Goal: Task Accomplishment & Management: Manage account settings

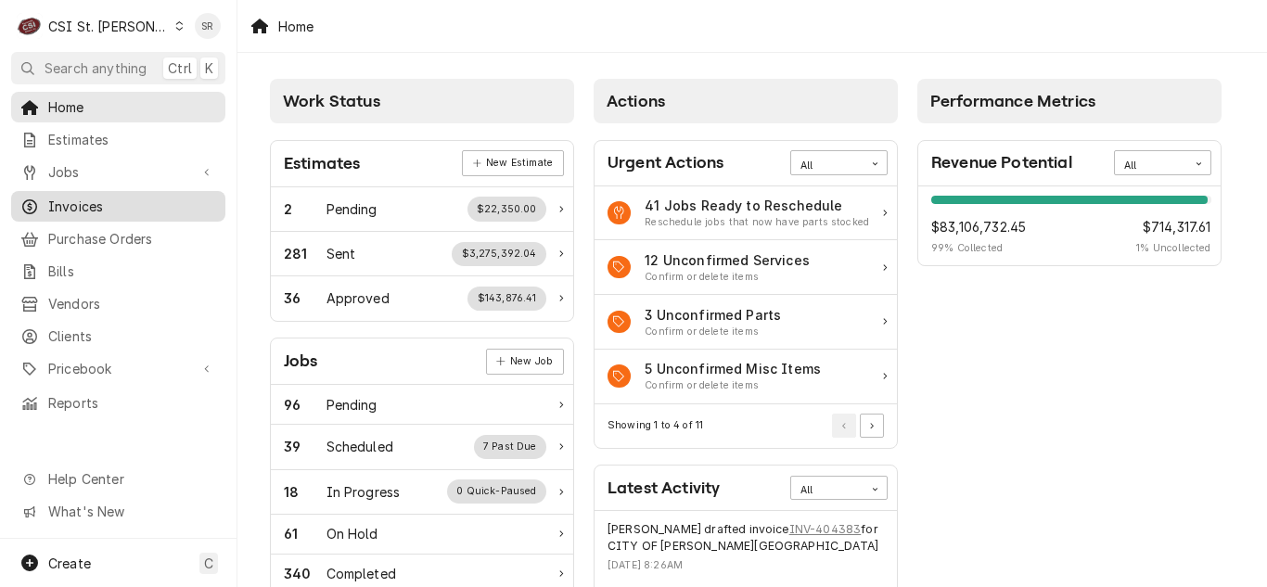
click at [96, 197] on span "Invoices" at bounding box center [132, 206] width 168 height 19
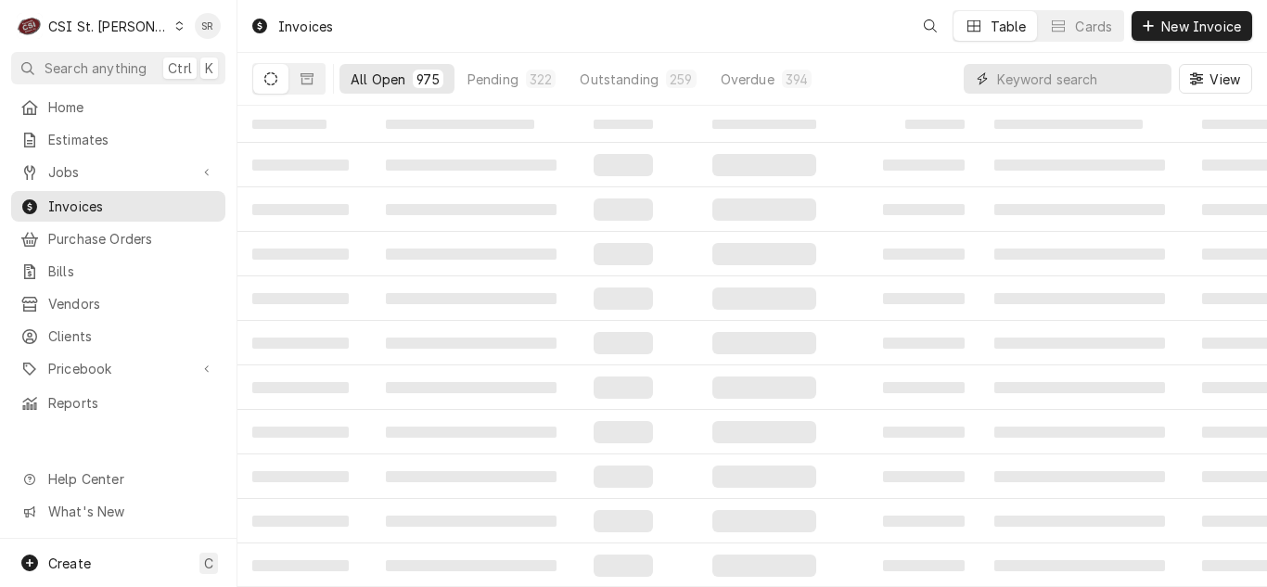
click at [1103, 75] on input "Dynamic Content Wrapper" at bounding box center [1079, 79] width 165 height 30
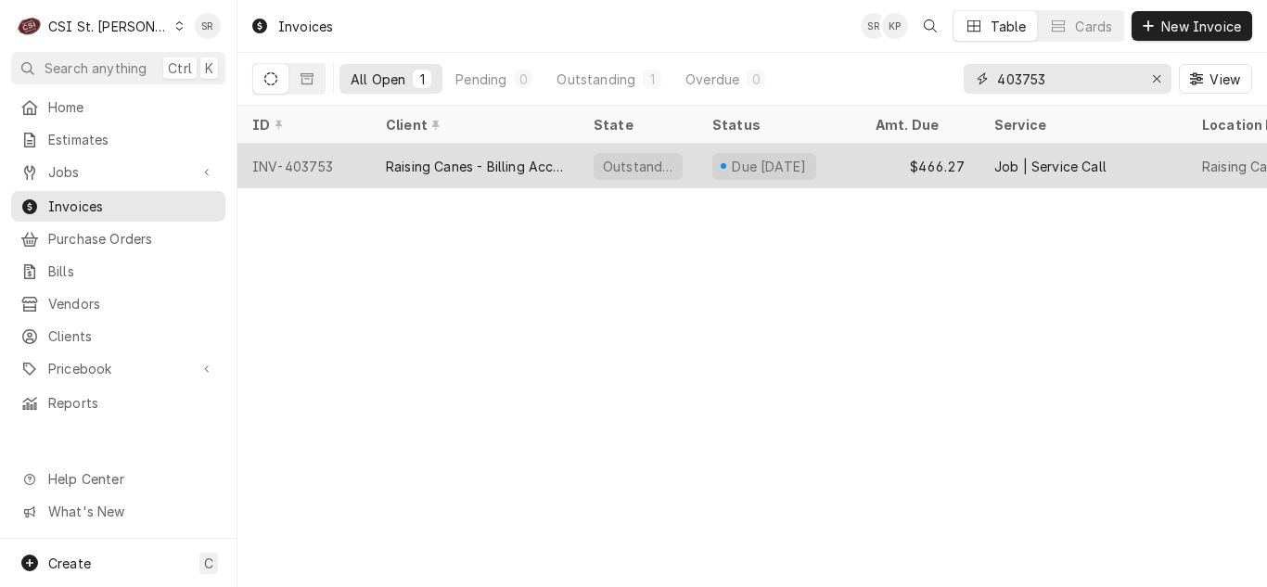
type input "403753"
click at [867, 176] on div "$466.27" at bounding box center [920, 166] width 119 height 45
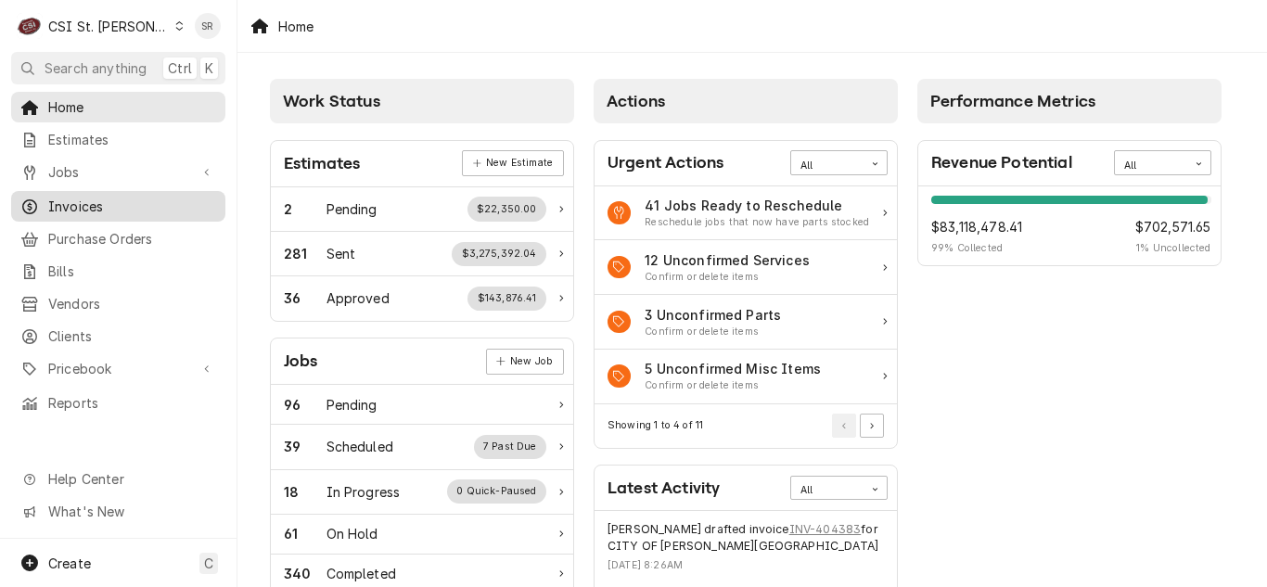
click at [48, 198] on span "Invoices" at bounding box center [132, 206] width 168 height 19
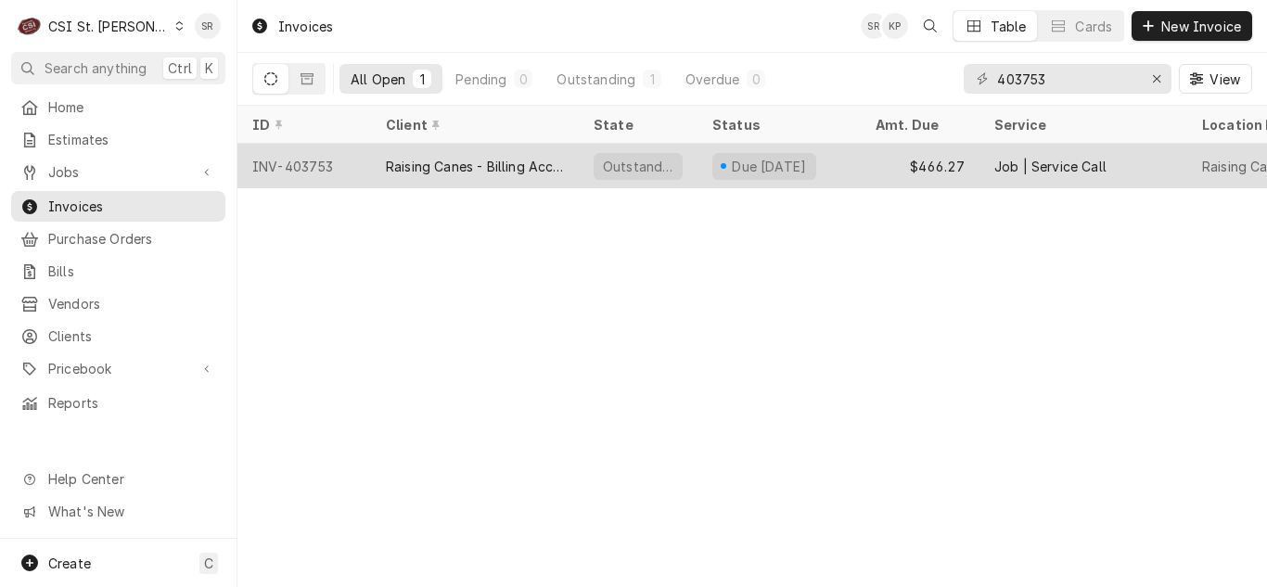
click at [816, 172] on div "Due [DATE]" at bounding box center [764, 166] width 104 height 27
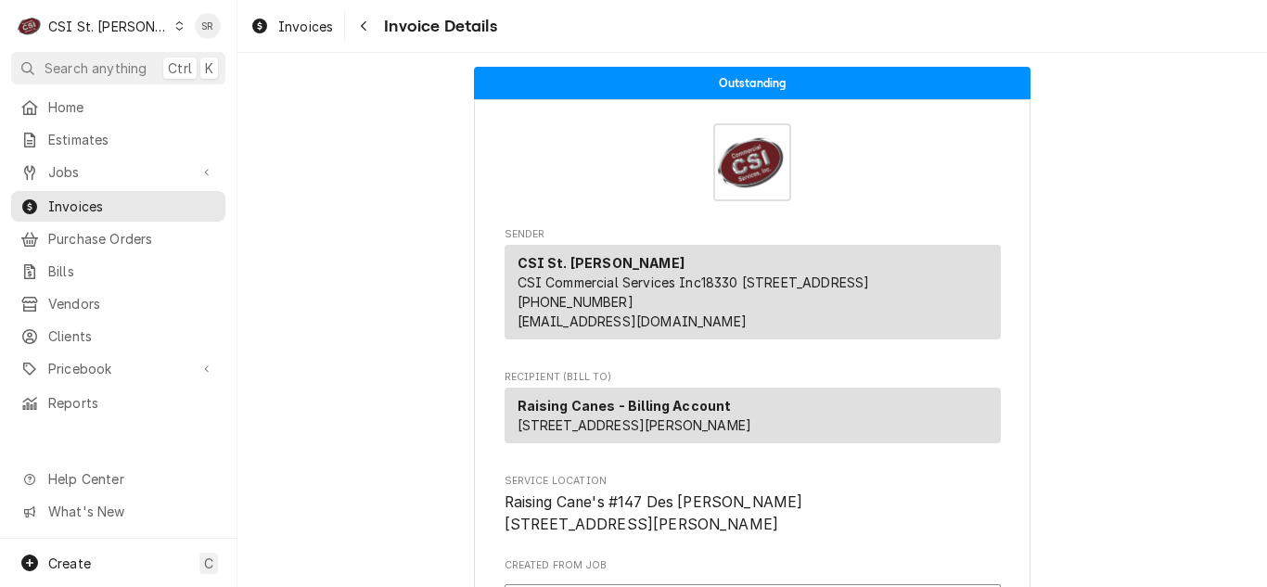
click at [891, 227] on span "Sender" at bounding box center [753, 234] width 496 height 15
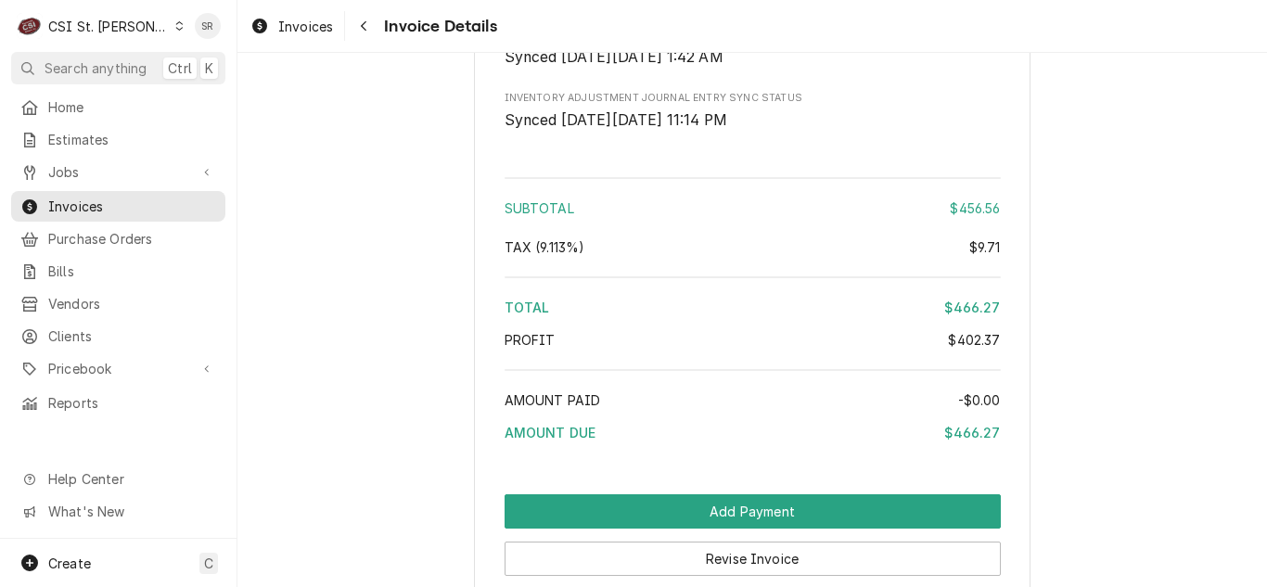
scroll to position [3893, 0]
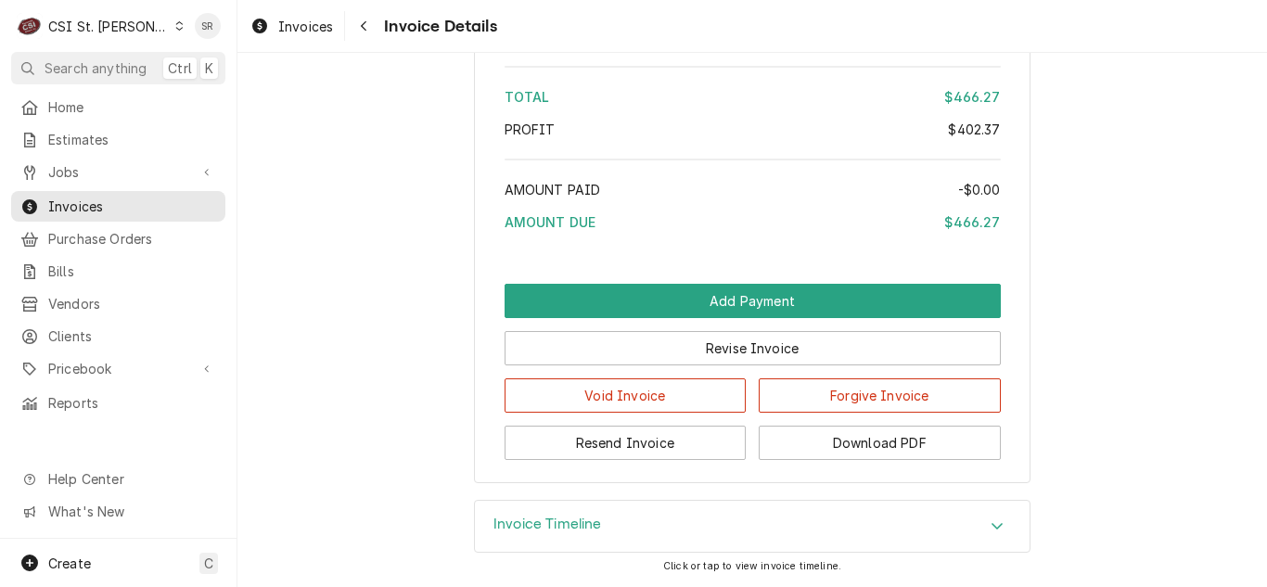
click at [671, 543] on div "Invoice Timeline" at bounding box center [752, 527] width 555 height 52
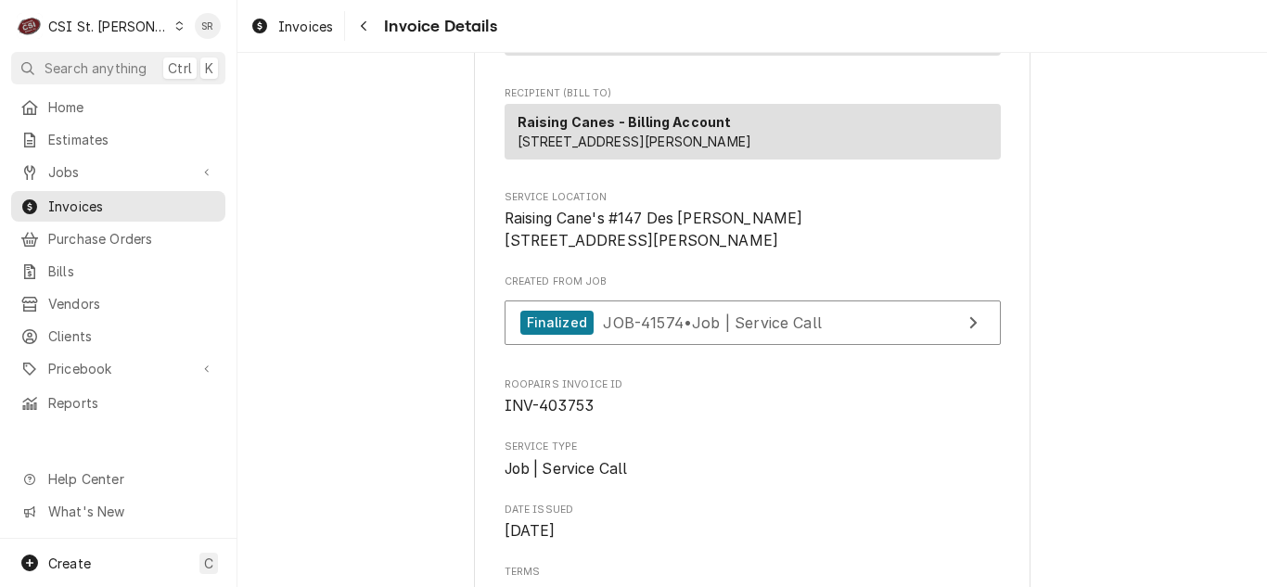
scroll to position [220, 0]
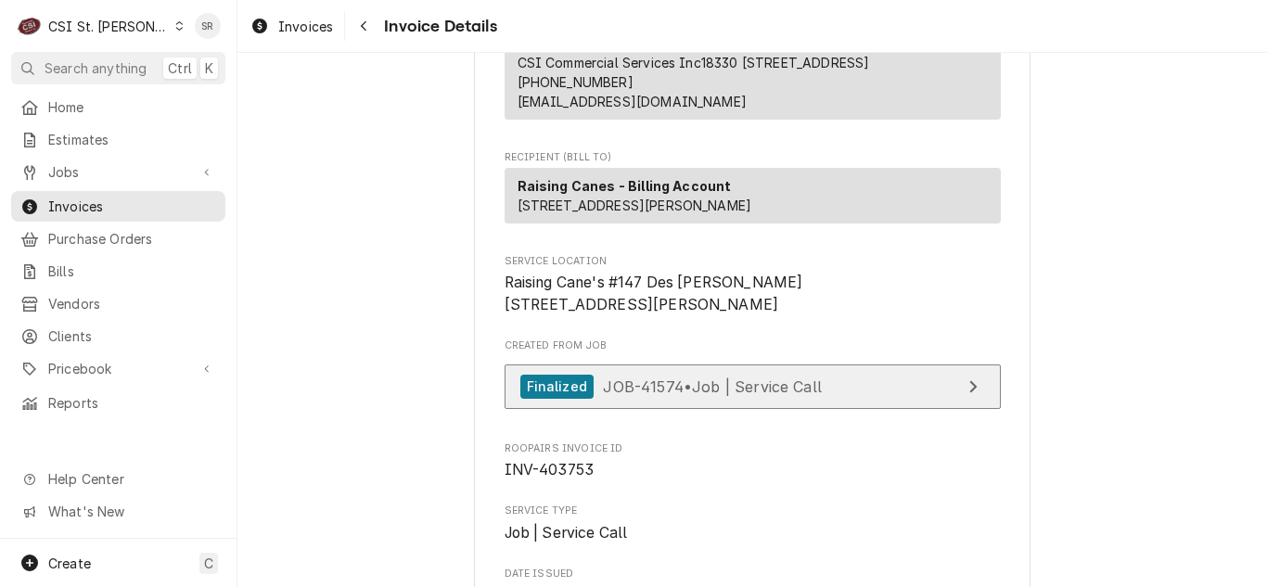
click at [810, 395] on span "JOB-41574 • Job | Service Call" at bounding box center [712, 386] width 219 height 19
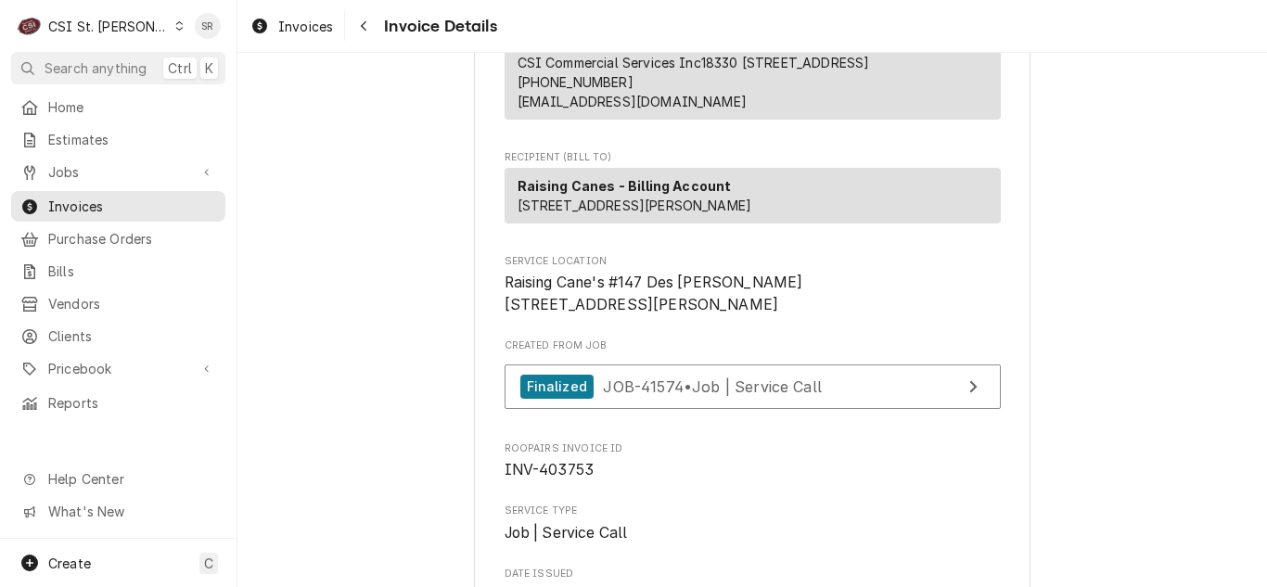
click at [978, 312] on span "Raising Cane's #147 Des Peres 12215 Manchester Rd Des Peres, MO 63131" at bounding box center [753, 294] width 496 height 44
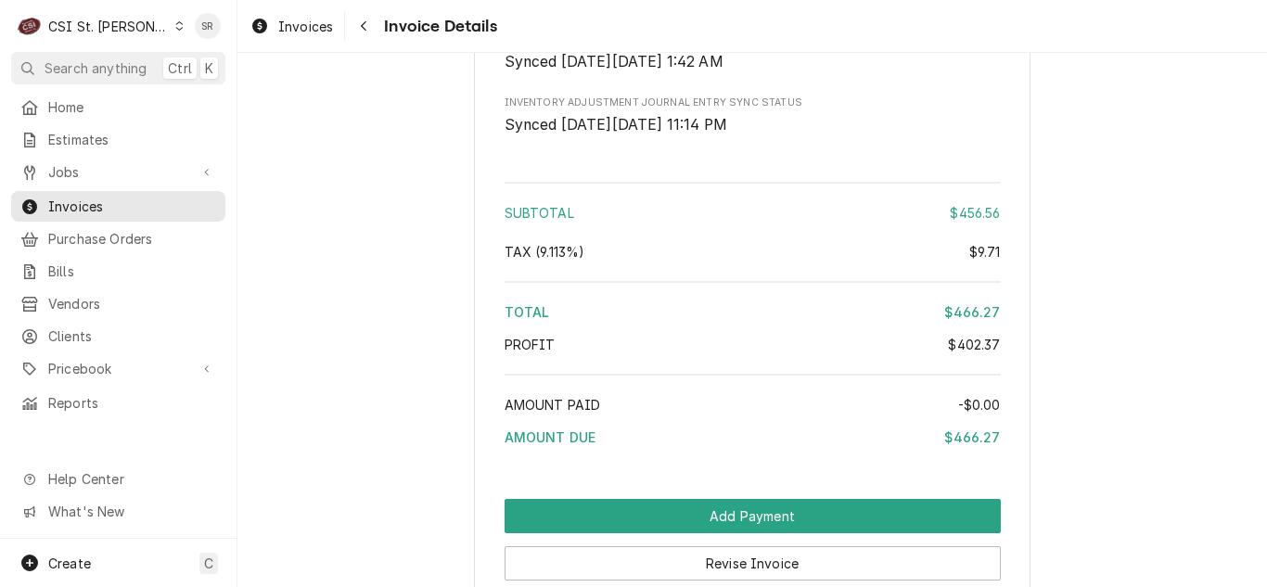
scroll to position [3633, 0]
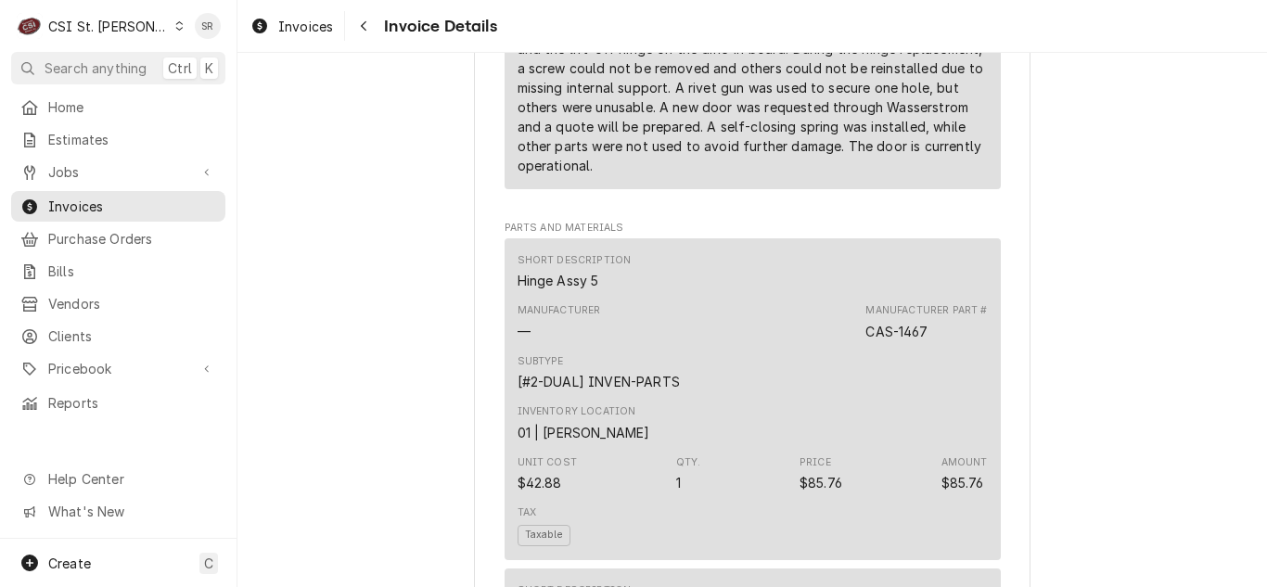
scroll to position [1444, 0]
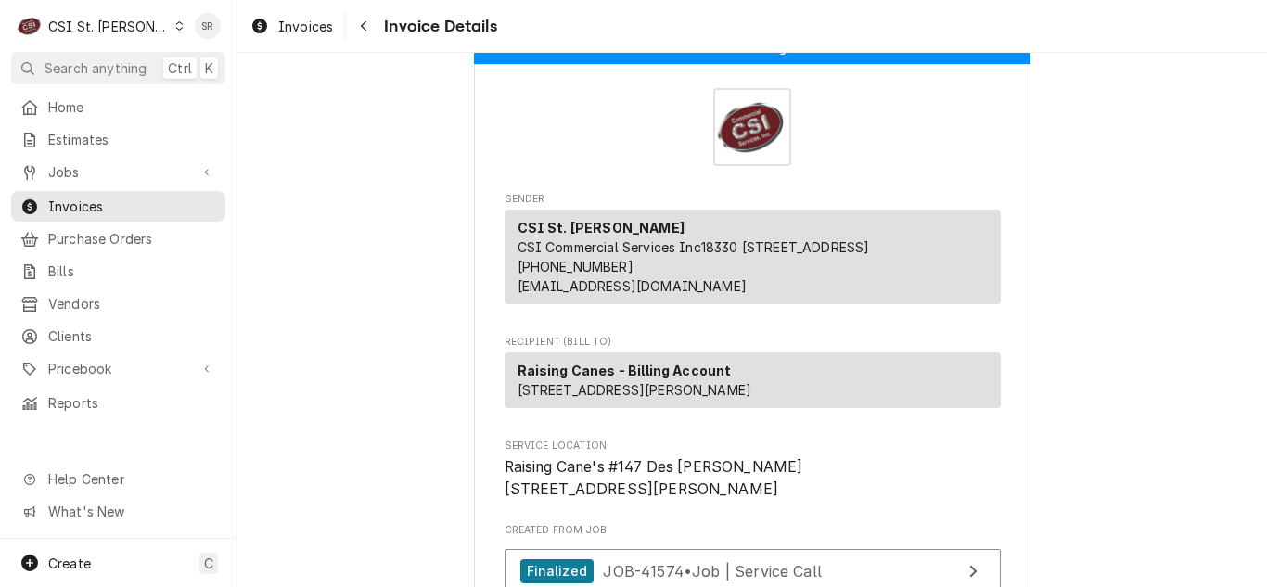
scroll to position [34, 0]
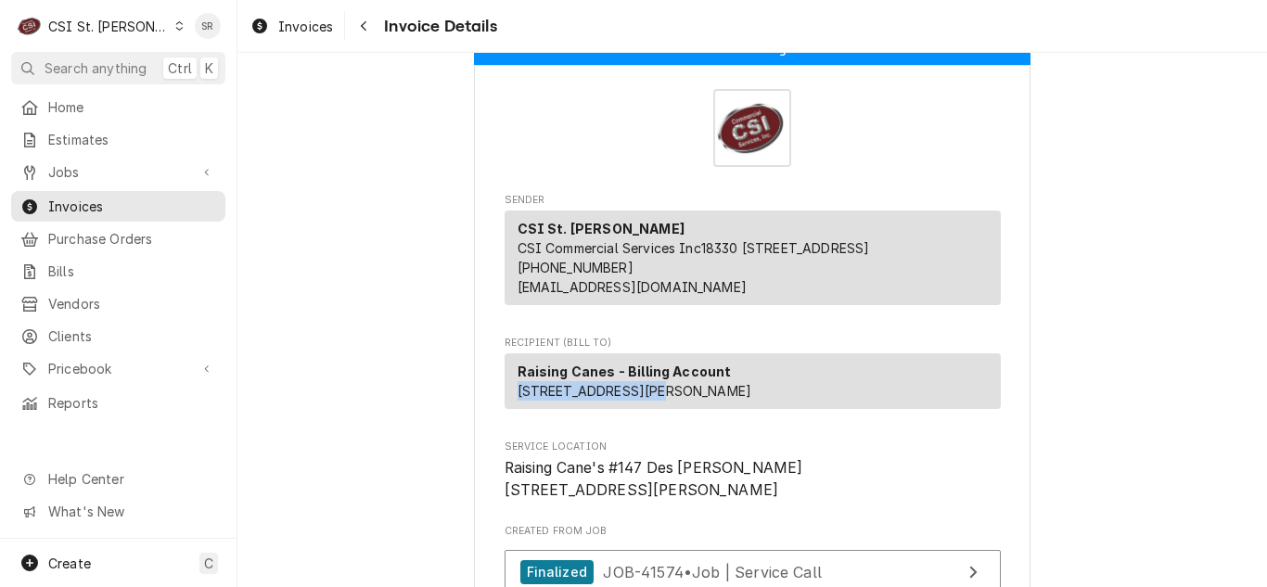
drag, startPoint x: 658, startPoint y: 408, endPoint x: 514, endPoint y: 411, distance: 144.7
click at [514, 409] on div "Raising Canes - Billing Account 12215 Manchester Rd Des Peres, MO 63131" at bounding box center [753, 381] width 496 height 56
copy span "12215 Manchester Rd"
click at [315, 32] on span "Invoices" at bounding box center [305, 26] width 55 height 19
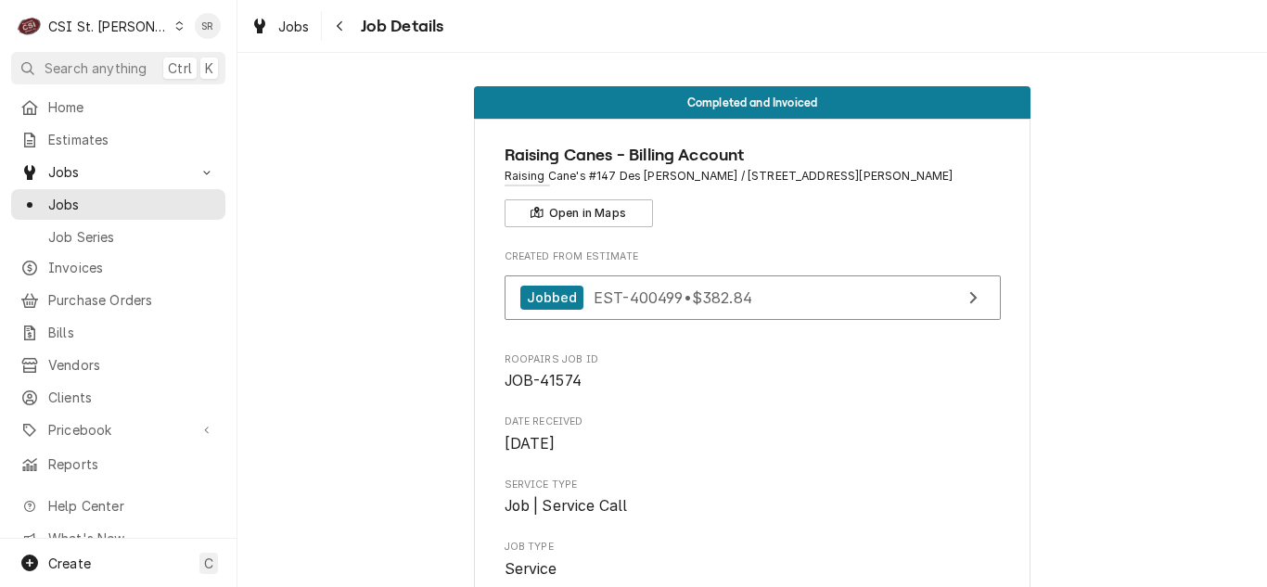
click at [943, 550] on span "Job Type" at bounding box center [753, 547] width 496 height 15
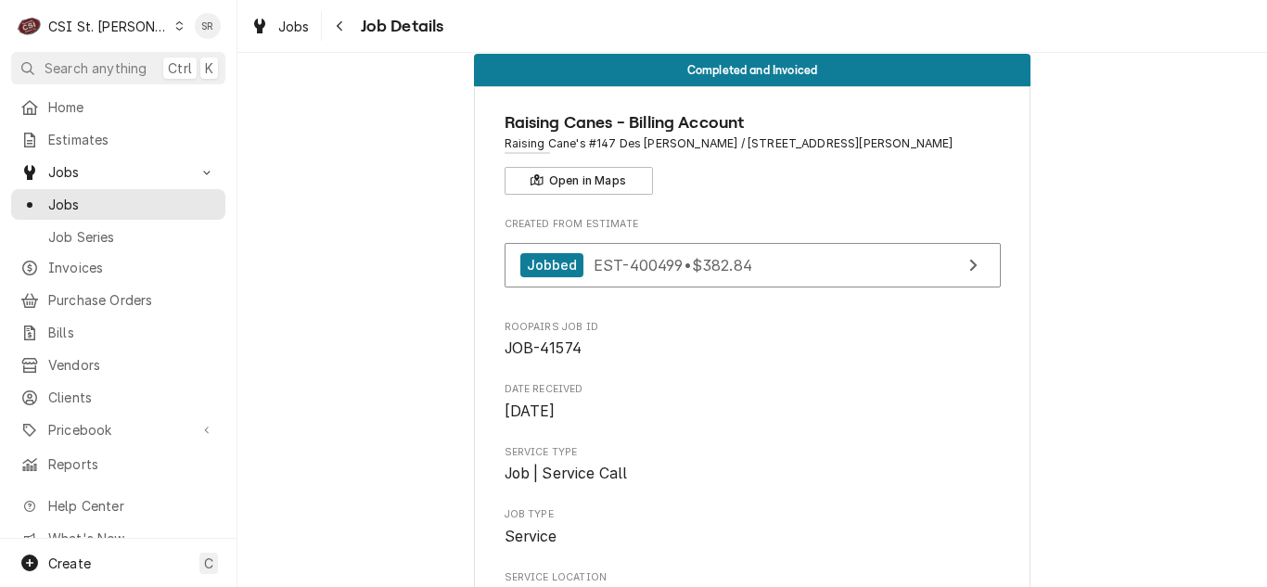
scroll to position [37, 0]
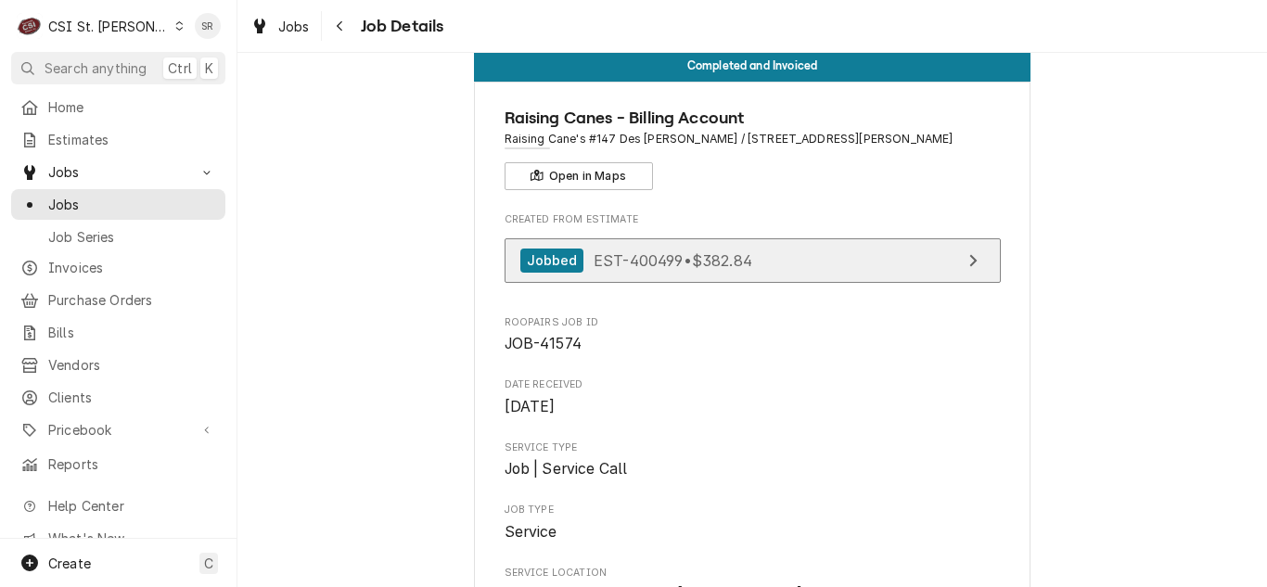
click at [800, 266] on link "Jobbed EST-400499 • $382.84" at bounding box center [753, 260] width 496 height 45
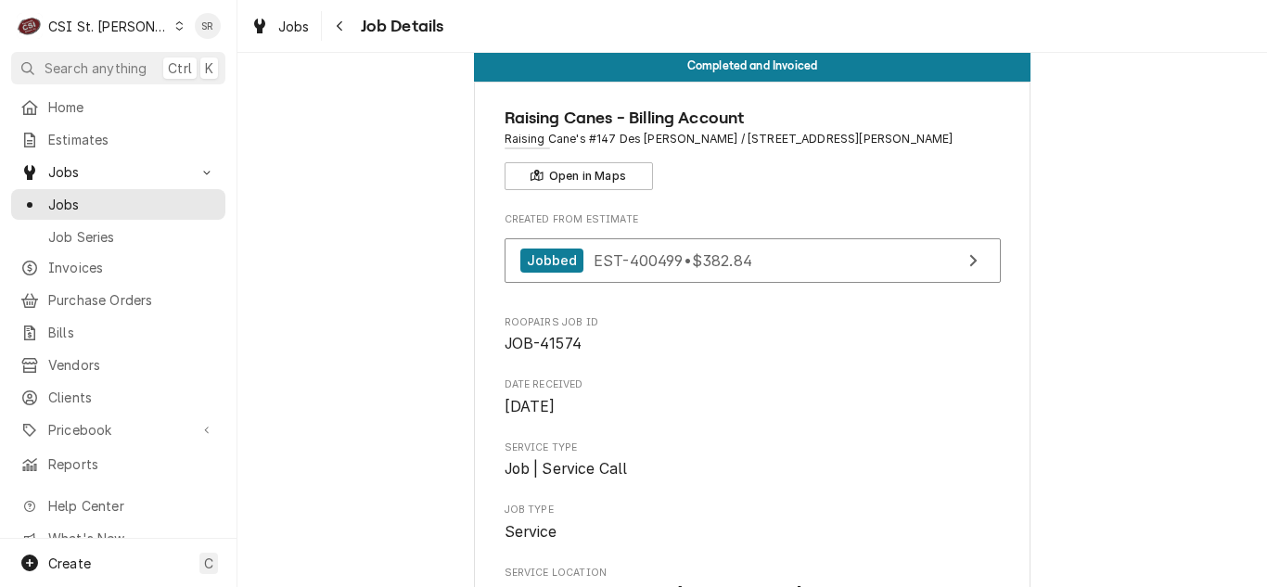
click at [750, 513] on span "Job Type" at bounding box center [753, 510] width 496 height 15
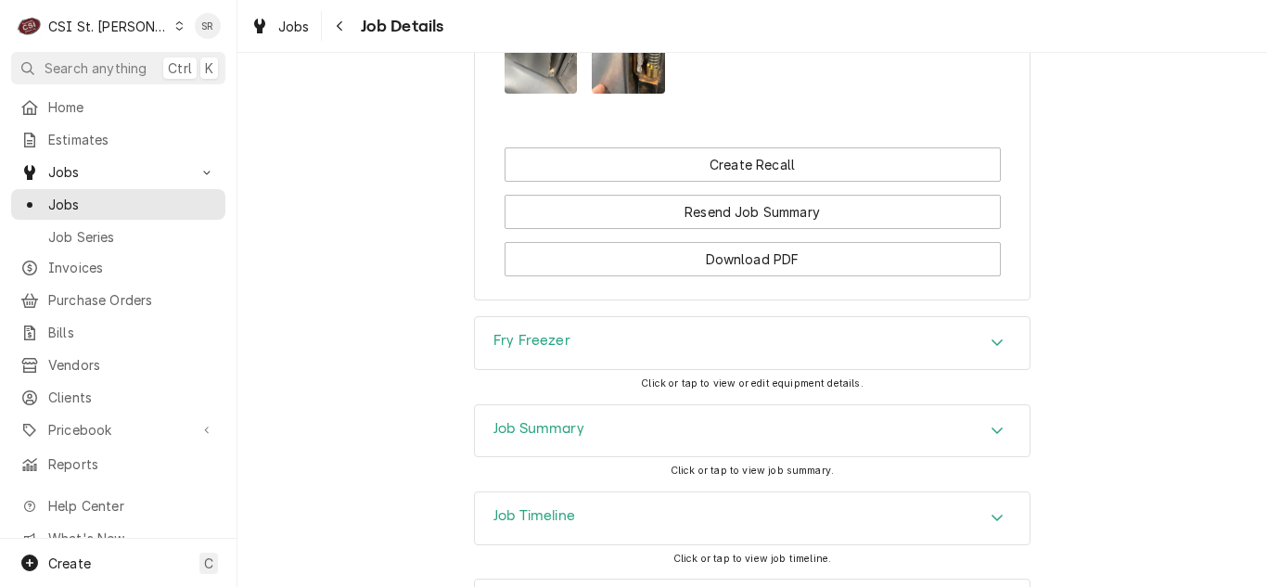
scroll to position [2831, 0]
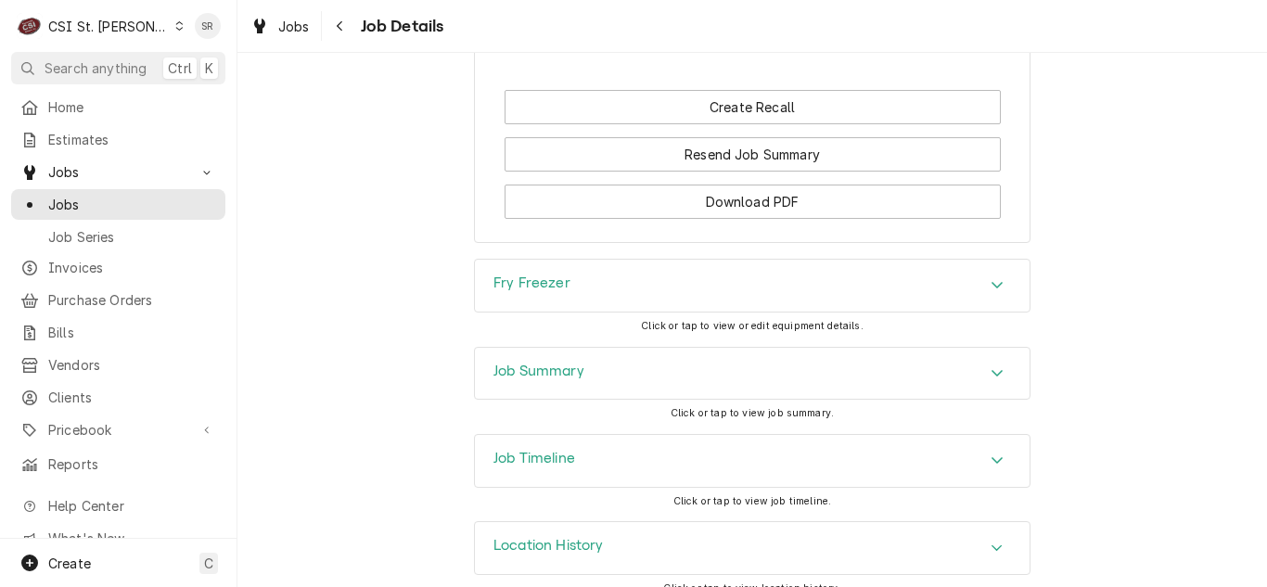
click at [611, 348] on div "Job Summary" at bounding box center [752, 374] width 555 height 52
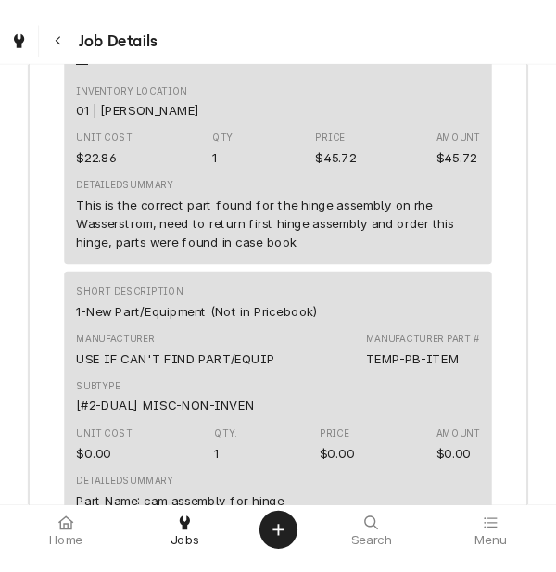
scroll to position [5029, 0]
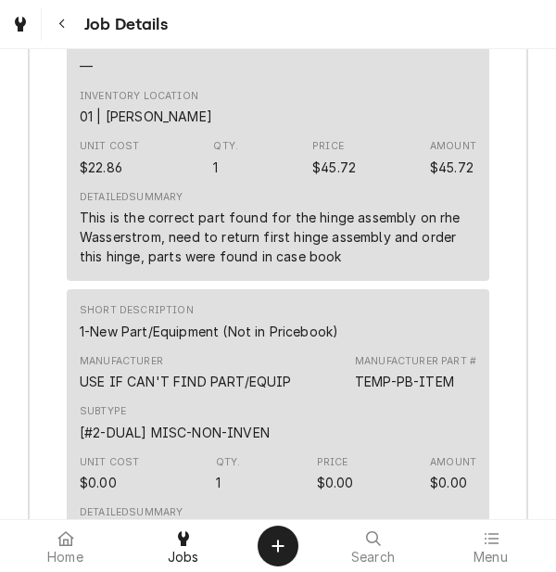
click at [505, 177] on div "Roopairs Job ID JOB-41574 Service Type Job | Service Call Job Type Service Tota…" at bounding box center [278, 147] width 499 height 3631
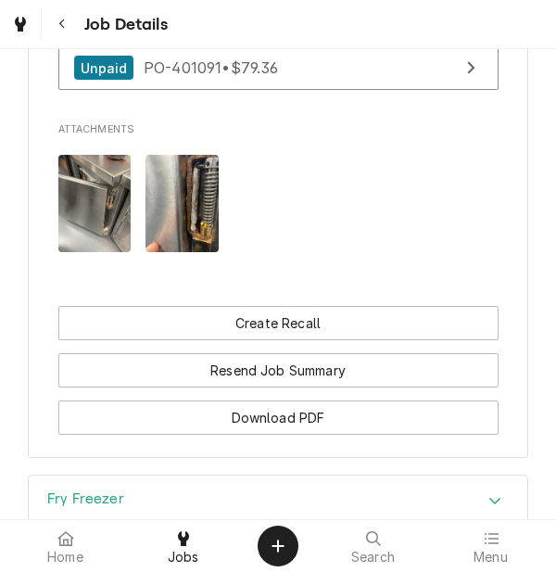
scroll to position [2729, 0]
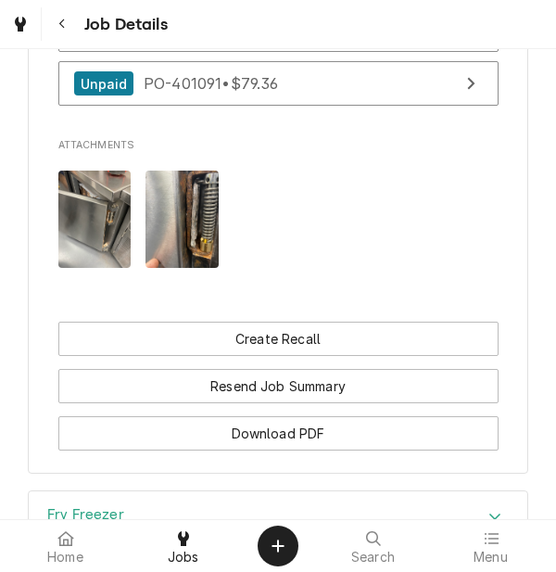
click at [305, 552] on span "Click or tap to view or edit equipment details." at bounding box center [278, 558] width 223 height 12
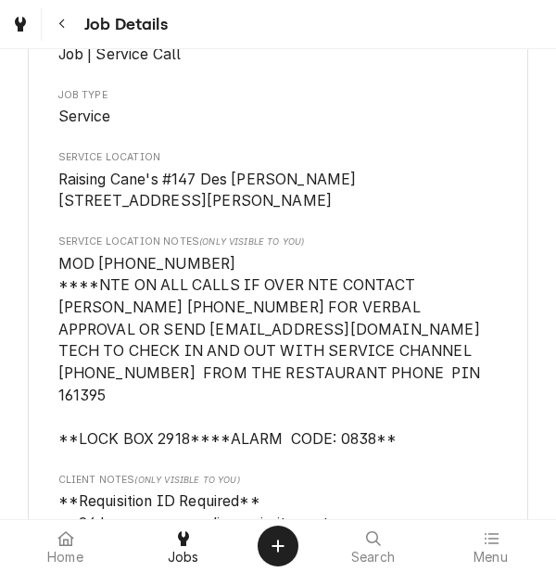
scroll to position [428, 0]
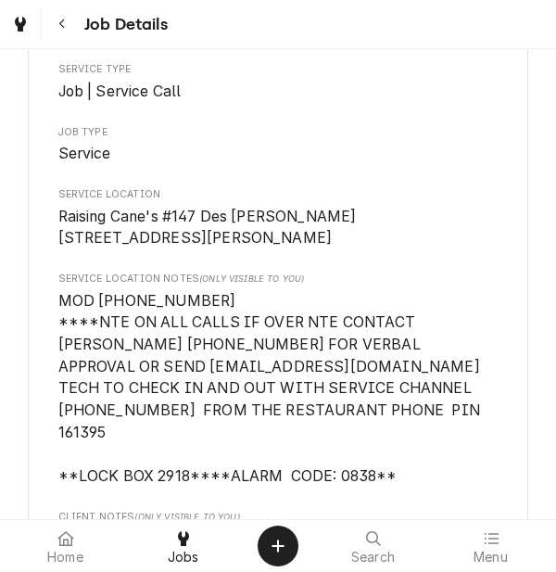
click at [385, 243] on span "Raising Cane's #147 Des Peres 12215 Manchester Rd Des Peres, MO 63131" at bounding box center [278, 228] width 441 height 44
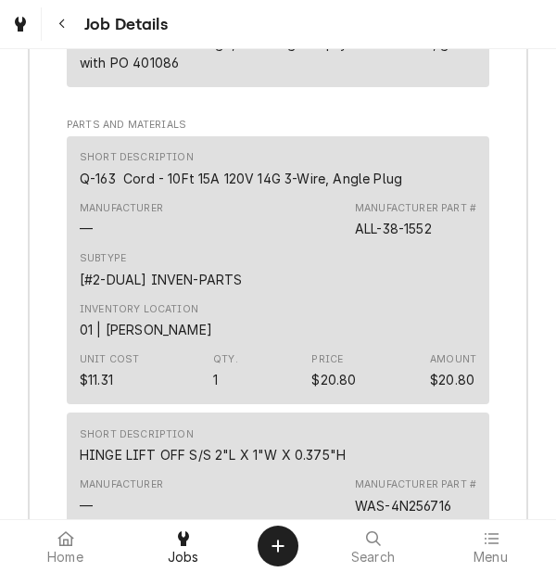
scroll to position [4917, 0]
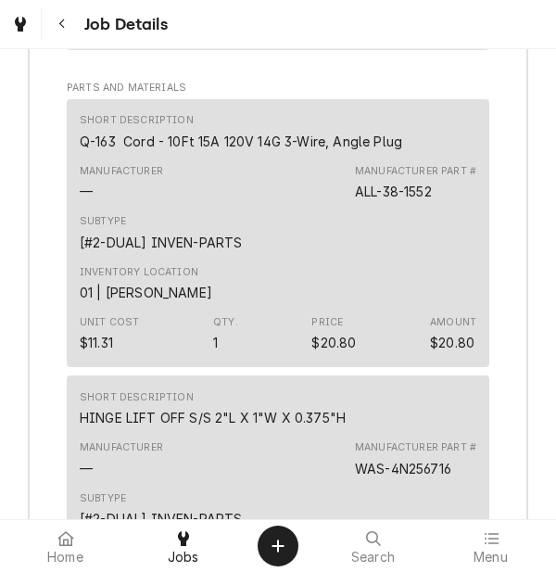
click at [226, 259] on div "Inventory Location 01 | RYAN SMITH" at bounding box center [278, 284] width 397 height 50
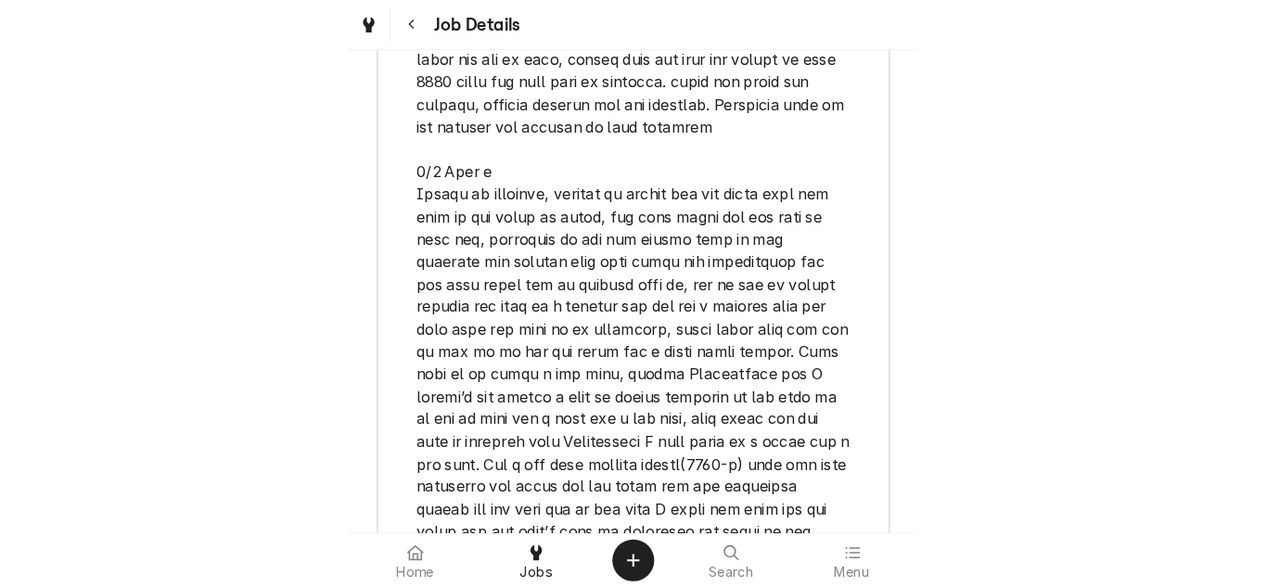
scroll to position [6735, 0]
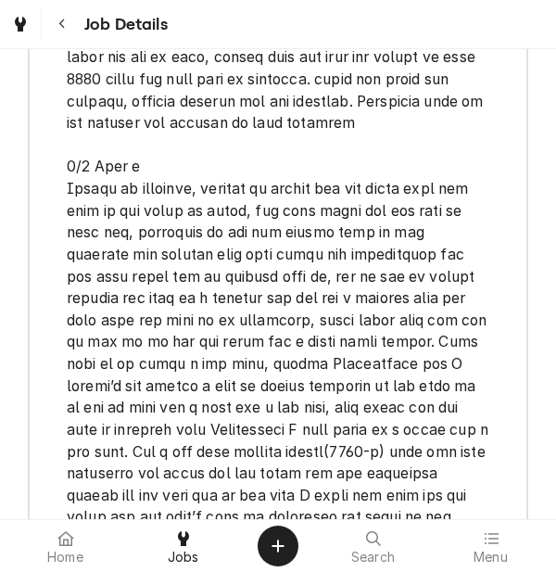
click at [367, 134] on span "[object Object]" at bounding box center [280, 277] width 426 height 632
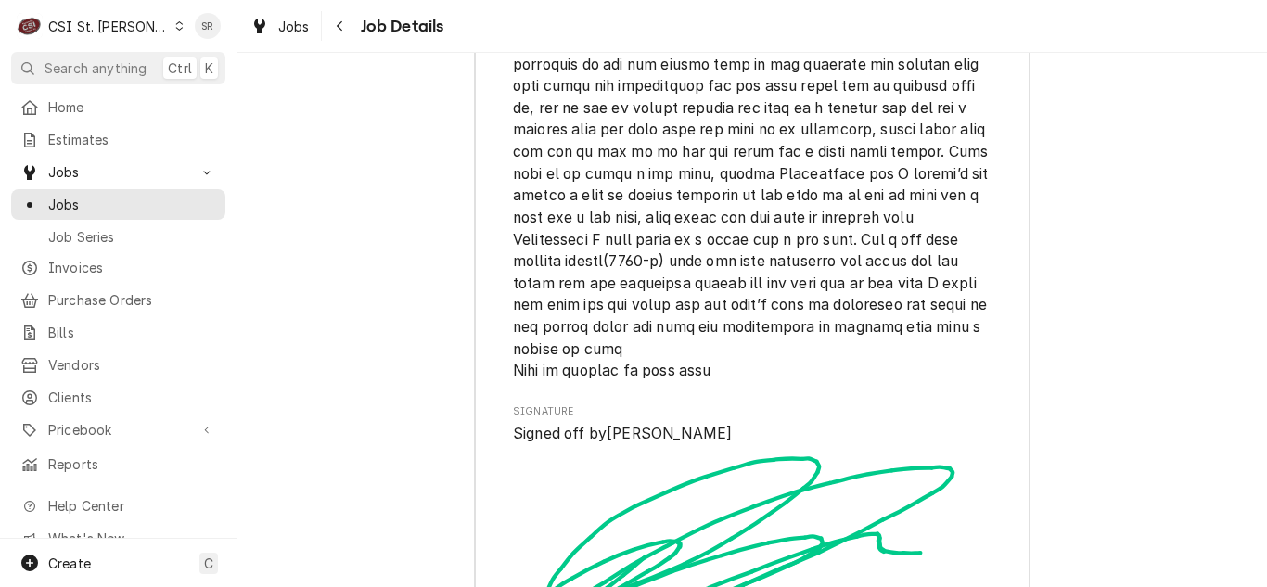
scroll to position [6652, 0]
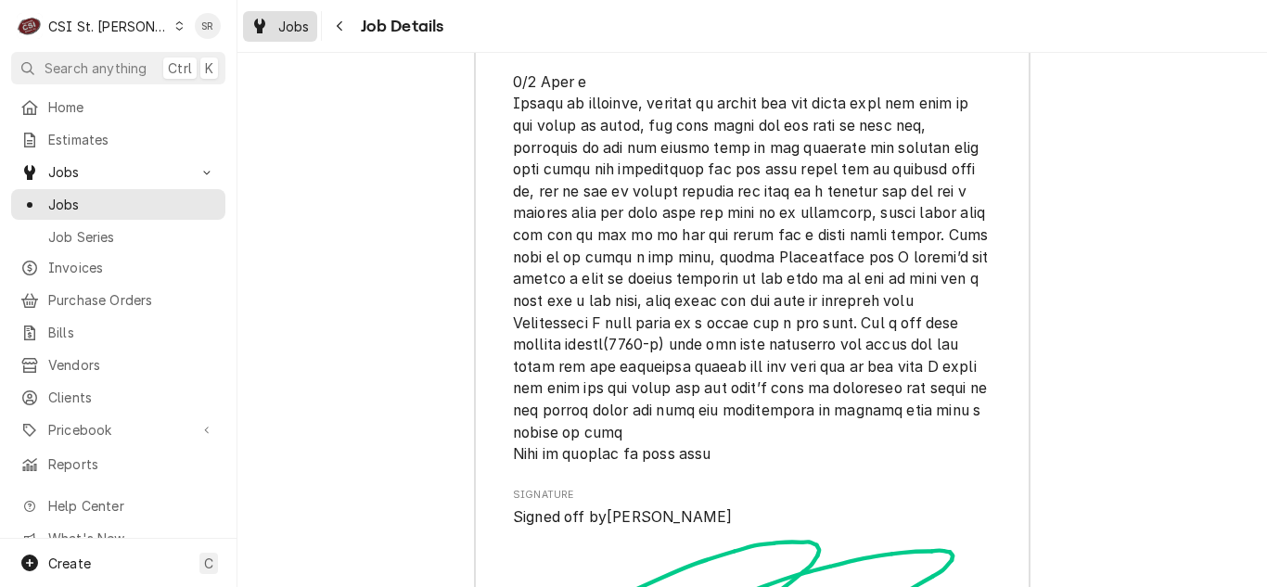
click at [299, 37] on link "Jobs" at bounding box center [280, 26] width 74 height 31
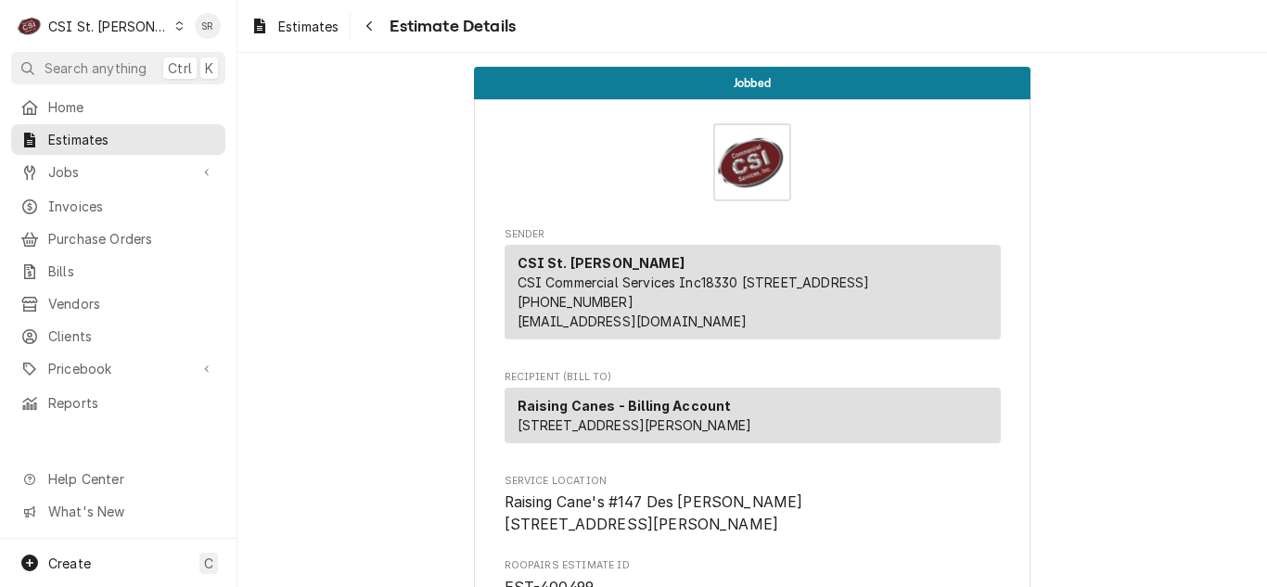
click at [965, 255] on div "CSI St. Louis CSI Commercial Services Inc18330 Edison Ave Chesterfield, MO 6300…" at bounding box center [753, 292] width 496 height 95
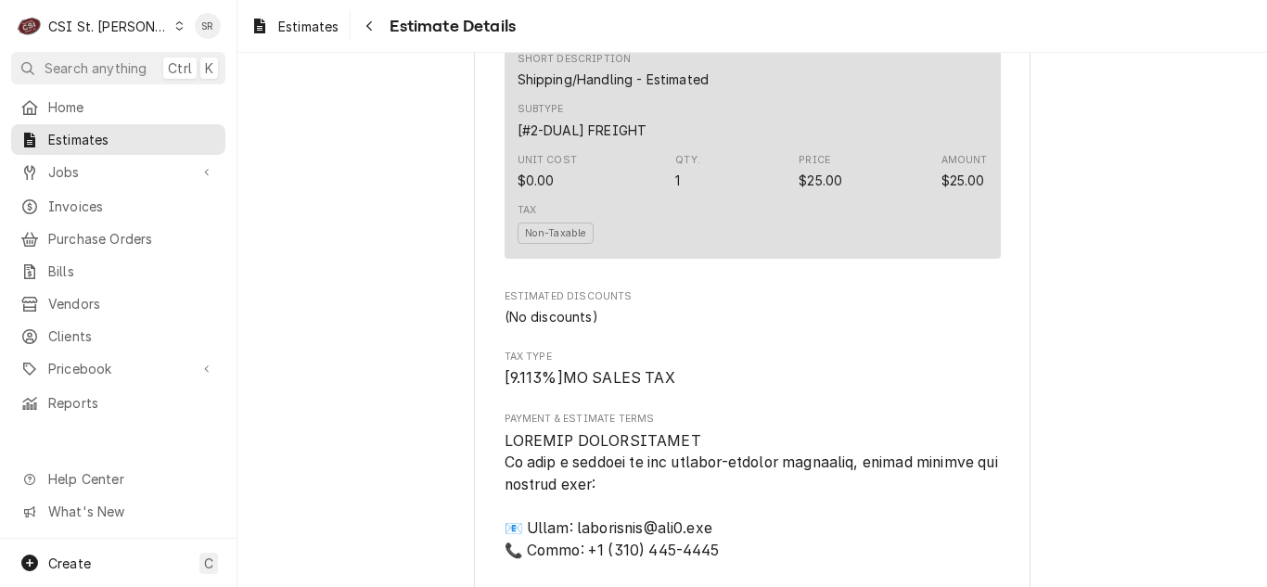
scroll to position [2523, 0]
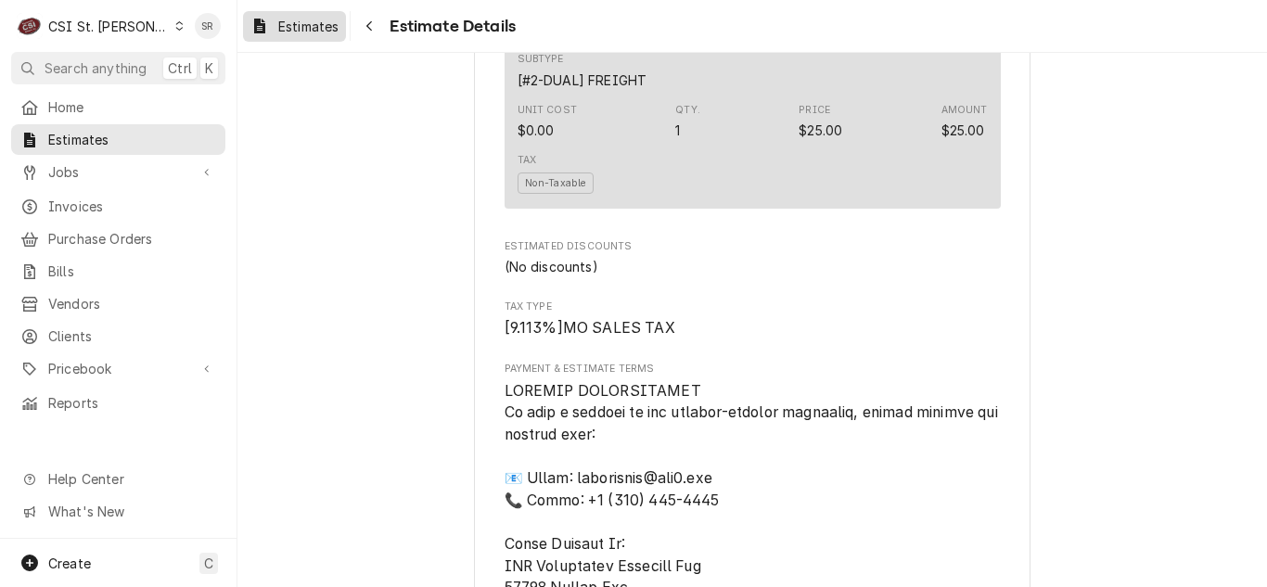
click at [317, 36] on div "Estimates" at bounding box center [295, 26] width 96 height 23
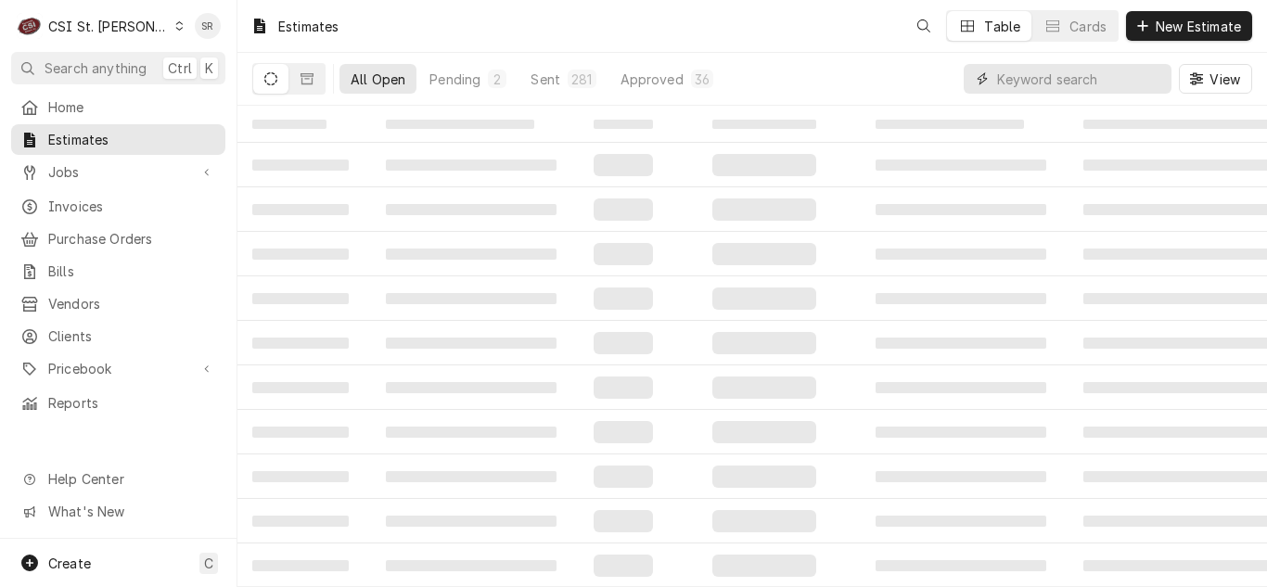
click at [1110, 83] on input "Dynamic Content Wrapper" at bounding box center [1079, 79] width 165 height 30
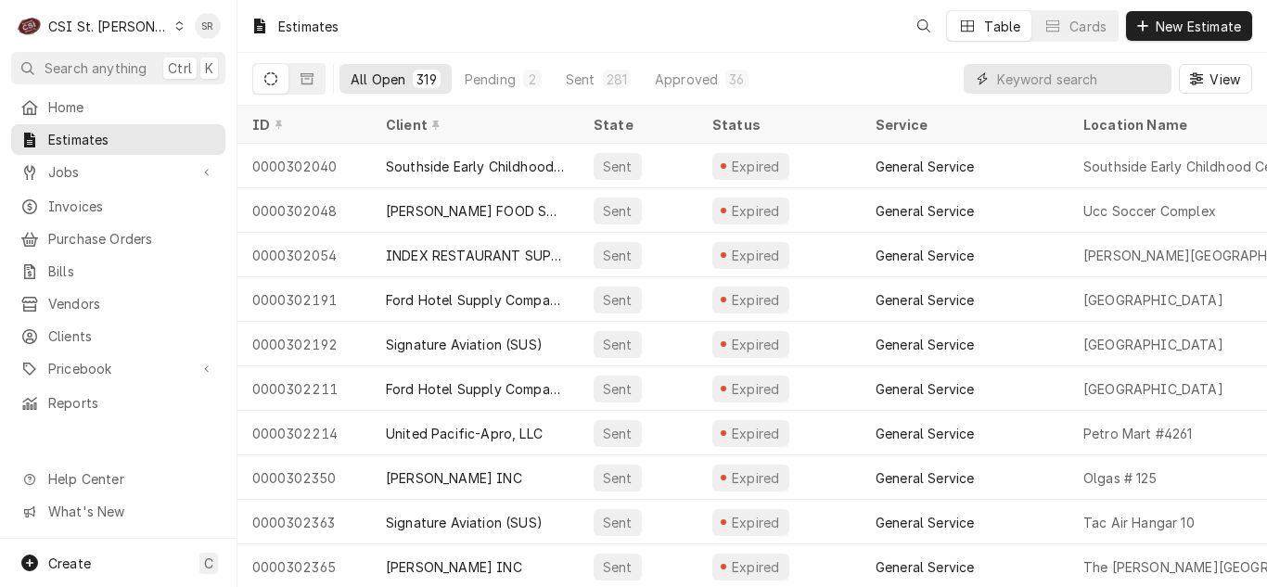
paste input "[STREET_ADDRESS]"
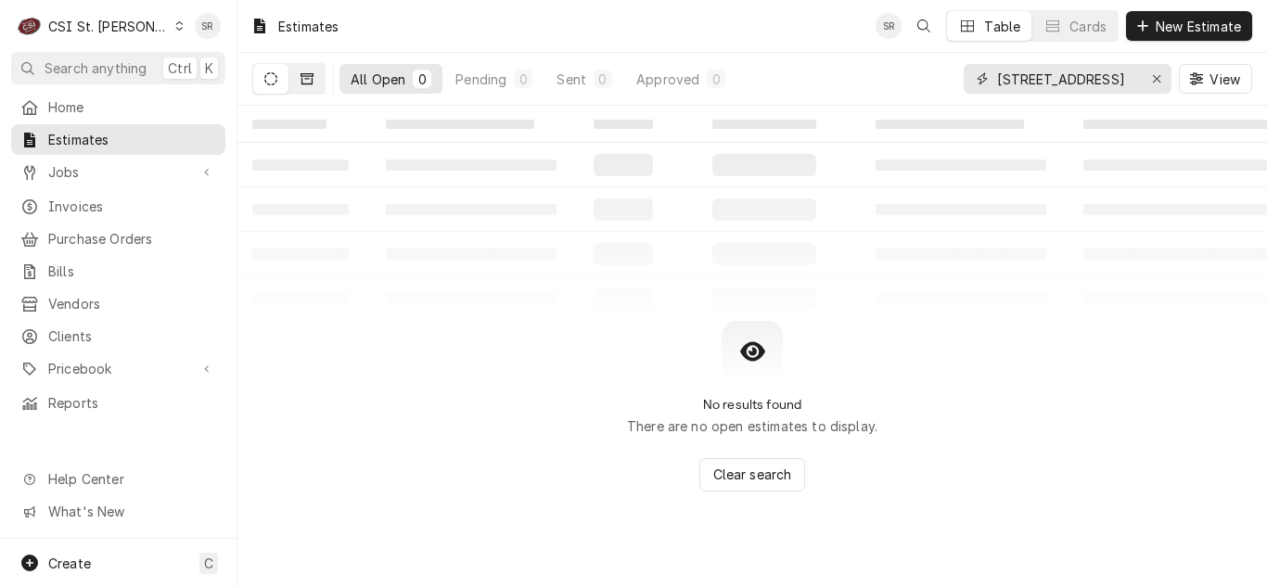
type input "[STREET_ADDRESS]"
click at [297, 78] on button "Dynamic Content Wrapper" at bounding box center [306, 79] width 35 height 30
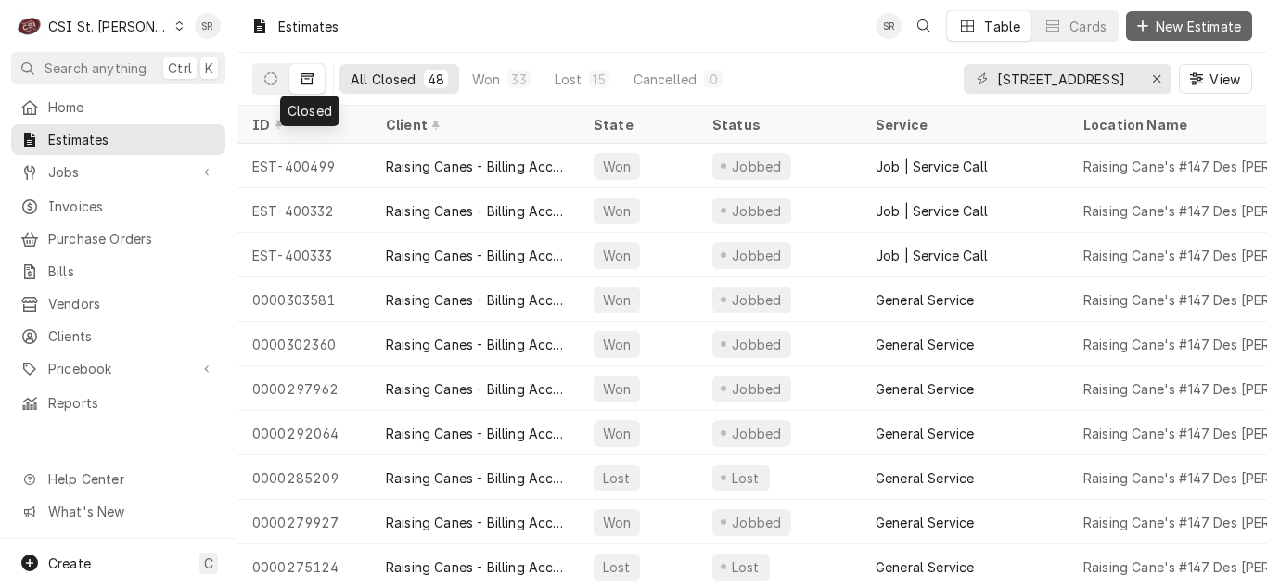
click at [1182, 27] on span "New Estimate" at bounding box center [1198, 26] width 93 height 19
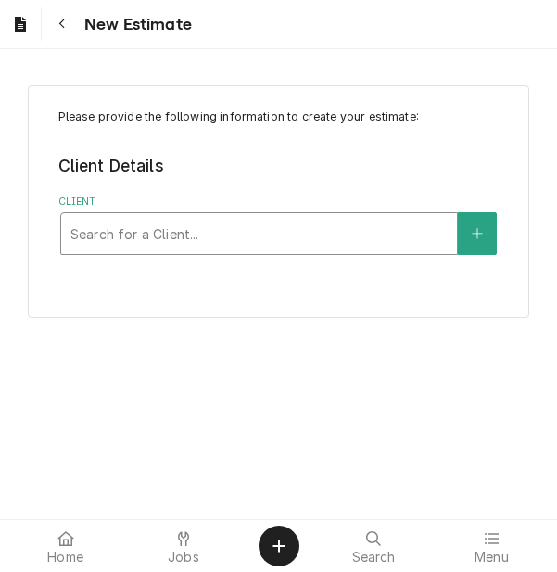
click at [162, 246] on div "Client" at bounding box center [258, 233] width 377 height 33
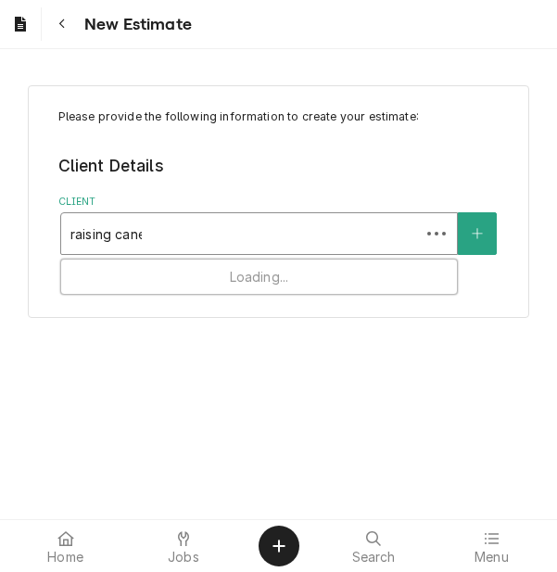
type input "raising canes"
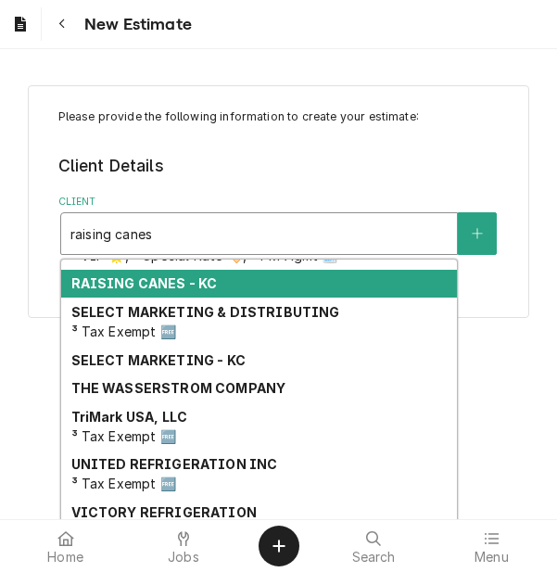
scroll to position [345, 0]
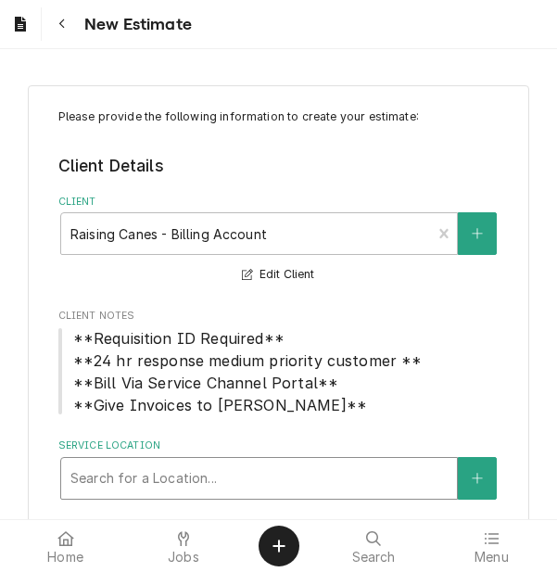
click at [83, 471] on div "Service Location" at bounding box center [258, 478] width 377 height 33
type input "12215"
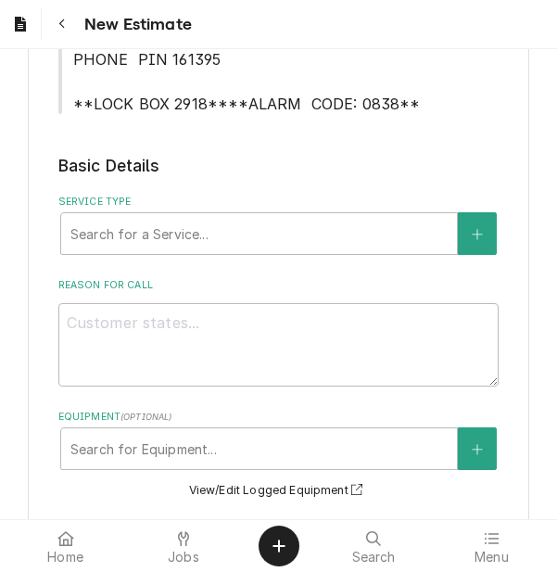
scroll to position [705, 0]
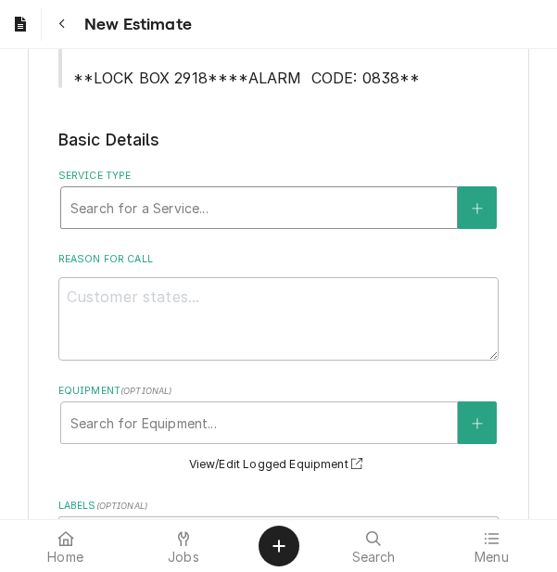
click at [140, 191] on div "Service Type" at bounding box center [258, 207] width 377 height 33
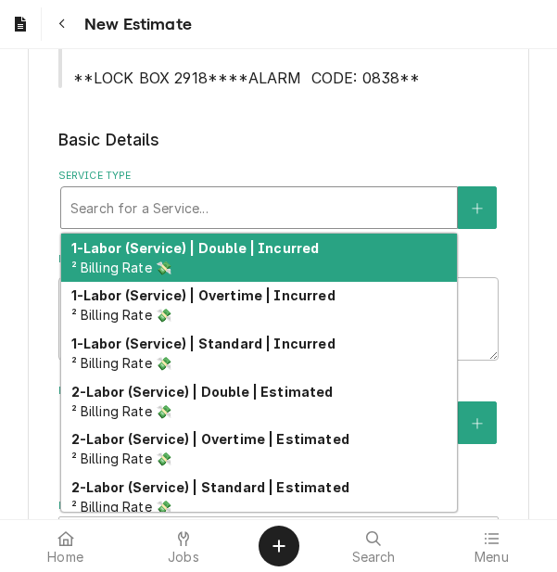
type textarea "x"
type input "a"
type textarea "x"
type input "aw"
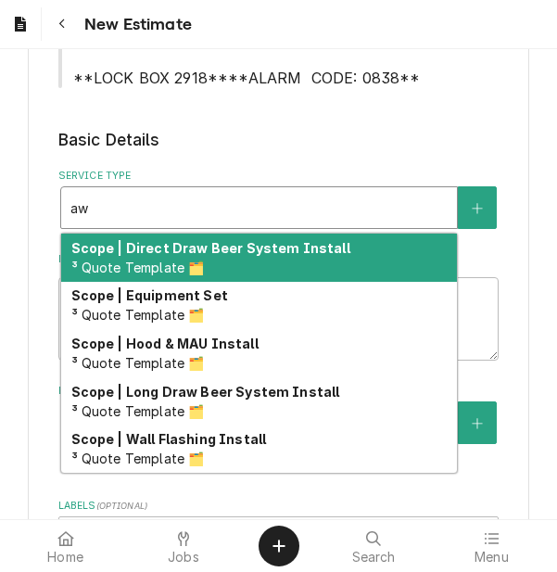
type textarea "x"
type input "a"
type textarea "x"
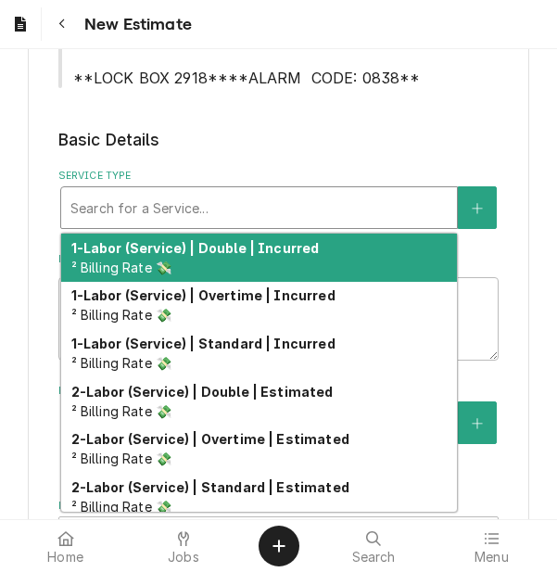
type textarea "x"
type input "s"
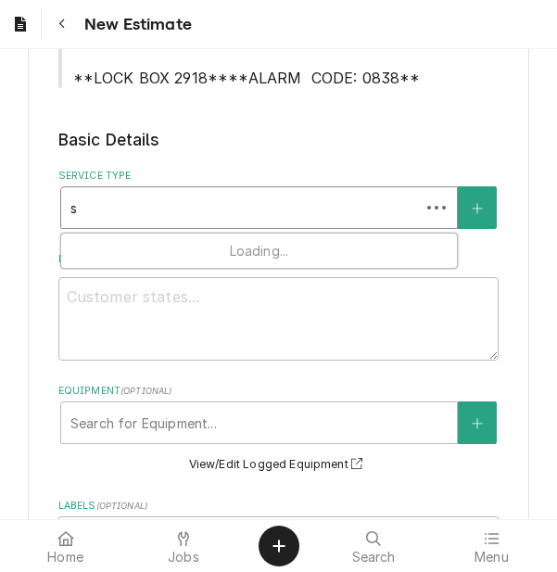
type textarea "x"
type input "se"
type textarea "x"
type input "ser"
type textarea "x"
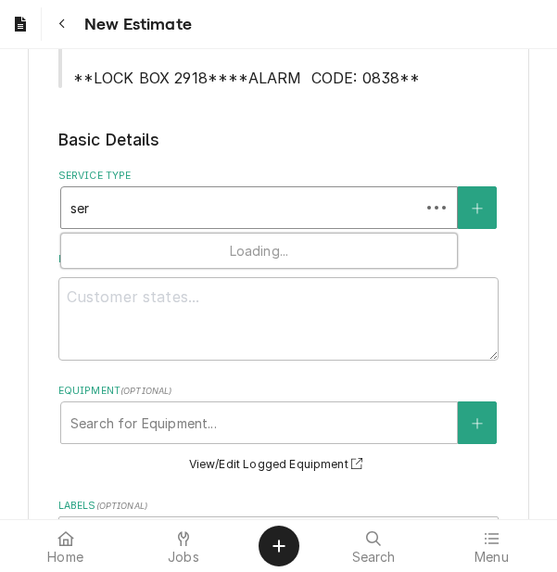
type input "serv"
type textarea "x"
type input "servic"
type textarea "x"
type input "service"
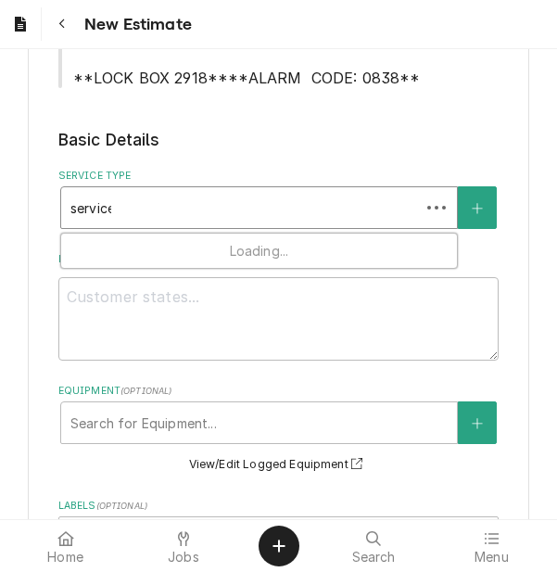
type textarea "x"
type input "service"
type textarea "x"
type input "service c"
type textarea "x"
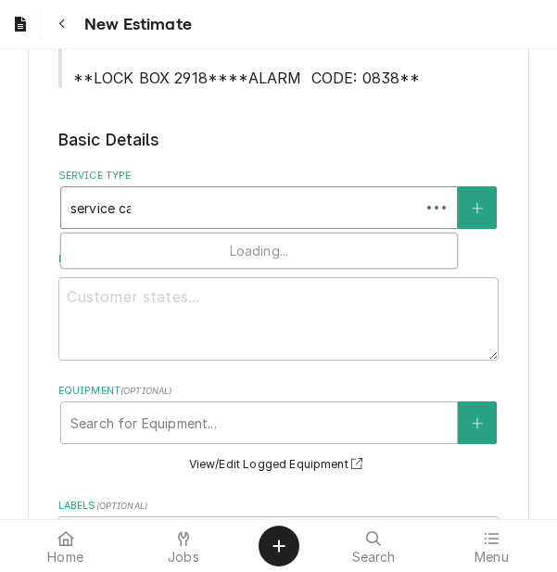
type input "service cal"
type textarea "x"
type input "service call"
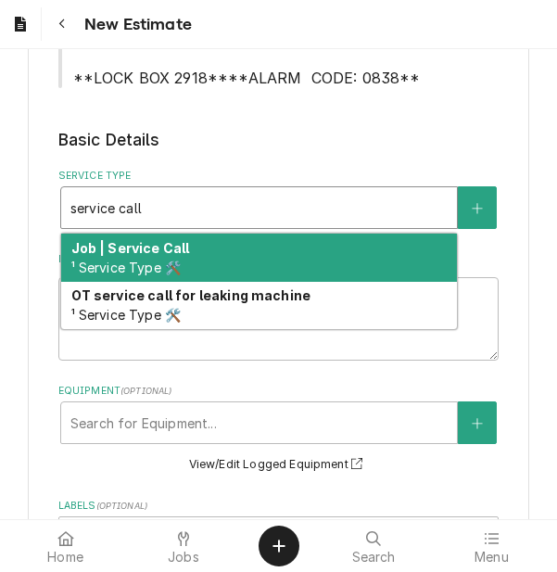
click at [167, 260] on span "¹ Service Type 🛠️" at bounding box center [126, 268] width 110 height 16
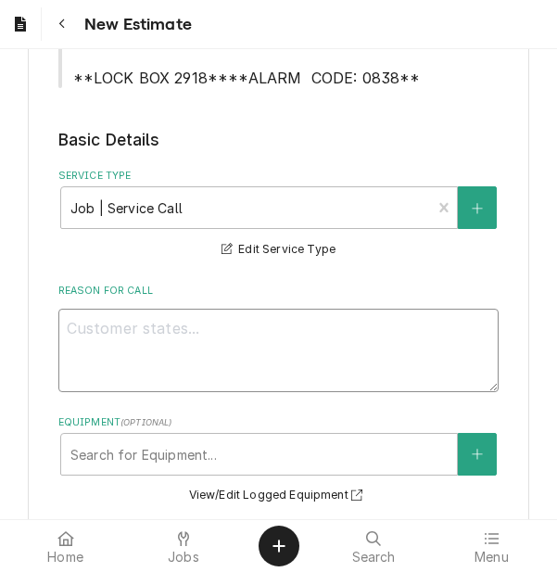
click at [173, 339] on textarea "Reason For Call" at bounding box center [278, 350] width 441 height 83
type textarea "x"
type textarea "A"
type textarea "x"
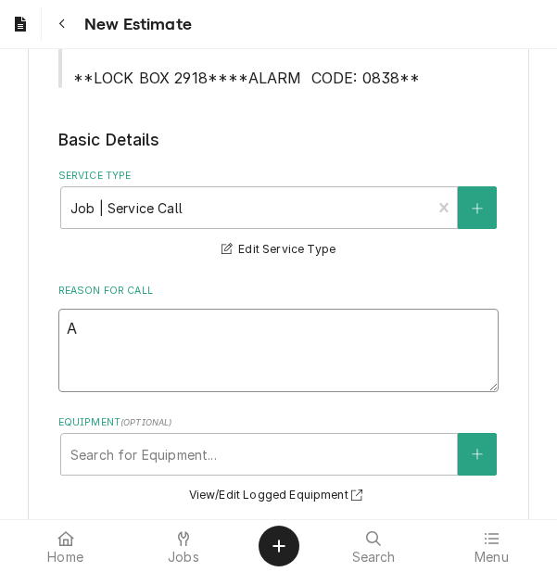
type textarea "Af"
type textarea "x"
type textarea "Afte"
type textarea "x"
type textarea "After"
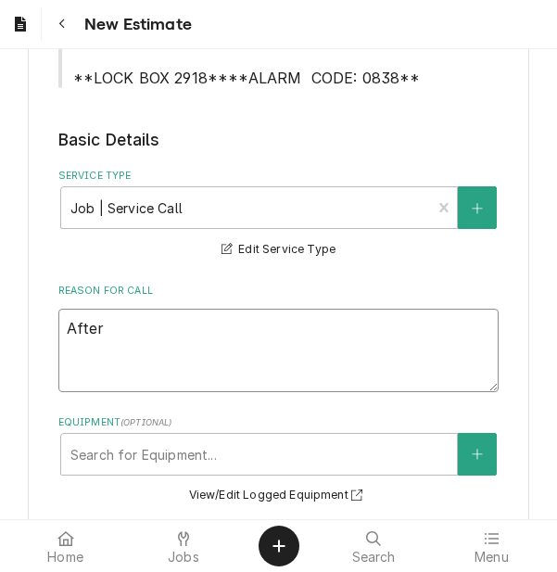
type textarea "x"
type textarea "After re"
type textarea "x"
type textarea "After repl"
type textarea "x"
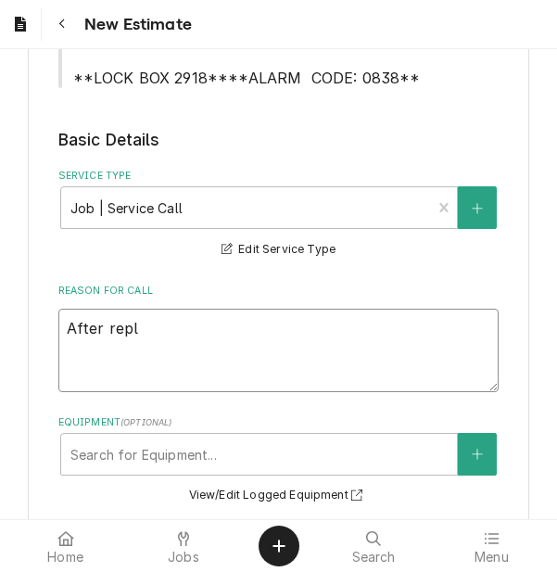
type textarea "After repla"
type textarea "x"
type textarea "After replac"
type textarea "x"
type textarea "After replaci"
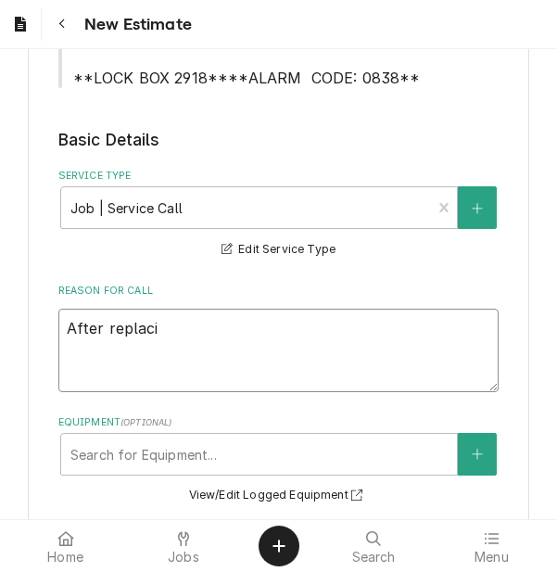
type textarea "x"
type textarea "After replacing"
type textarea "x"
type textarea "After replacing"
type textarea "x"
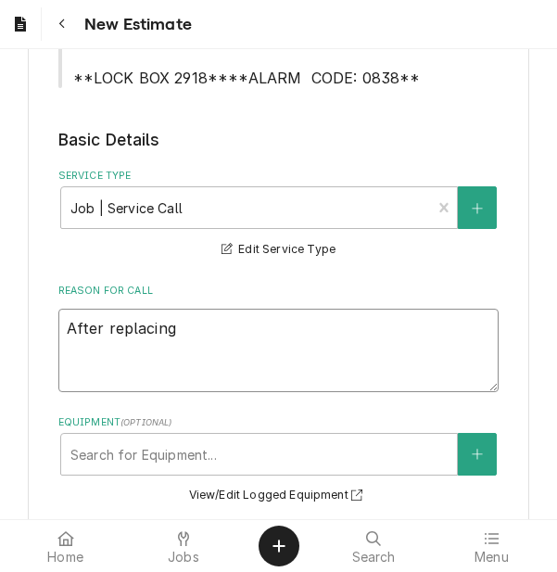
type textarea "After replacing d"
type textarea "x"
type textarea "After replacing doo"
type textarea "x"
type textarea "After replacing door"
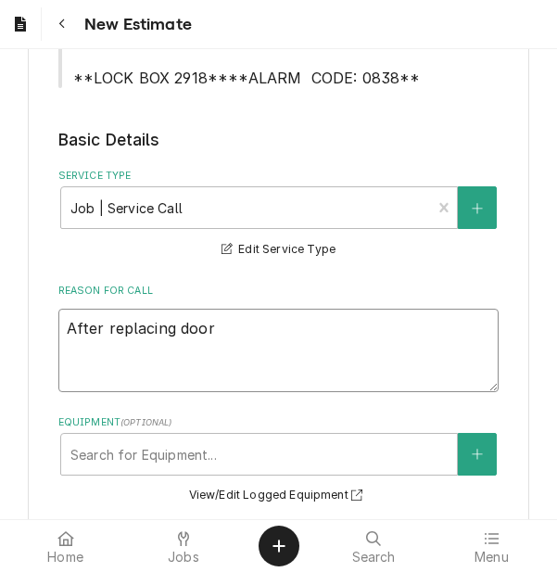
type textarea "x"
type textarea "After replacing door"
type textarea "x"
type textarea "After replacing door hi"
type textarea "x"
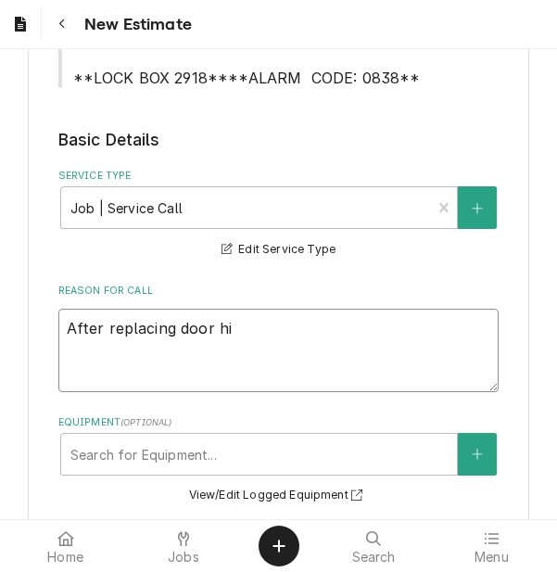
type textarea "After replacing door hin"
type textarea "x"
type textarea "After replacing door [PERSON_NAME]"
type textarea "x"
type textarea "After replacing door [PERSON_NAME]"
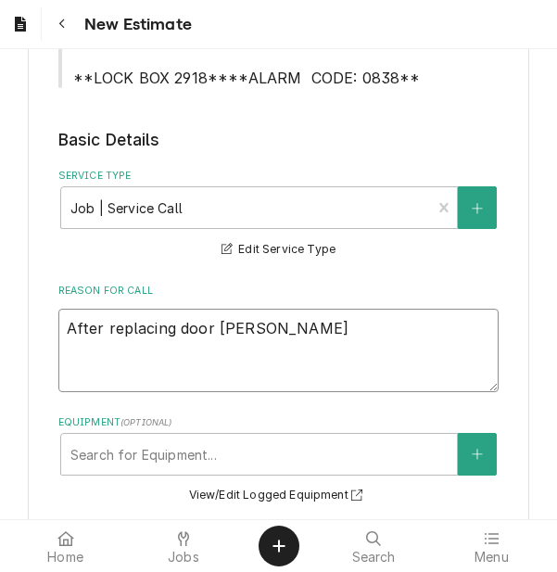
type textarea "x"
type textarea "After replacing door [PERSON_NAME],"
type textarea "x"
type textarea "After replacing door [PERSON_NAME],"
type textarea "x"
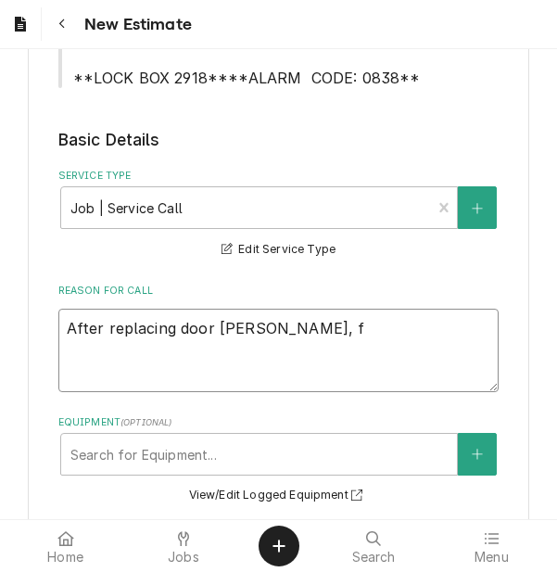
type textarea "After replacing door [PERSON_NAME], fo"
type textarea "x"
type textarea "After replacing door [PERSON_NAME], fou"
type textarea "x"
type textarea "After replacing door [PERSON_NAME], found"
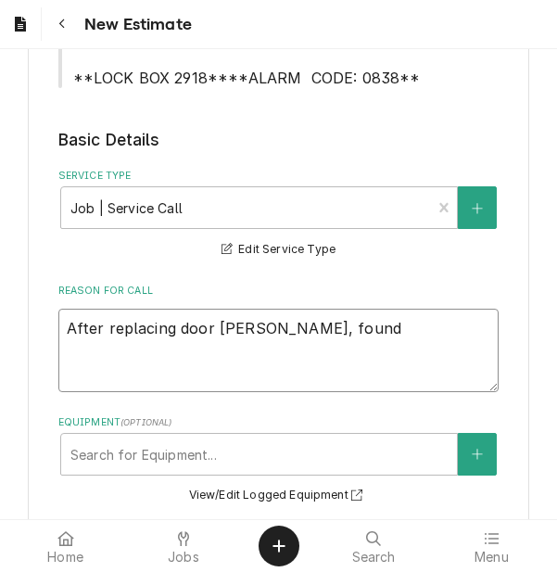
type textarea "x"
type textarea "After replacing door [PERSON_NAME], found"
type textarea "x"
type textarea "After replacing door [PERSON_NAME], found en"
type textarea "x"
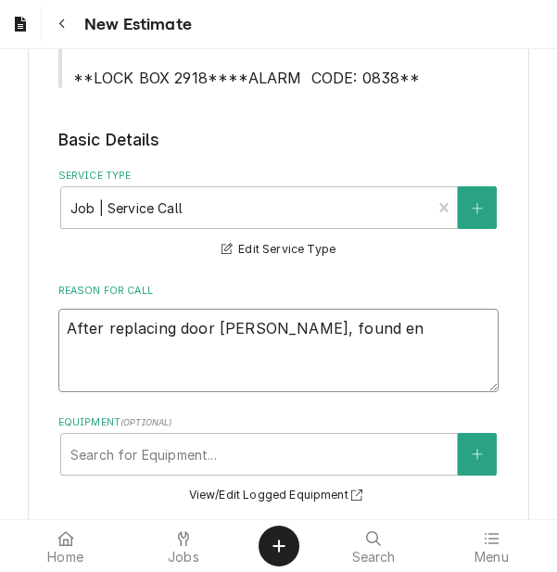
type textarea "After replacing door [PERSON_NAME], found ent"
type textarea "x"
type textarea "After replacing door [PERSON_NAME], found entir"
type textarea "x"
type textarea "After replacing door [PERSON_NAME], found entire"
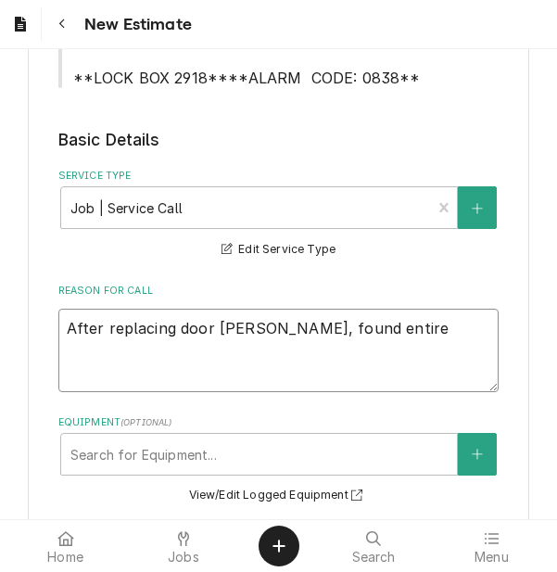
type textarea "x"
type textarea "After replacing door [PERSON_NAME], found entire"
type textarea "x"
type textarea "After replacing door [PERSON_NAME], found entire d"
type textarea "x"
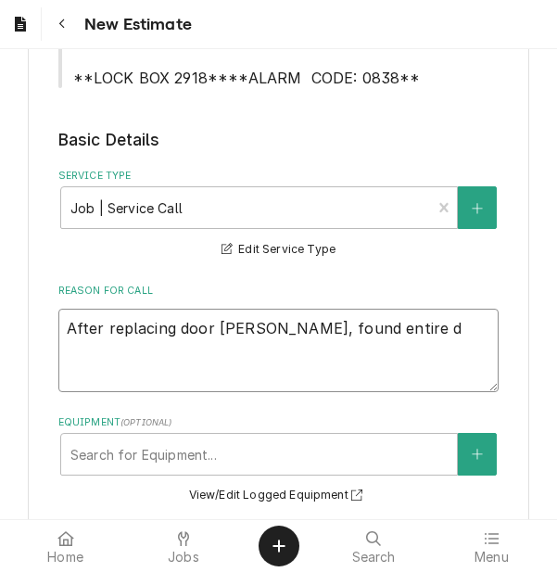
type textarea "After replacing door [PERSON_NAME], found entire do"
type textarea "x"
type textarea "After replacing door [PERSON_NAME], found entire door"
type textarea "x"
type textarea "After replacing door [PERSON_NAME], found entire door"
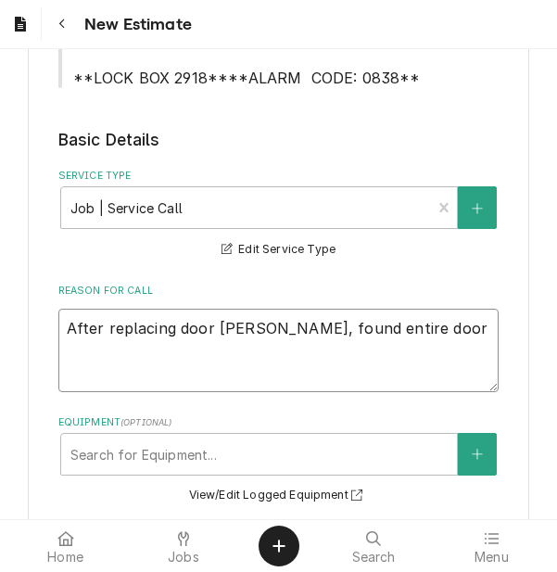
type textarea "x"
type textarea "After replacing door [PERSON_NAME], found entire door n"
type textarea "x"
type textarea "After replacing door [PERSON_NAME], found entire door ne"
type textarea "x"
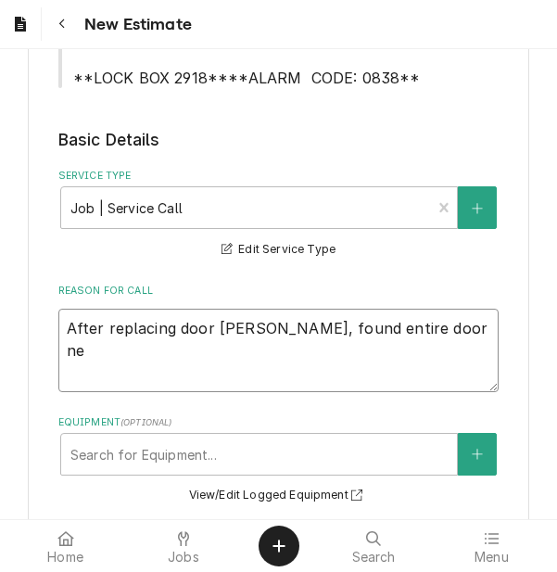
type textarea "After replacing door [PERSON_NAME], found entire door nee"
type textarea "x"
type textarea "After replacing door [PERSON_NAME], found entire door need"
type textarea "x"
type textarea "After replacing door [PERSON_NAME], found entire door needs"
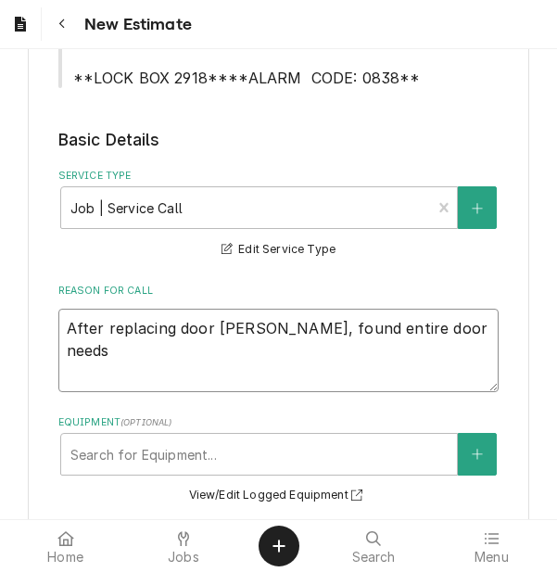
type textarea "x"
type textarea "After replacing door [PERSON_NAME], found entire door needs t"
type textarea "x"
type textarea "After replacing door [PERSON_NAME], found entire door needs to"
type textarea "x"
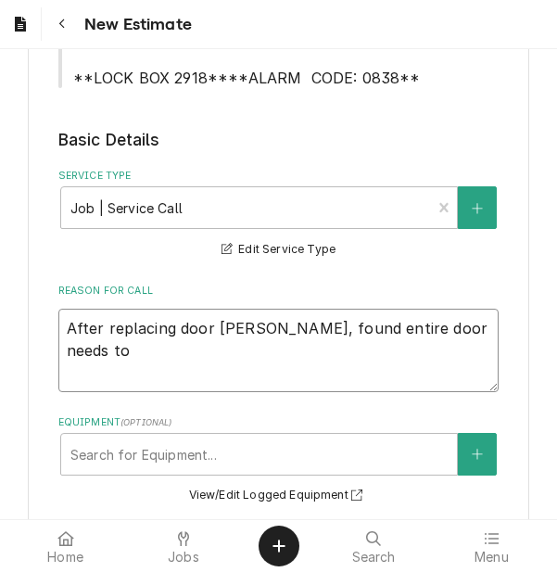
type textarea "After replacing door [PERSON_NAME], found entire door needs to"
type textarea "x"
type textarea "After replacing door [PERSON_NAME], found entire door needs to b"
type textarea "x"
type textarea "After replacing door [PERSON_NAME], found entire door needs to be"
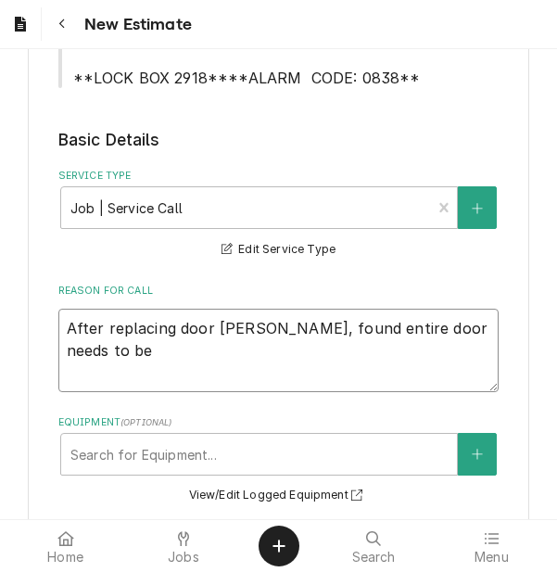
type textarea "x"
type textarea "After replacing door [PERSON_NAME], found entire door needs to be"
type textarea "x"
type textarea "After replacing door [PERSON_NAME], found entire door needs to be re"
type textarea "x"
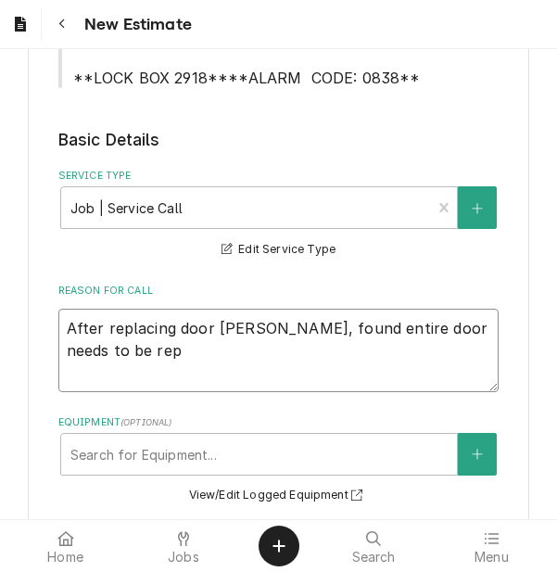
type textarea "After replacing door [PERSON_NAME], found entire door needs to be repl"
type textarea "x"
type textarea "After replacing door [PERSON_NAME], found entire door needs to be repla"
type textarea "x"
type textarea "After replacing door [PERSON_NAME], found entire door needs to be replac"
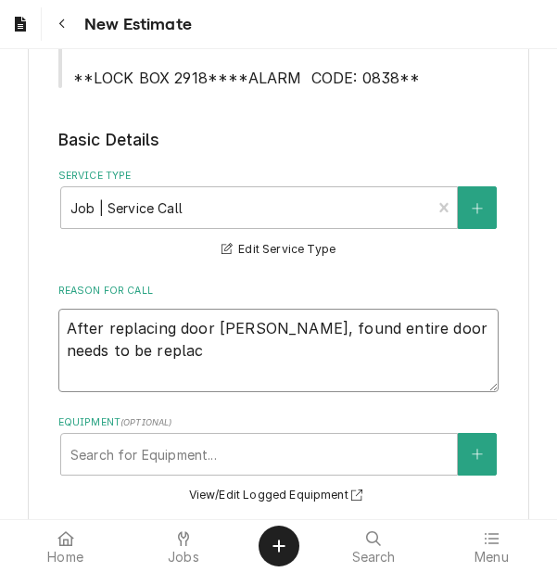
type textarea "x"
type textarea "After replacing door hinge, found entire door needs to be replace"
type textarea "x"
type textarea "After replacing door hinge, found entire door needs to be replaced."
type textarea "x"
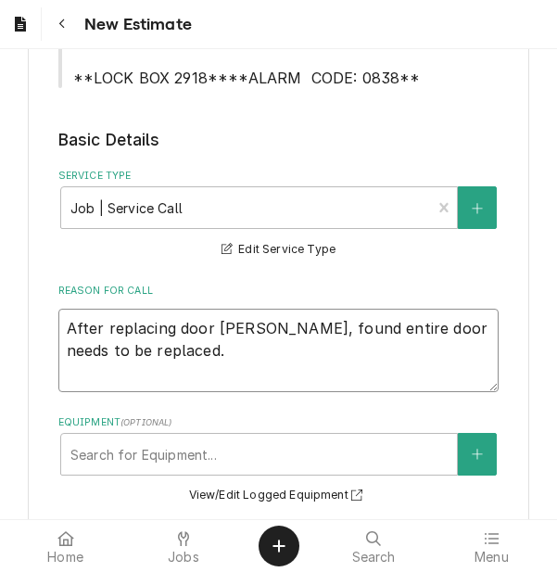
type textarea "After replacing door hinge, found entire door needs to be replaced."
type textarea "x"
type textarea "After replacing door hinge, found entire door needs to be replaced."
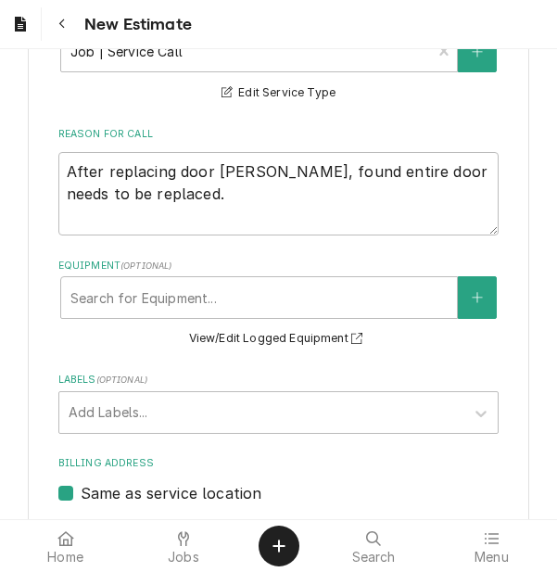
scroll to position [890, 0]
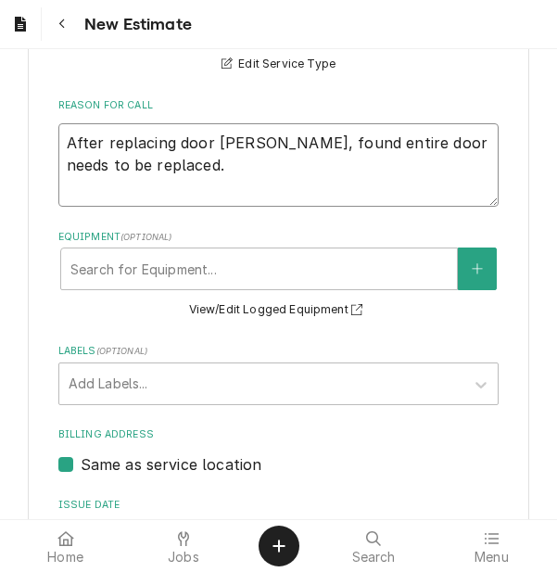
click at [147, 145] on textarea "After replacing door hinge, found entire door needs to be replaced." at bounding box center [278, 164] width 441 height 83
type textarea "x"
type textarea "After replacing door hinge, found entire door needs to be replaced."
type textarea "x"
type textarea "After replacing door hinge, found entire door needs to be replaced"
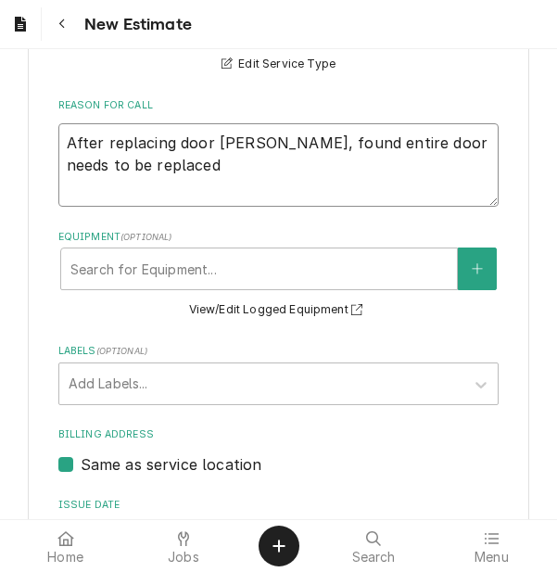
type textarea "x"
type textarea "After replacing door hinge, found entire door needs to be replace"
type textarea "x"
type textarea "After replacing door hinge, found entire door needs to be replac"
type textarea "x"
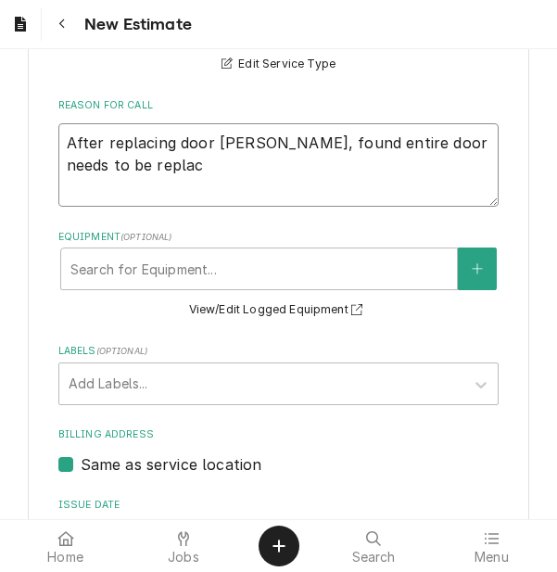
type textarea "After replacing door hinge, found entire door needs to be repla"
type textarea "x"
type textarea "After replacing door hinge, found entire door needs to be repl"
type textarea "x"
type textarea "After replacing door hinge, found entire door needs to be rep"
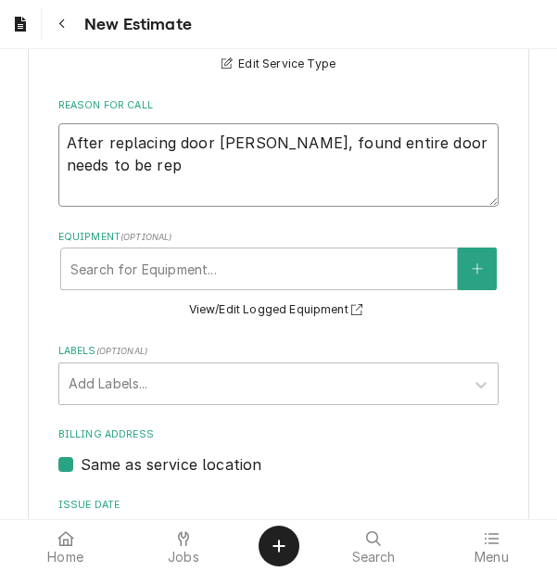
type textarea "x"
type textarea "After replacing door hinge, found entire door needs to be re"
type textarea "x"
type textarea "After replacing door hinge, found entire door needs to be r"
type textarea "x"
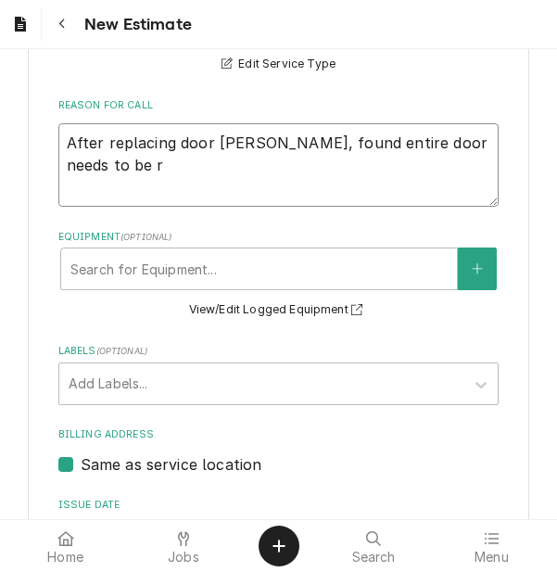
type textarea "After replacing door hinge, found entire door needs to be"
type textarea "x"
type textarea "After replacing door hinge, found entire door needs to be"
type textarea "x"
type textarea "After replacing door hinge, found entire door needs to b"
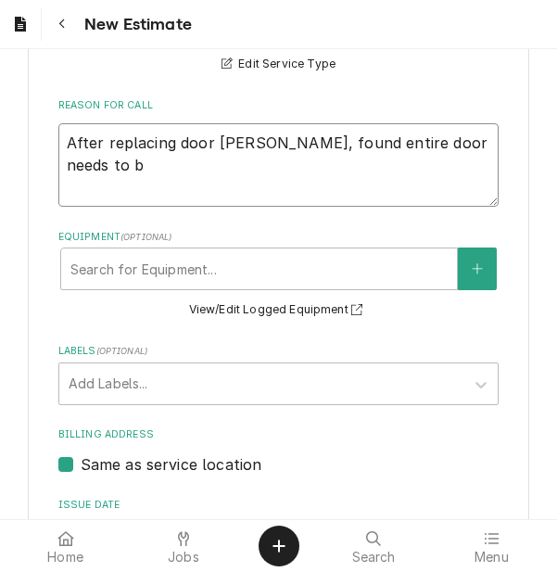
type textarea "x"
type textarea "After replacing door hinge, found entire door needs to"
type textarea "x"
type textarea "After replacing door hinge, found entire door needs to"
type textarea "x"
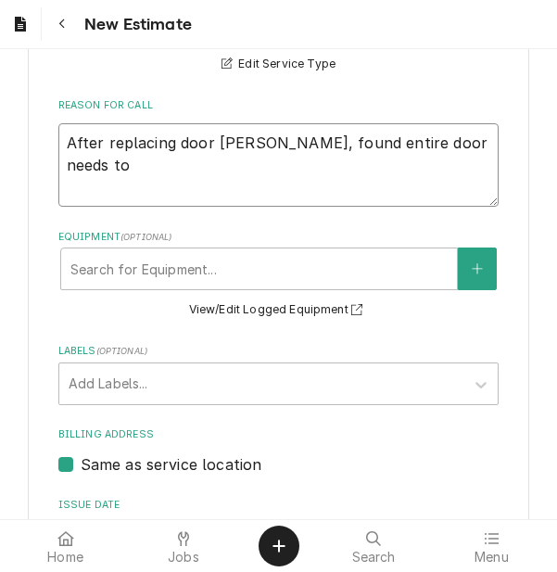
type textarea "After replacing door hinge, found entire door needs t"
type textarea "x"
type textarea "After replacing door hinge, found entire door needs"
type textarea "x"
type textarea "After replacing door hinge, found entire door needs"
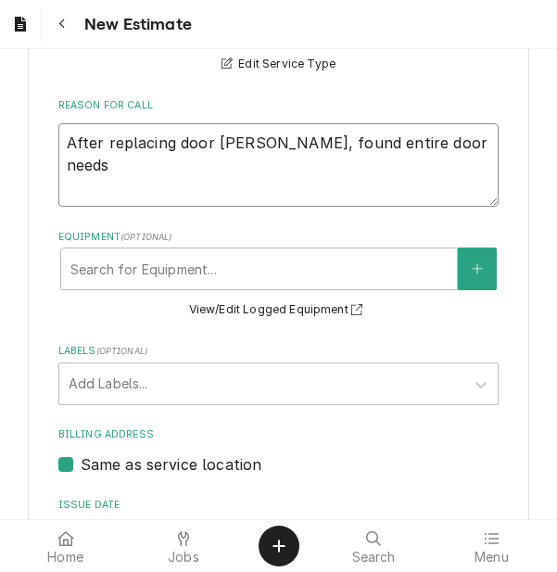
type textarea "x"
type textarea "After replacing door hinge, found entire door need"
type textarea "x"
type textarea "After replacing door hinge, found entire door nee"
type textarea "x"
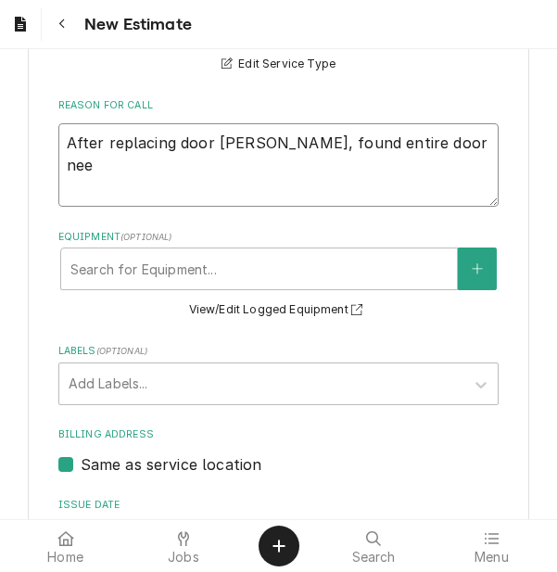
type textarea "After replacing door hinge, found entire door ne"
type textarea "x"
type textarea "After replacing door hinge, found entire door n"
type textarea "x"
type textarea "After replacing door hinge, found entire door"
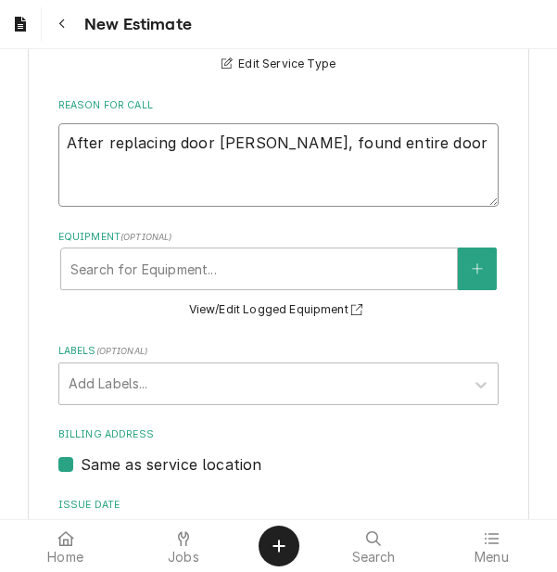
type textarea "x"
type textarea "After replacing door hinge, found entire door"
type textarea "x"
type textarea "After replacing door hinge, found entire doo"
type textarea "x"
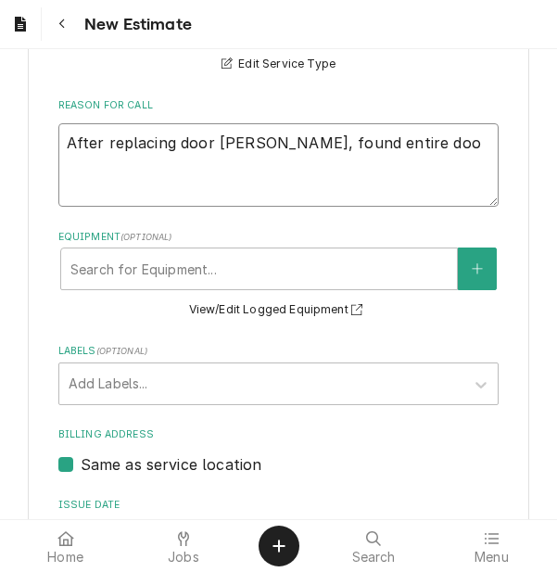
type textarea "After replacing door hinge, found entire do"
type textarea "x"
type textarea "After replacing door hinge, found entire d"
type textarea "x"
type textarea "After replacing door hinge, found entire"
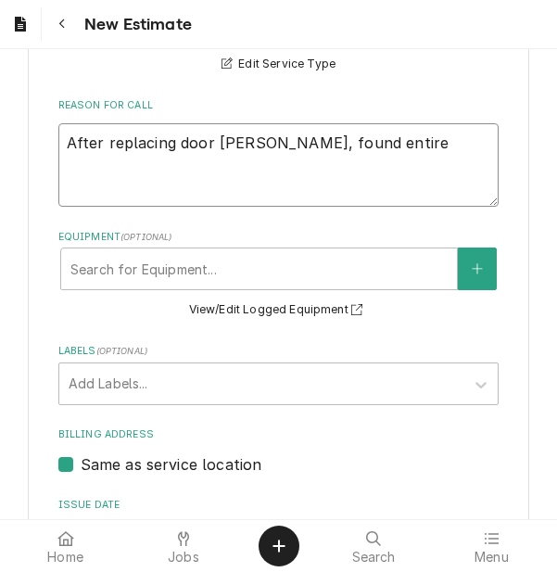
type textarea "x"
type textarea "After replacing door hinge, found entire"
type textarea "x"
type textarea "After replacing door hinge, found entir"
type textarea "x"
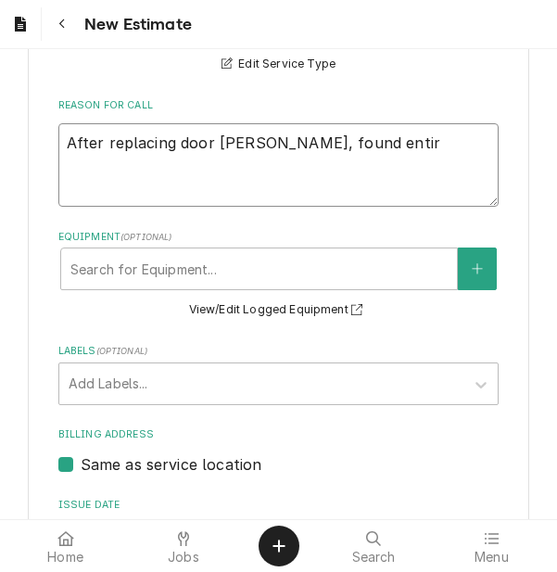
type textarea "After replacing door hinge, found enti"
type textarea "x"
click at [405, 158] on textarea "After replacing door hinge, found" at bounding box center [278, 164] width 441 height 83
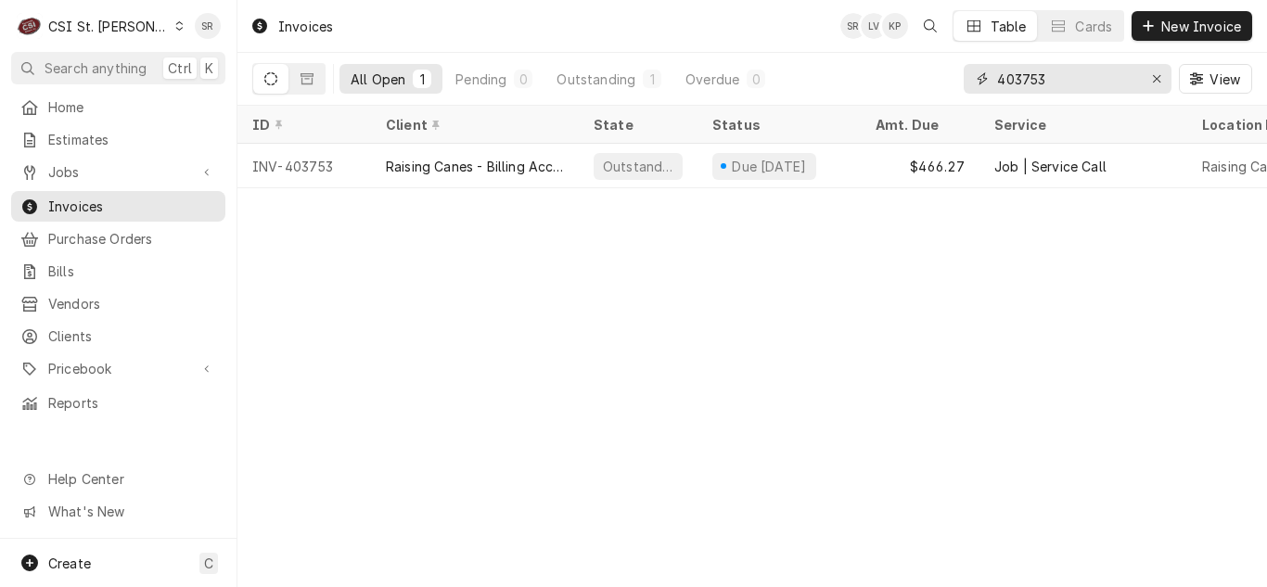
click at [1055, 75] on input "403753" at bounding box center [1066, 79] width 139 height 30
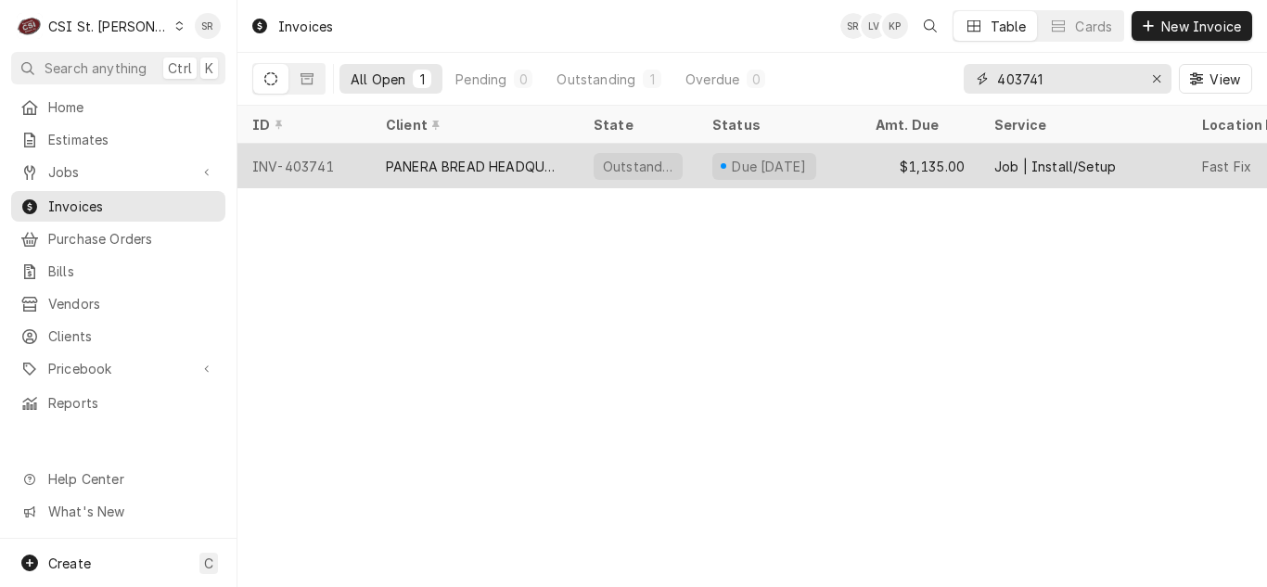
type input "403741"
click at [862, 167] on div "$1,135.00" at bounding box center [920, 166] width 119 height 45
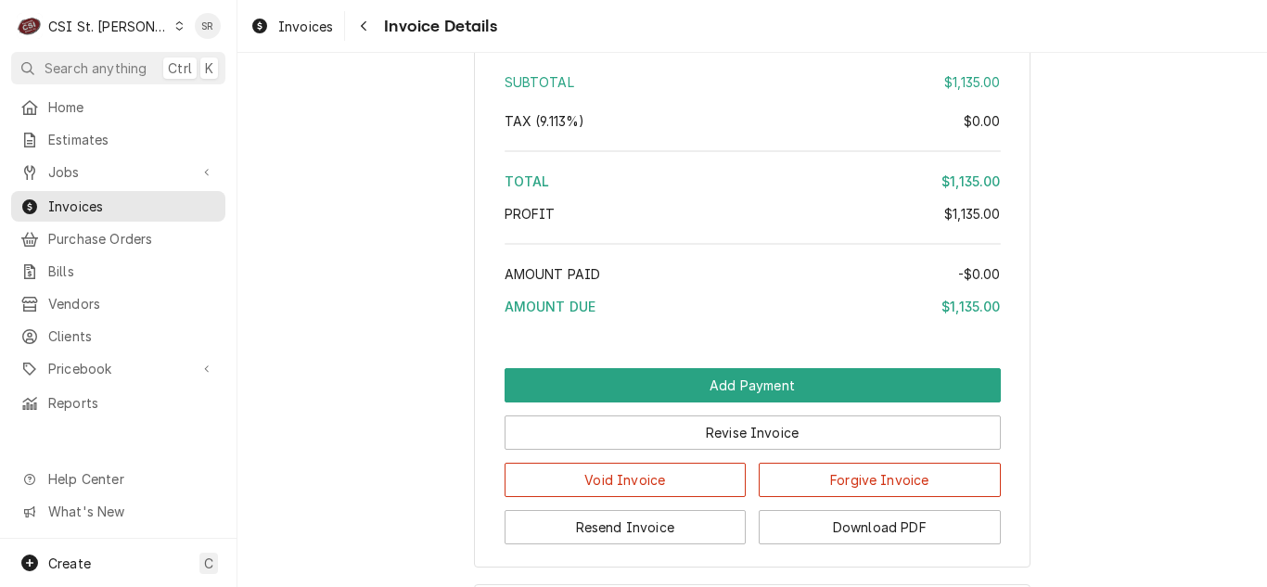
scroll to position [3203, 0]
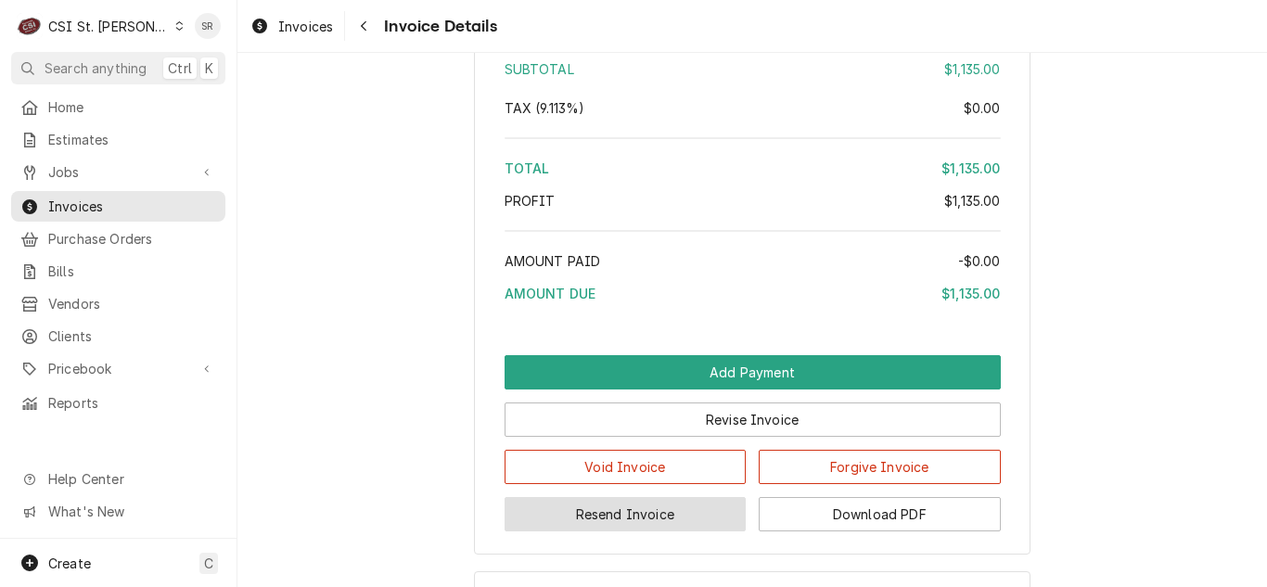
click at [668, 531] on button "Resend Invoice" at bounding box center [626, 514] width 242 height 34
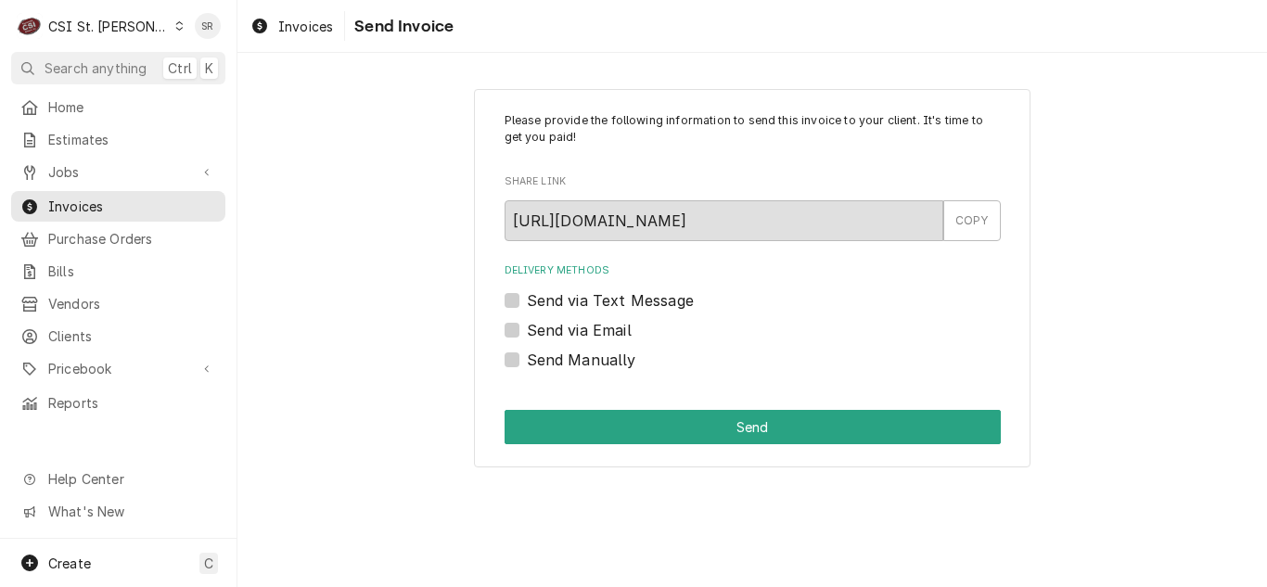
click at [547, 316] on div "Delivery Methods Send via Text Message Send via Email Send Manually" at bounding box center [753, 316] width 496 height 107
click at [545, 326] on label "Send via Email" at bounding box center [579, 330] width 105 height 22
click at [545, 326] on input "Send via Email" at bounding box center [775, 339] width 496 height 41
checkbox input "true"
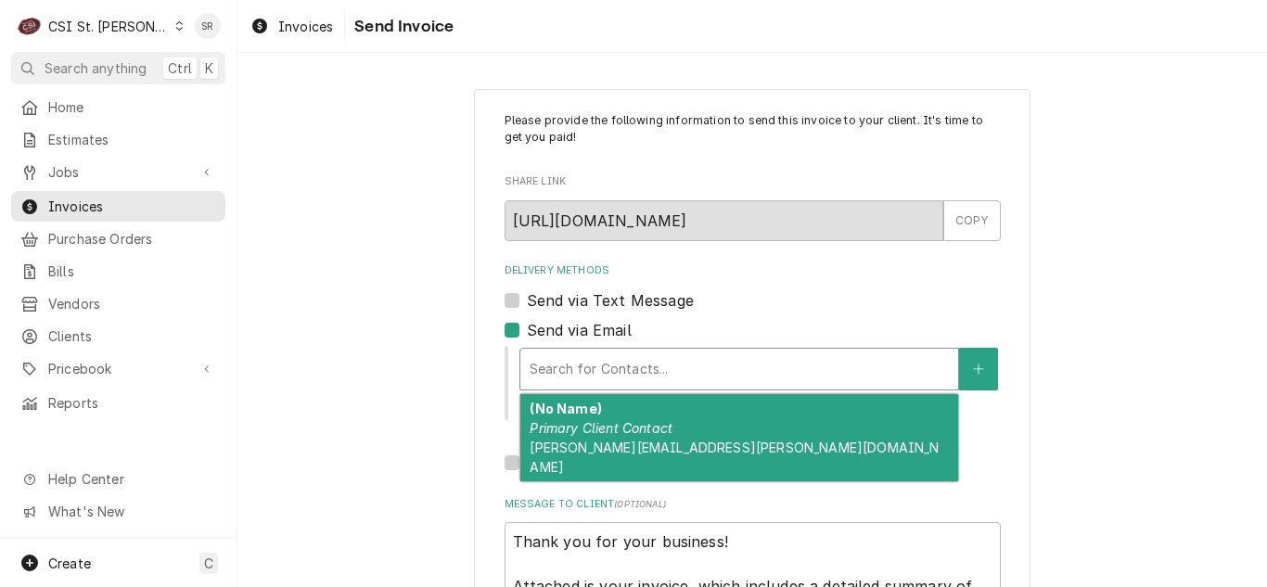
click at [584, 352] on div "Delivery Methods" at bounding box center [739, 368] width 419 height 33
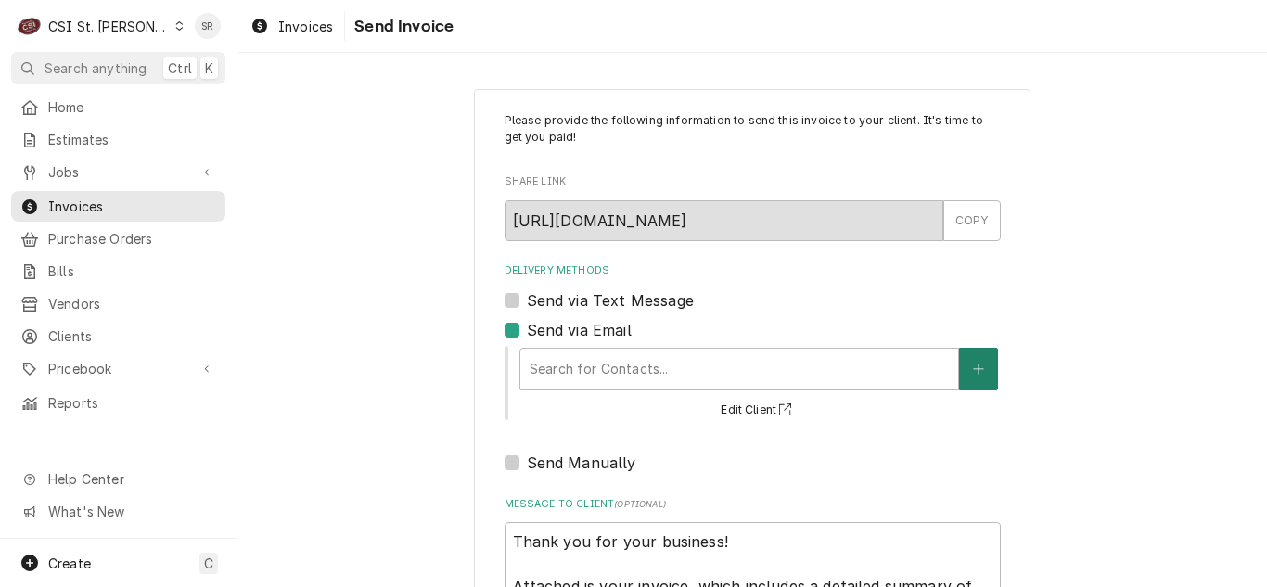
click at [974, 377] on button "Delivery Methods" at bounding box center [978, 369] width 39 height 43
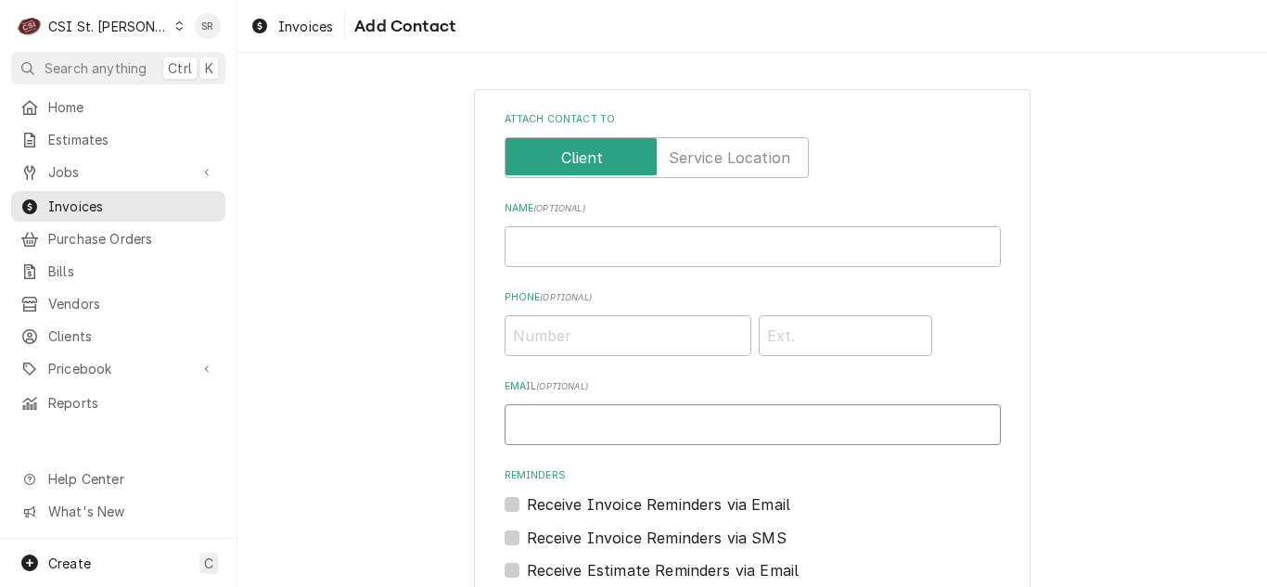
click at [584, 415] on input "Email ( optional )" at bounding box center [753, 424] width 496 height 41
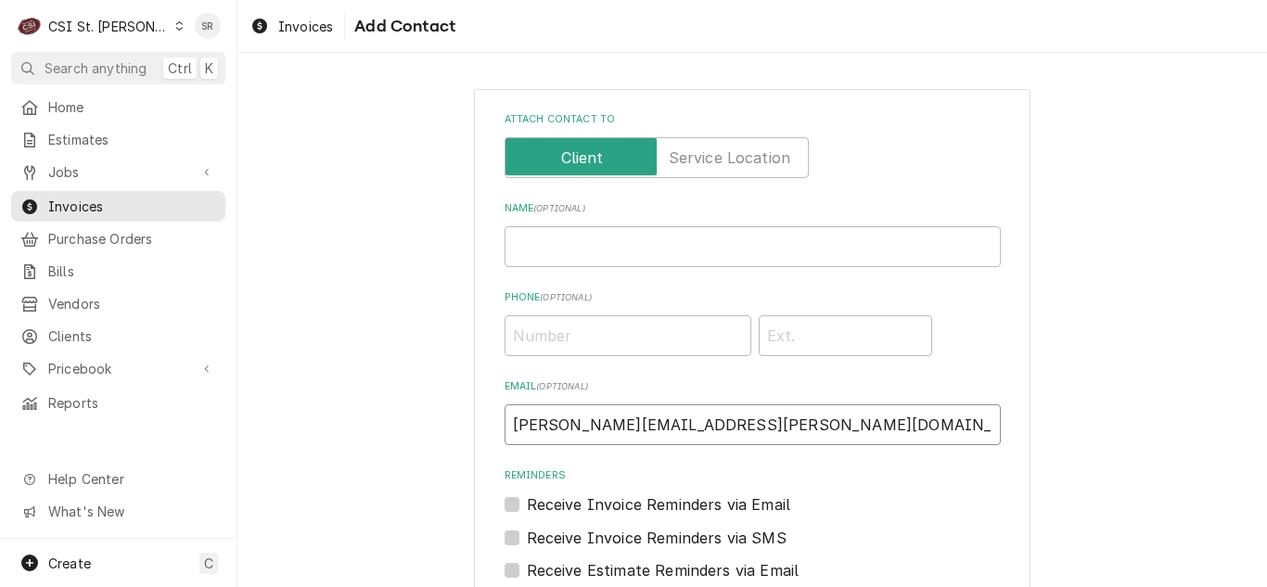
type input "jeff.dixon@panerabread.com"
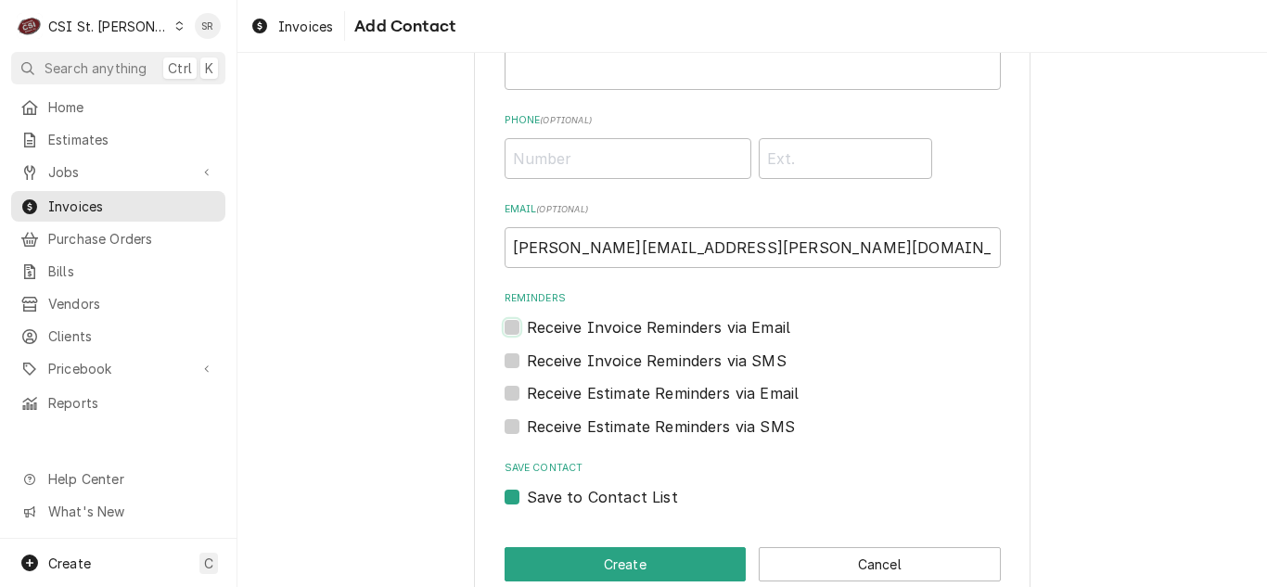
scroll to position [178, 0]
click at [549, 569] on button "Create" at bounding box center [626, 563] width 242 height 34
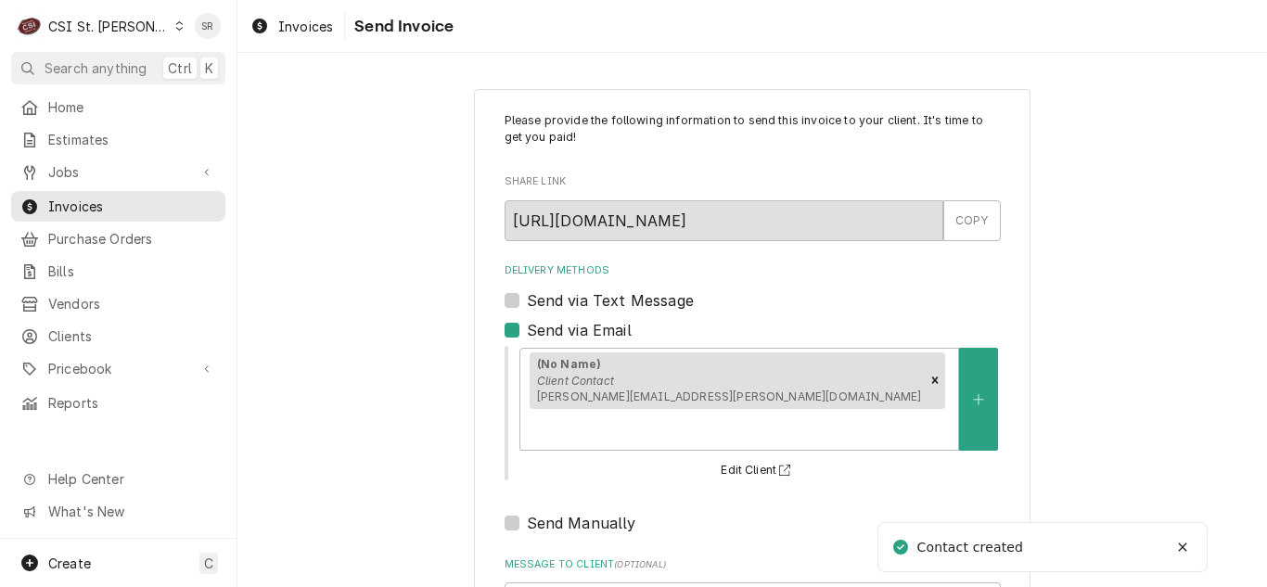
scroll to position [222, 0]
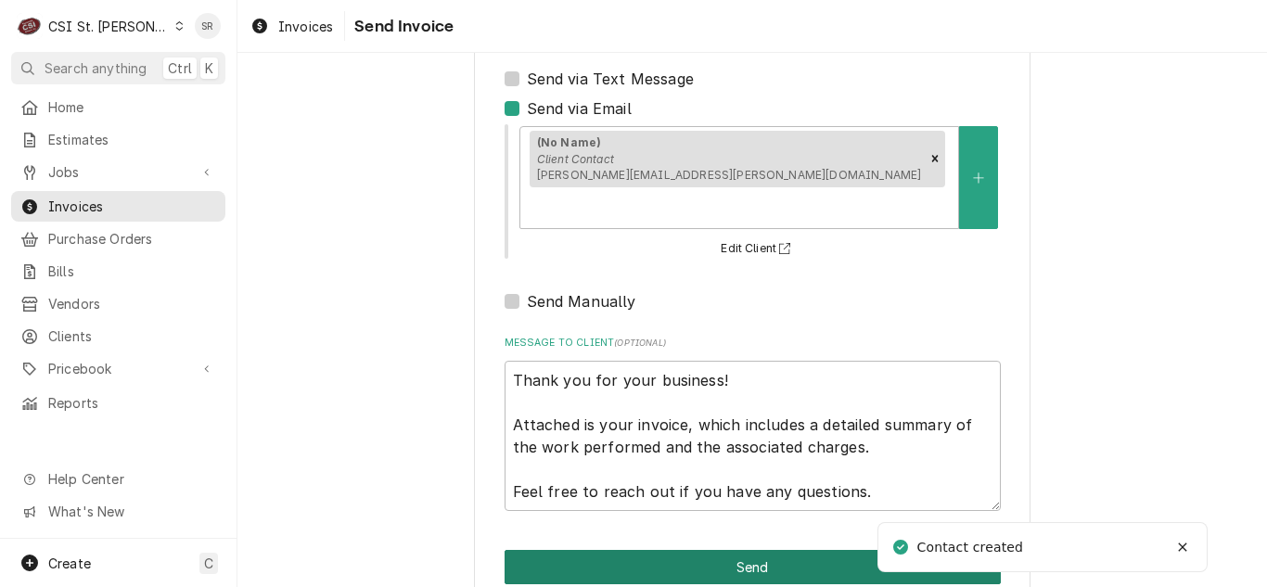
click at [735, 550] on button "Send" at bounding box center [753, 567] width 496 height 34
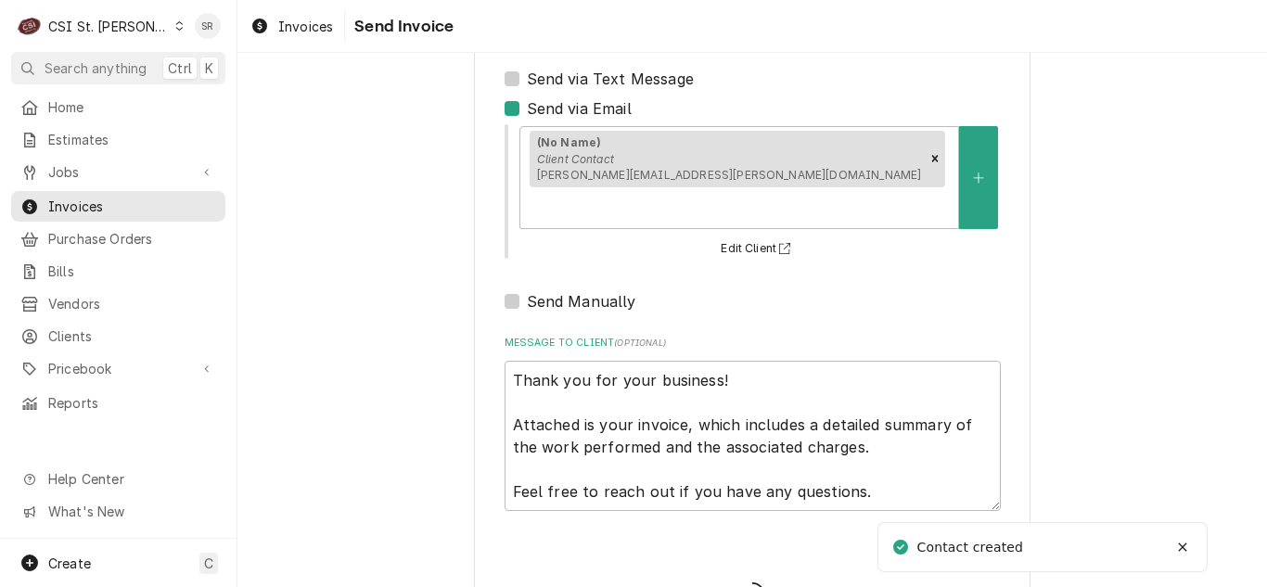
type textarea "x"
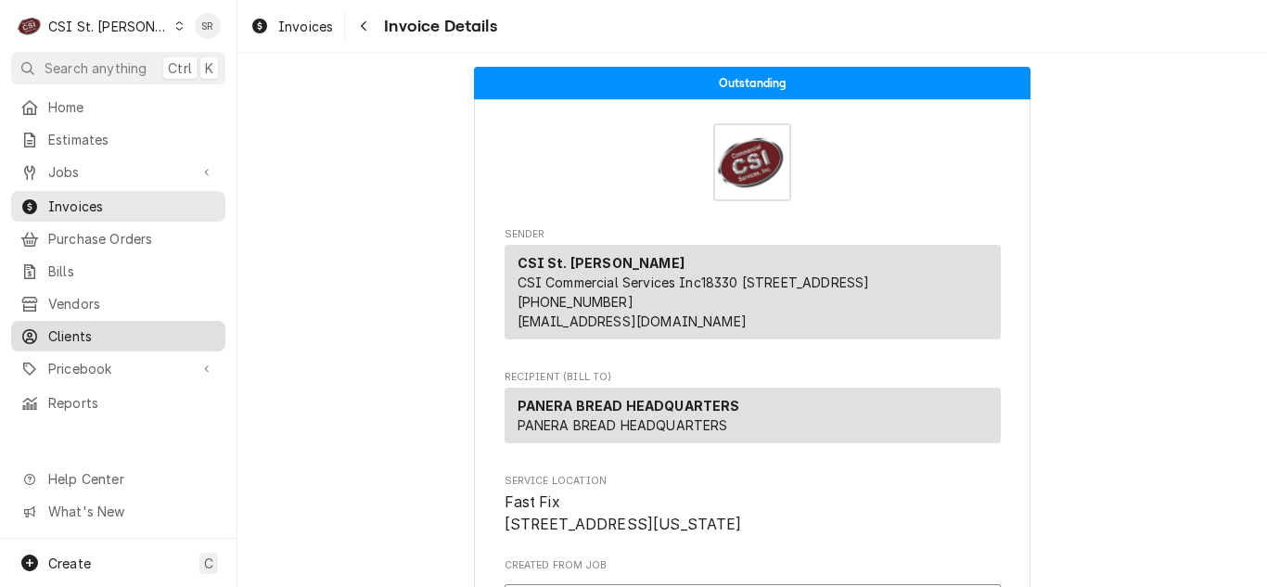
click at [94, 326] on span "Clients" at bounding box center [132, 335] width 168 height 19
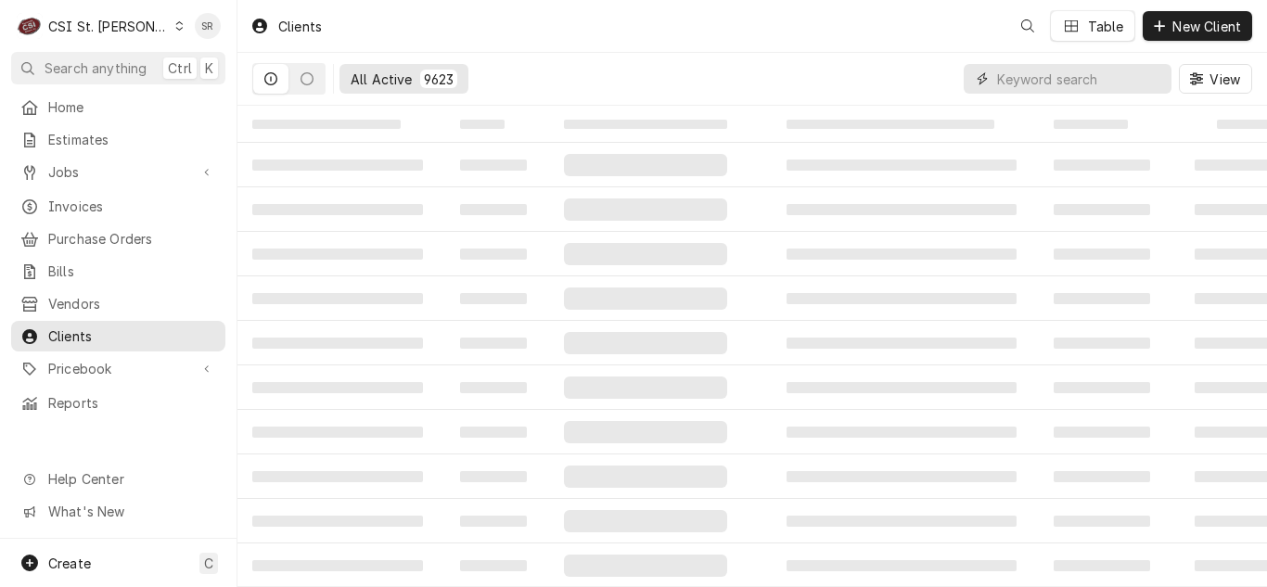
click at [1065, 77] on input "Dynamic Content Wrapper" at bounding box center [1079, 79] width 165 height 30
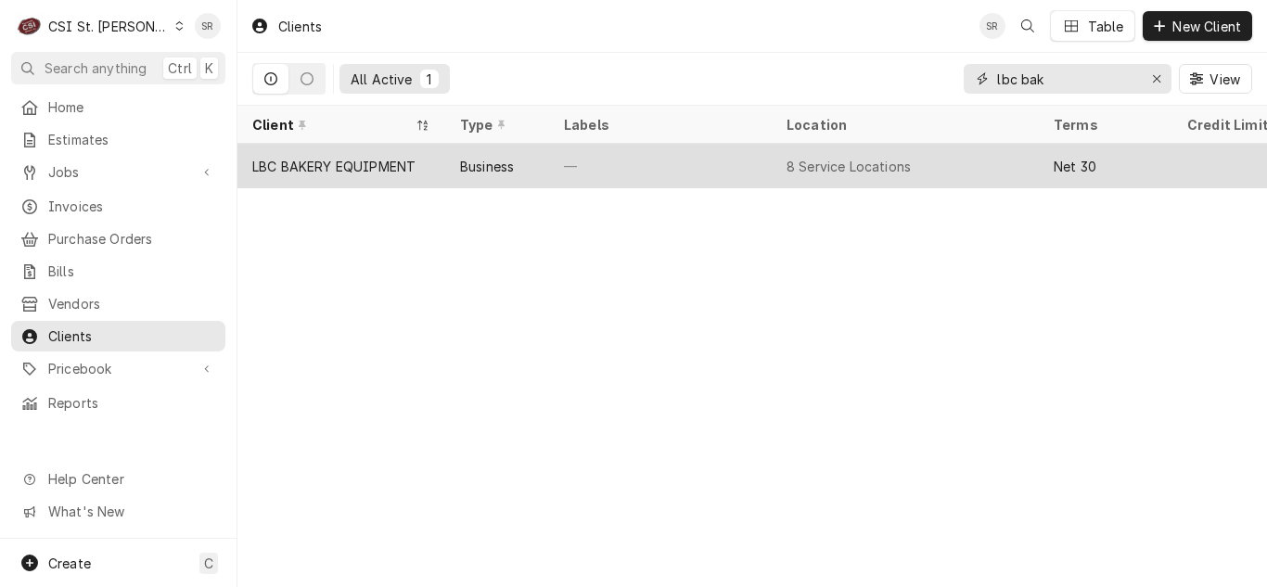
type input "lbc bak"
click at [427, 174] on div "LBC BAKERY EQUIPMENT" at bounding box center [341, 166] width 208 height 45
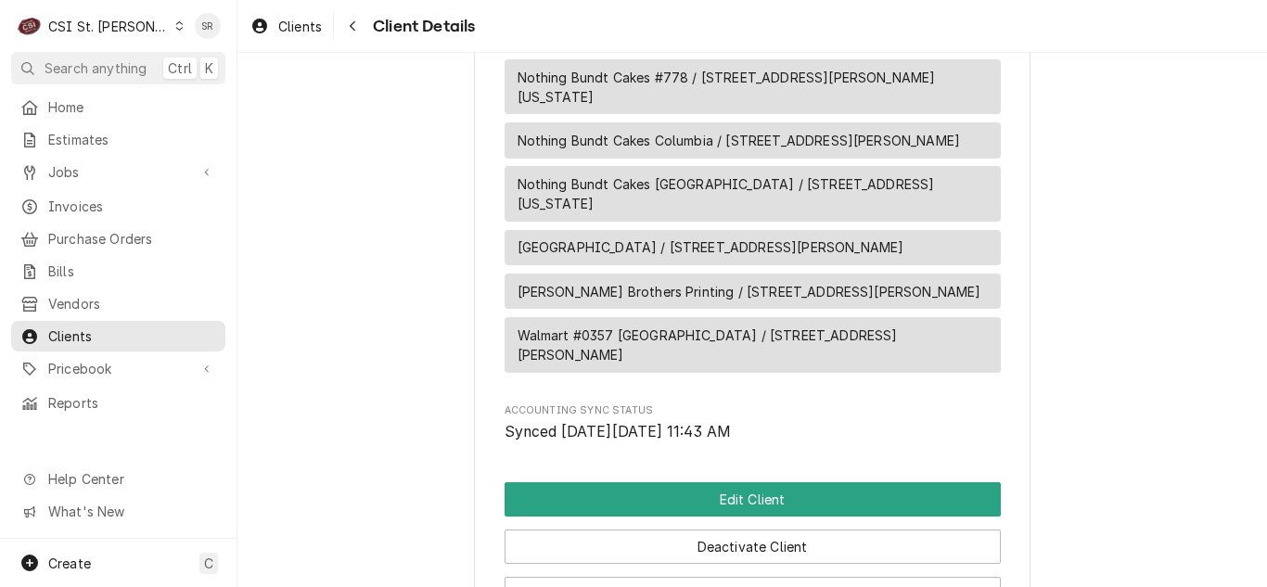
scroll to position [1397, 0]
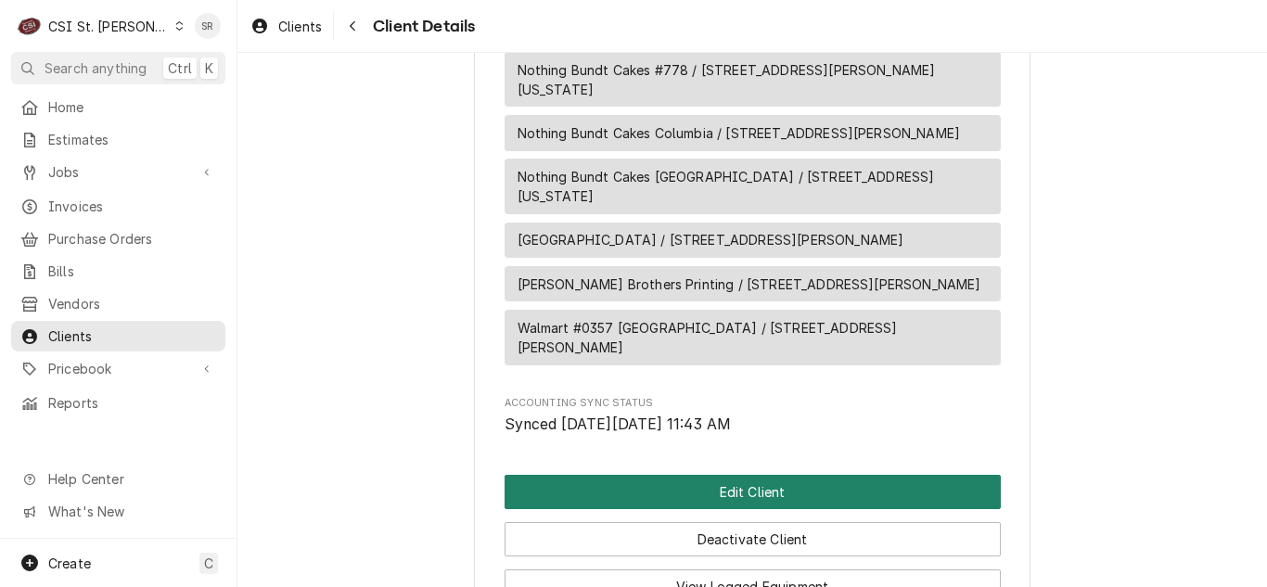
click at [737, 476] on button "Edit Client" at bounding box center [753, 492] width 496 height 34
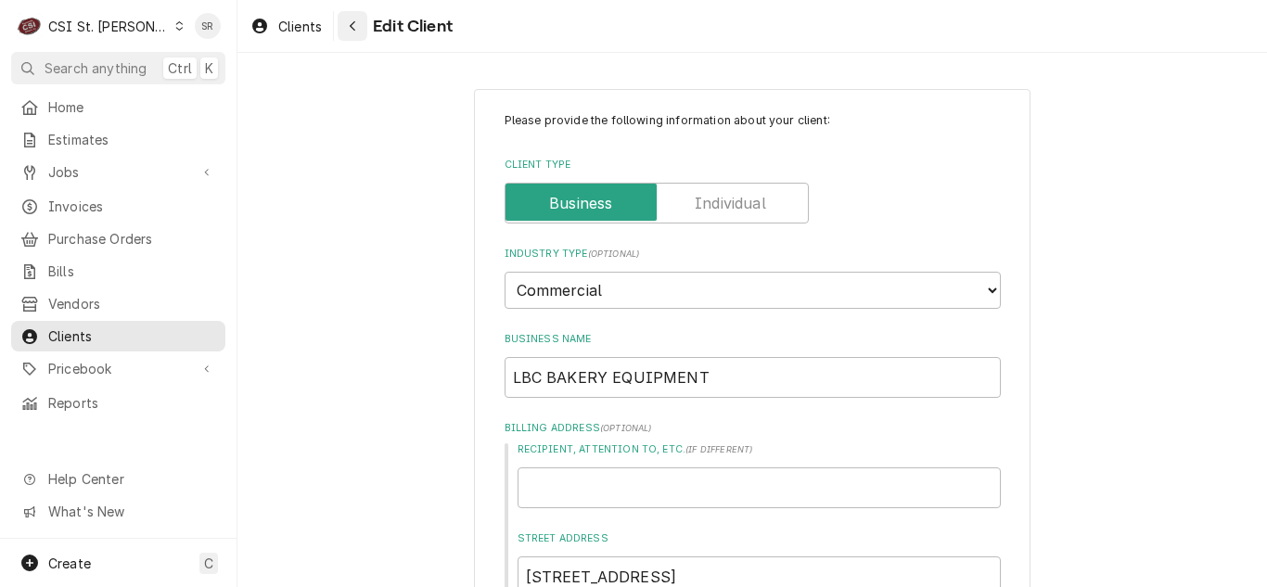
click at [356, 38] on button "Navigate back" at bounding box center [353, 26] width 30 height 30
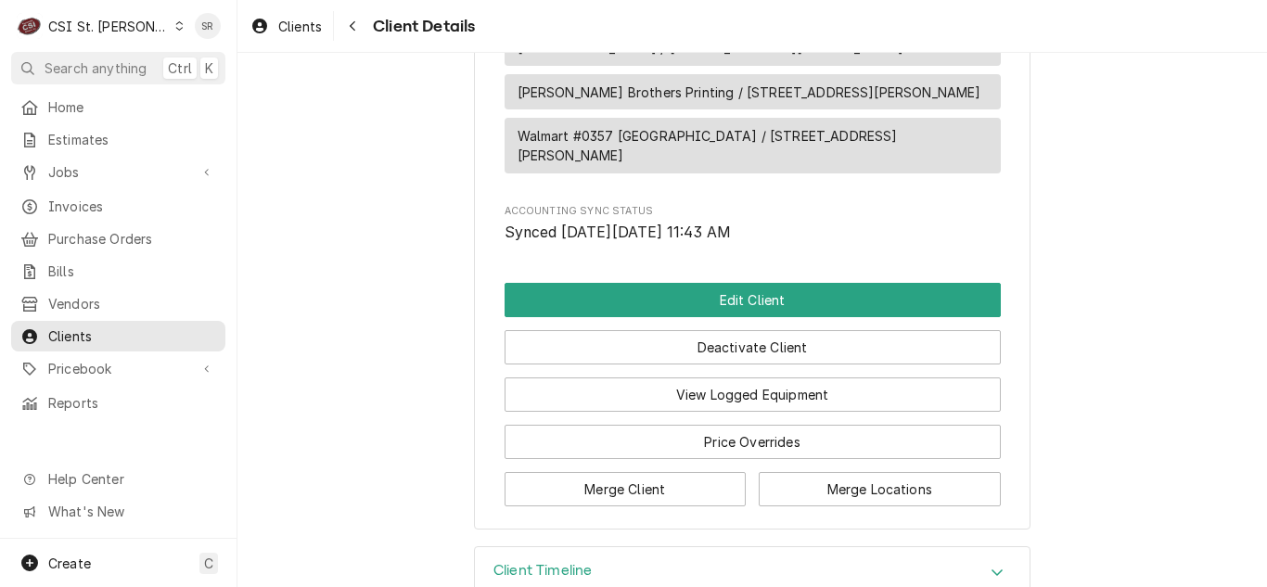
scroll to position [1592, 0]
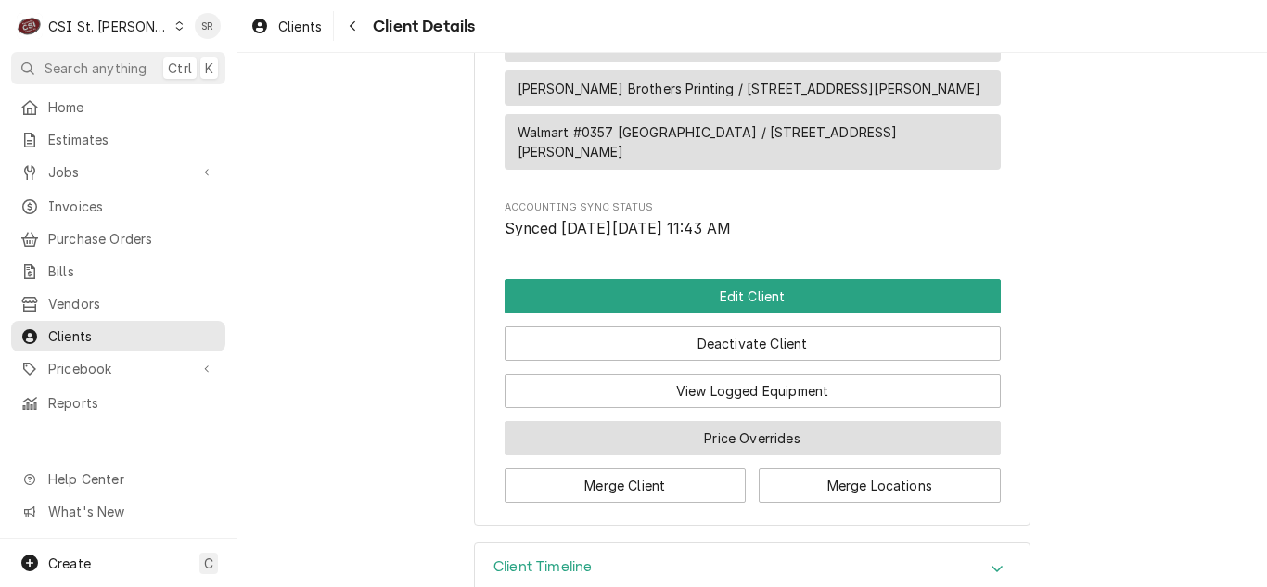
click at [744, 421] on button "Price Overrides" at bounding box center [753, 438] width 496 height 34
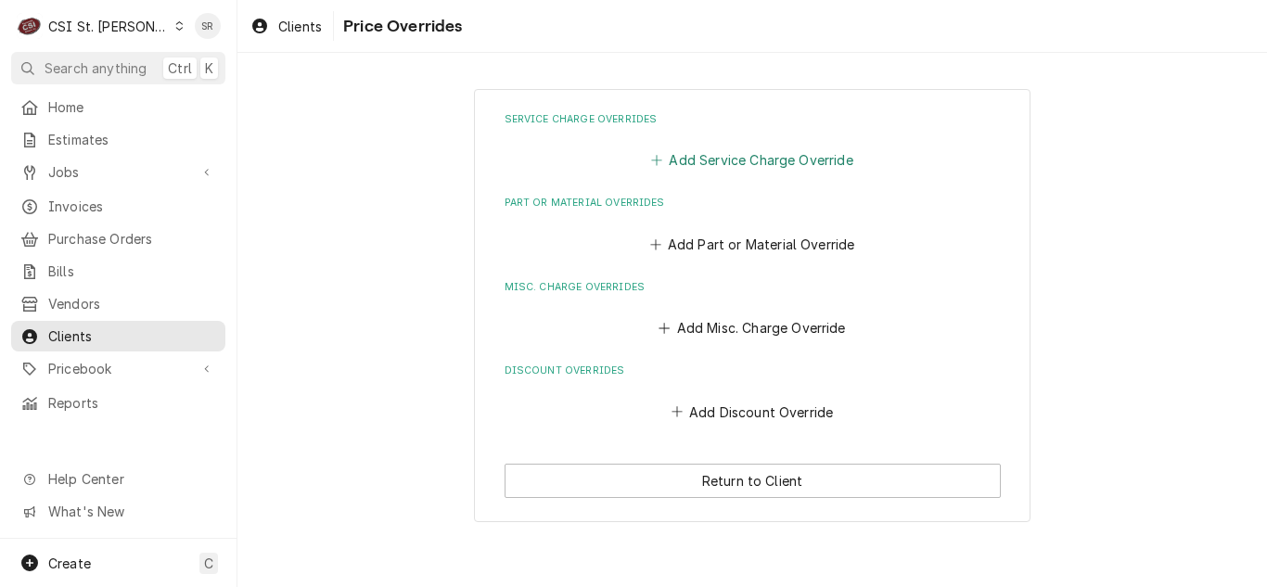
click at [697, 169] on button "Add Service Charge Override" at bounding box center [752, 160] width 209 height 26
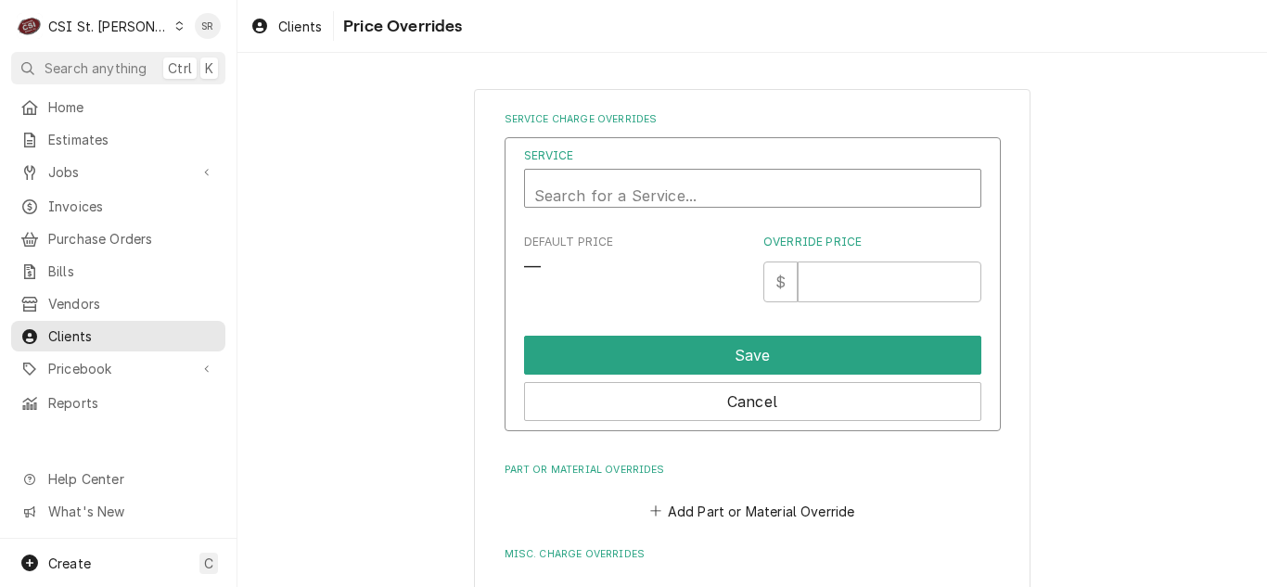
click at [649, 179] on div "Service" at bounding box center [752, 195] width 437 height 45
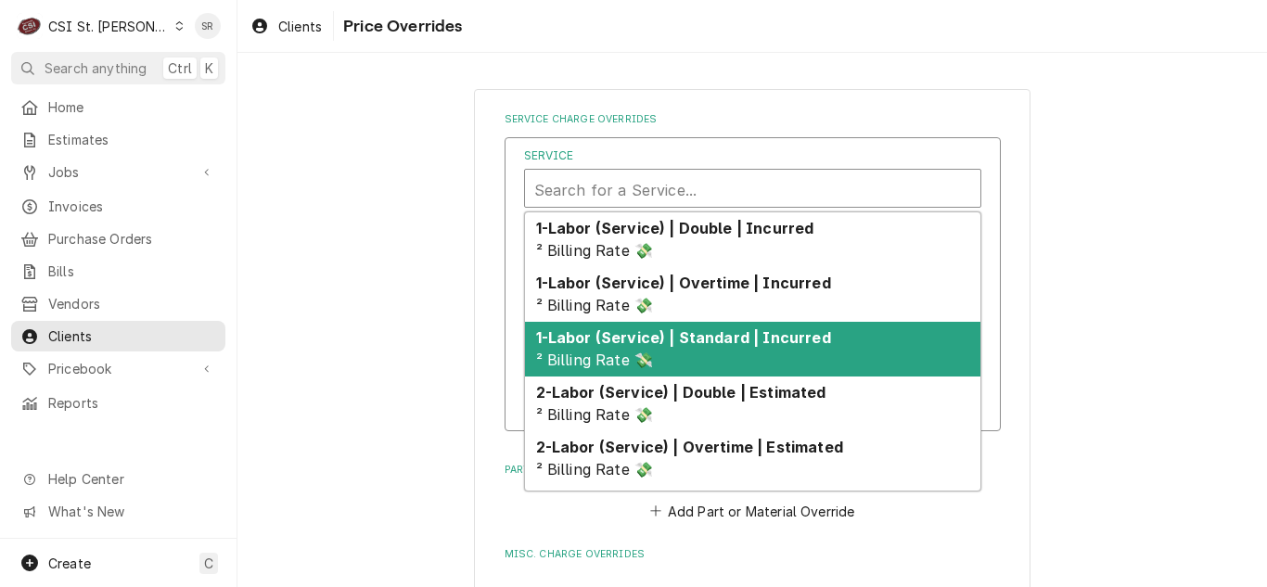
click at [669, 339] on strong "1-Labor (Service) | Standard | Incurred" at bounding box center [683, 337] width 295 height 19
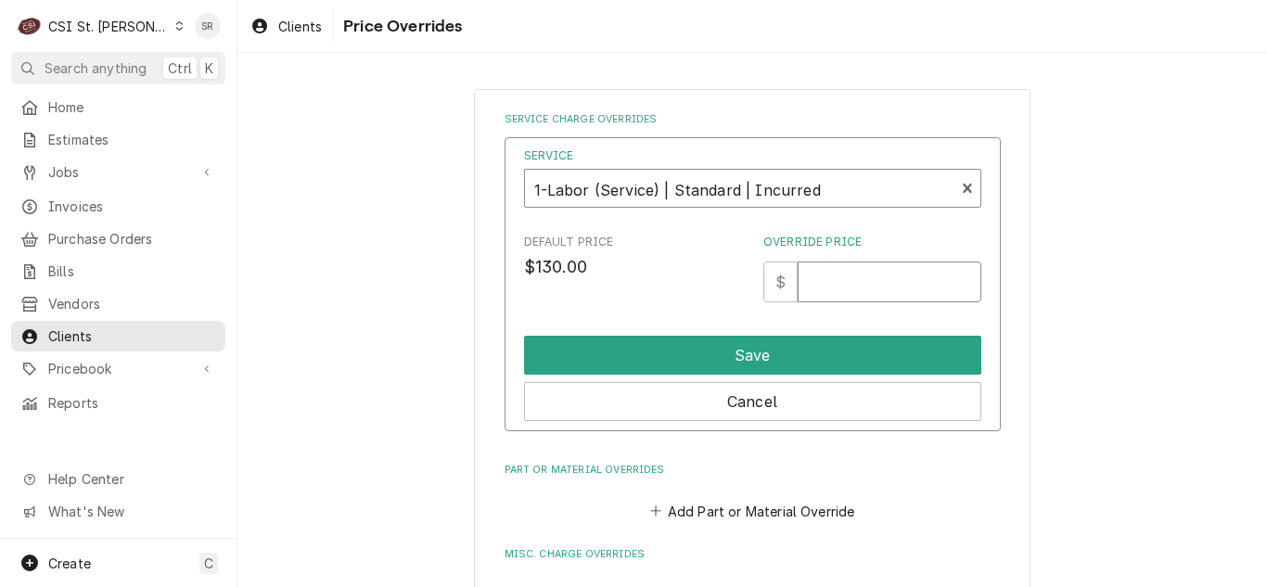
click at [837, 274] on input "Override Price" at bounding box center [889, 282] width 183 height 41
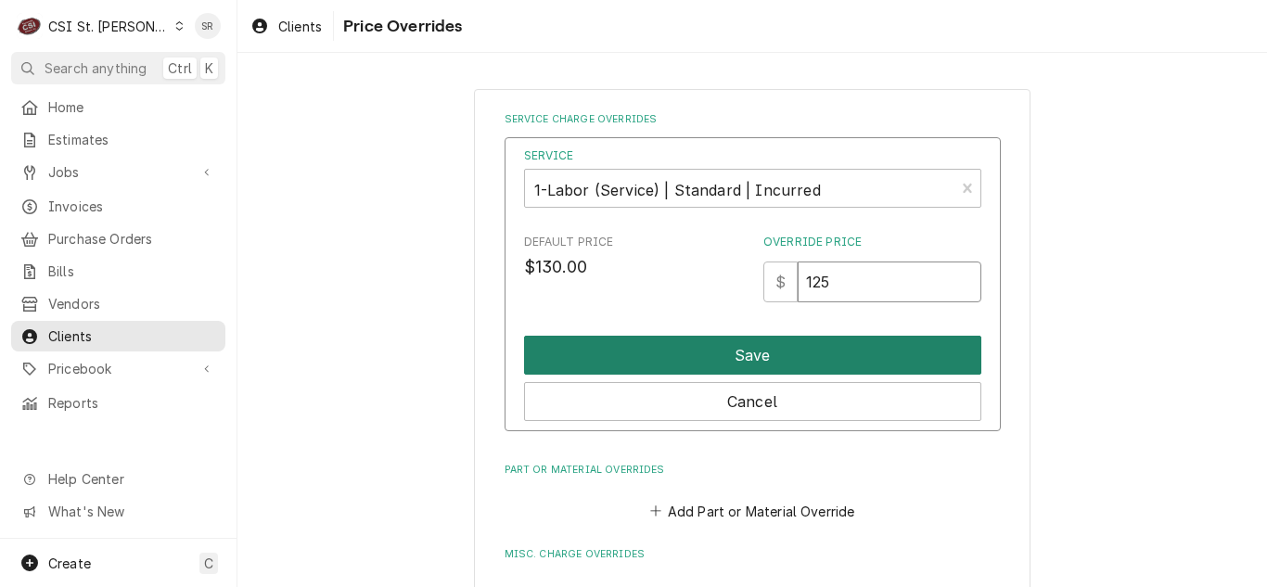
type input "125"
click at [760, 340] on button "Save" at bounding box center [752, 355] width 457 height 39
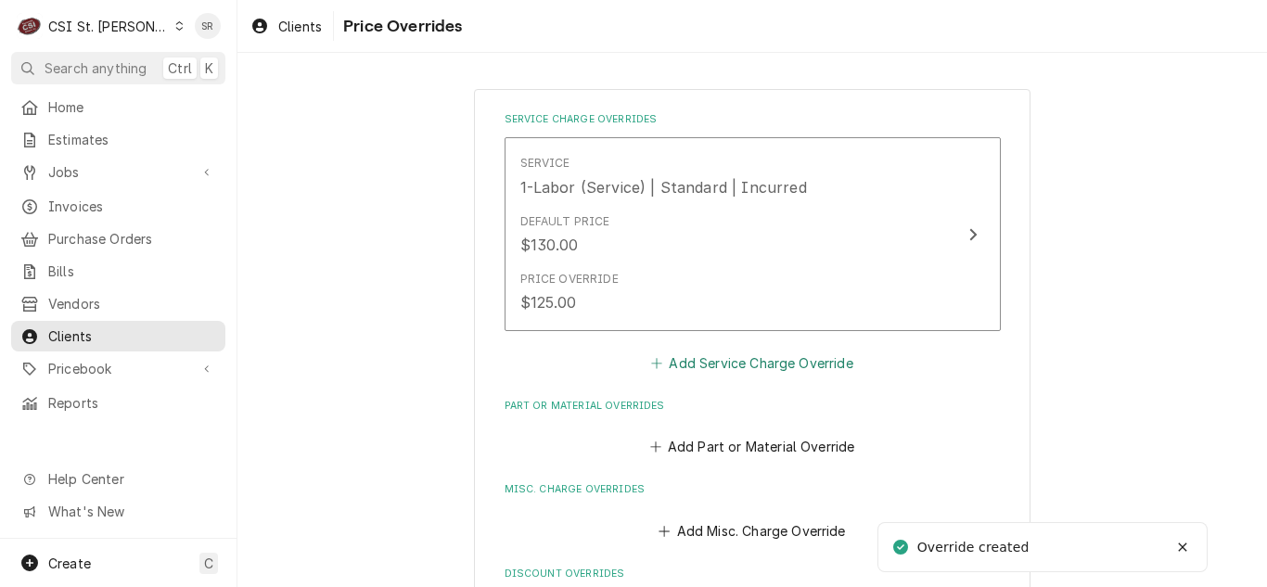
click at [706, 373] on button "Add Service Charge Override" at bounding box center [752, 363] width 209 height 26
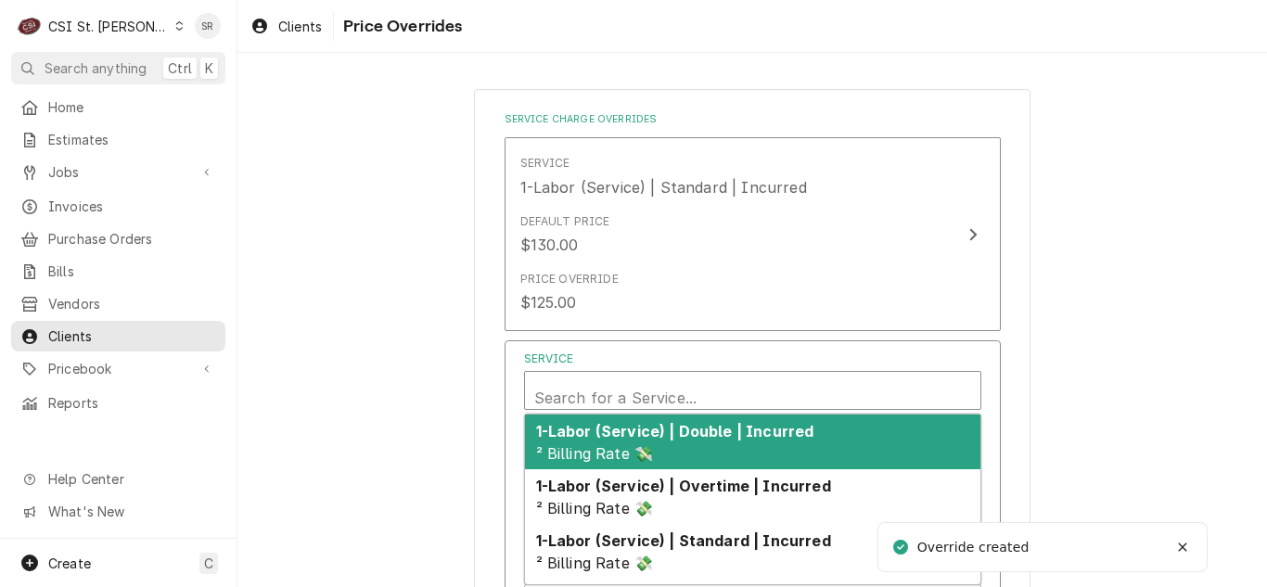
click at [671, 398] on div "Service" at bounding box center [752, 398] width 437 height 45
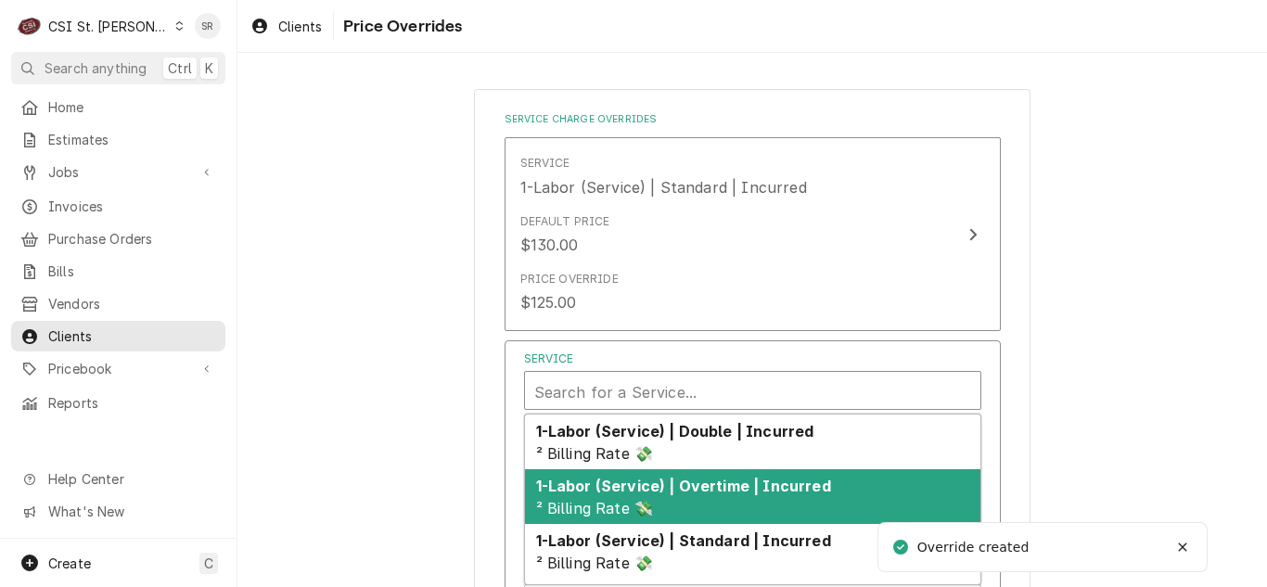
click at [692, 503] on div "1-Labor (Service) | Overtime | Incurred ² Billing Rate 💸" at bounding box center [752, 496] width 455 height 55
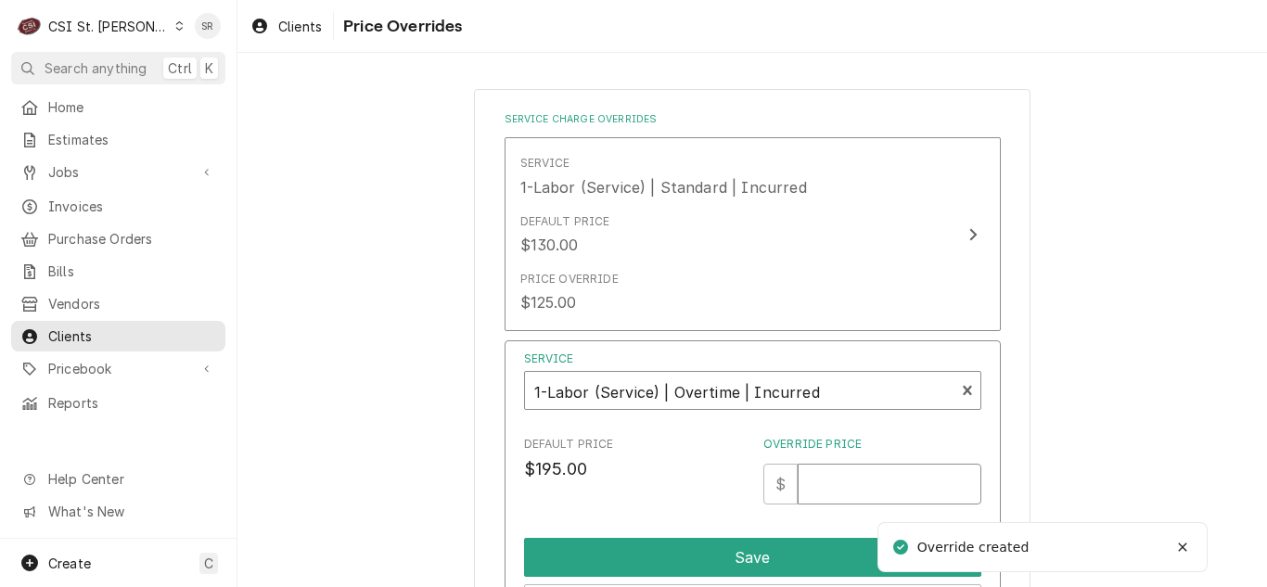
click at [826, 479] on input "Override Price" at bounding box center [889, 484] width 183 height 41
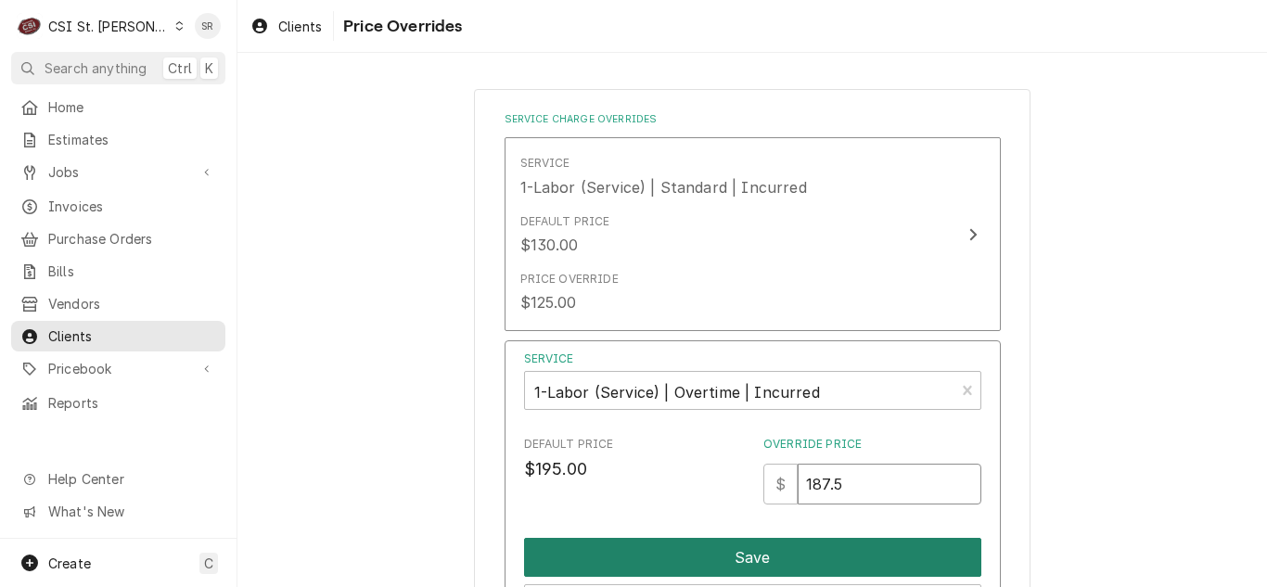
type input "187.5"
click at [757, 543] on button "Save" at bounding box center [752, 557] width 457 height 39
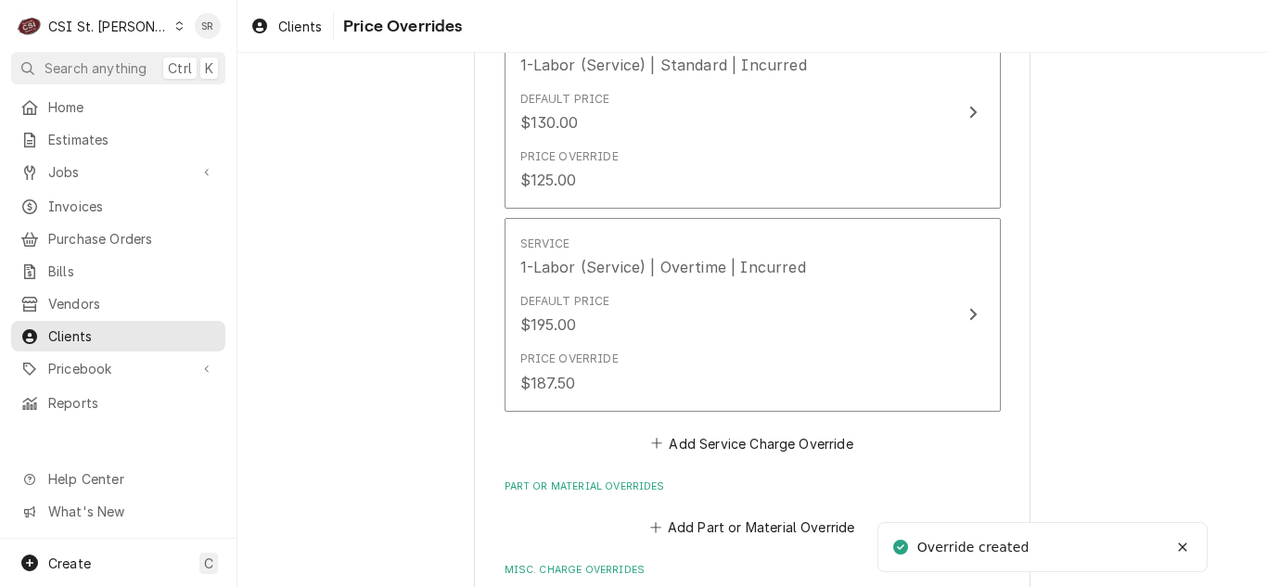
scroll to position [167, 0]
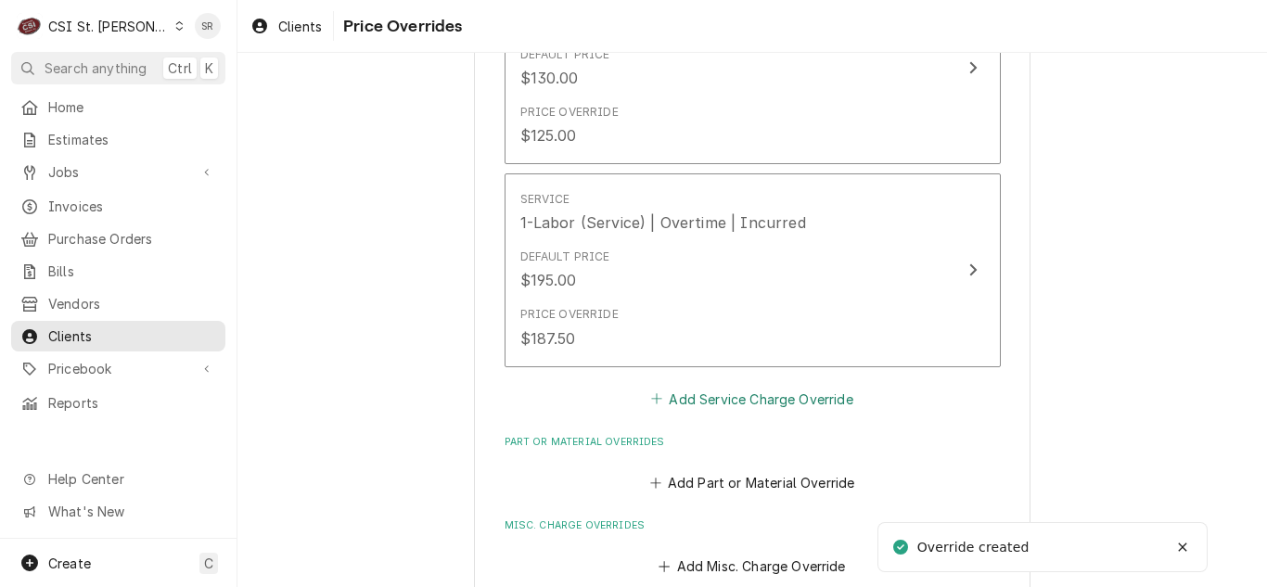
click at [803, 396] on button "Add Service Charge Override" at bounding box center [752, 399] width 209 height 26
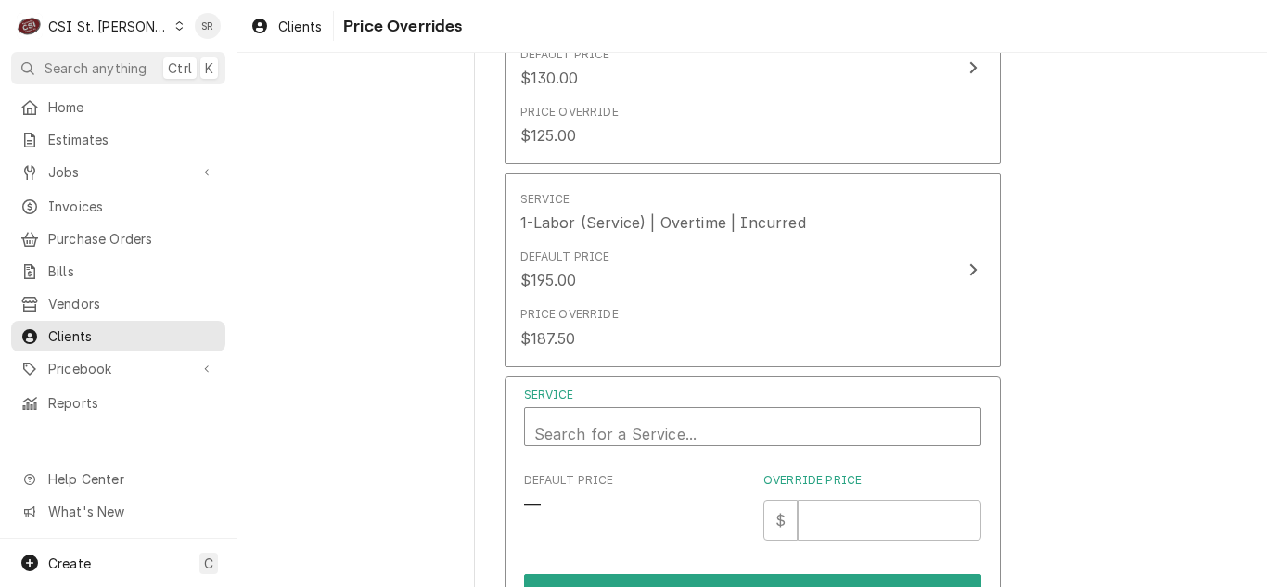
click at [711, 429] on div "Service" at bounding box center [752, 434] width 437 height 45
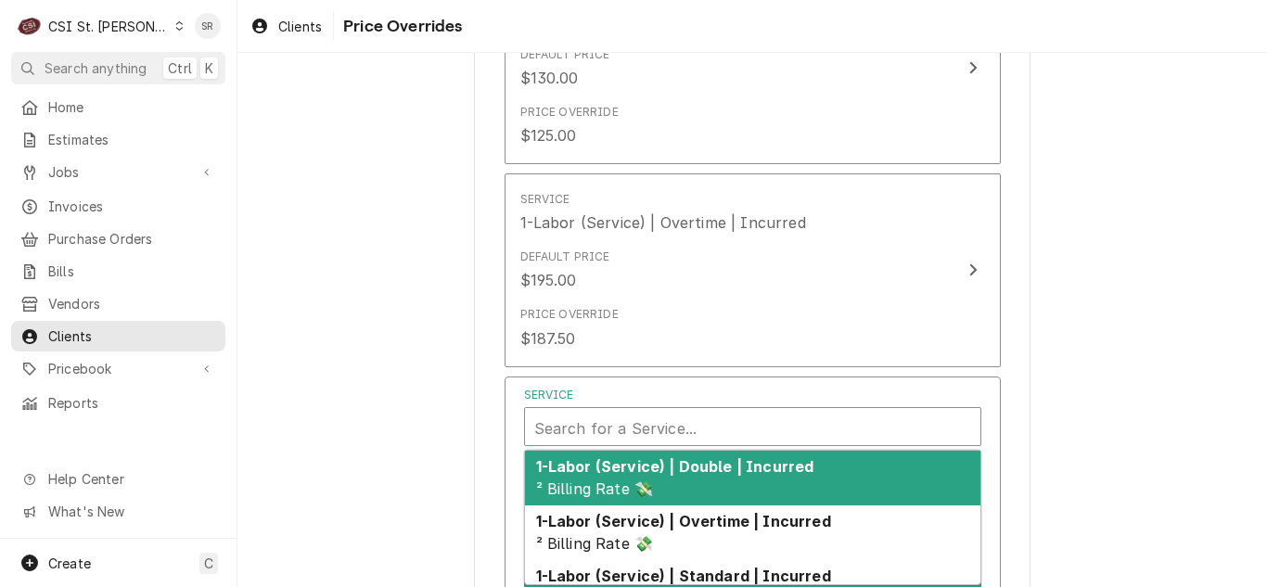
click at [695, 475] on strong "1-Labor (Service) | Double | Incurred" at bounding box center [675, 466] width 278 height 19
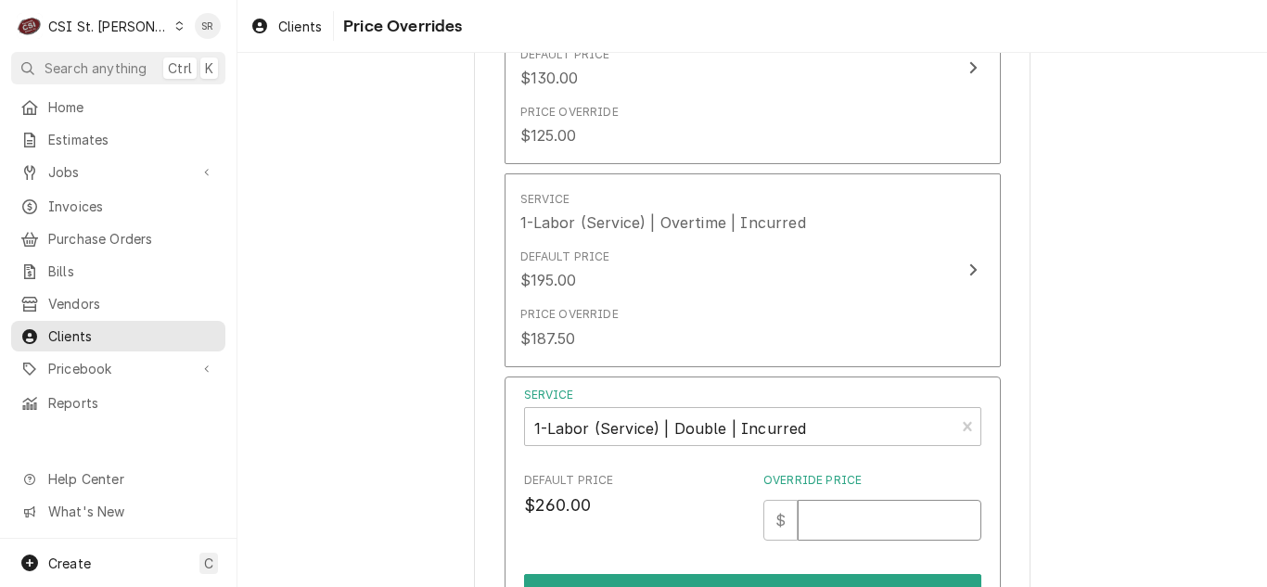
click at [868, 514] on input "Override Price" at bounding box center [889, 520] width 183 height 41
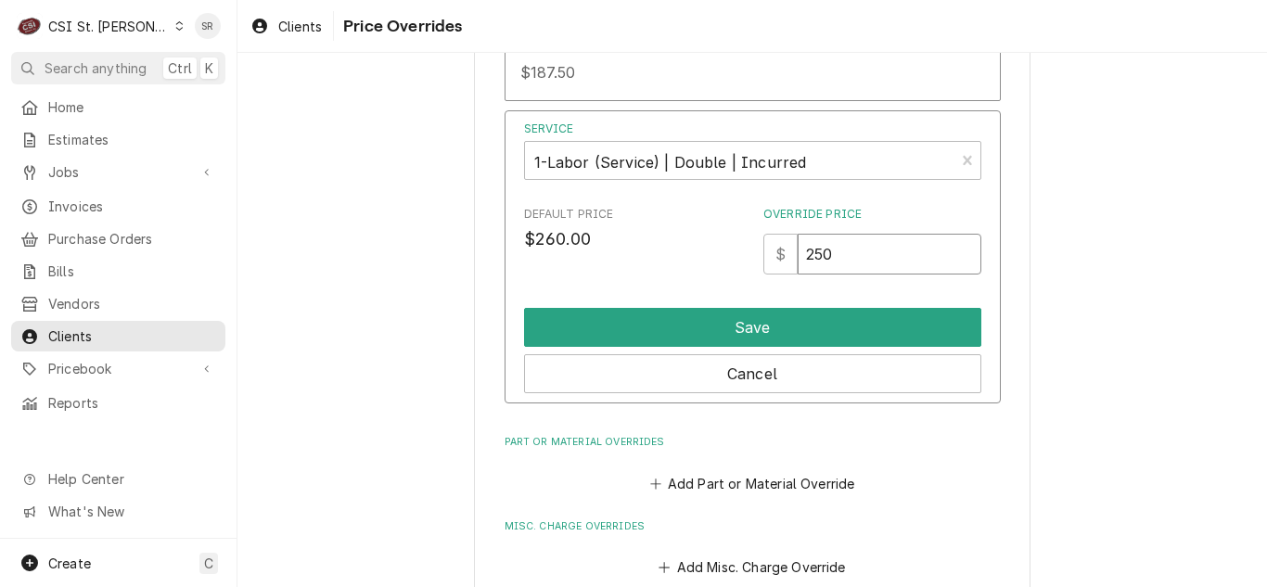
scroll to position [454, 0]
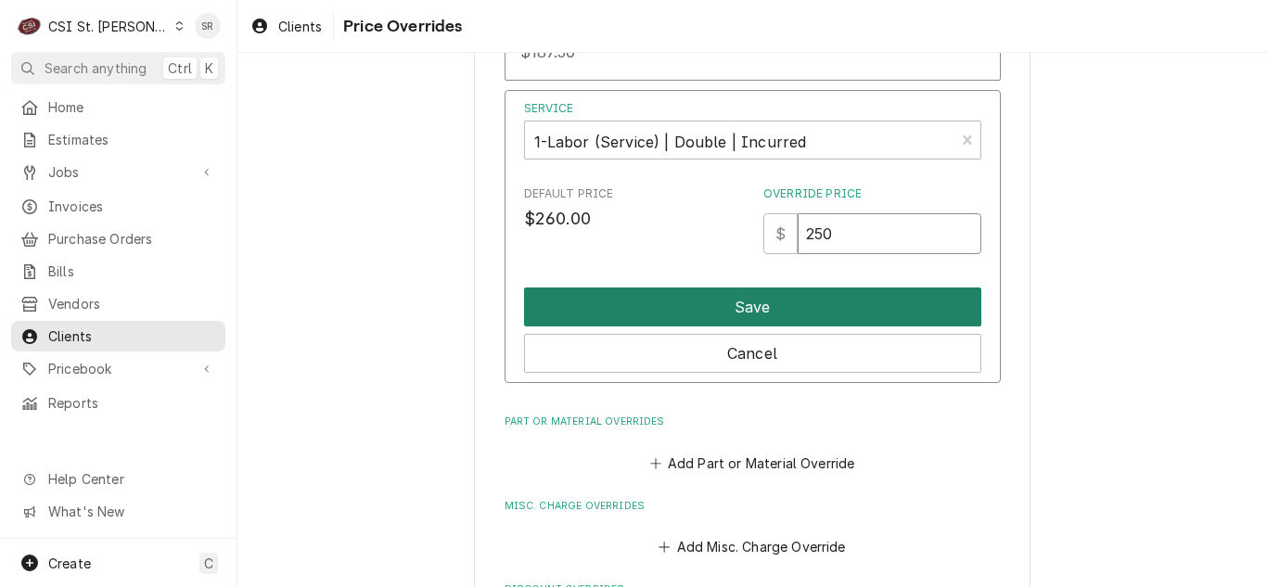
type input "250"
click at [818, 288] on button "Save" at bounding box center [752, 307] width 457 height 39
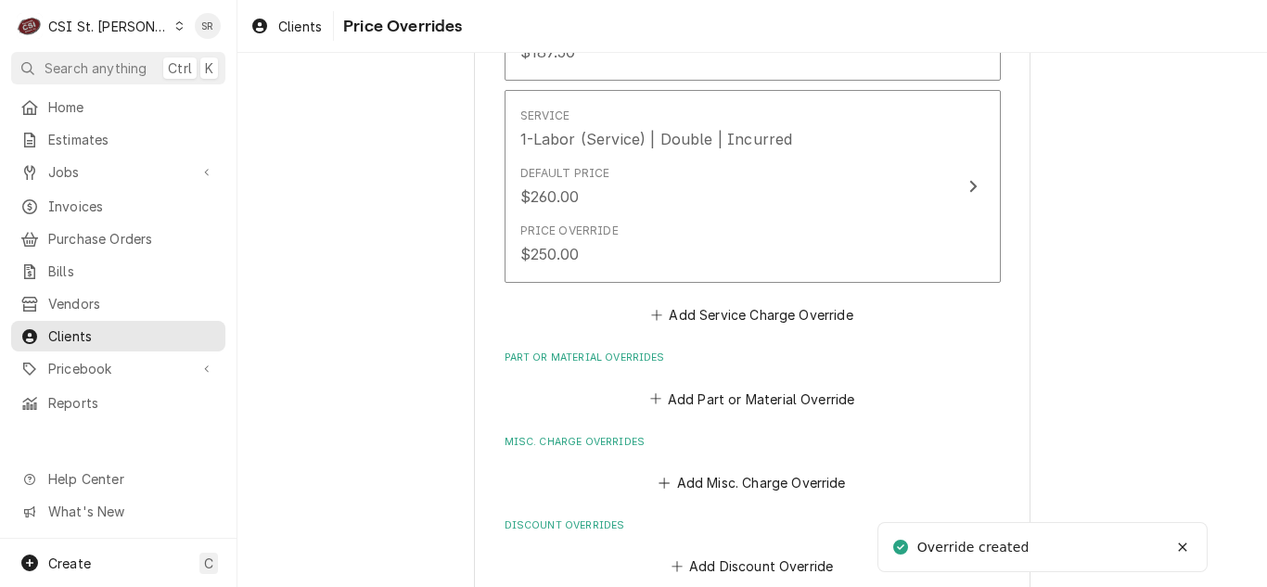
scroll to position [559, 0]
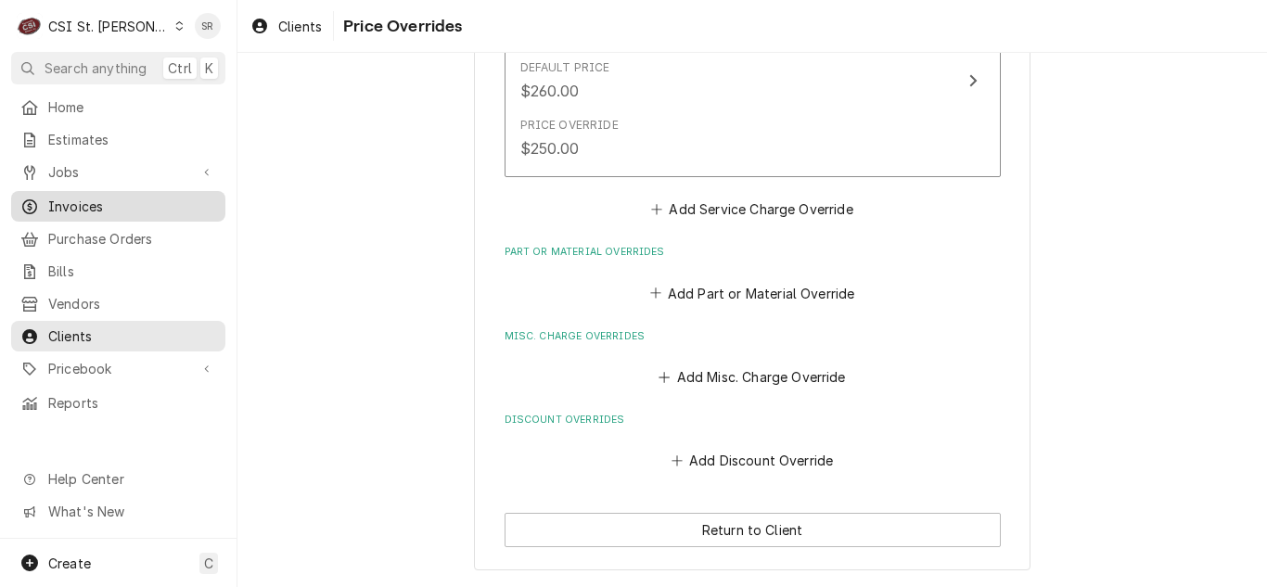
click at [138, 198] on span "Invoices" at bounding box center [132, 206] width 168 height 19
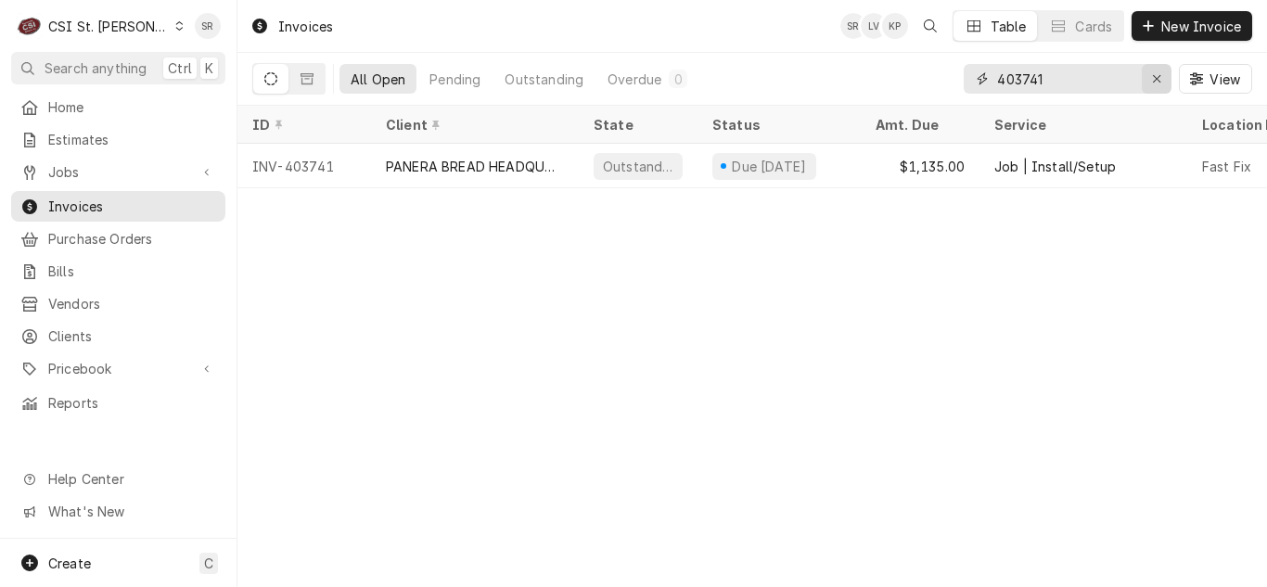
click at [1154, 74] on icon "Erase input" at bounding box center [1157, 78] width 10 height 13
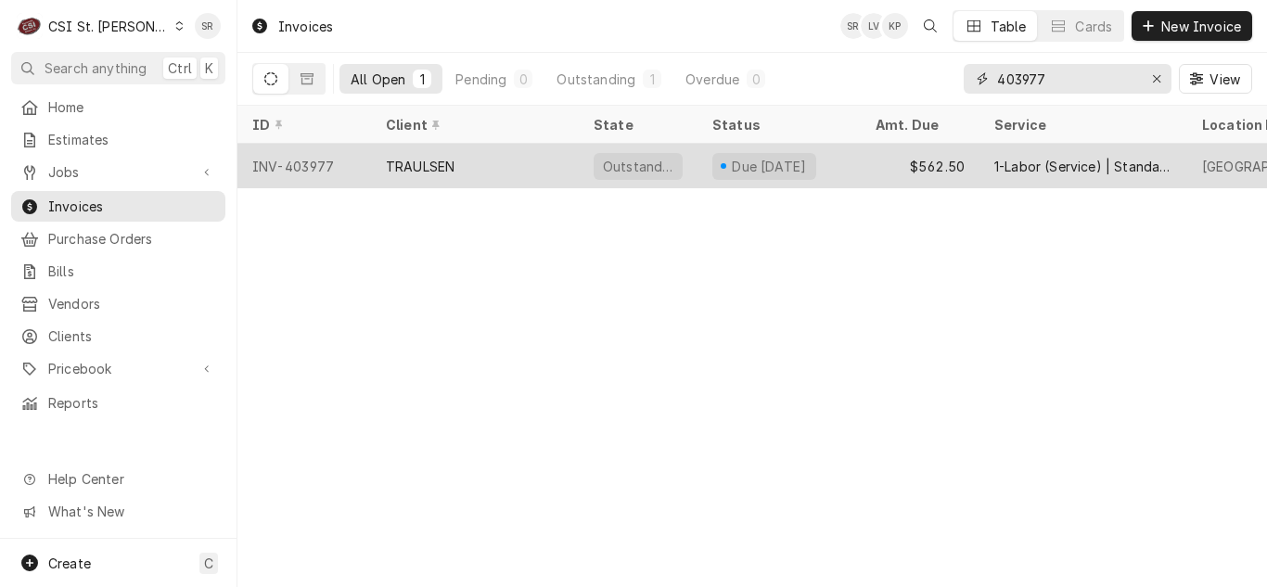
type input "403977"
click at [510, 162] on div "TRAULSEN" at bounding box center [475, 166] width 208 height 45
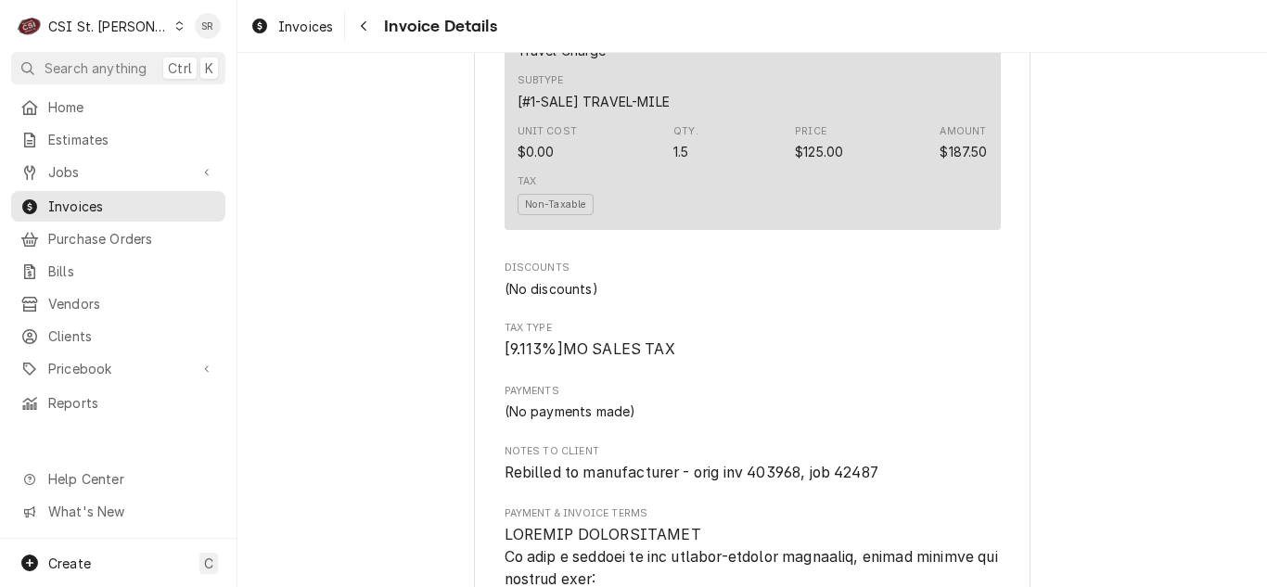
scroll to position [1724, 0]
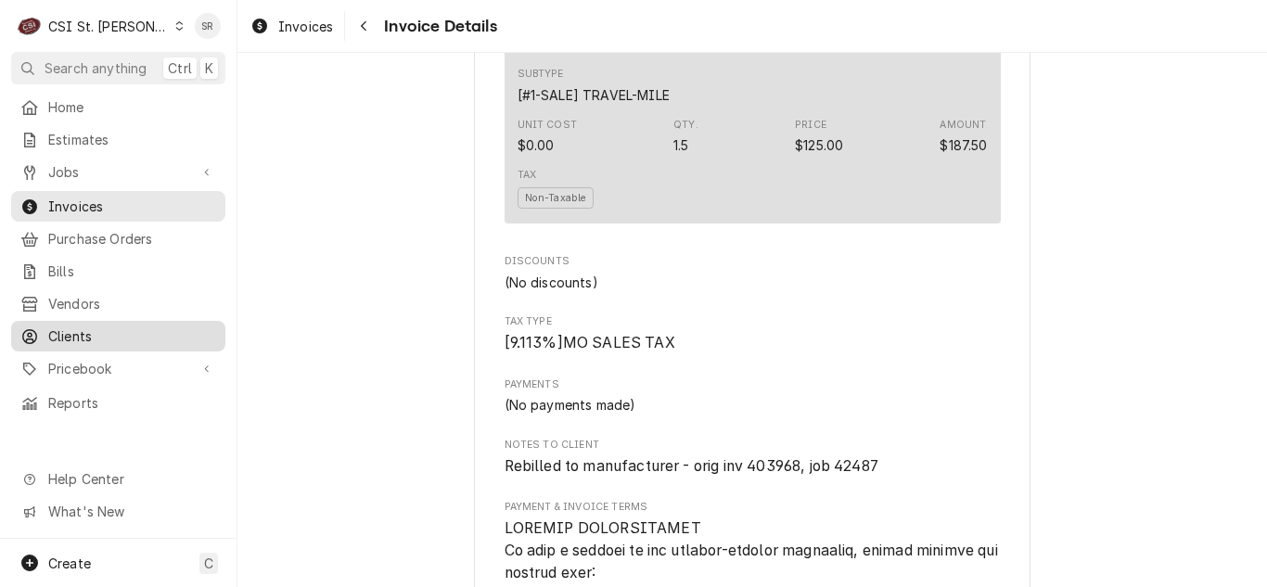
click at [122, 331] on span "Clients" at bounding box center [132, 335] width 168 height 19
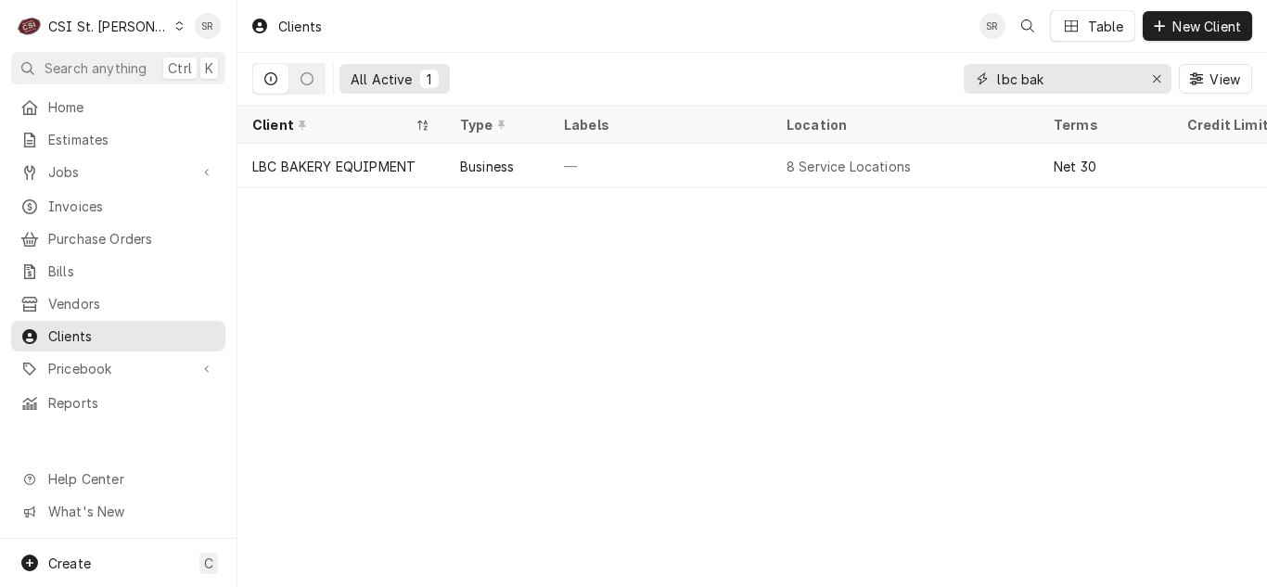
drag, startPoint x: 1063, startPoint y: 90, endPoint x: 977, endPoint y: 92, distance: 86.3
click at [977, 92] on div "lbc bak" at bounding box center [1068, 79] width 208 height 30
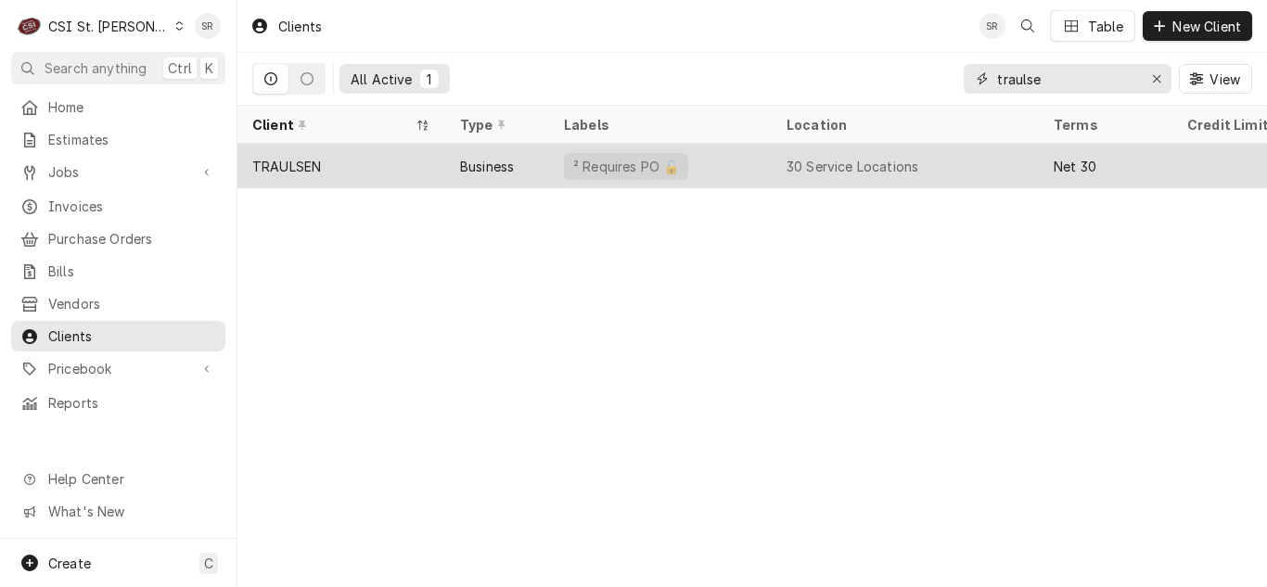
type input "traulse"
click at [375, 167] on div "TRAULSEN" at bounding box center [341, 166] width 208 height 45
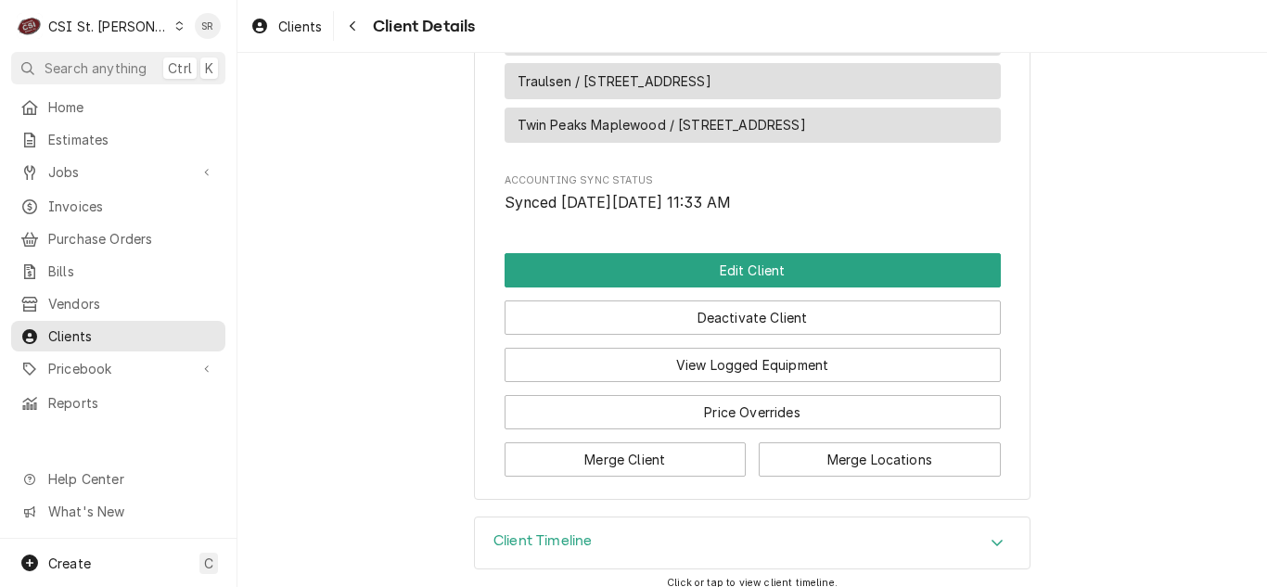
scroll to position [3112, 0]
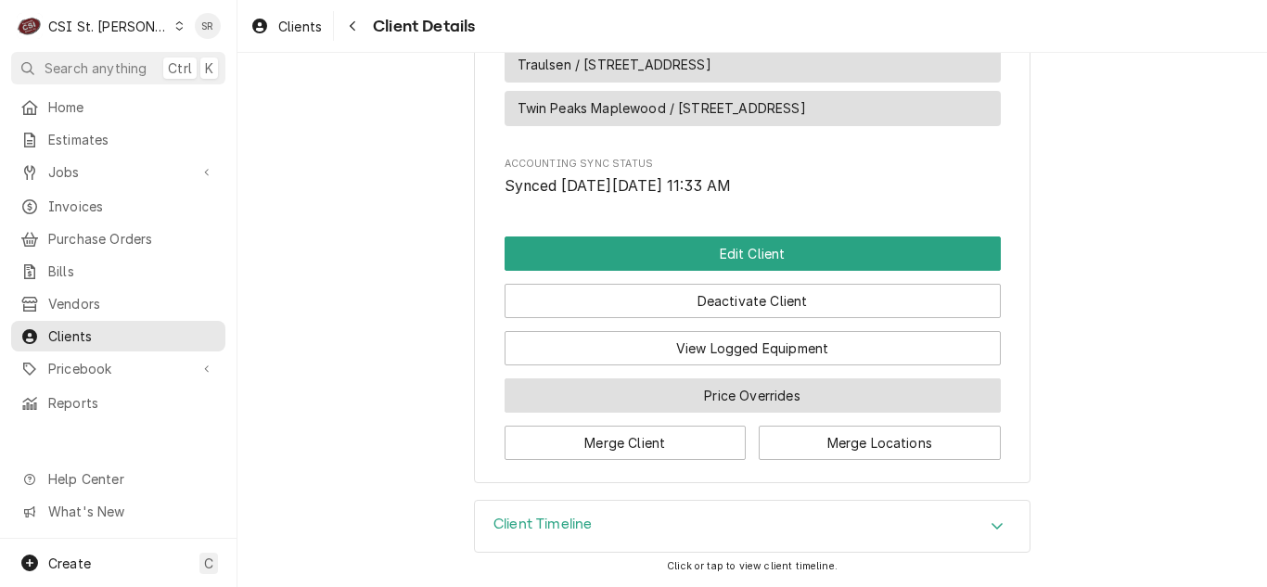
click at [780, 405] on button "Price Overrides" at bounding box center [753, 395] width 496 height 34
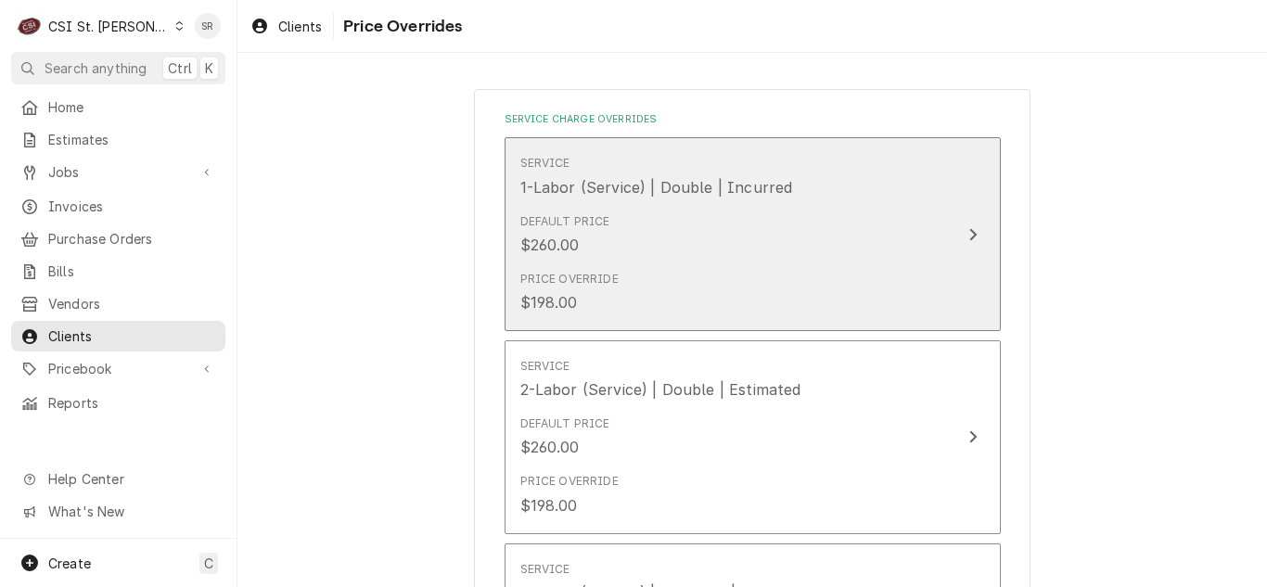
click at [718, 232] on div "Default Price $260.00" at bounding box center [733, 235] width 426 height 58
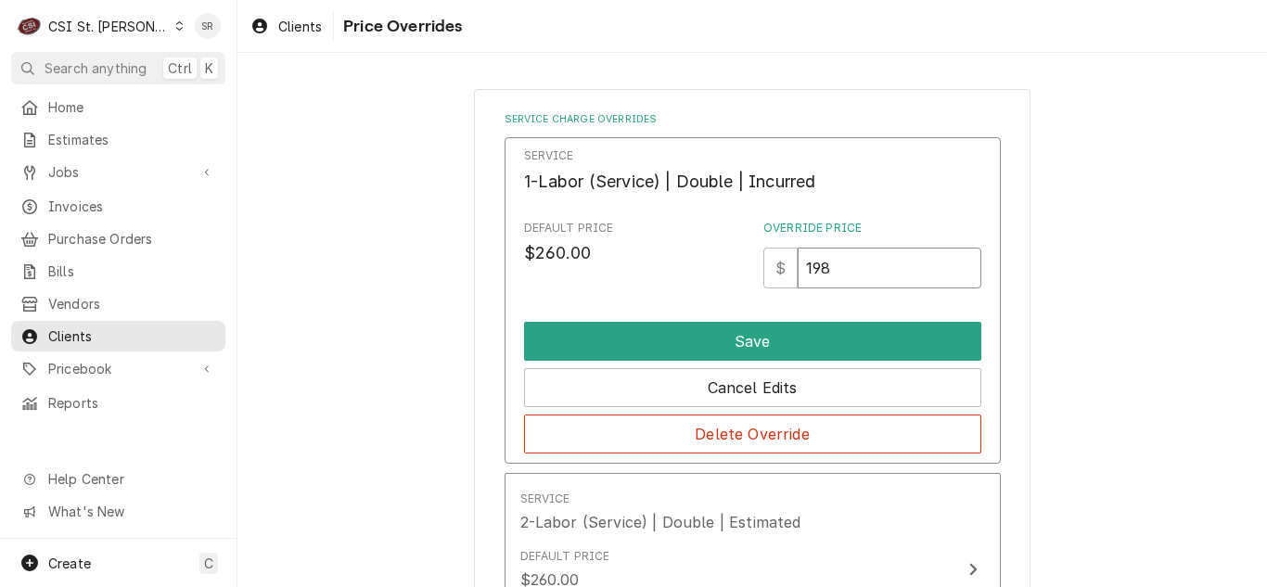
drag, startPoint x: 843, startPoint y: 280, endPoint x: 777, endPoint y: 280, distance: 65.8
click at [777, 280] on div "$ 198" at bounding box center [872, 268] width 218 height 41
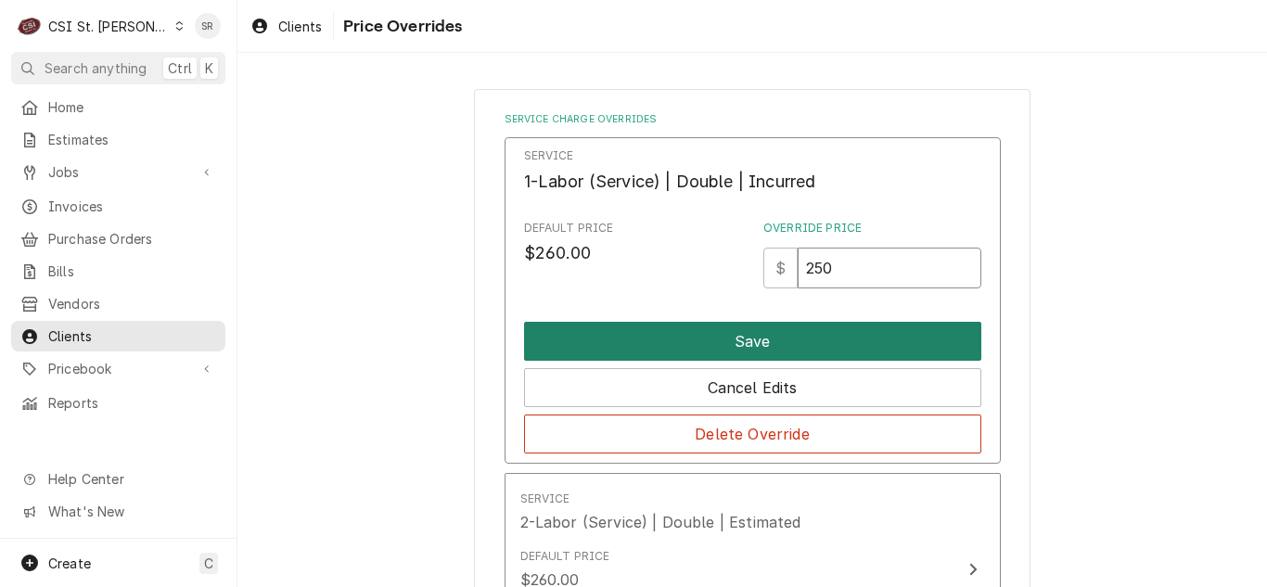
type input "250"
click at [747, 331] on button "Save" at bounding box center [752, 341] width 457 height 39
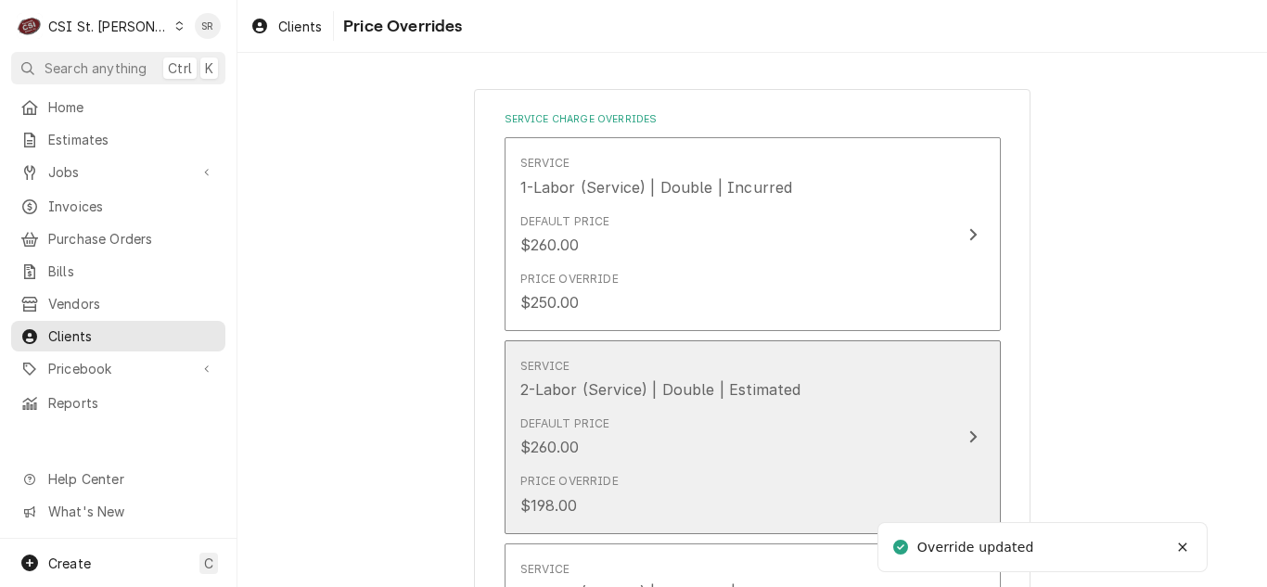
click at [667, 474] on div "Price Override $198.00" at bounding box center [733, 495] width 426 height 58
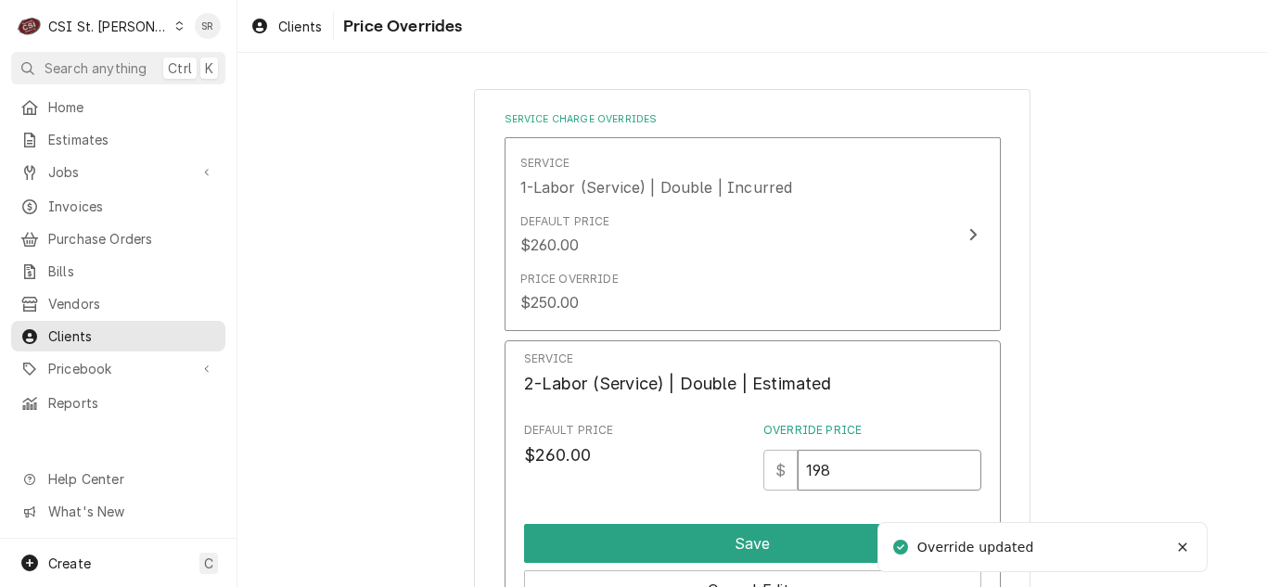
drag, startPoint x: 851, startPoint y: 475, endPoint x: 789, endPoint y: 473, distance: 62.2
click at [789, 473] on div "$ 198" at bounding box center [872, 470] width 218 height 41
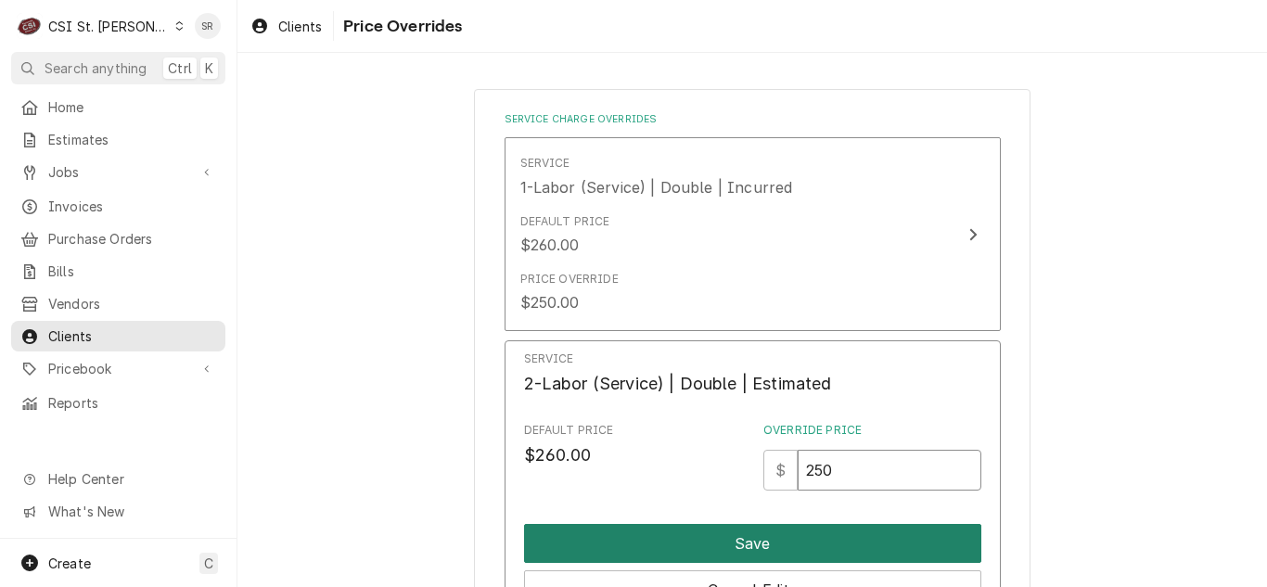
type input "250"
click at [730, 536] on button "Save" at bounding box center [752, 543] width 457 height 39
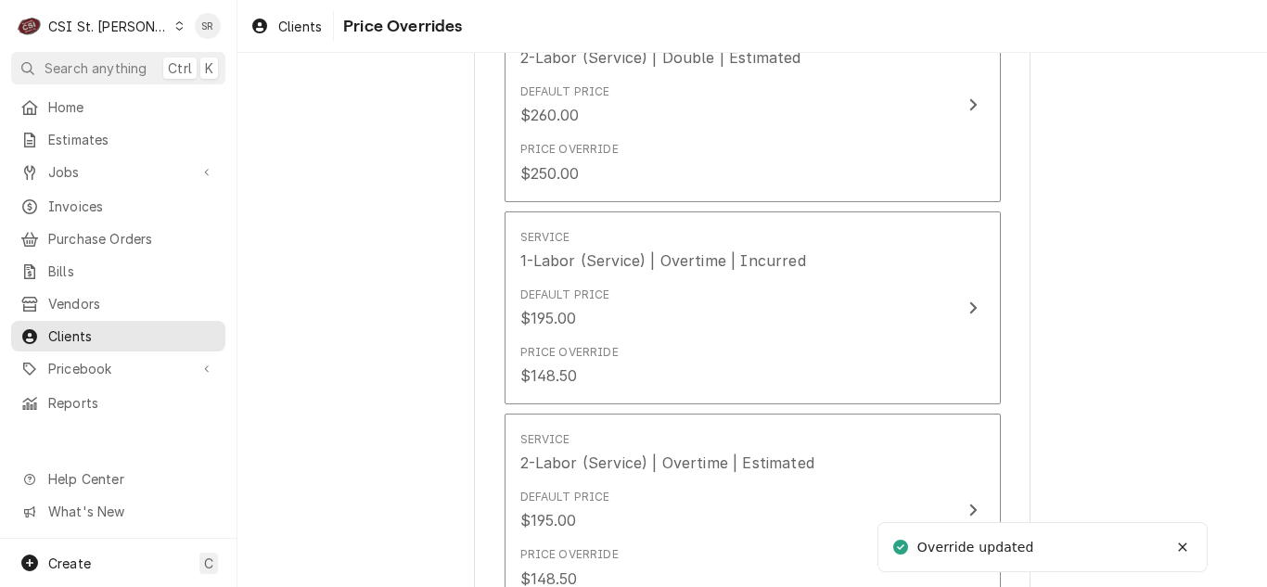
scroll to position [445, 0]
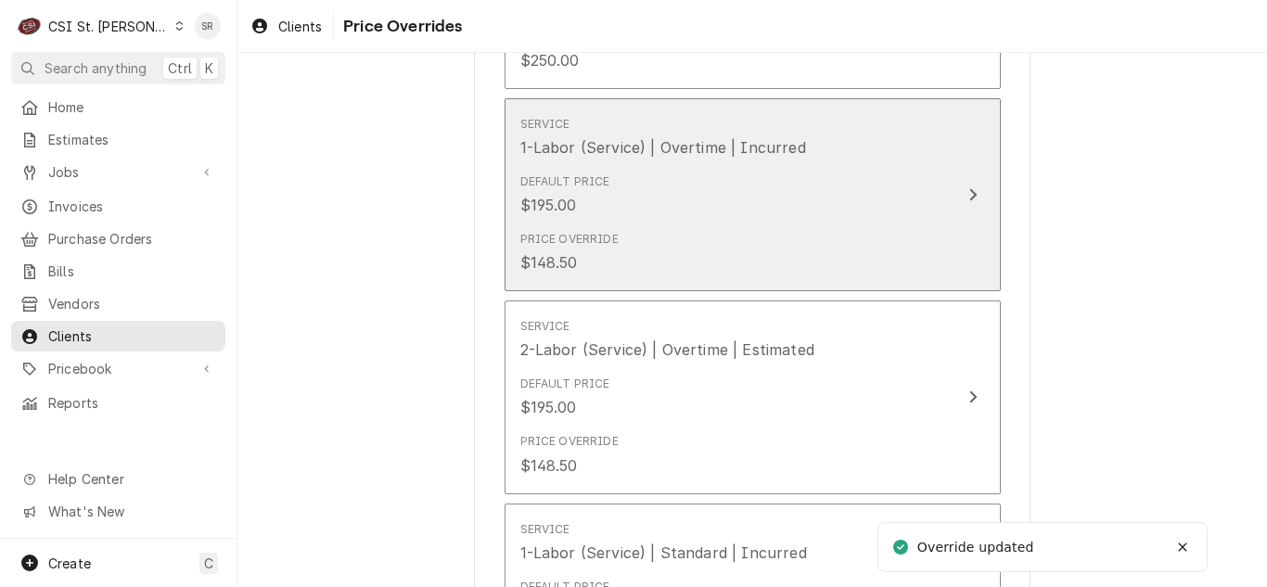
click at [783, 251] on div "Price Override $148.50" at bounding box center [733, 253] width 426 height 58
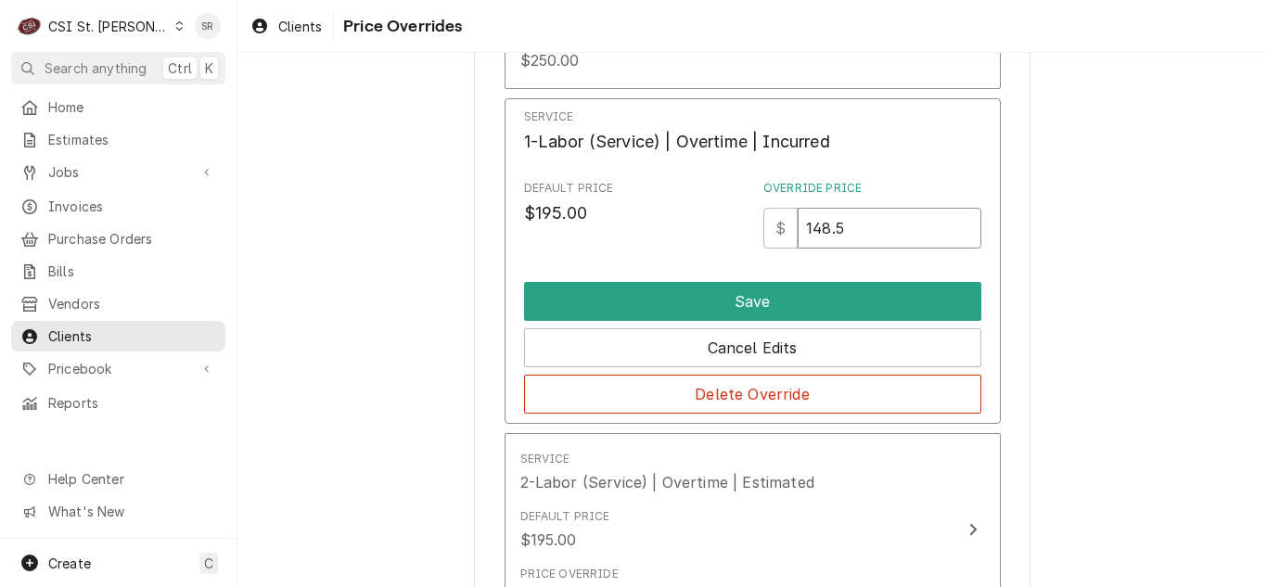
drag, startPoint x: 860, startPoint y: 237, endPoint x: 828, endPoint y: 237, distance: 31.5
click at [828, 237] on input "148.5" at bounding box center [889, 228] width 183 height 41
type input "1"
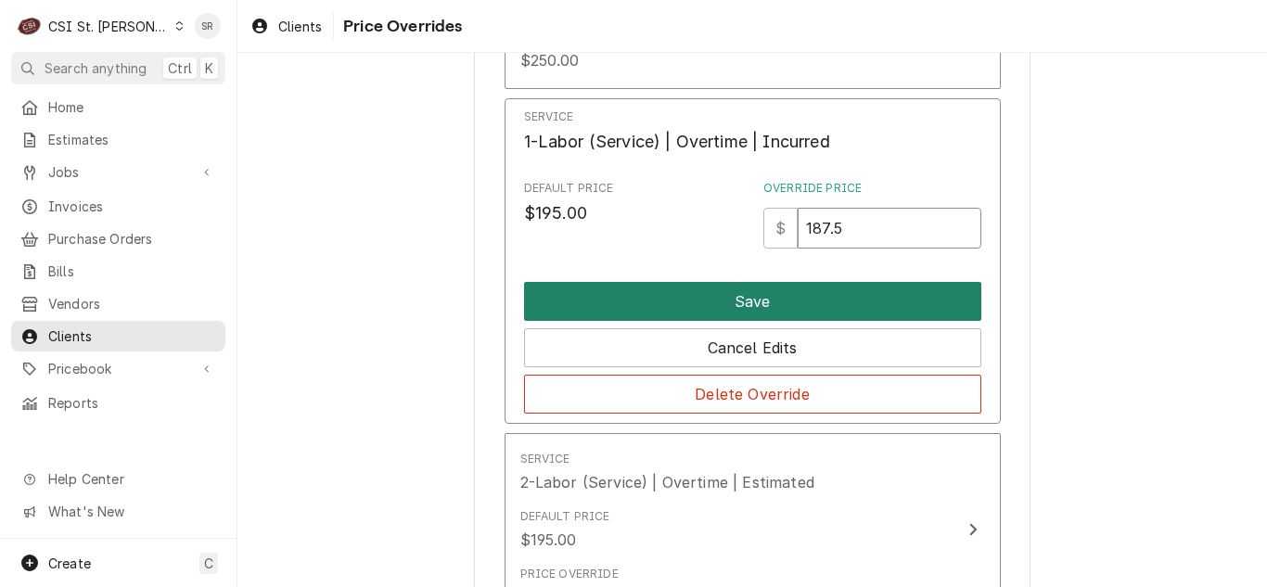
type input "187.5"
click at [758, 292] on button "Save" at bounding box center [752, 301] width 457 height 39
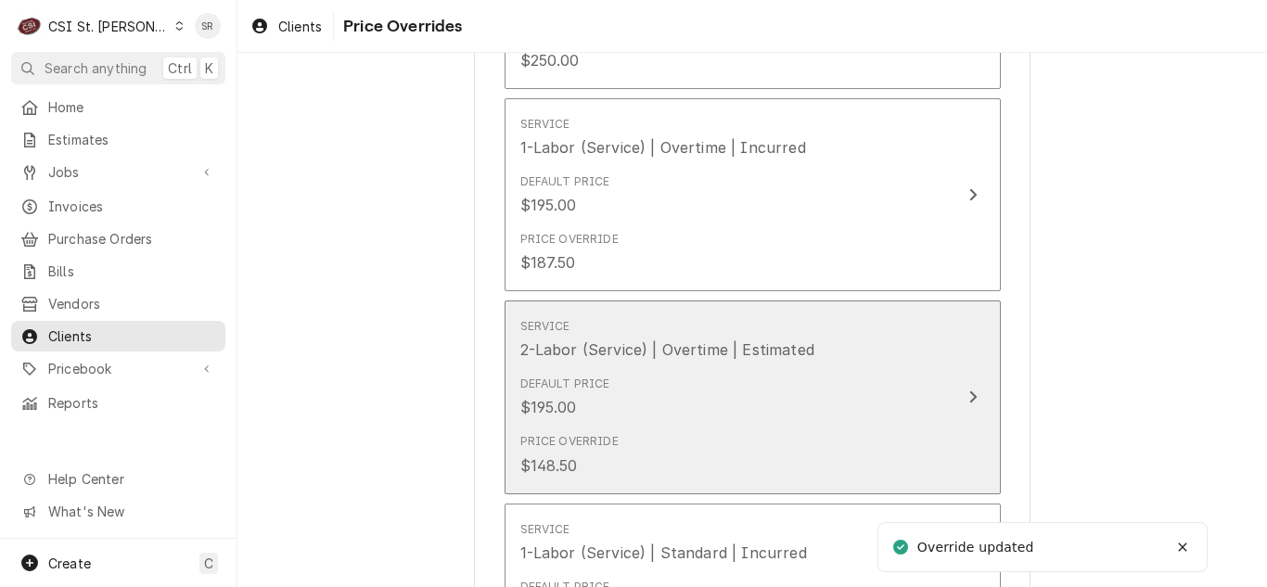
click at [761, 392] on div "Default Price $195.00" at bounding box center [733, 397] width 426 height 58
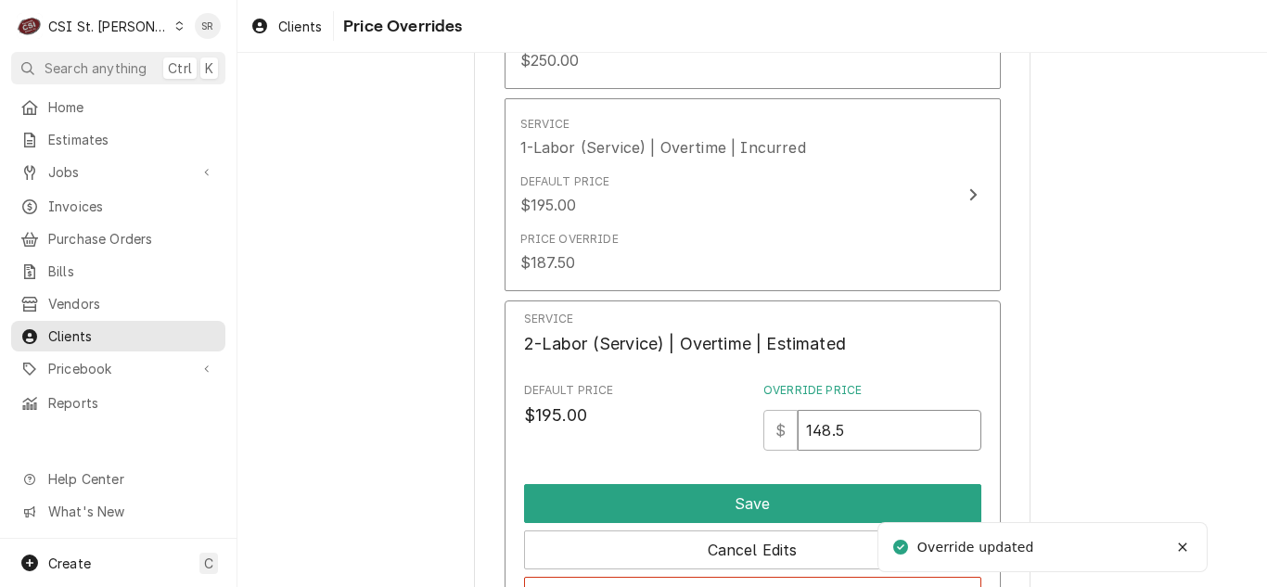
click at [855, 409] on div "Override Price $ 148.5" at bounding box center [872, 416] width 218 height 69
drag, startPoint x: 852, startPoint y: 415, endPoint x: 799, endPoint y: 420, distance: 54.1
click at [799, 420] on input "148.5" at bounding box center [889, 430] width 183 height 41
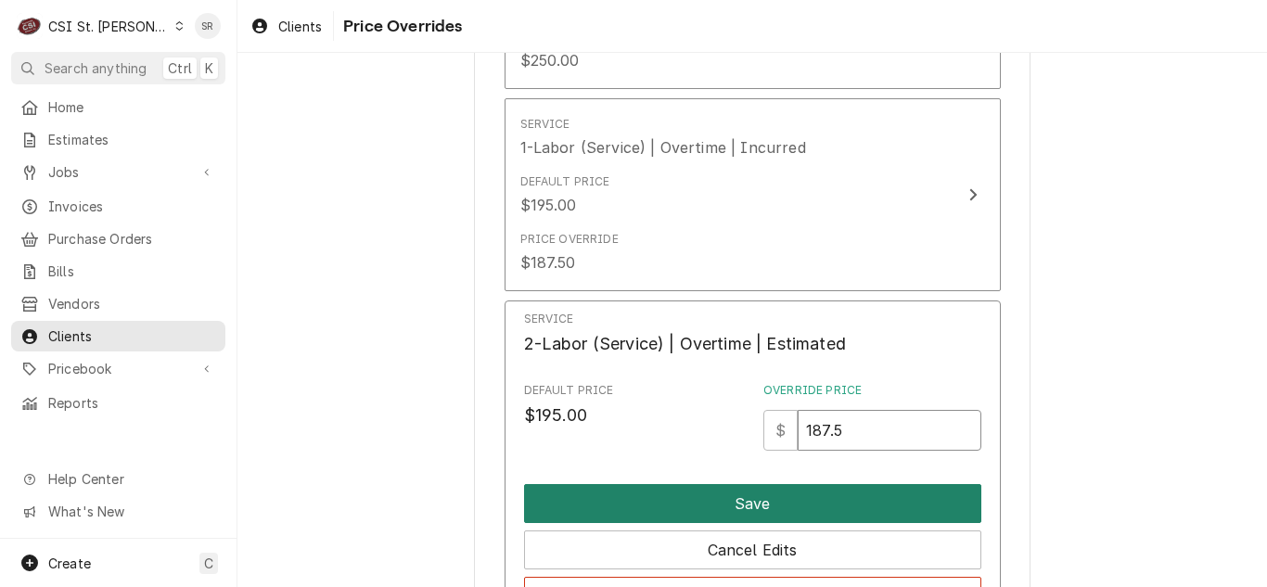
type input "187.5"
click at [785, 490] on button "Save" at bounding box center [752, 503] width 457 height 39
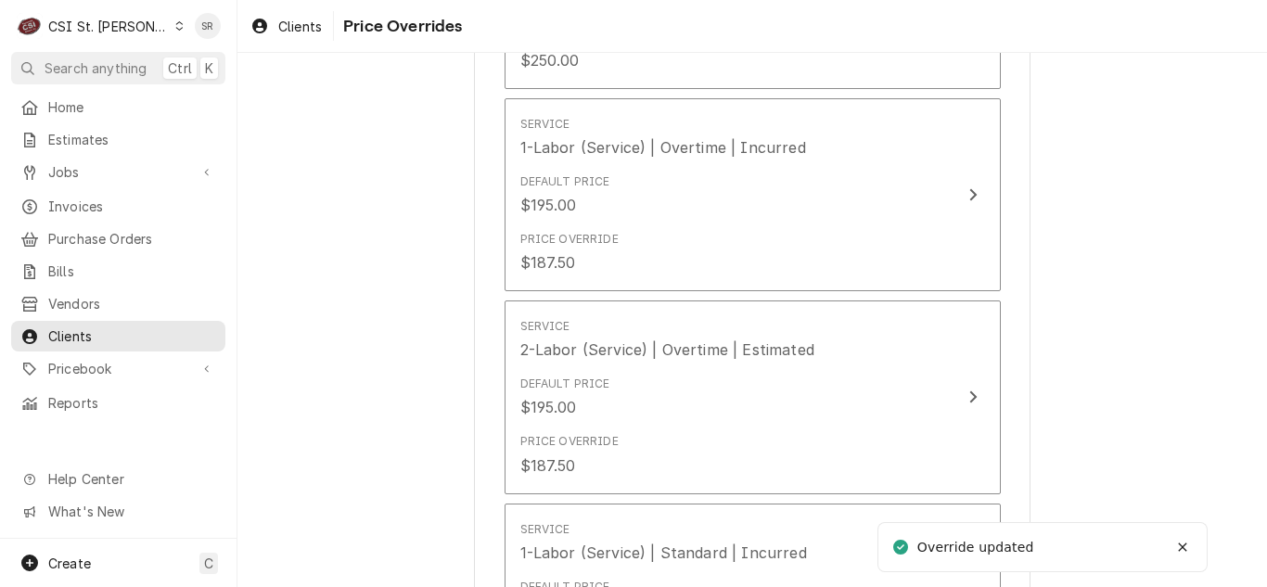
click at [1240, 359] on div "Service Charge Overrides Service 1-Labor (Service) | Double | Incurred Default …" at bounding box center [751, 468] width 1029 height 1682
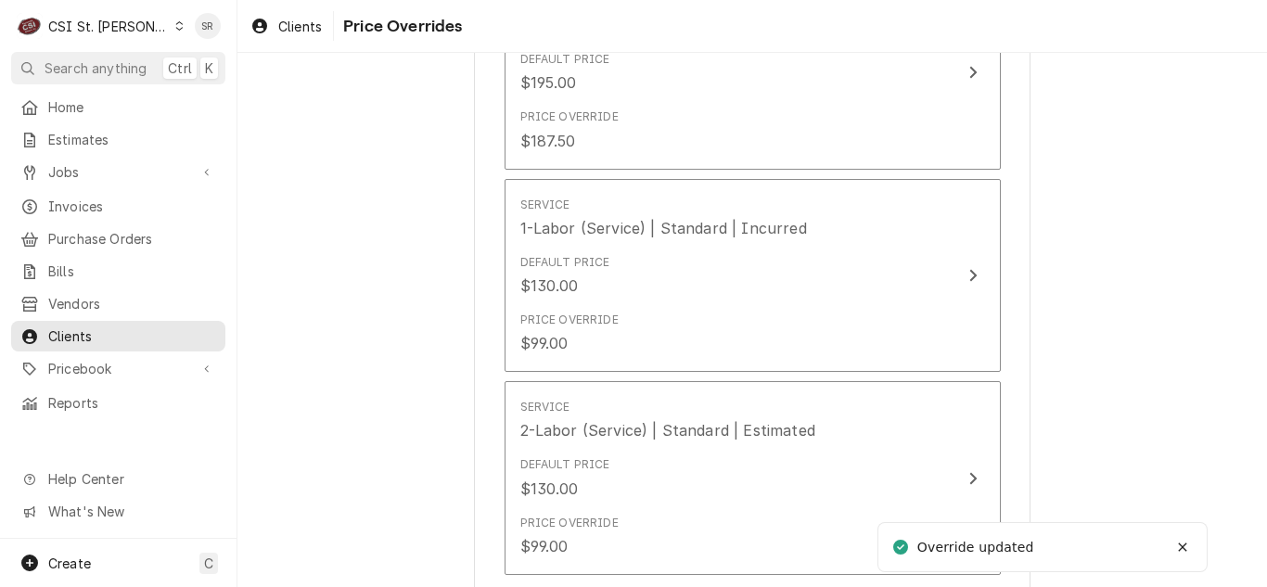
scroll to position [779, 0]
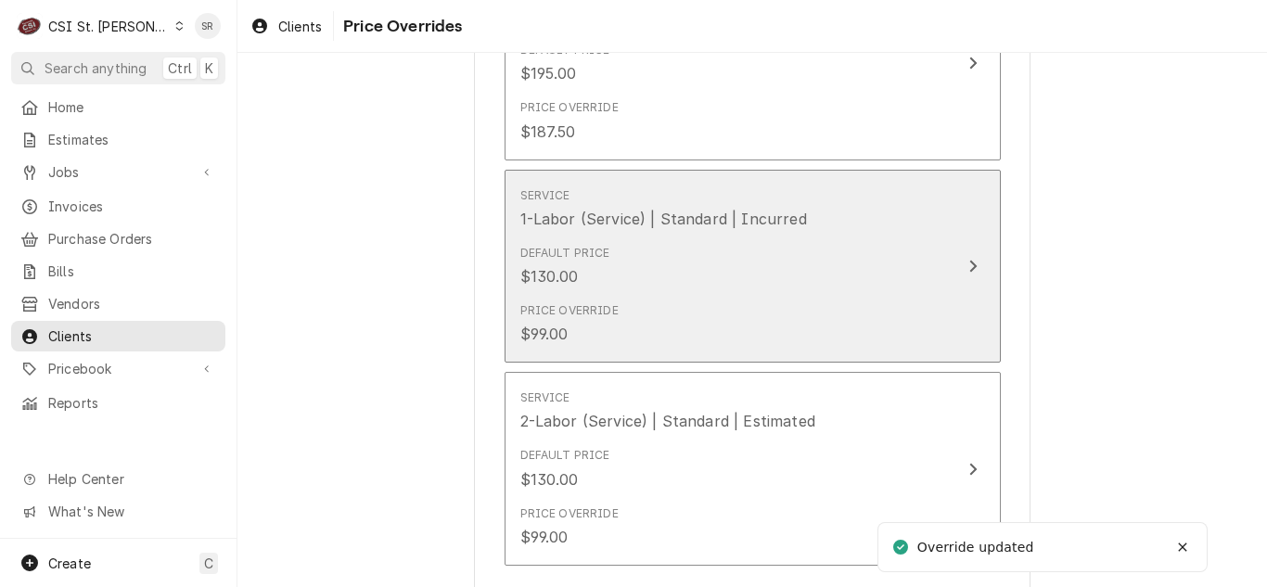
click at [746, 287] on div "Default Price $130.00" at bounding box center [733, 266] width 426 height 58
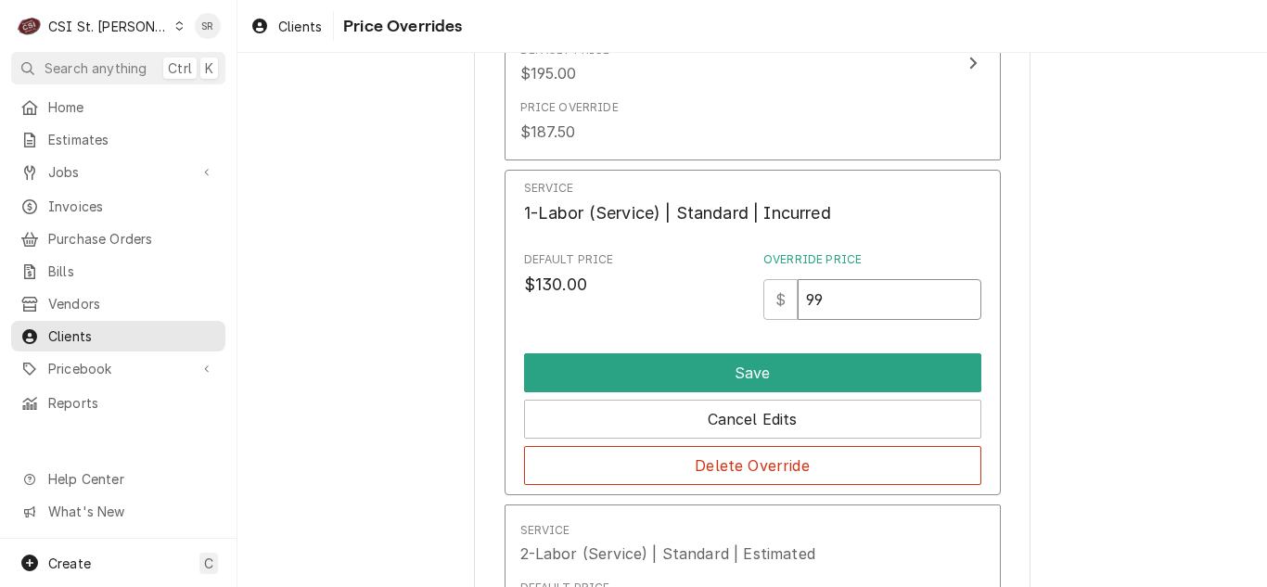
drag, startPoint x: 843, startPoint y: 300, endPoint x: 797, endPoint y: 302, distance: 46.4
click at [798, 302] on input "99" at bounding box center [889, 299] width 183 height 41
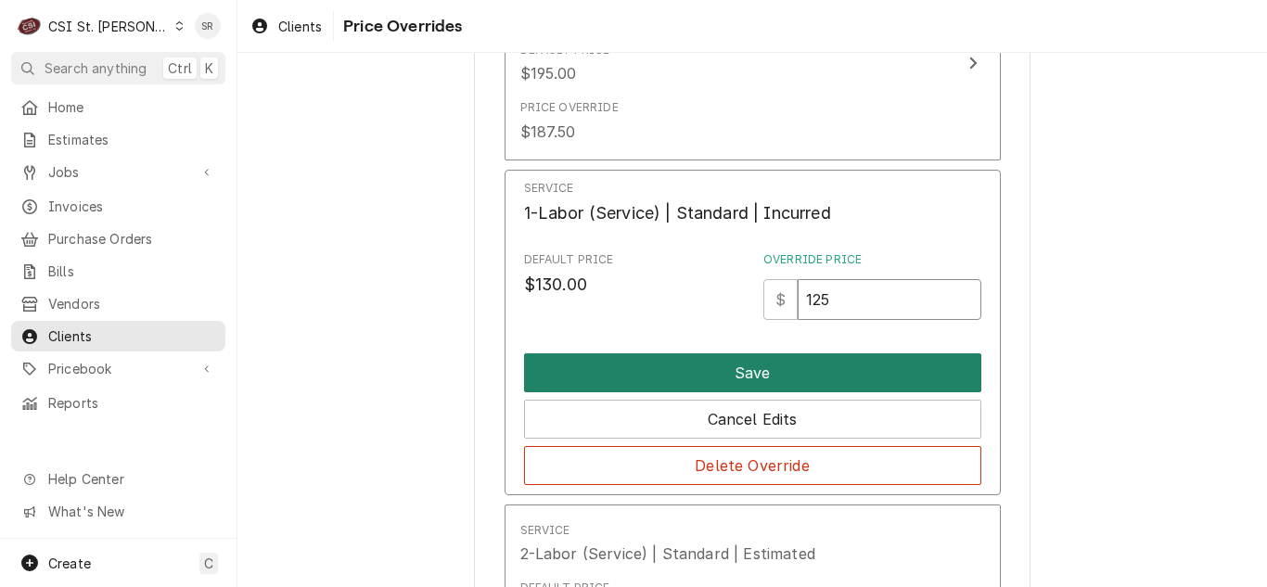
type input "125"
click at [748, 365] on button "Save" at bounding box center [752, 372] width 457 height 39
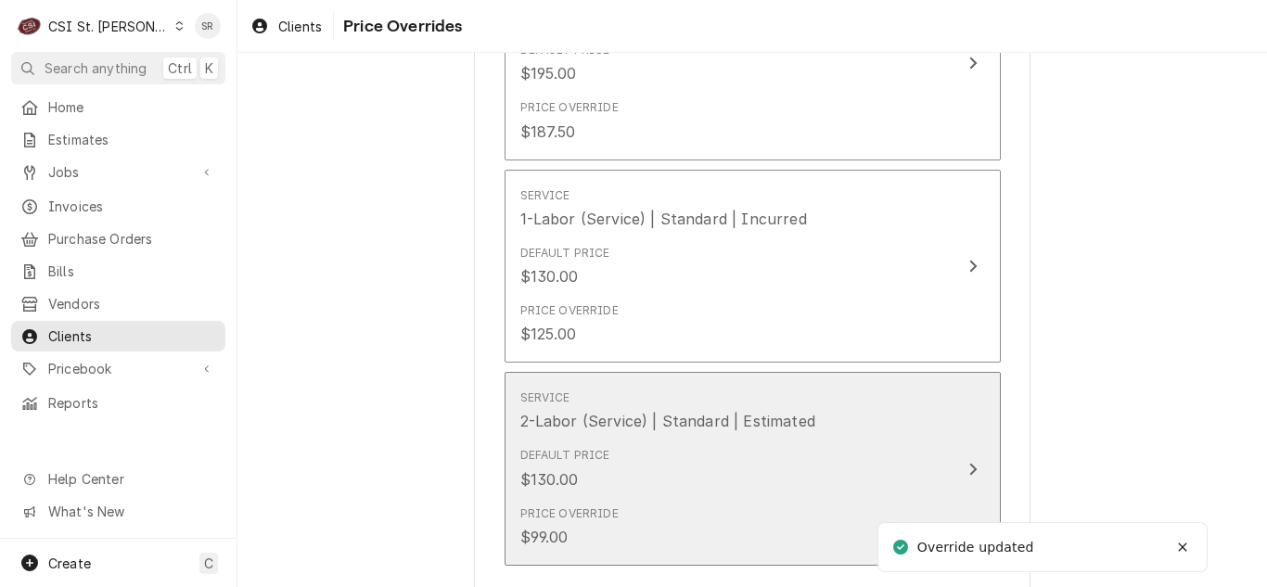
click at [731, 499] on div "Price Override $99.00" at bounding box center [733, 527] width 426 height 58
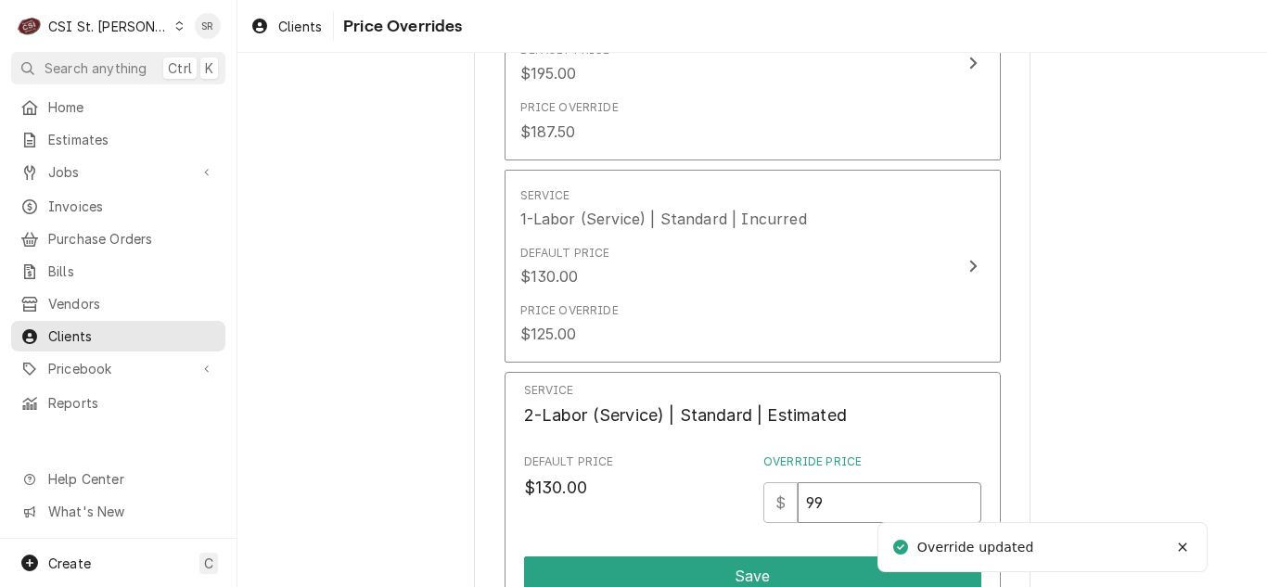
drag, startPoint x: 837, startPoint y: 501, endPoint x: 800, endPoint y: 499, distance: 36.2
click at [800, 499] on input "99" at bounding box center [889, 502] width 183 height 41
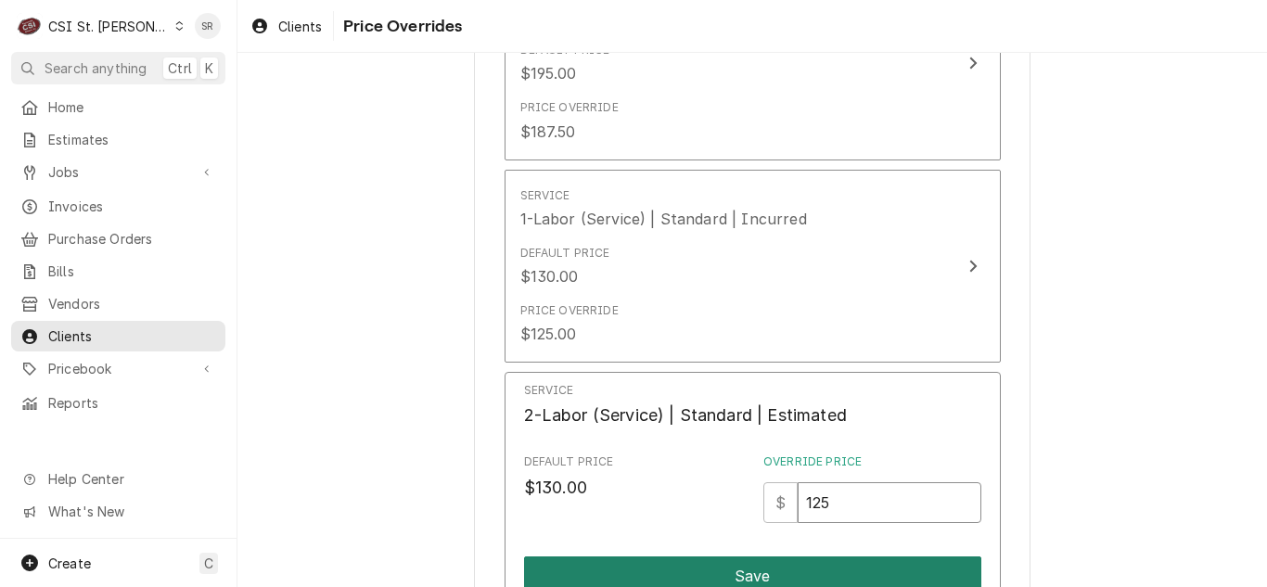
type input "125"
click at [736, 565] on button "Save" at bounding box center [752, 575] width 457 height 39
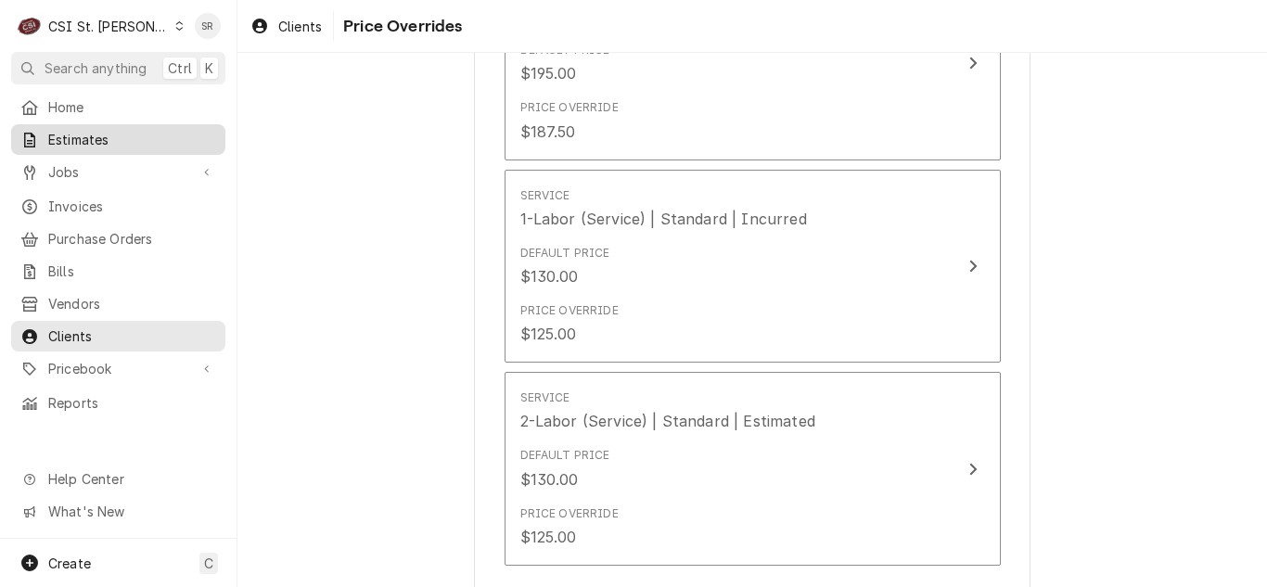
click at [78, 131] on span "Estimates" at bounding box center [132, 139] width 168 height 19
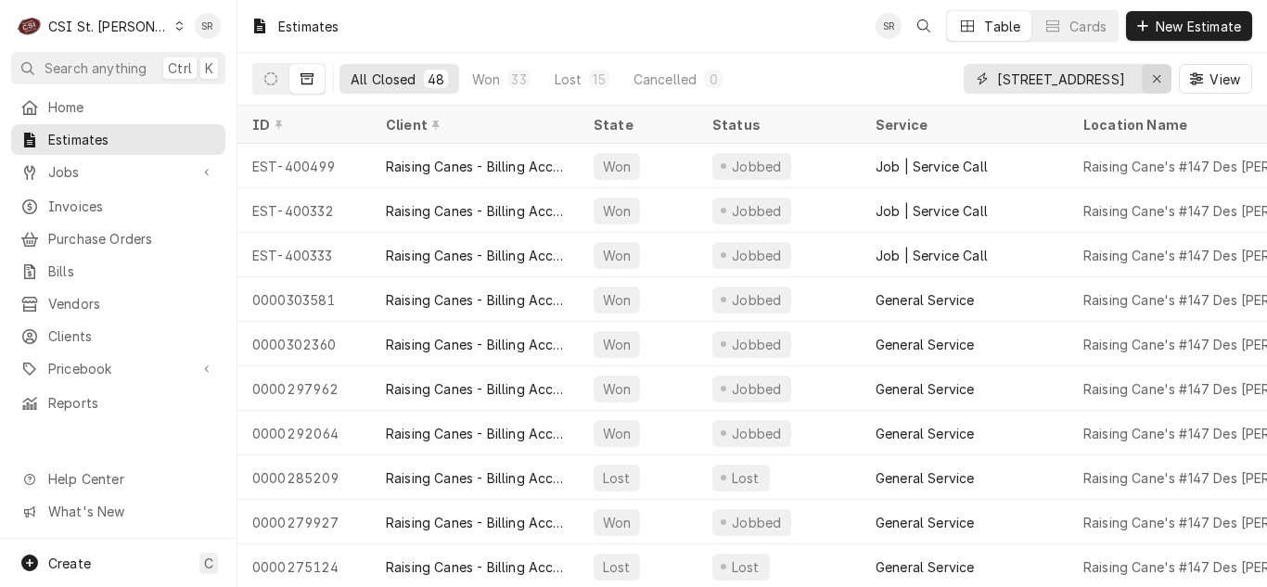
click at [1163, 74] on div "Erase input" at bounding box center [1156, 79] width 19 height 19
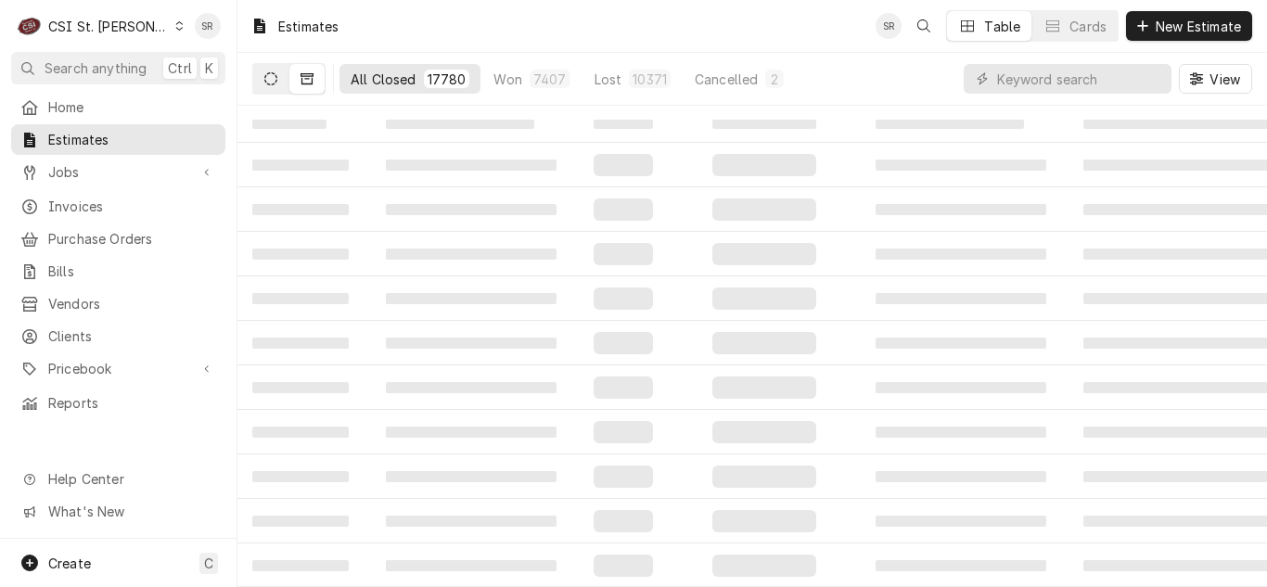
click at [277, 87] on button "Dynamic Content Wrapper" at bounding box center [270, 79] width 35 height 30
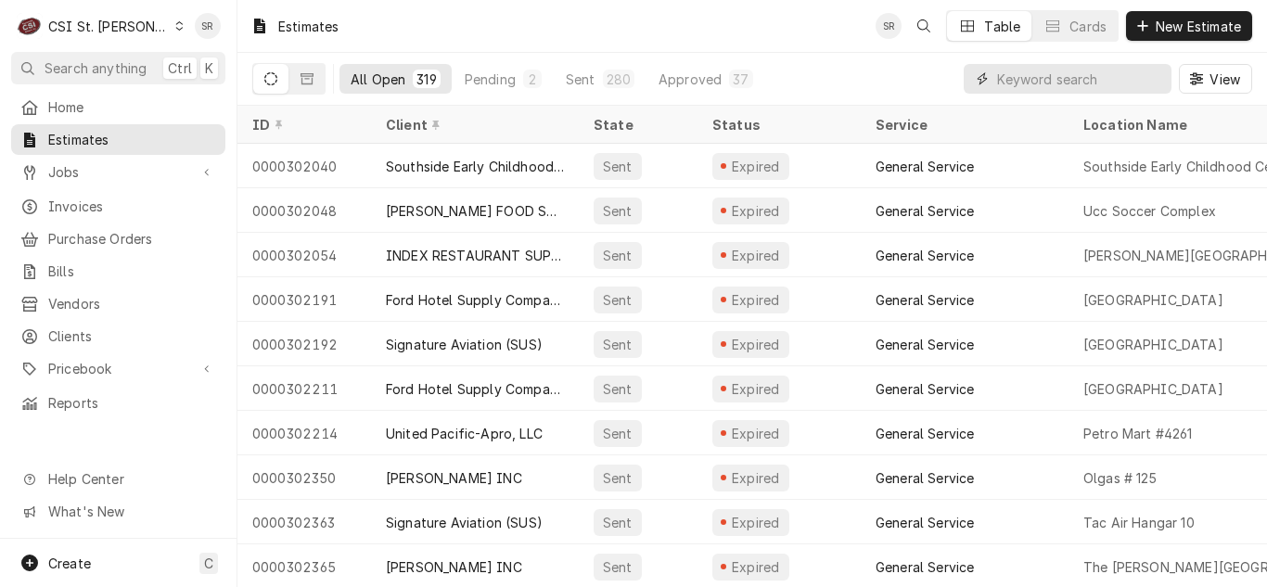
click at [1016, 83] on input "Dynamic Content Wrapper" at bounding box center [1079, 79] width 165 height 30
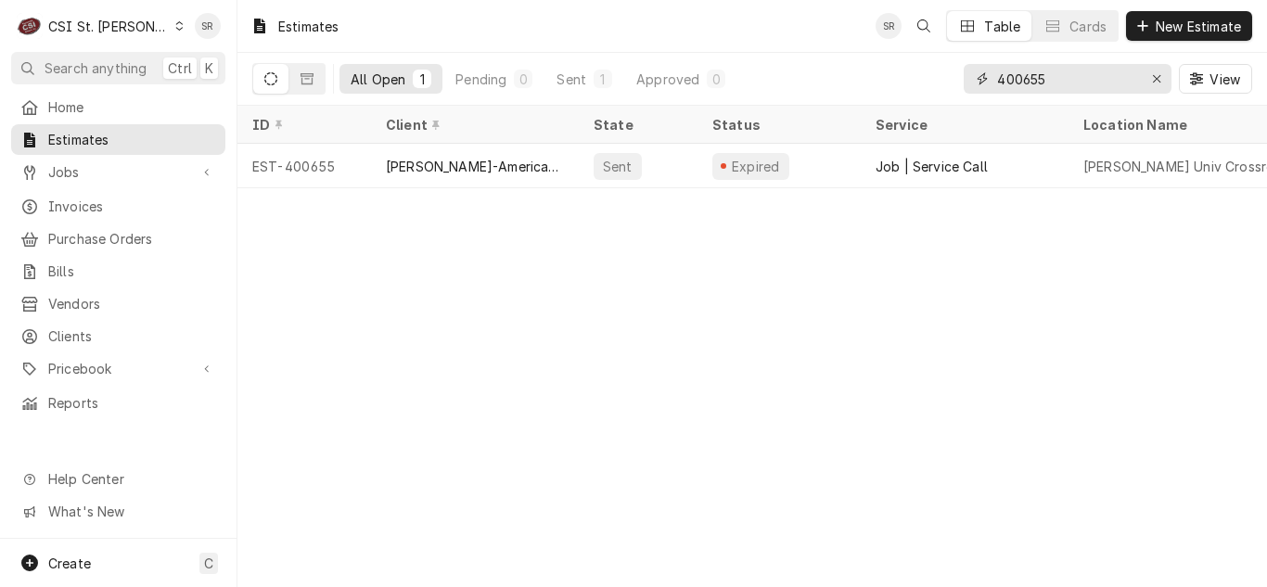
type input "400655"
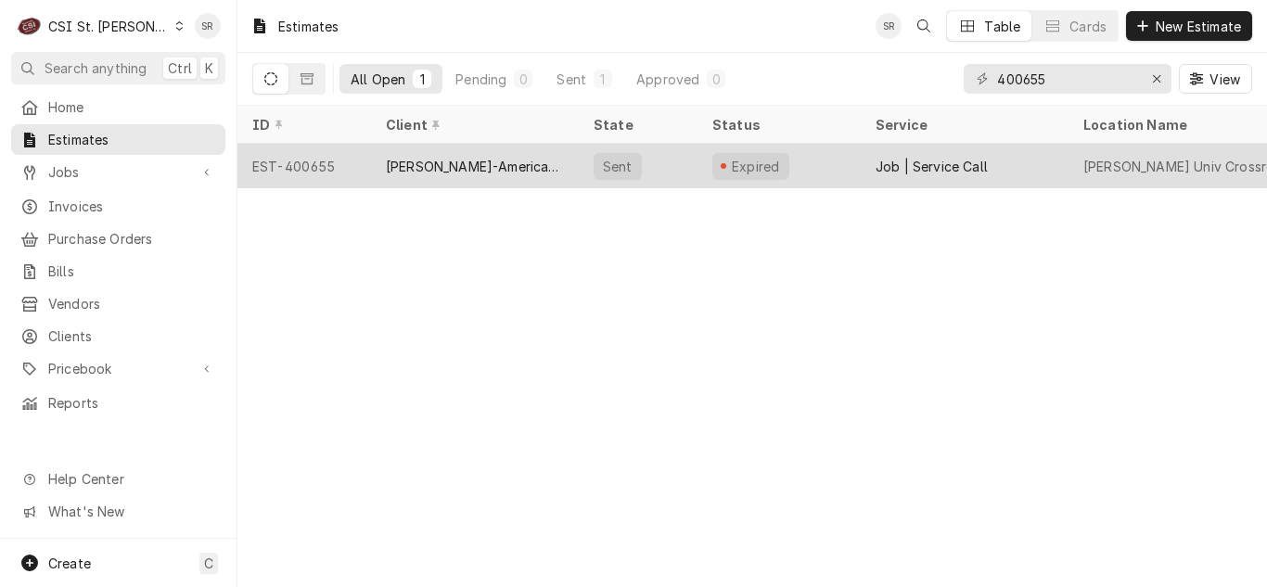
click at [495, 160] on div "[PERSON_NAME]-American Dining Creations" at bounding box center [475, 166] width 178 height 19
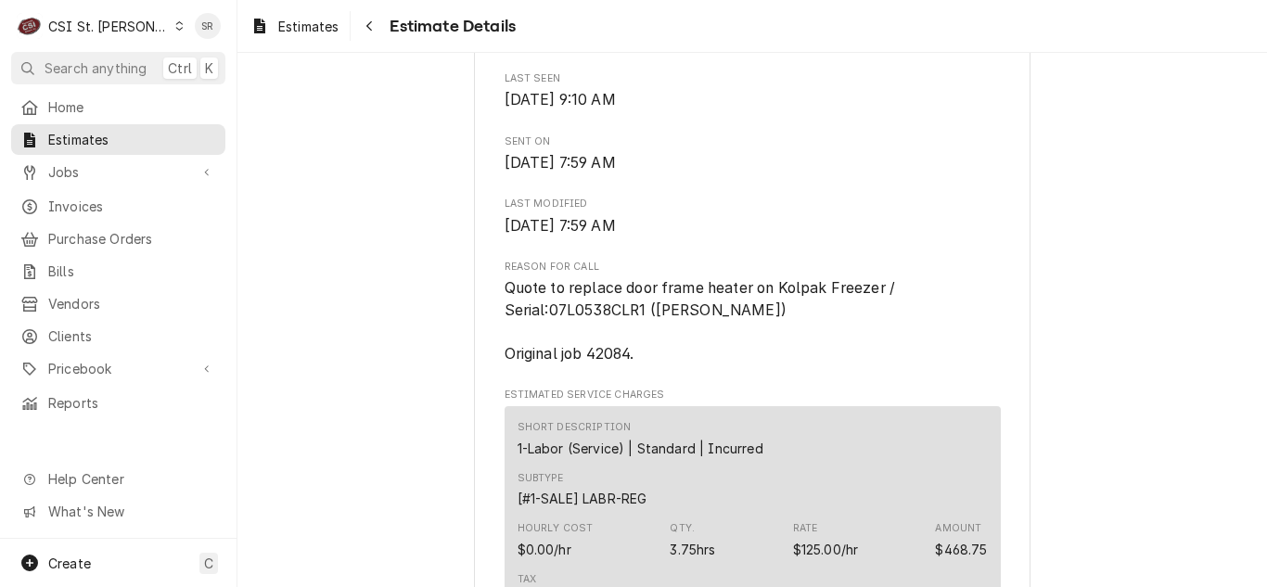
scroll to position [1039, 0]
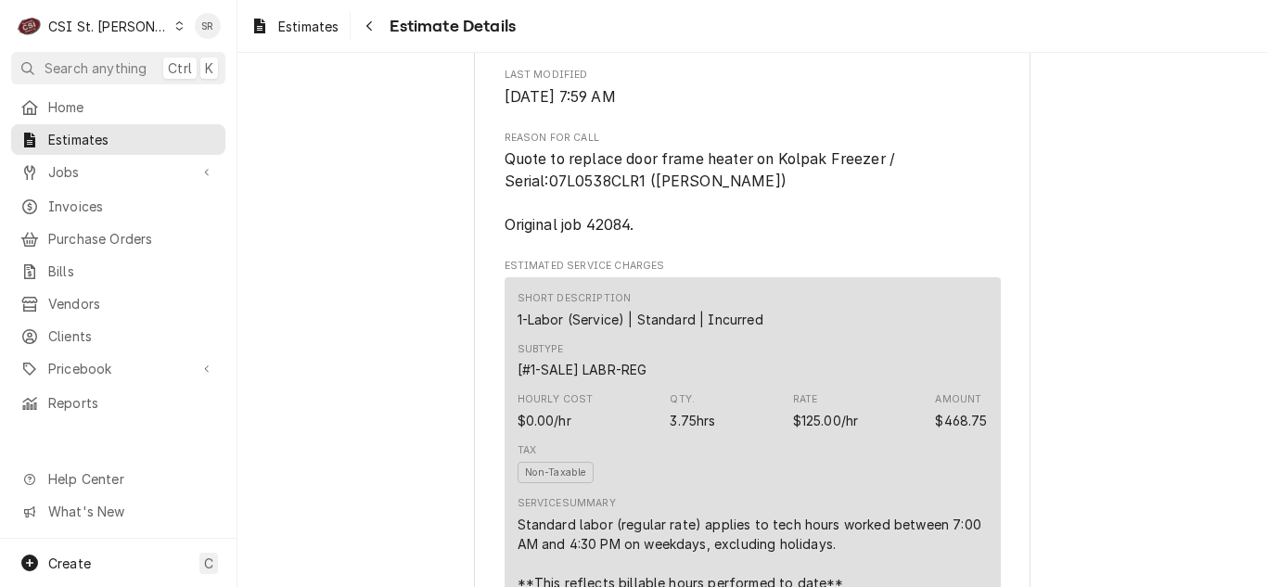
click at [317, 6] on div "Estimates Estimate Details" at bounding box center [751, 26] width 1029 height 52
click at [306, 32] on span "Estimates" at bounding box center [308, 26] width 60 height 19
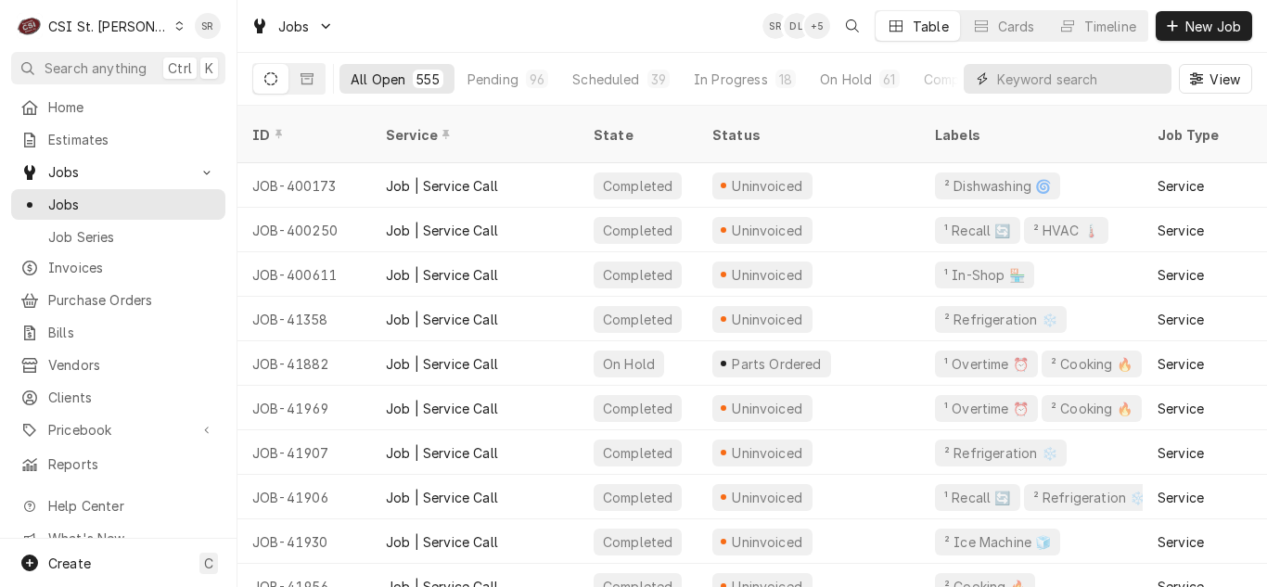
click at [1069, 74] on input "Dynamic Content Wrapper" at bounding box center [1079, 79] width 165 height 30
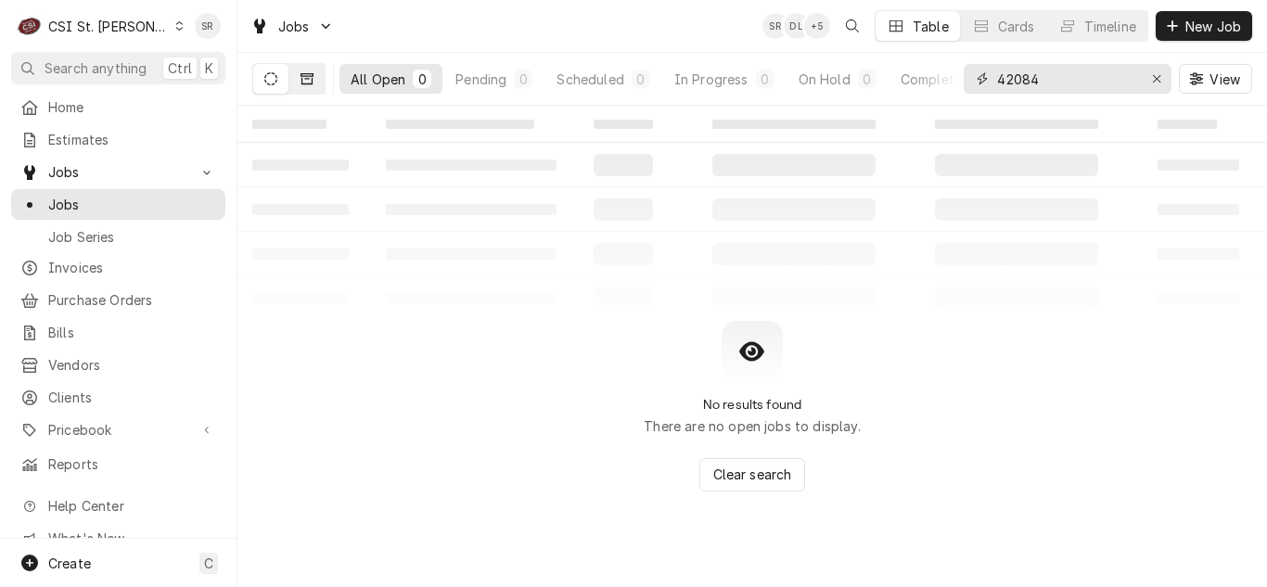
type input "42084"
click at [299, 83] on button "Dynamic Content Wrapper" at bounding box center [306, 79] width 35 height 30
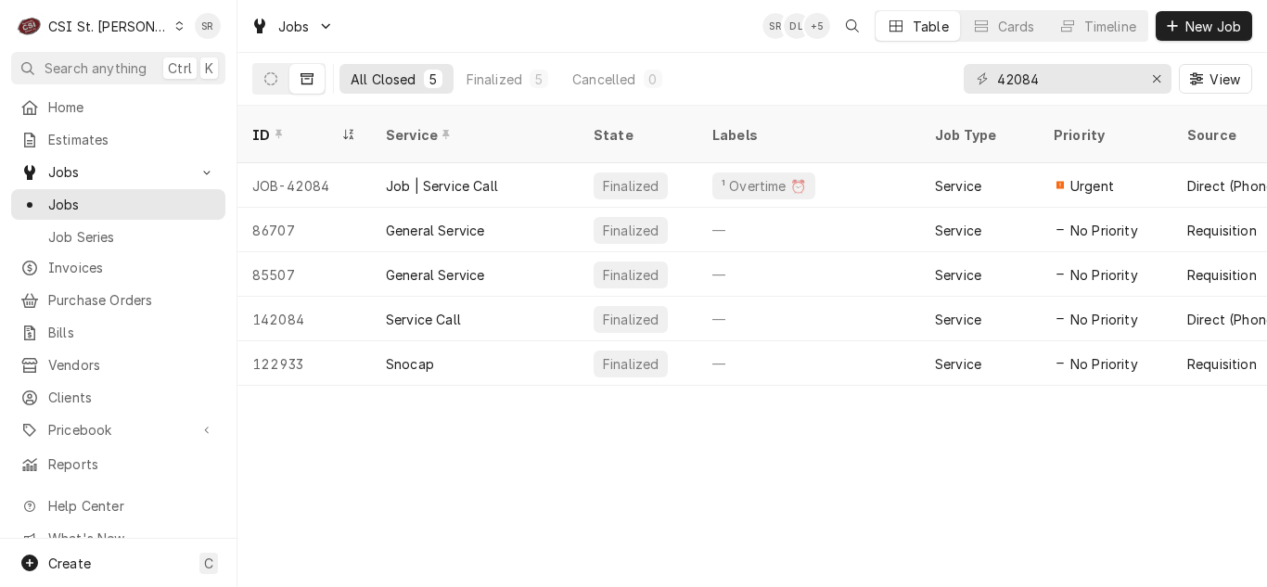
click at [454, 176] on div "Job | Service Call" at bounding box center [442, 185] width 112 height 19
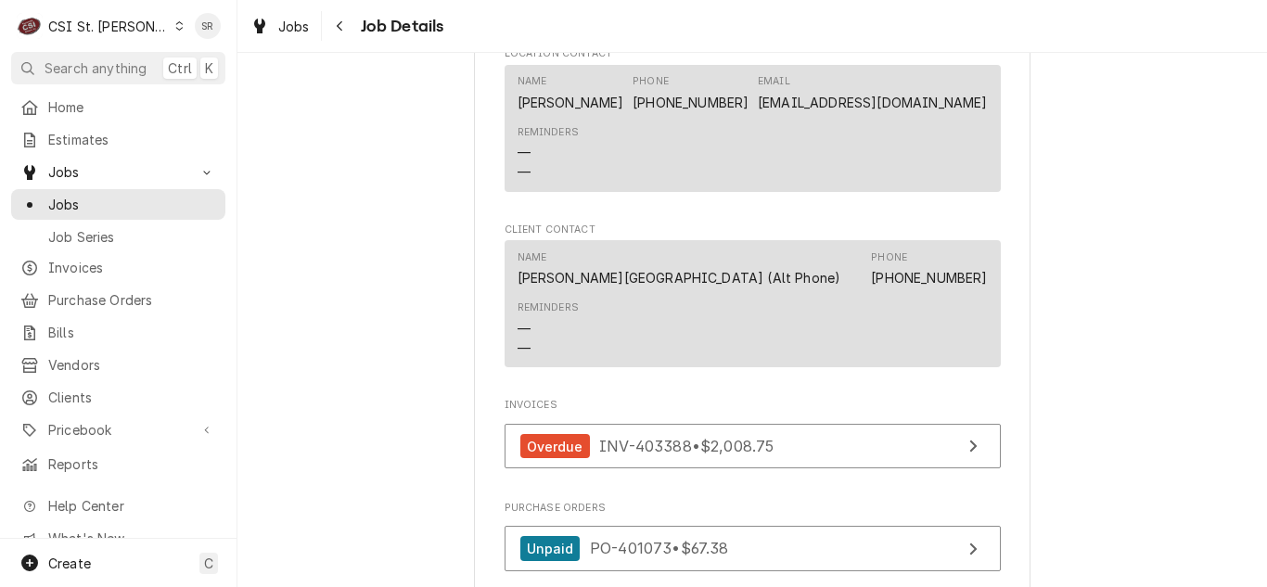
scroll to position [1707, 0]
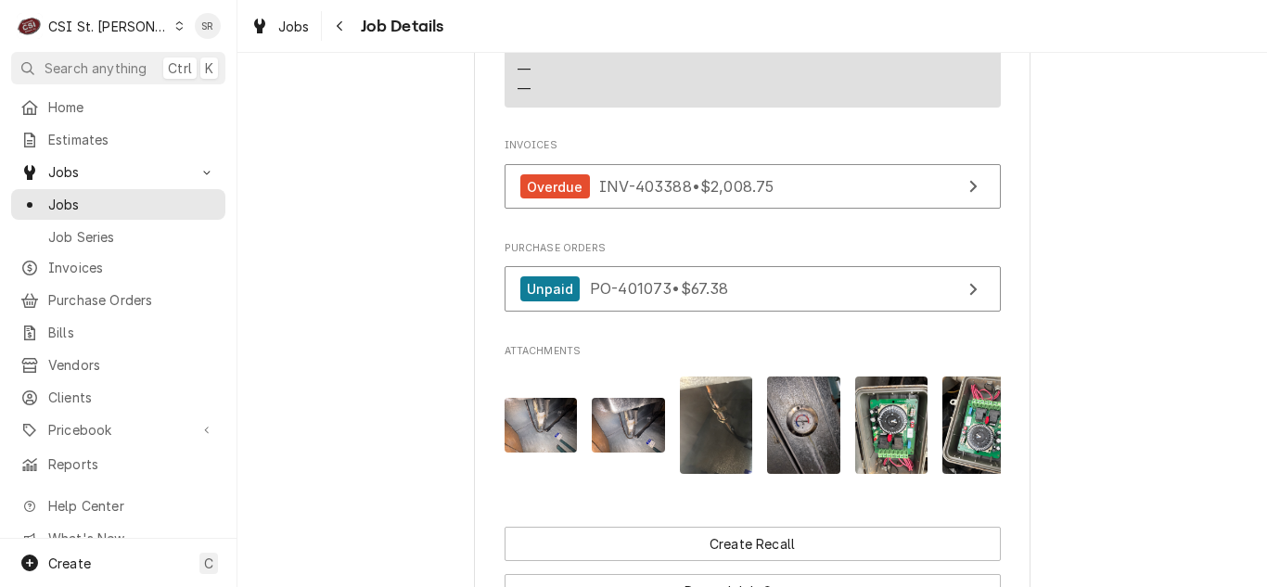
click at [301, 31] on span "Jobs" at bounding box center [294, 26] width 32 height 19
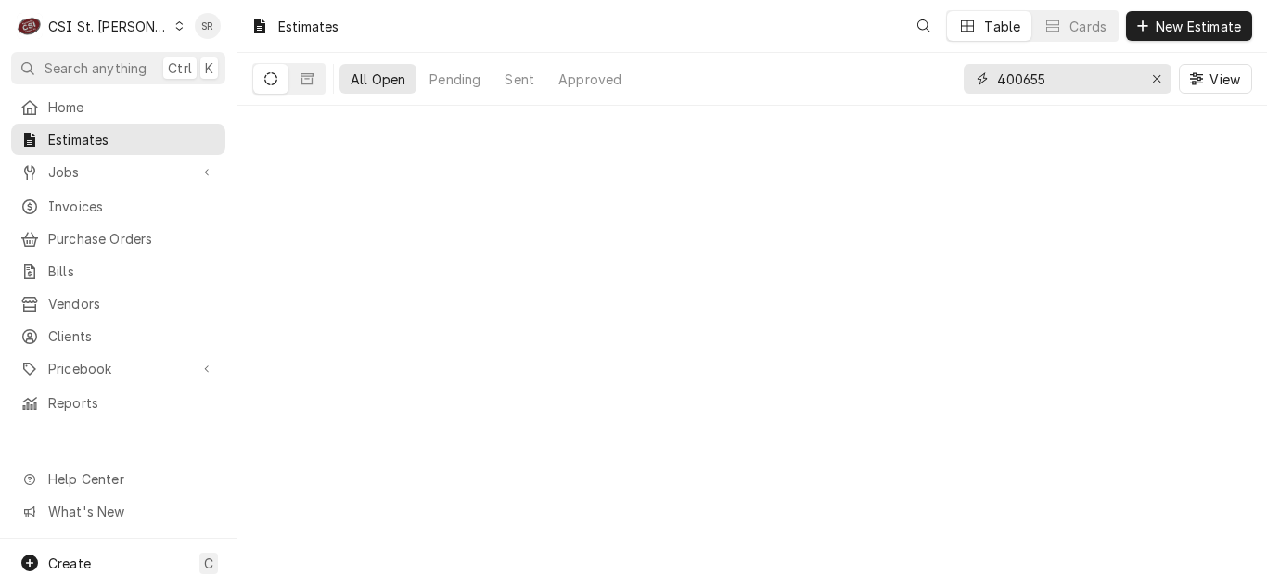
click at [1094, 75] on input "400655" at bounding box center [1066, 79] width 139 height 30
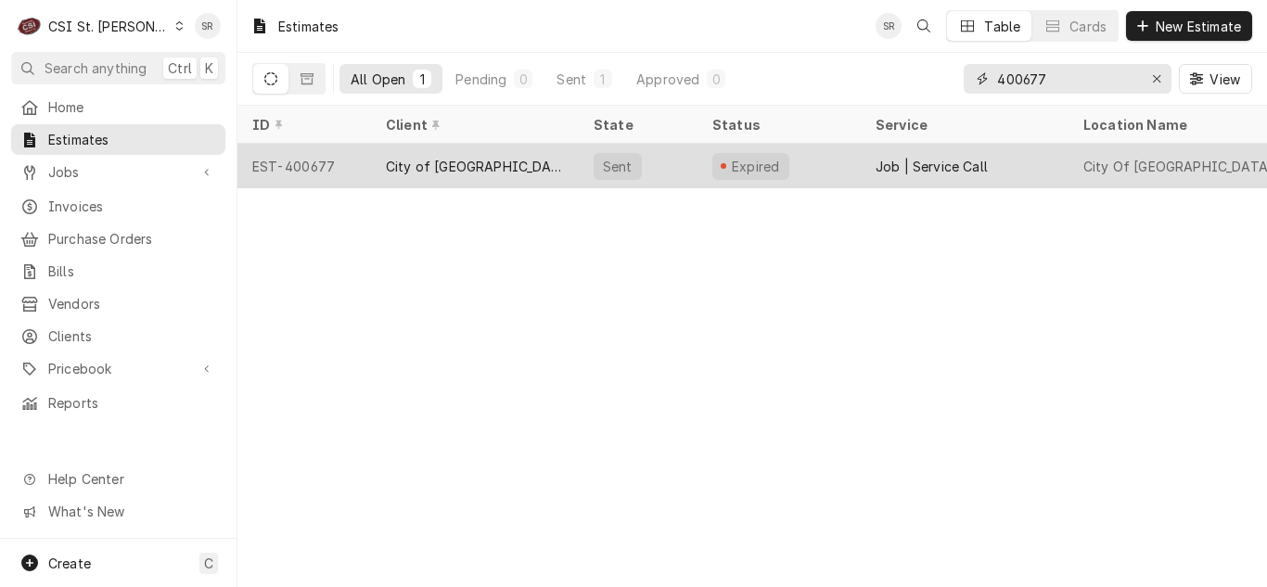
type input "400677"
click at [626, 170] on div "Sent" at bounding box center [617, 166] width 33 height 19
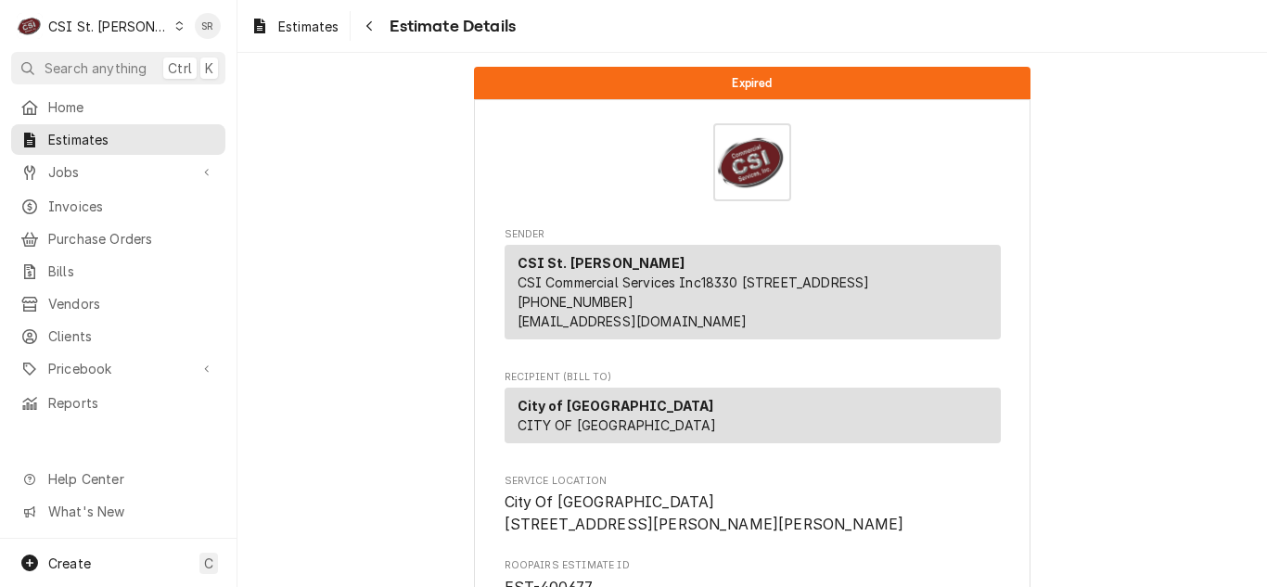
click at [873, 339] on div "CSI St. Louis CSI Commercial Services Inc18330 [STREET_ADDRESS] (636) 519-7000 …" at bounding box center [753, 292] width 496 height 95
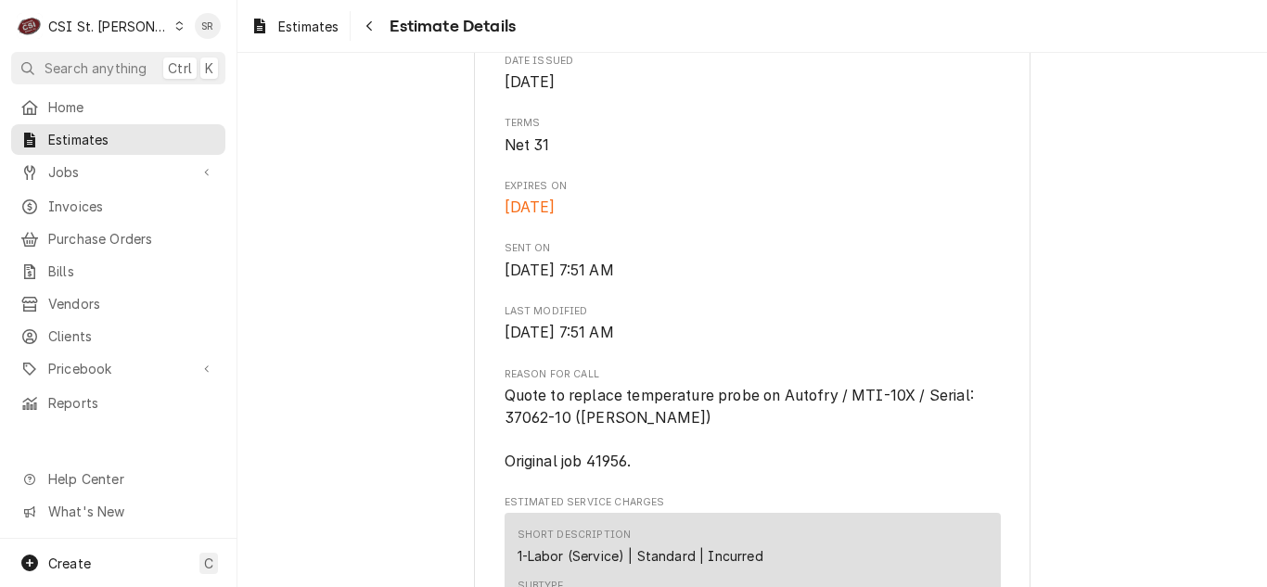
scroll to position [705, 0]
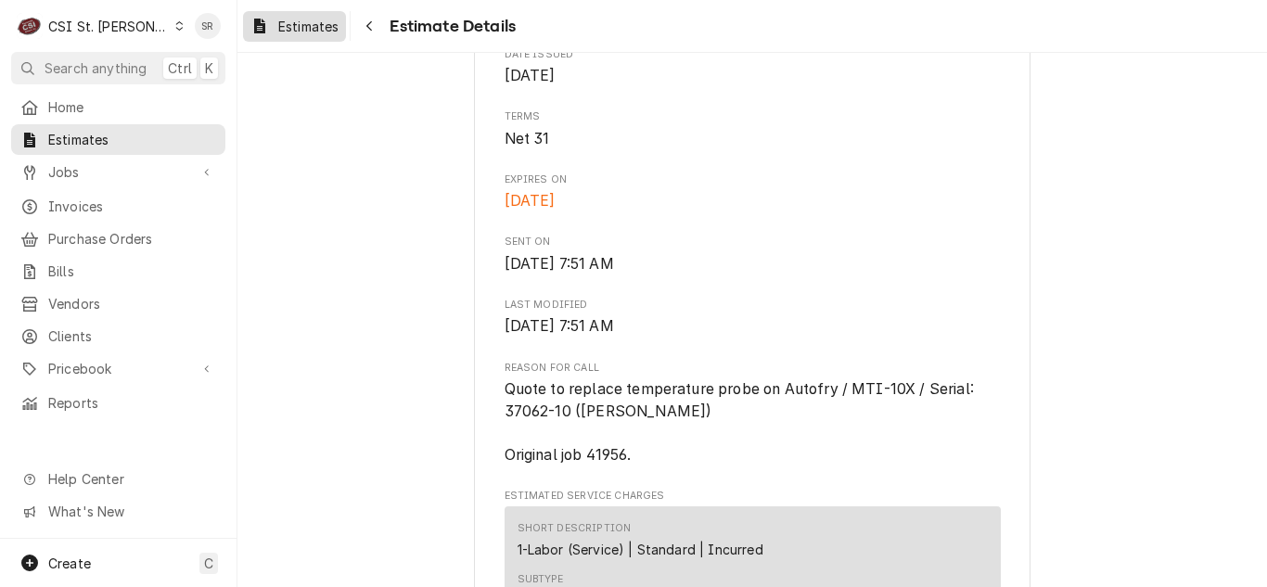
click at [309, 30] on span "Estimates" at bounding box center [308, 26] width 60 height 19
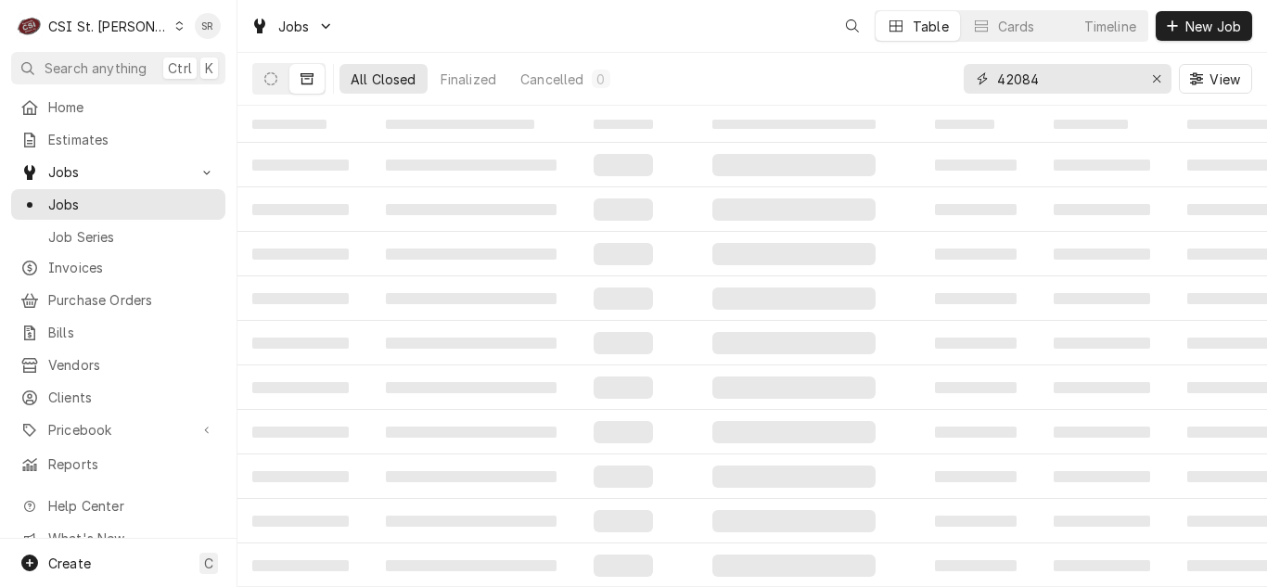
drag, startPoint x: 1034, startPoint y: 75, endPoint x: 984, endPoint y: 75, distance: 50.1
click at [984, 75] on div "42084" at bounding box center [1068, 79] width 208 height 30
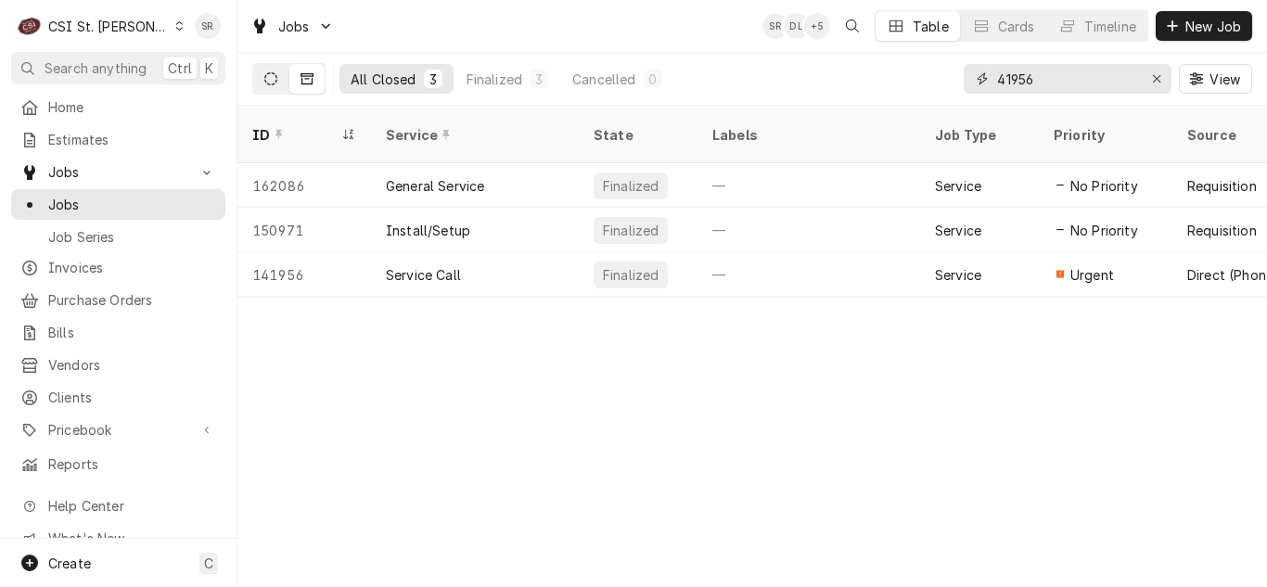
type input "41956"
click at [270, 83] on icon "Dynamic Content Wrapper" at bounding box center [270, 78] width 13 height 13
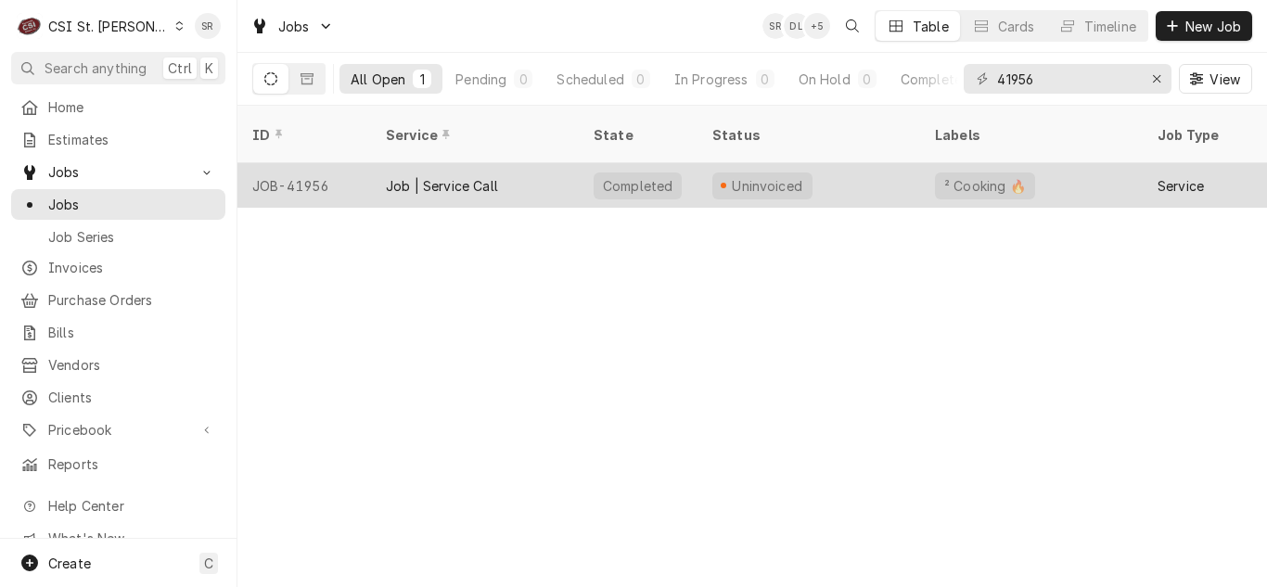
click at [470, 176] on div "Job | Service Call" at bounding box center [442, 185] width 112 height 19
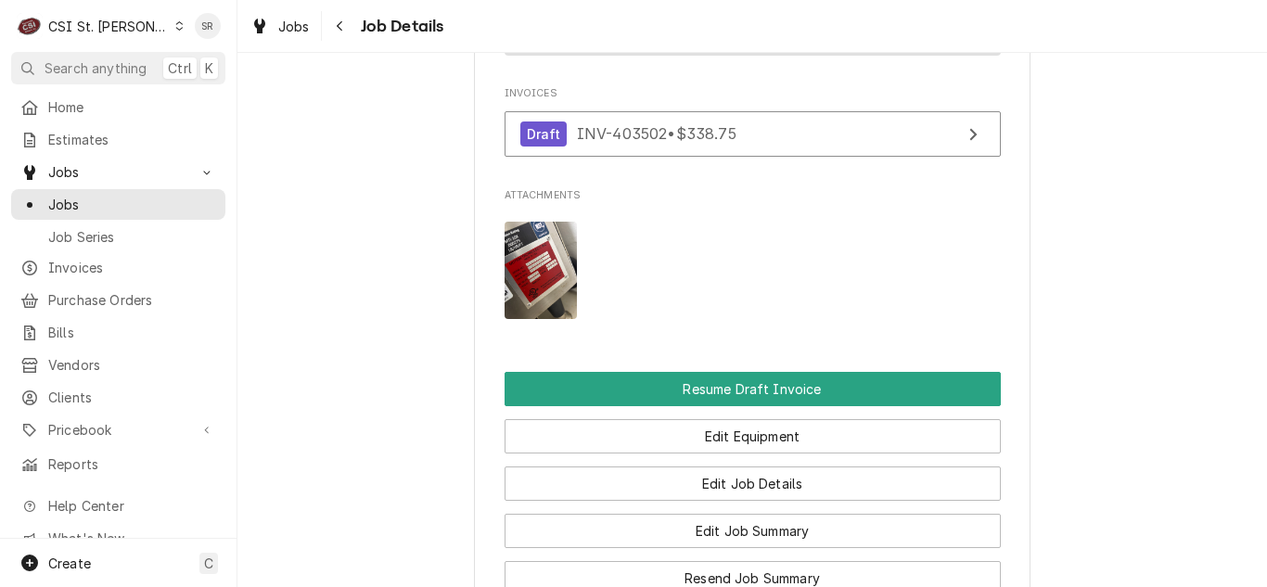
scroll to position [1810, 0]
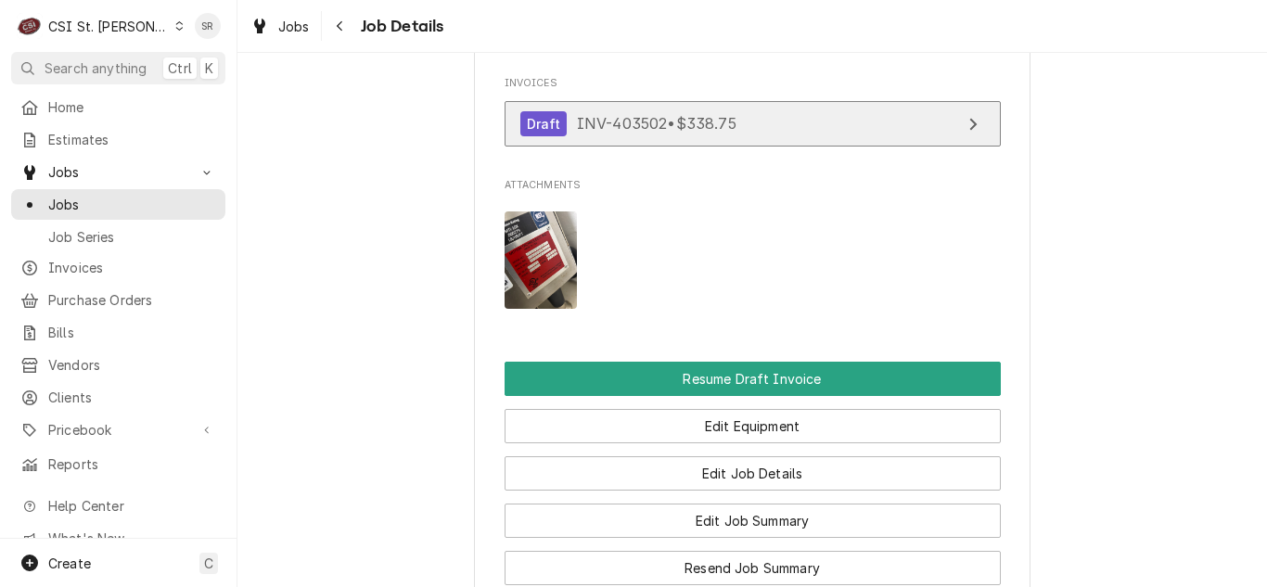
click at [750, 138] on link "Draft INV-403502 • $338.75" at bounding box center [753, 123] width 496 height 45
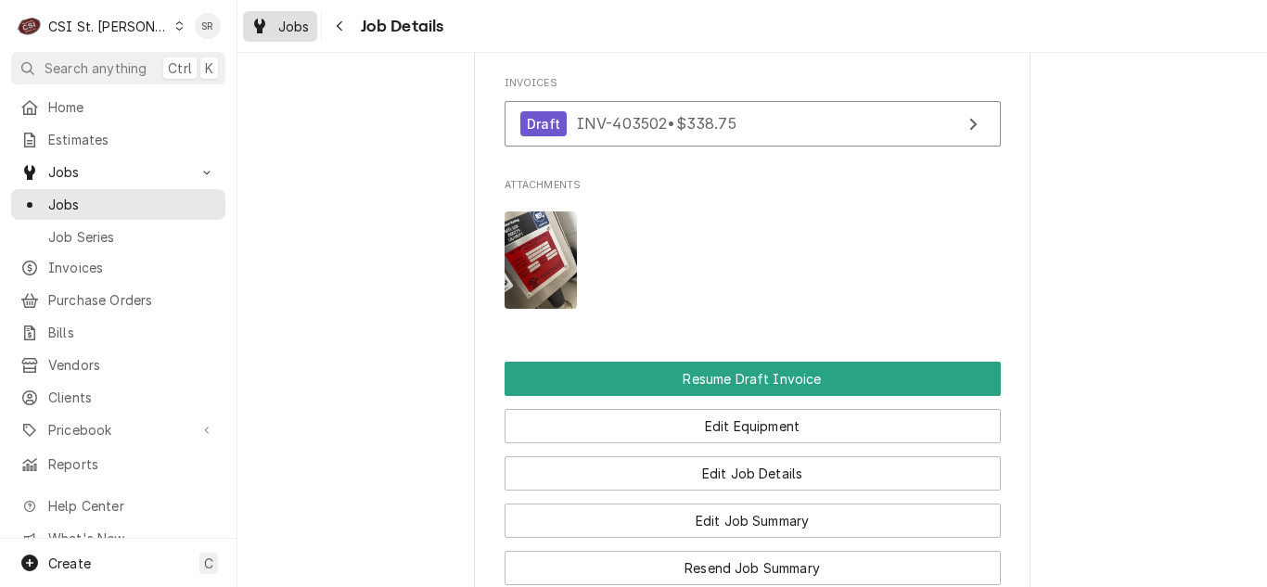
click at [288, 36] on div "Jobs" at bounding box center [280, 26] width 67 height 23
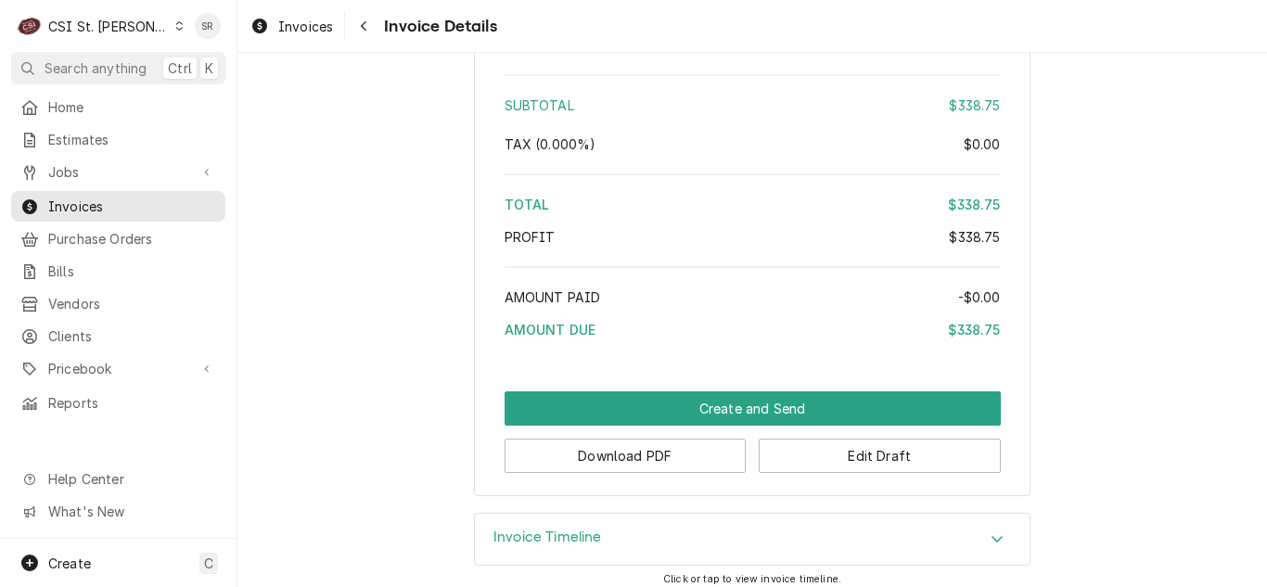
scroll to position [3094, 0]
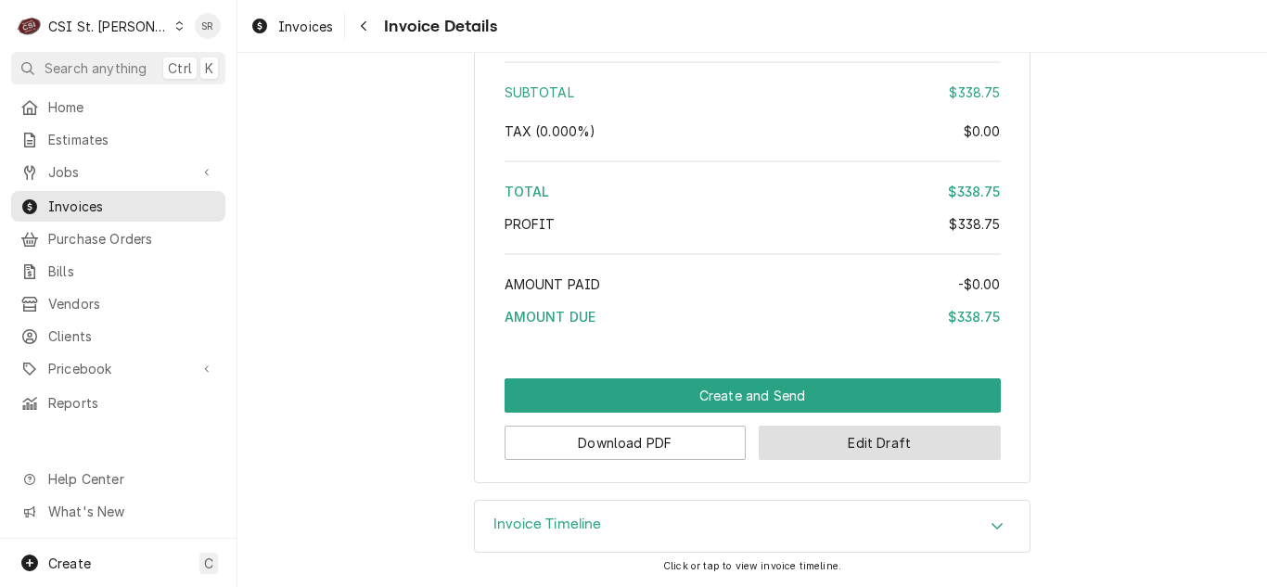
click at [915, 460] on button "Edit Draft" at bounding box center [880, 443] width 242 height 34
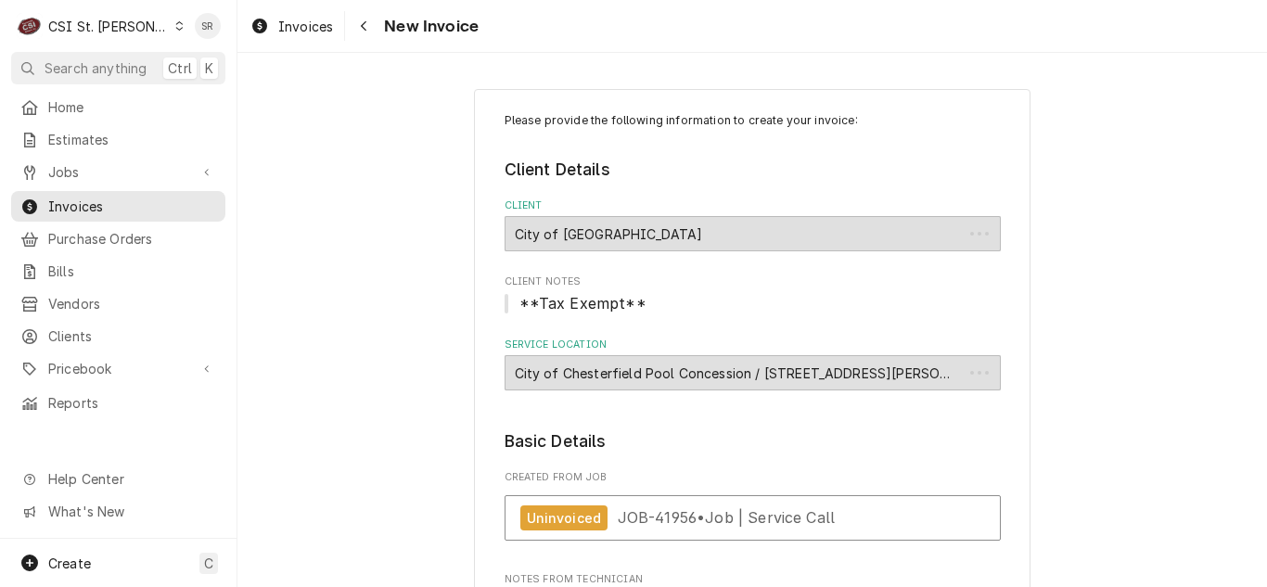
type textarea "x"
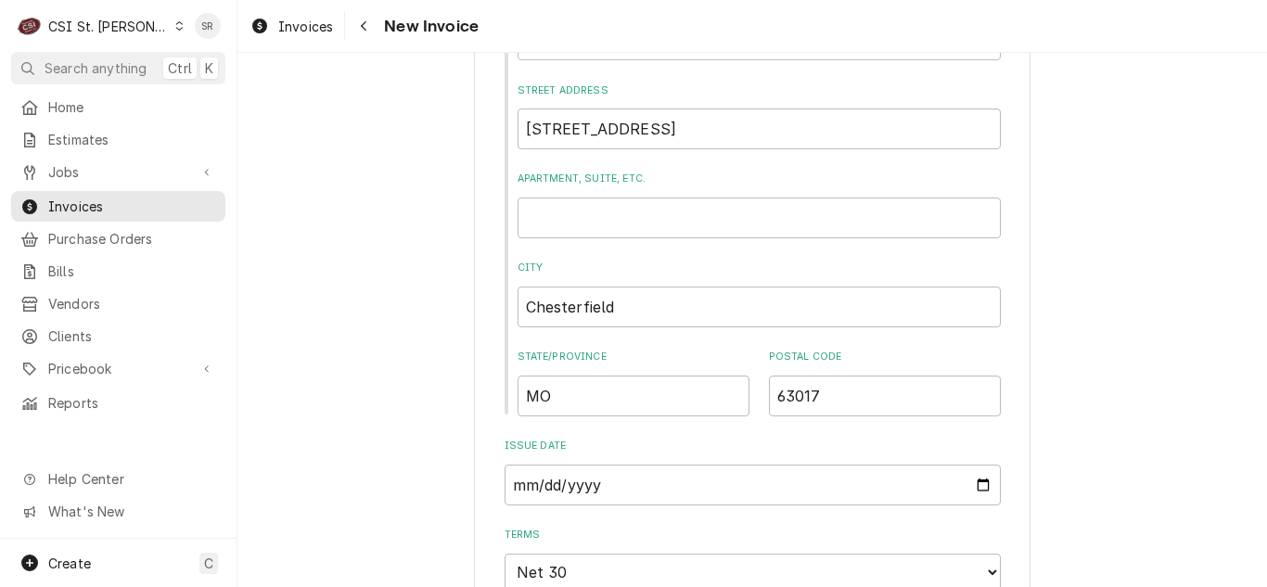
scroll to position [889, 0]
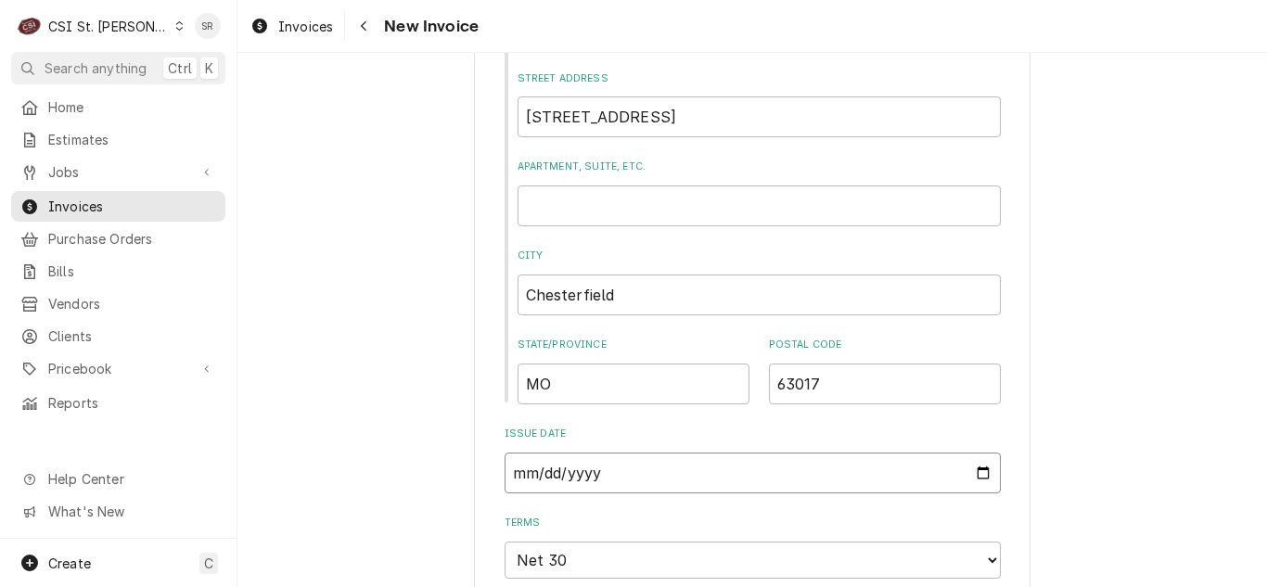
click at [983, 470] on input "[DATE]" at bounding box center [753, 473] width 496 height 41
type input "[DATE]"
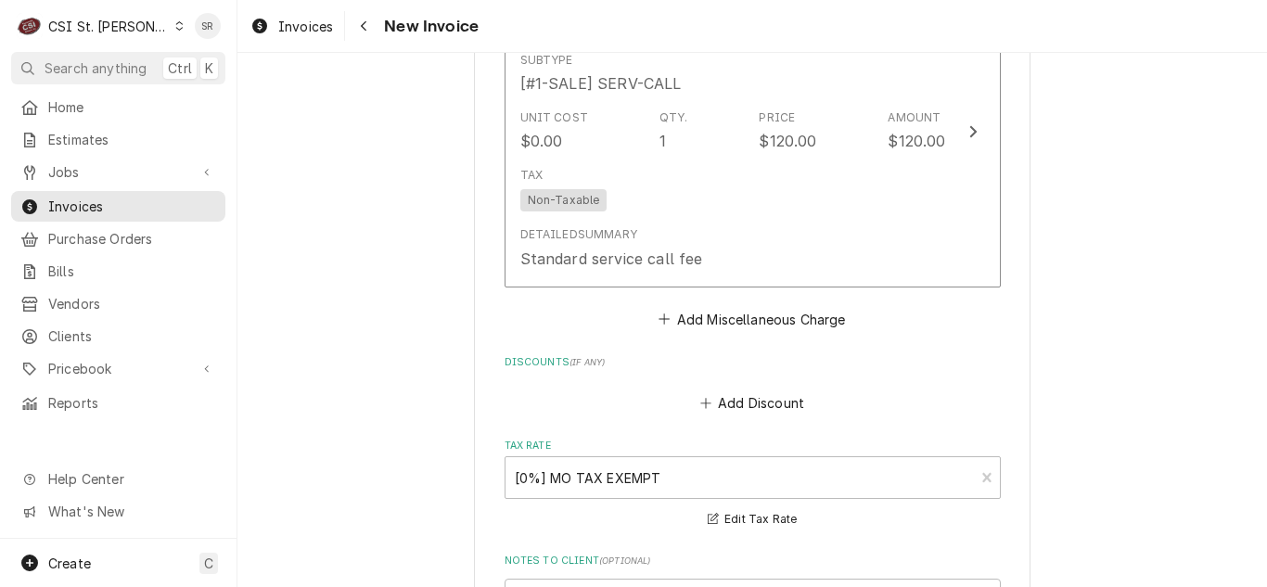
scroll to position [2421, 0]
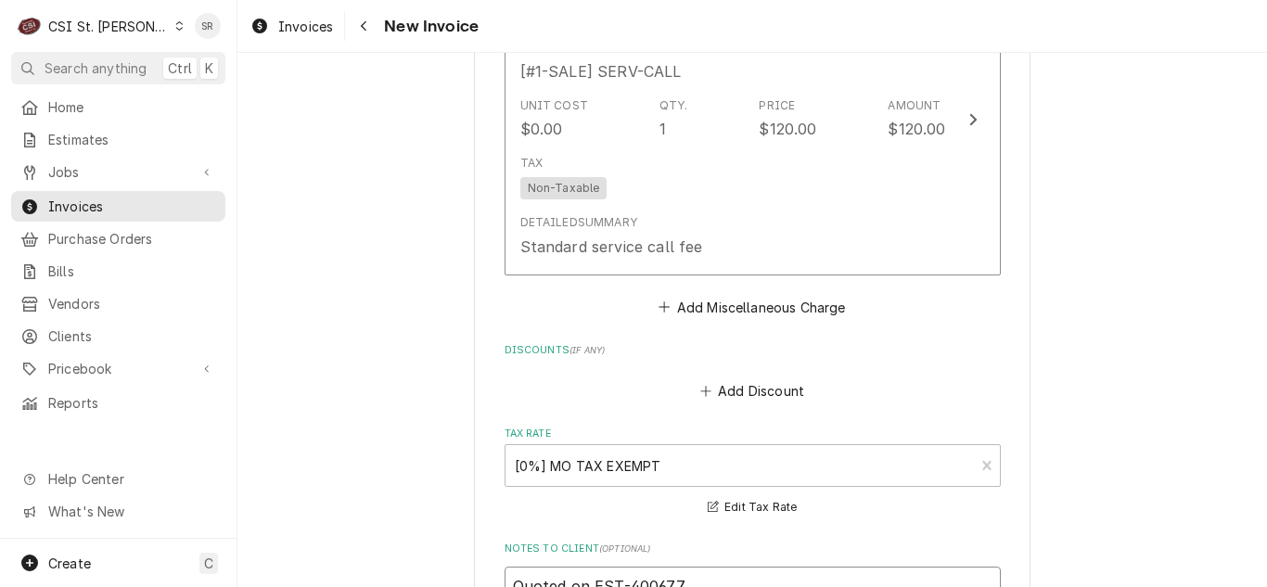
type textarea "x"
type textarea "Quoted on EST-400677 -"
type textarea "x"
type textarea "Quoted on EST-400677 -"
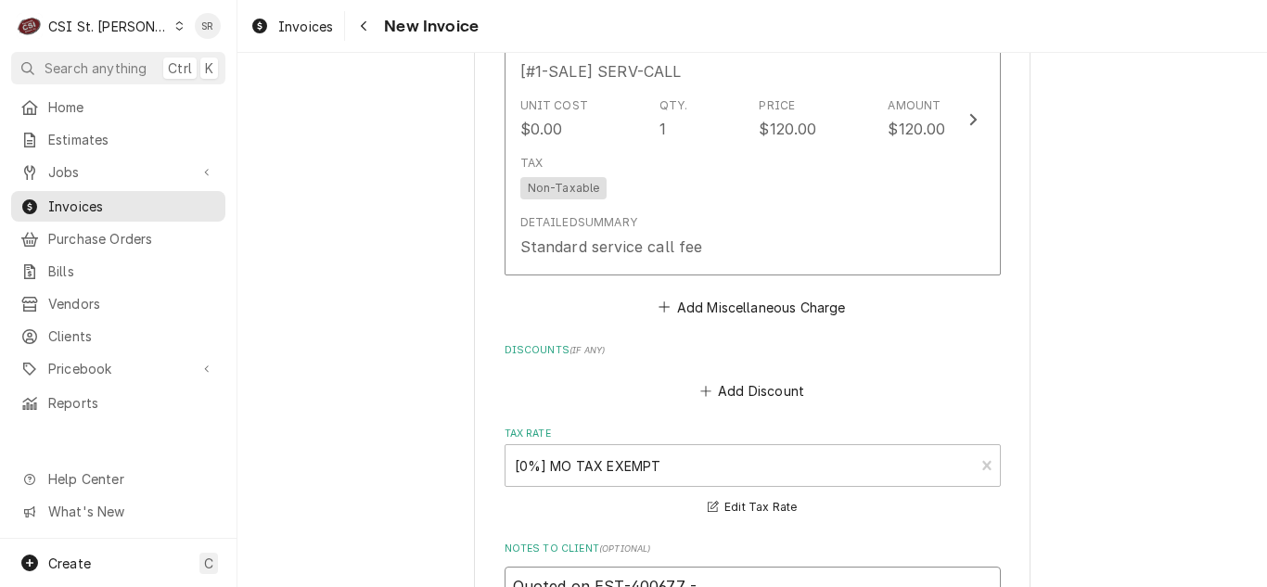
type textarea "x"
type textarea "Quoted on EST-400677 - qu"
type textarea "x"
type textarea "Quoted on EST-400677 - quot"
type textarea "x"
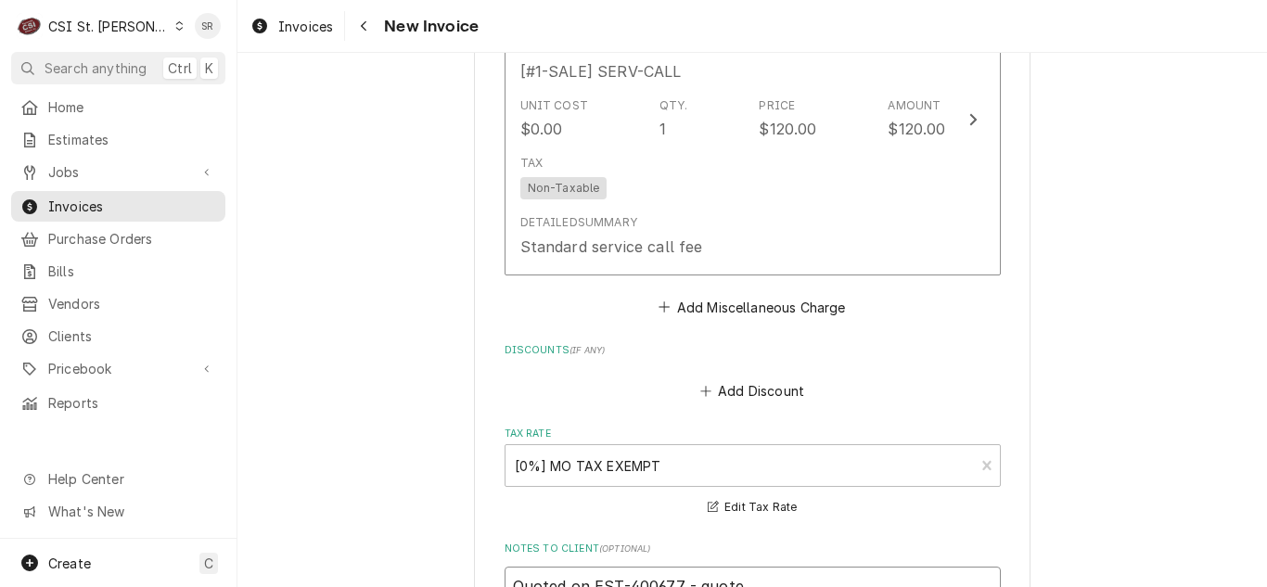
type textarea "Quoted on EST-400677 - quote"
type textarea "x"
type textarea "Quoted on EST-400677 - quote e"
type textarea "x"
type textarea "Quoted on EST-400677 - quote ecp"
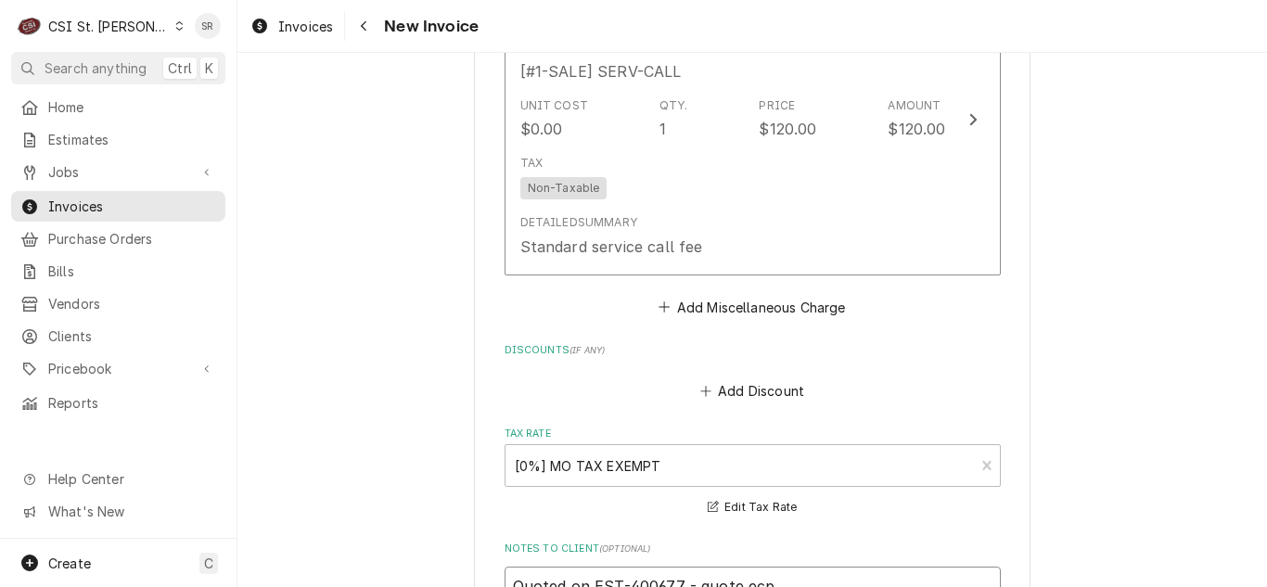
type textarea "x"
type textarea "Quoted on EST-400677 - quote ecpi"
type textarea "x"
type textarea "Quoted on EST-400677 - quote ecp"
type textarea "x"
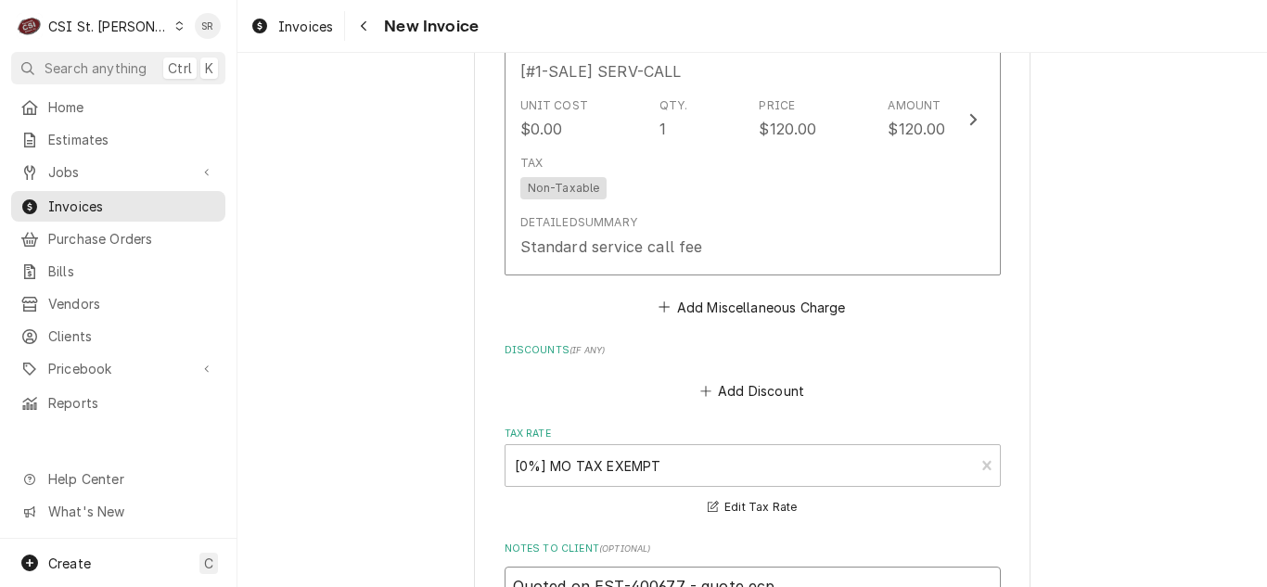
type textarea "Quoted on EST-400677 - quote ec"
type textarea "x"
type textarea "Quoted on EST-400677 - quote e"
type textarea "x"
type textarea "Quoted on EST-400677 - quote ex"
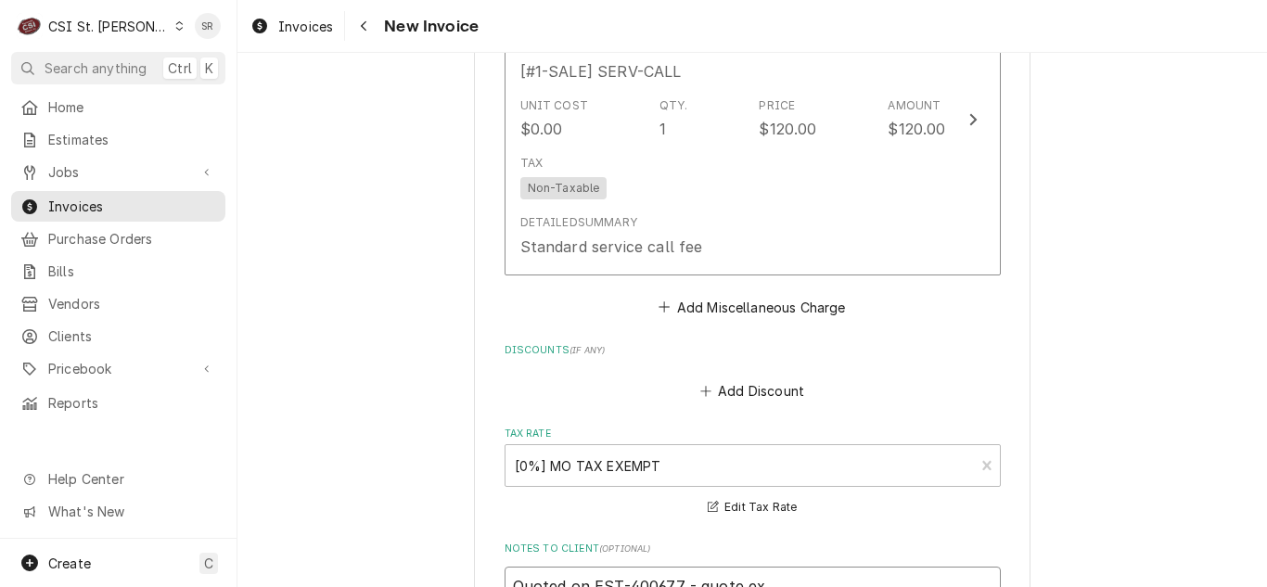
type textarea "x"
type textarea "Quoted on EST-400677 - quote exp"
type textarea "x"
type textarea "Quoted on EST-400677 - quote expir"
type textarea "x"
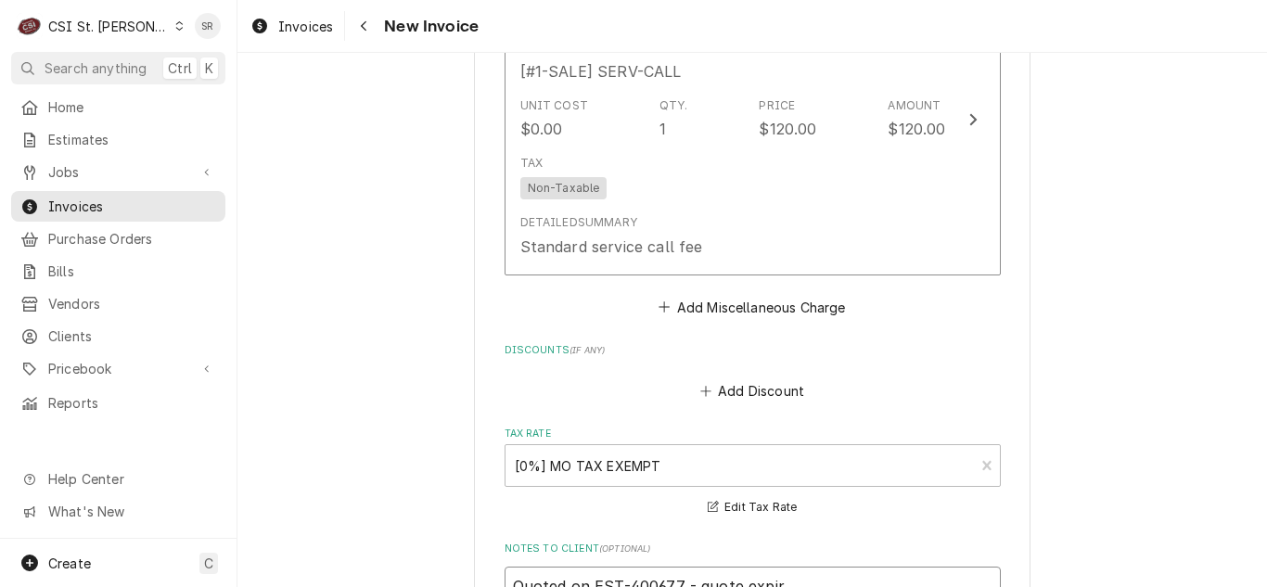
type textarea "Quoted on EST-400677 - quote expire"
type textarea "x"
type textarea "Quoted on EST-400677 - quote expired"
type textarea "x"
type textarea "Quoted on EST-400677 - quote expired"
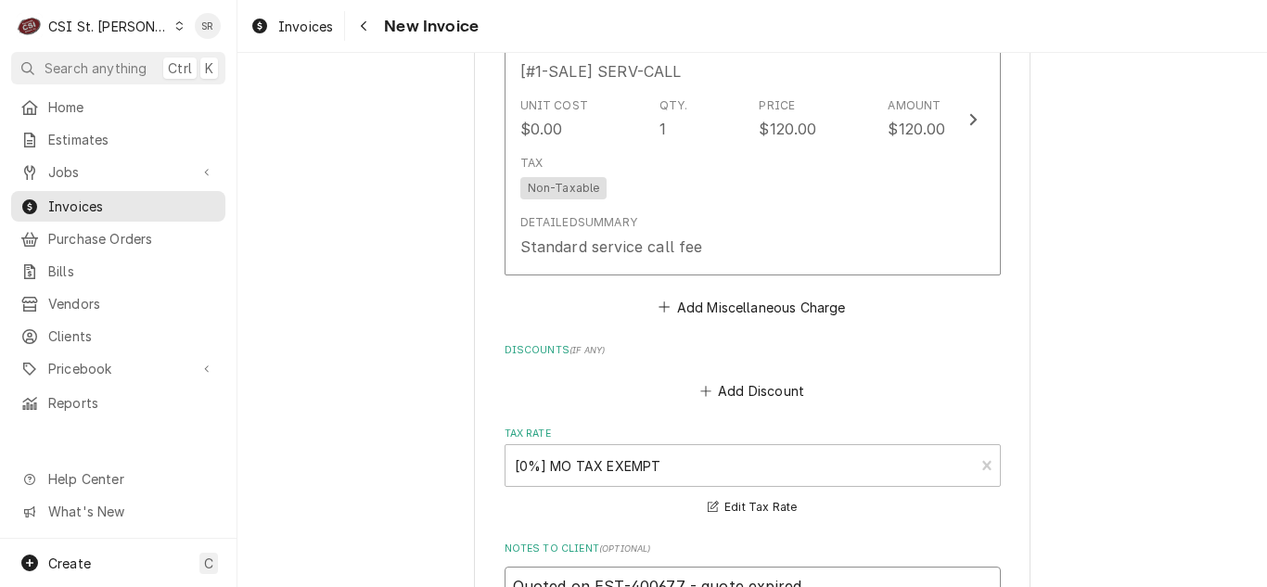
type textarea "x"
type textarea "Quoted on EST-400677 - quote expired b"
type textarea "x"
type textarea "Quoted on EST-400677 - quote expired bi"
type textarea "x"
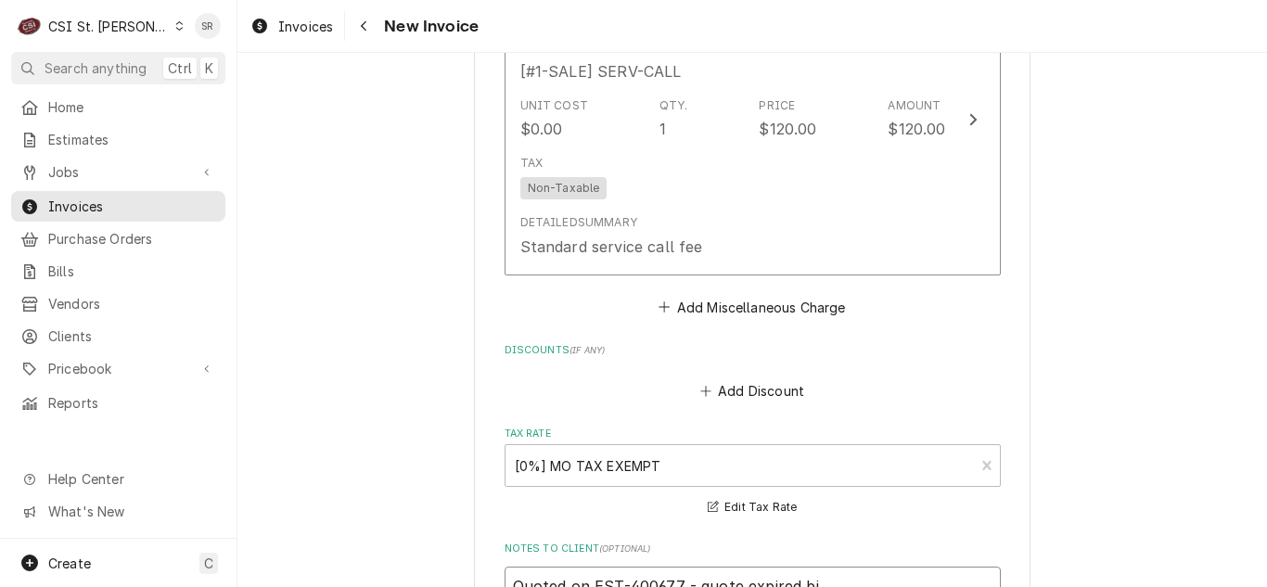
type textarea "Quoted on EST-400677 - quote expired bil"
type textarea "x"
type textarea "Quoted on EST-400677 - quote expired bill"
type textarea "x"
type textarea "Quoted on EST-400677 - quote expired billi"
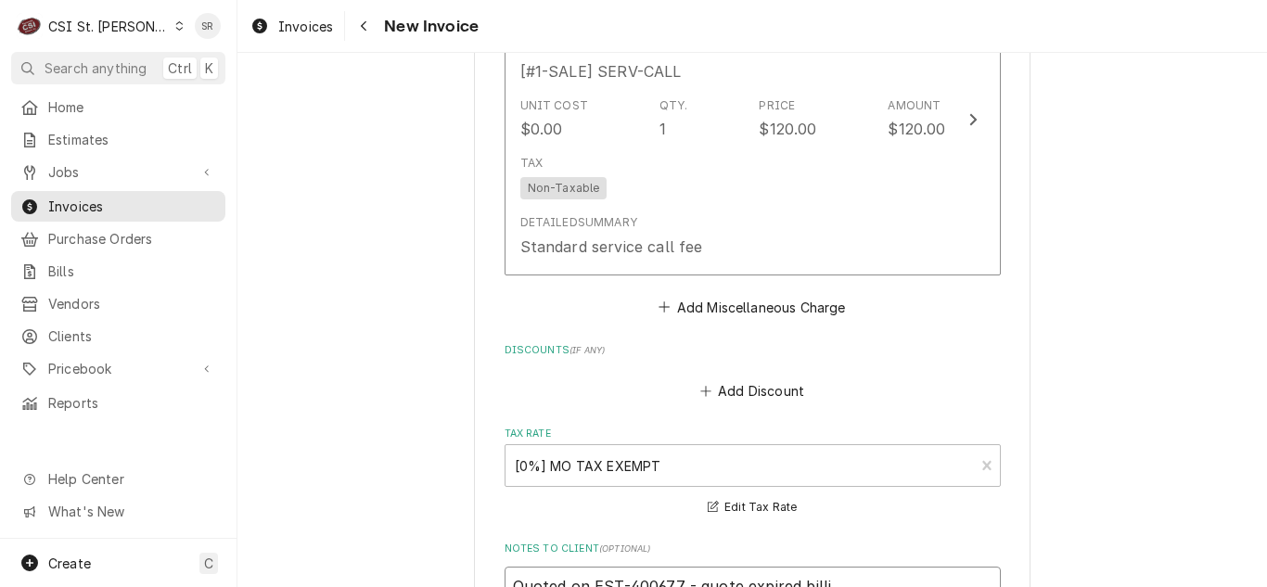
type textarea "x"
type textarea "Quoted on EST-400677 - quote expired billin"
type textarea "x"
type textarea "Quoted on EST-400677 - quote expired billing"
type textarea "x"
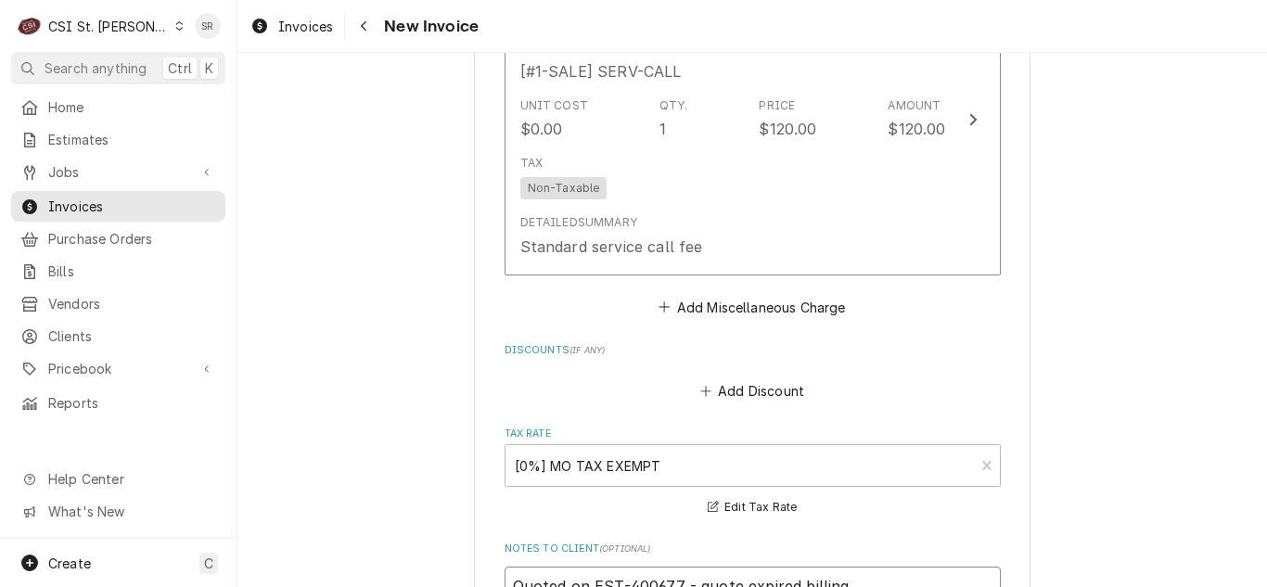
type textarea "Quoted on EST-400677 - quote expired billing i"
type textarea "x"
type textarea "Quoted on EST-400677 - quote expired billing inc"
type textarea "x"
type textarea "Quoted on EST-400677 - quote expired billing incu"
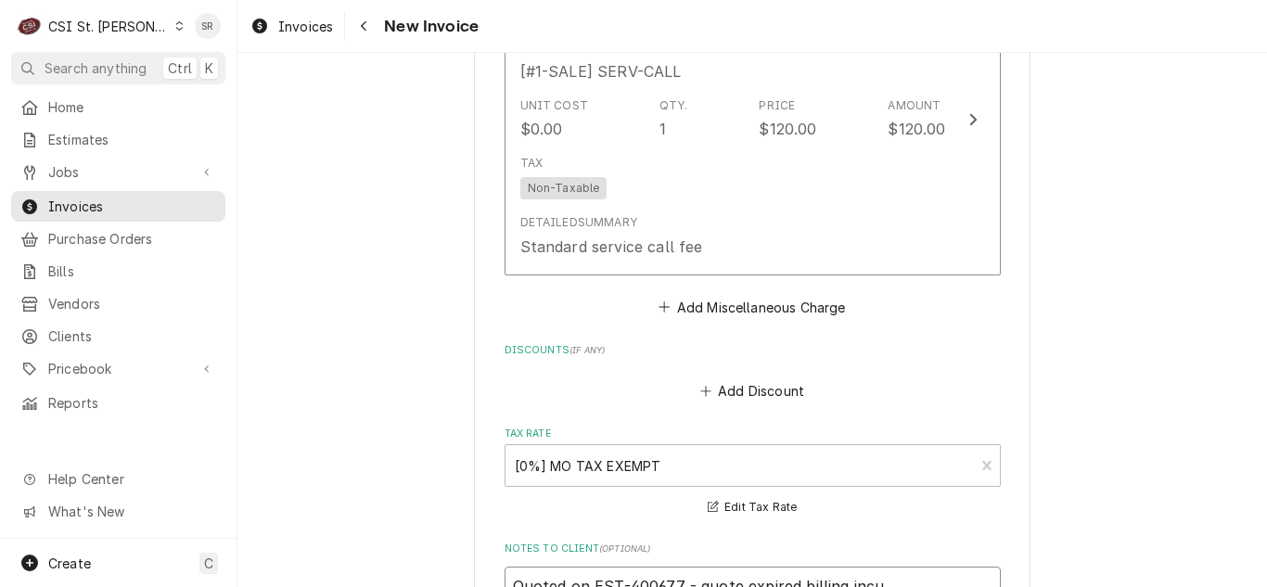
type textarea "x"
type textarea "Quoted on EST-400677 - quote expired billing incur"
type textarea "x"
type textarea "Quoted on EST-400677 - quote expired billing incurr"
type textarea "x"
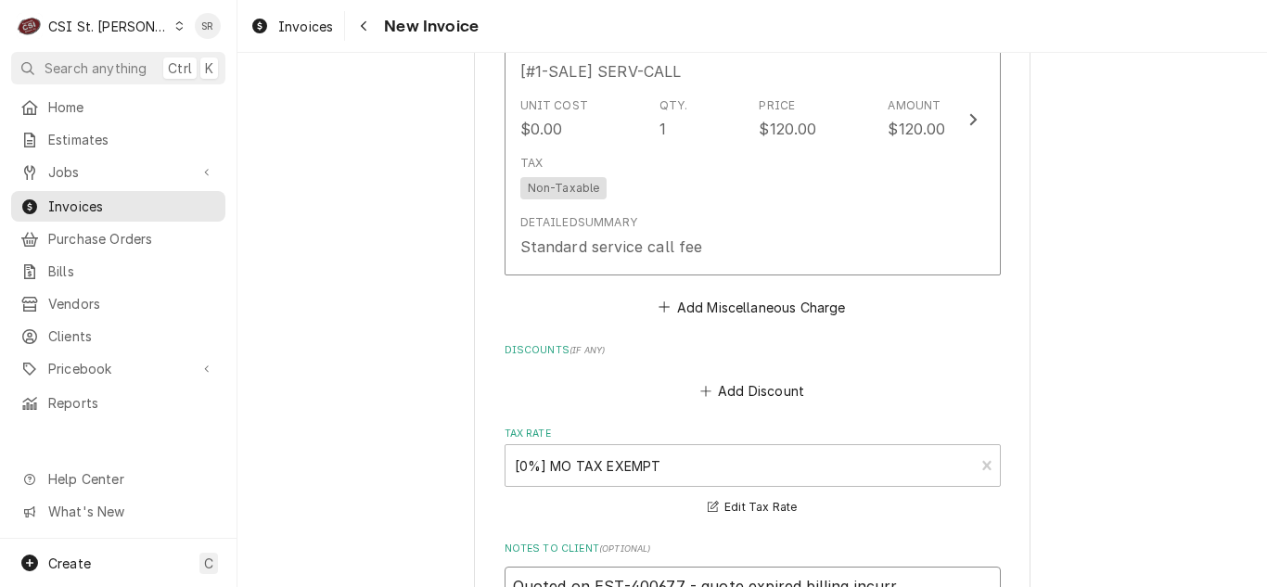
type textarea "Quoted on EST-400677 - quote expired billing incurre"
type textarea "x"
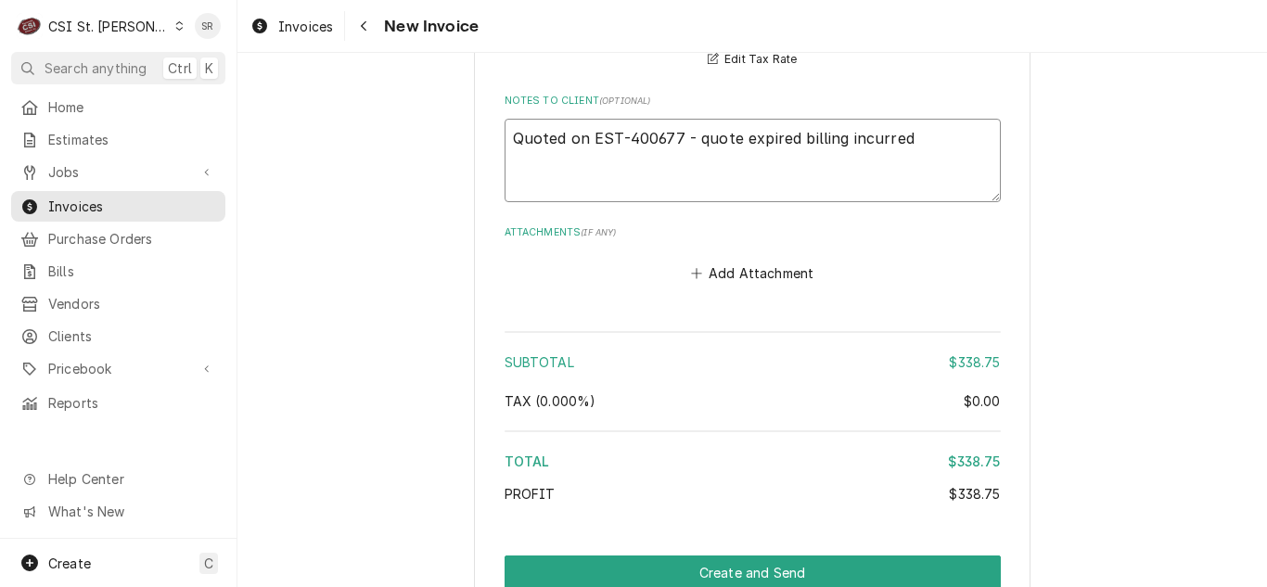
scroll to position [2957, 0]
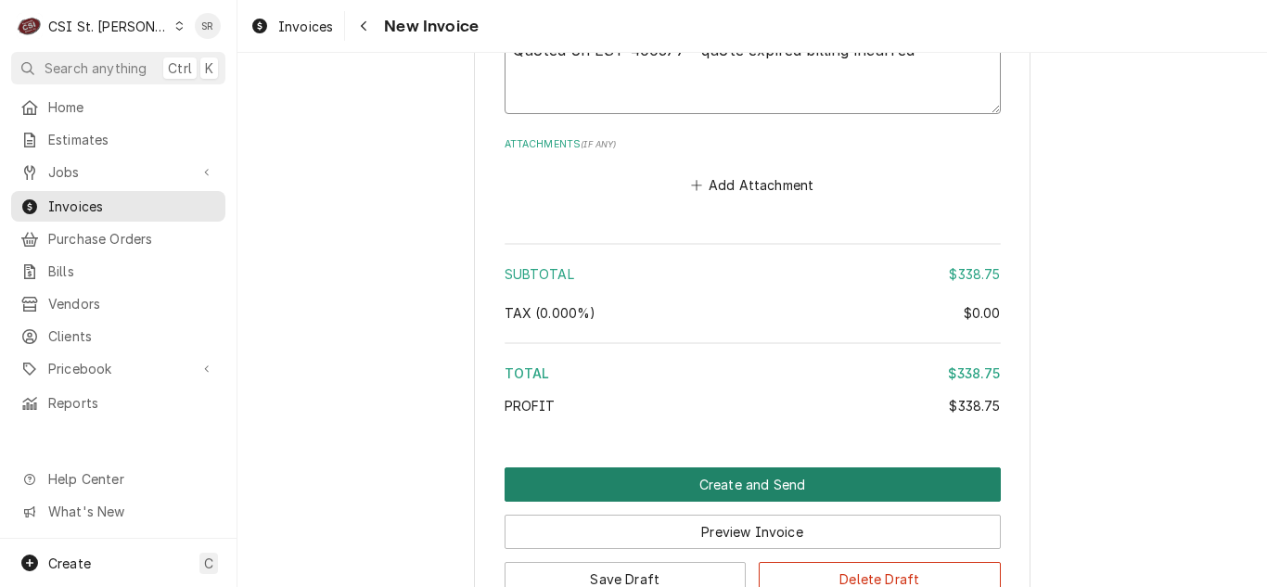
type textarea "Quoted on EST-400677 - quote expired billing incurred"
click at [854, 467] on button "Create and Send" at bounding box center [753, 484] width 496 height 34
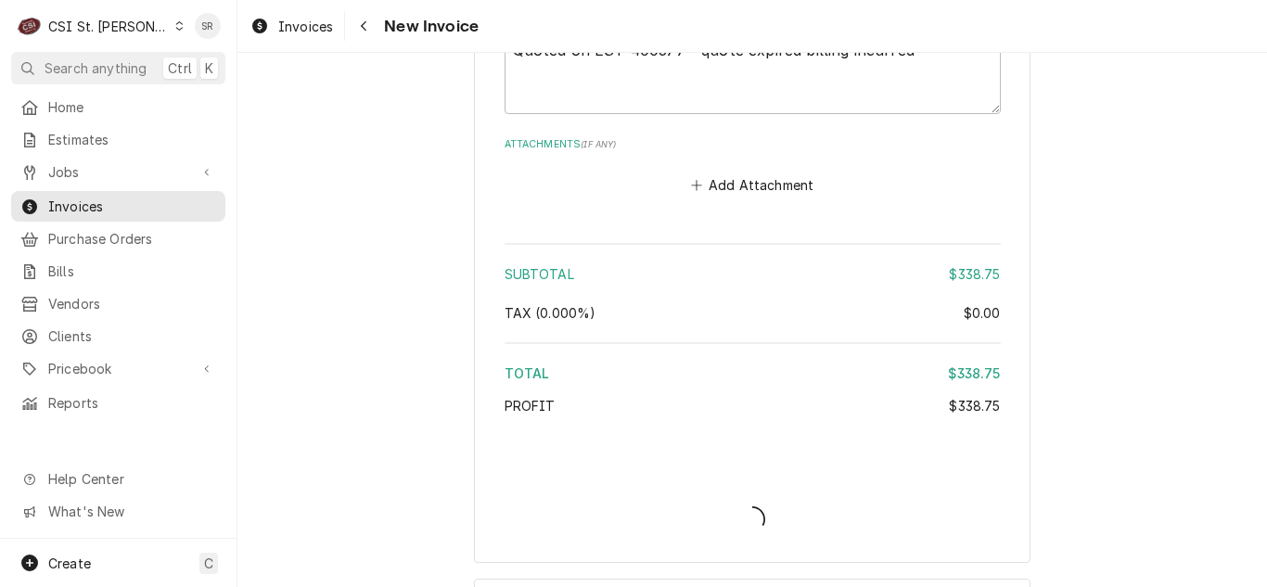
type textarea "x"
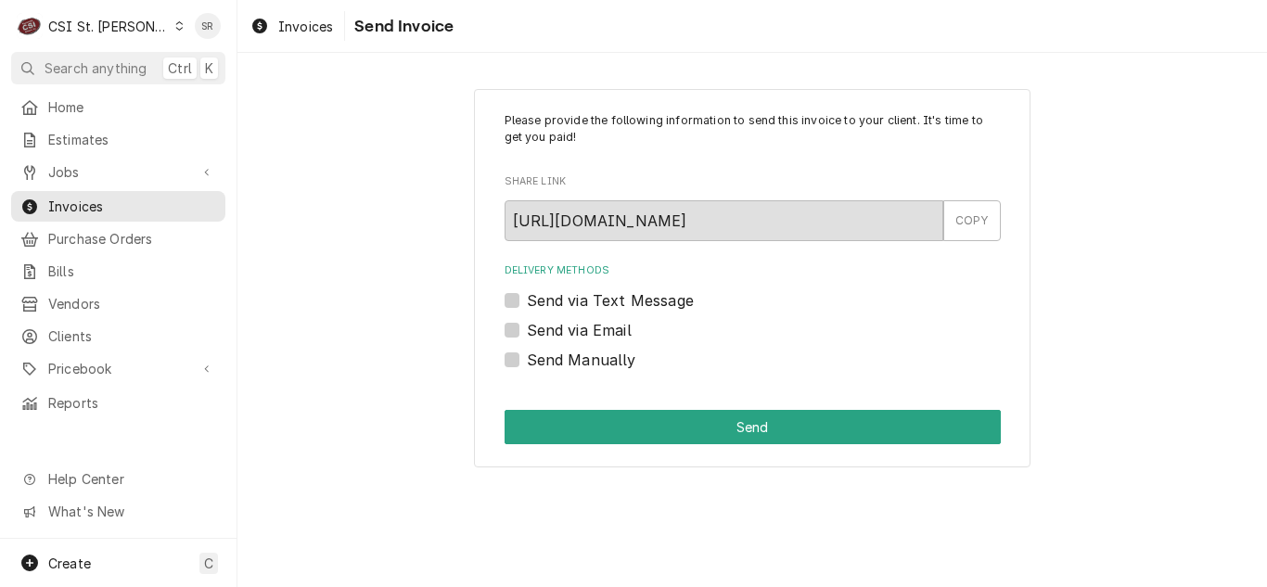
click at [549, 326] on label "Send via Email" at bounding box center [579, 330] width 105 height 22
click at [549, 326] on input "Send via Email" at bounding box center [775, 339] width 496 height 41
checkbox input "true"
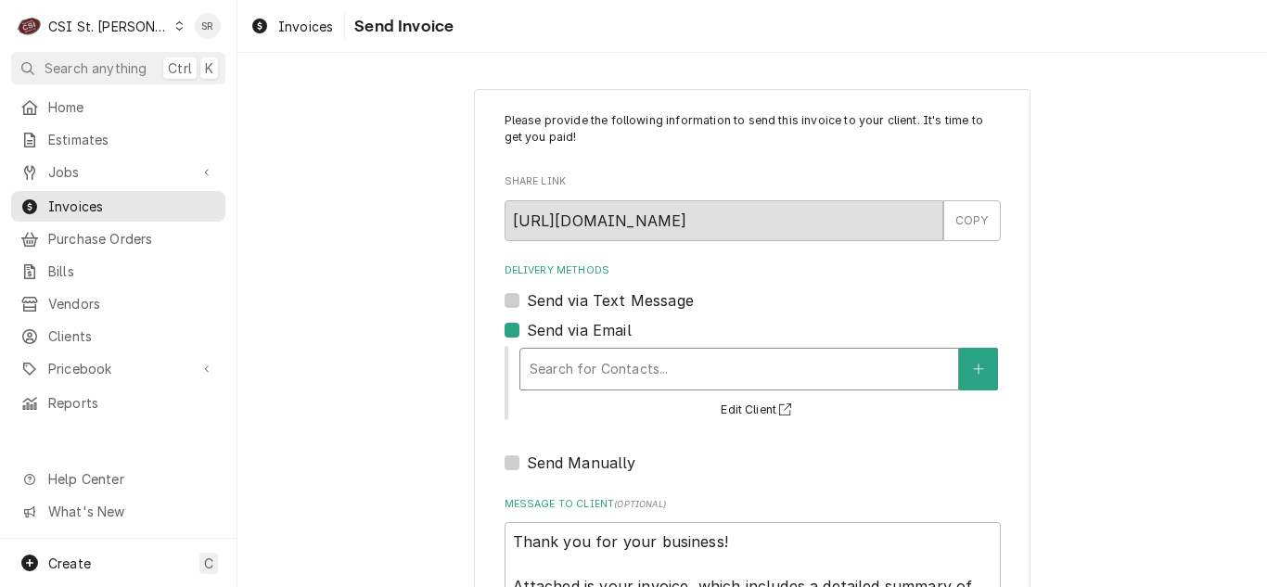
click at [560, 359] on div "Delivery Methods" at bounding box center [739, 368] width 419 height 33
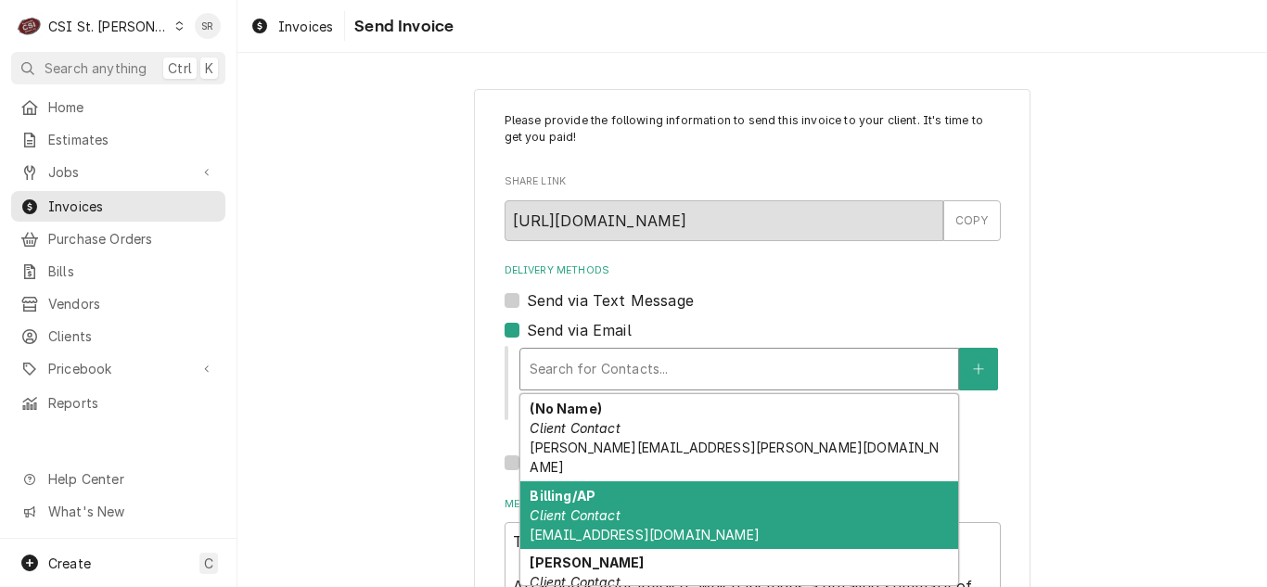
click at [581, 507] on em "Client Contact" at bounding box center [575, 515] width 90 height 16
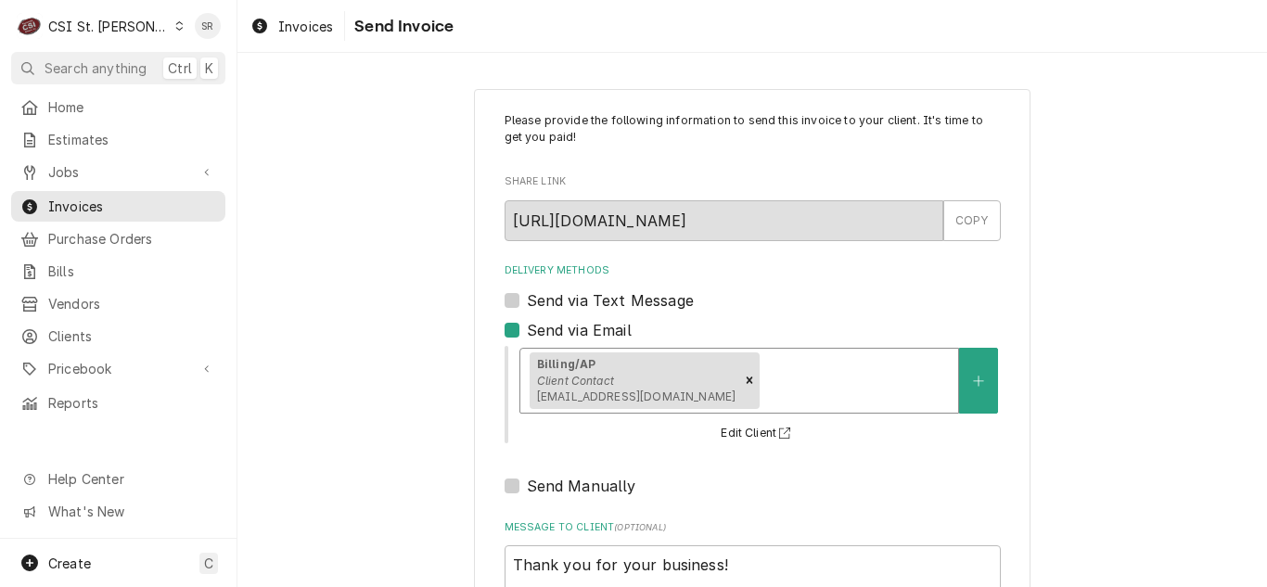
scroll to position [222, 0]
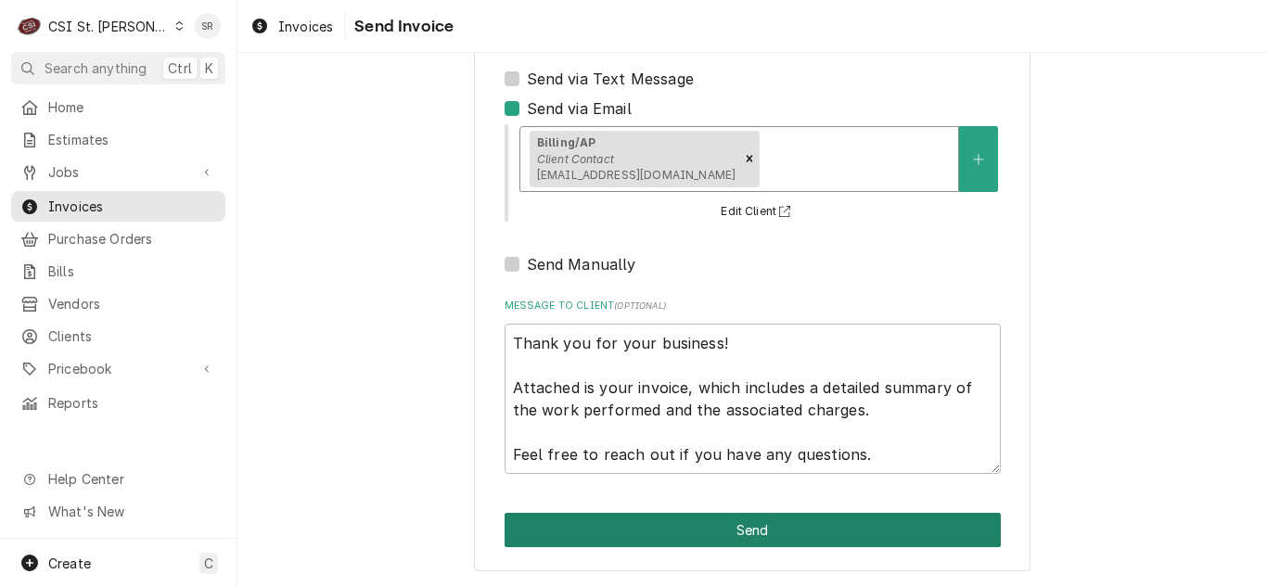
click at [707, 530] on button "Send" at bounding box center [753, 530] width 496 height 34
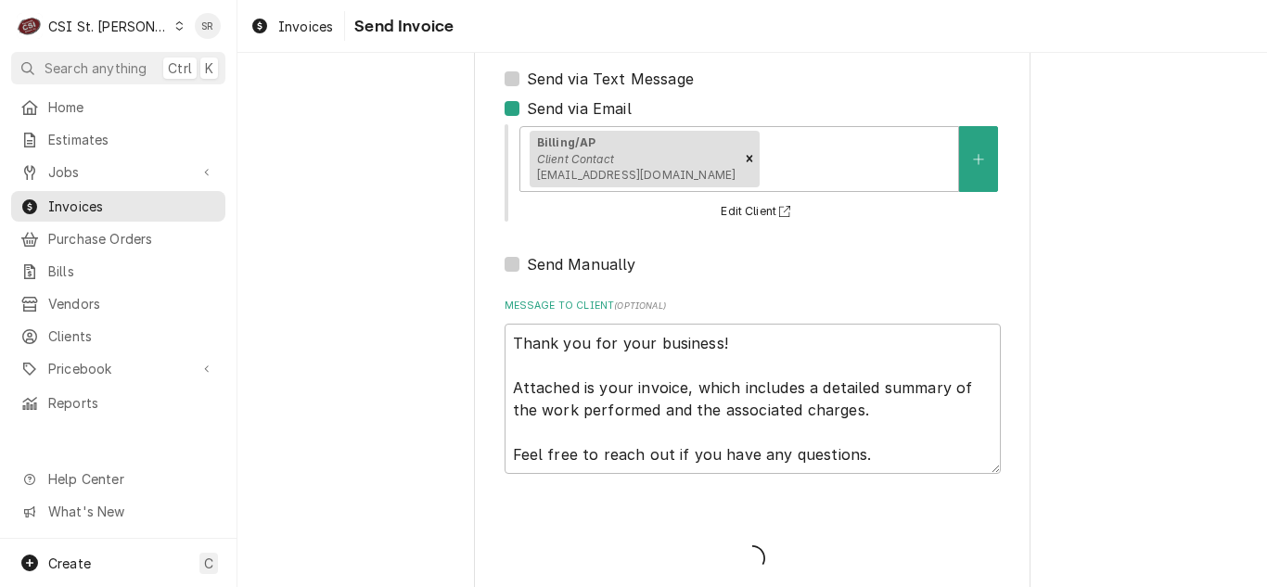
type textarea "x"
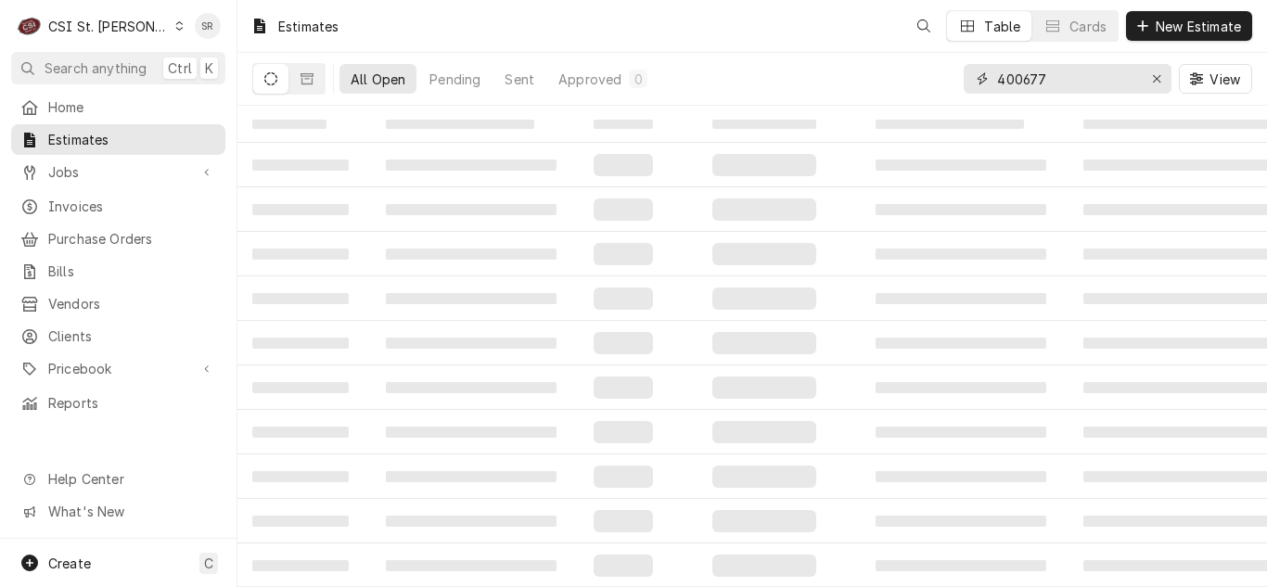
click at [1075, 79] on input "400677" at bounding box center [1066, 79] width 139 height 30
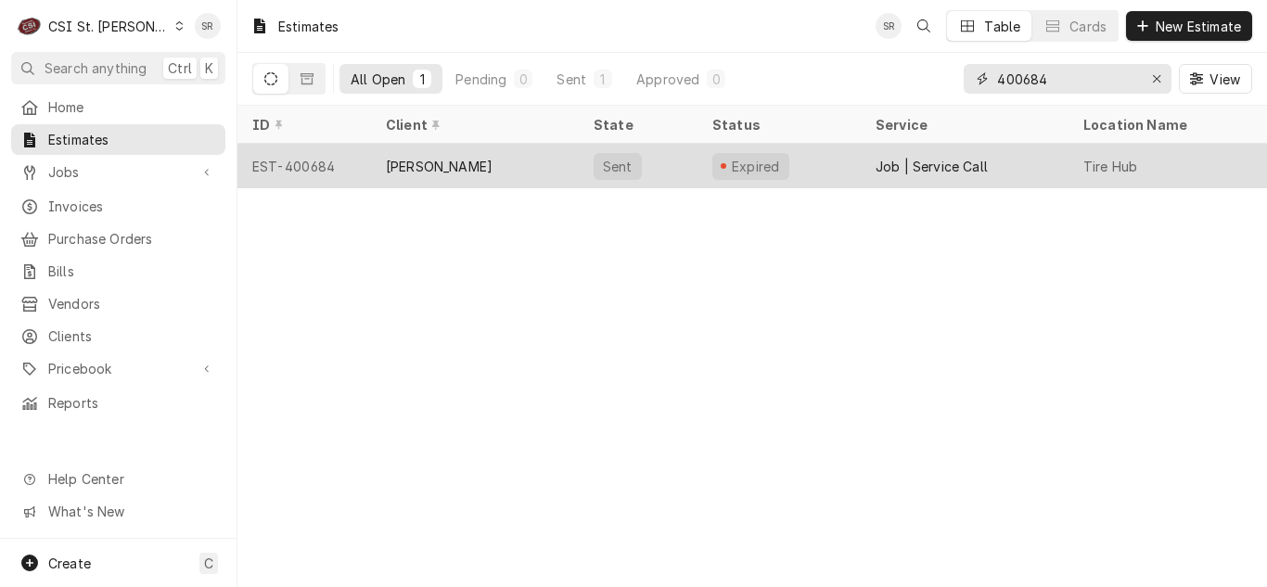
type input "400684"
click at [693, 173] on div "Sent" at bounding box center [638, 166] width 119 height 45
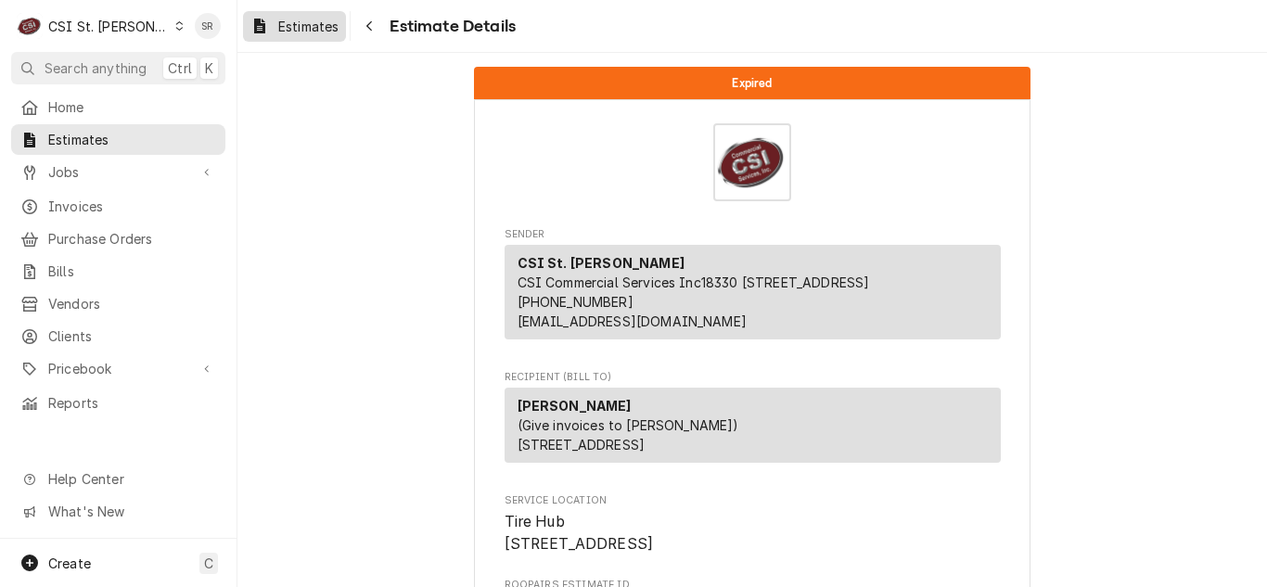
click at [297, 21] on span "Estimates" at bounding box center [308, 26] width 60 height 19
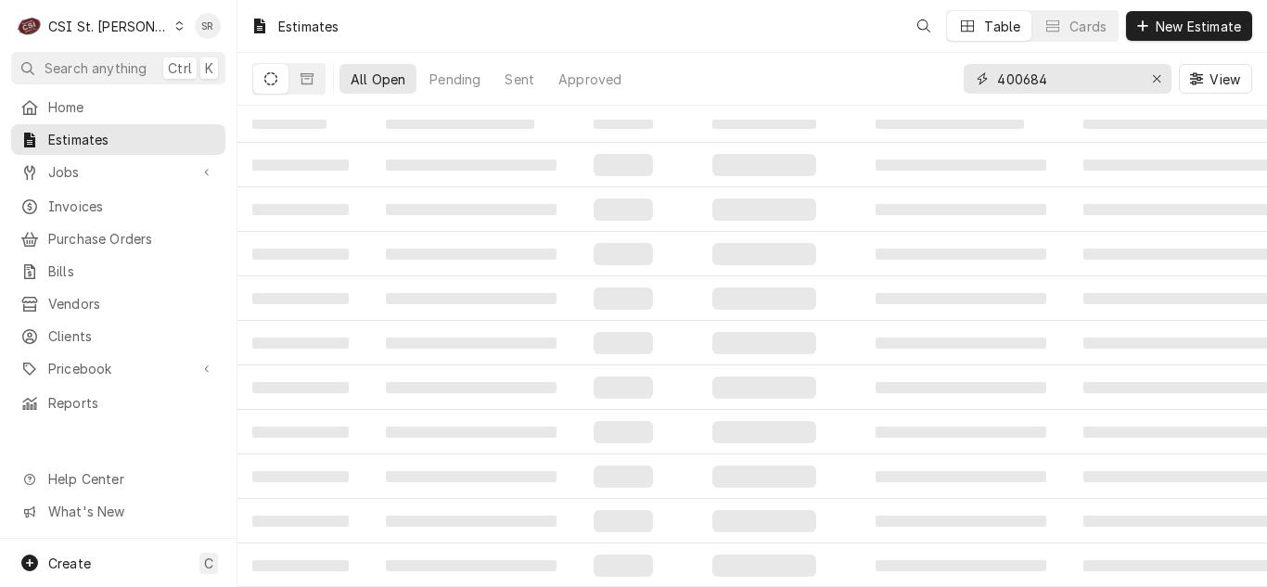
click at [1105, 90] on input "400684" at bounding box center [1066, 79] width 139 height 30
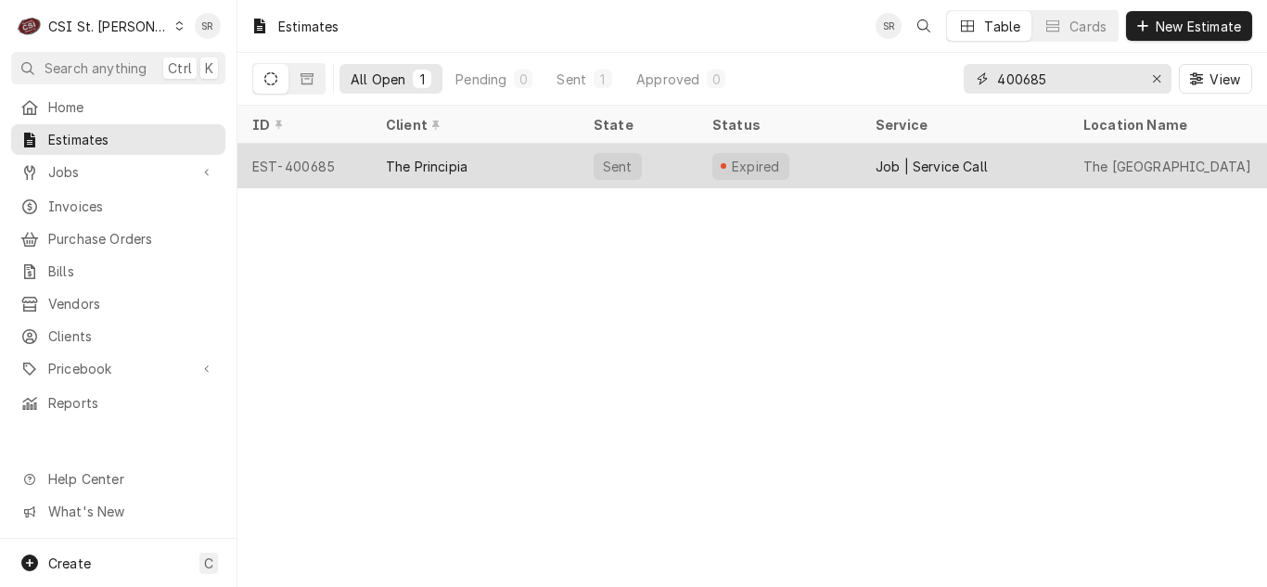
type input "400685"
click at [404, 159] on div "The Principia" at bounding box center [427, 166] width 82 height 19
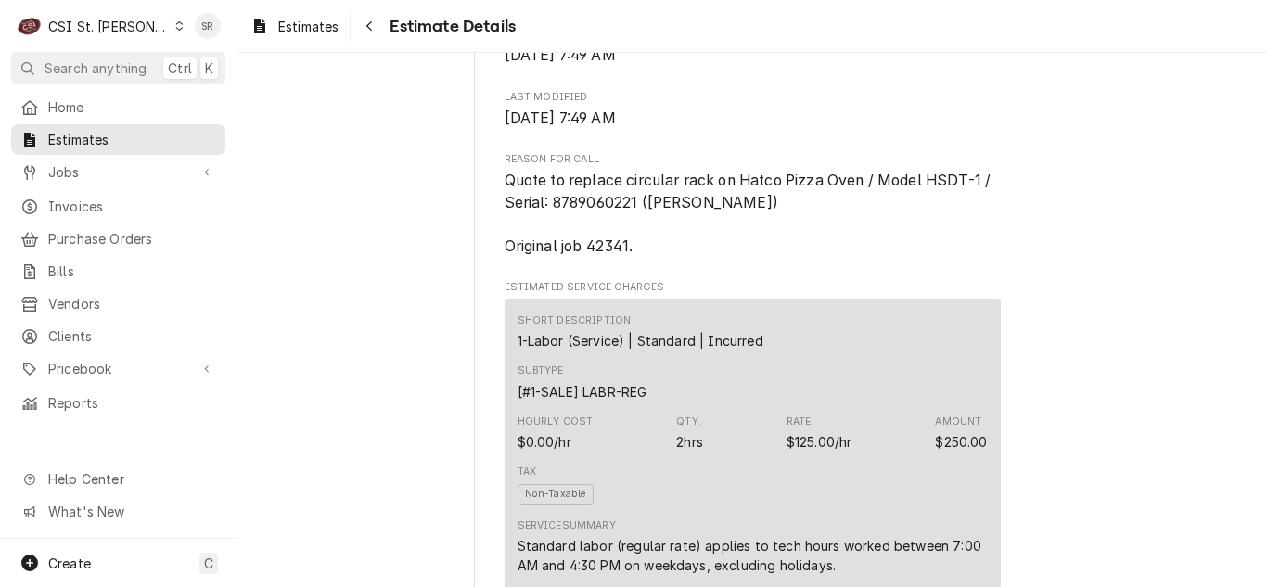
scroll to position [967, 0]
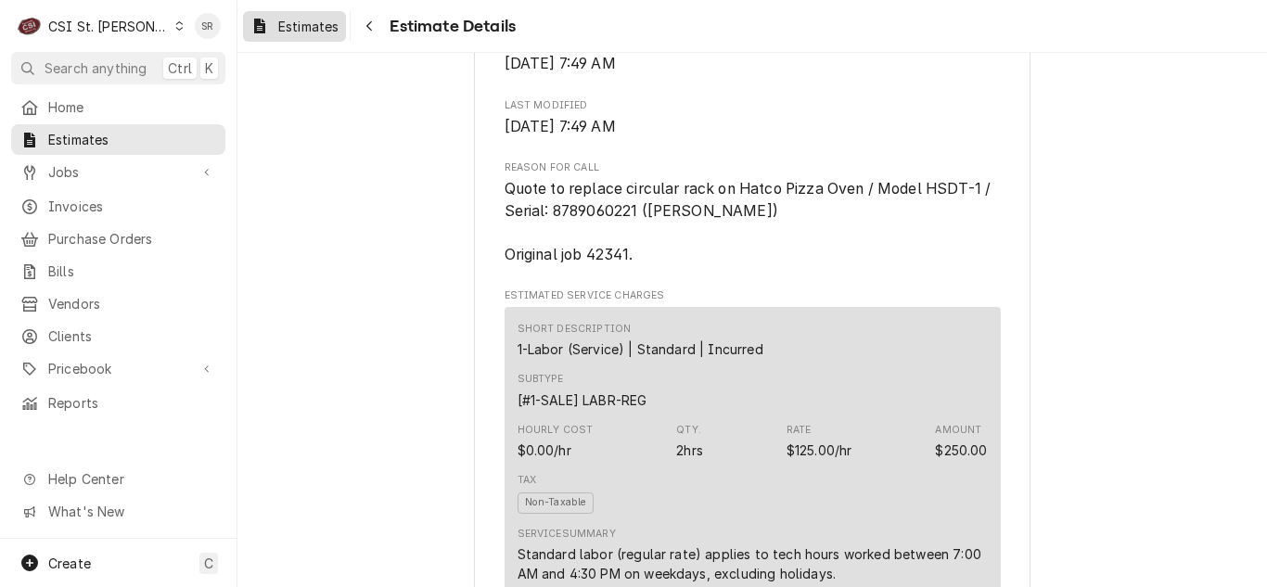
click at [296, 31] on span "Estimates" at bounding box center [308, 26] width 60 height 19
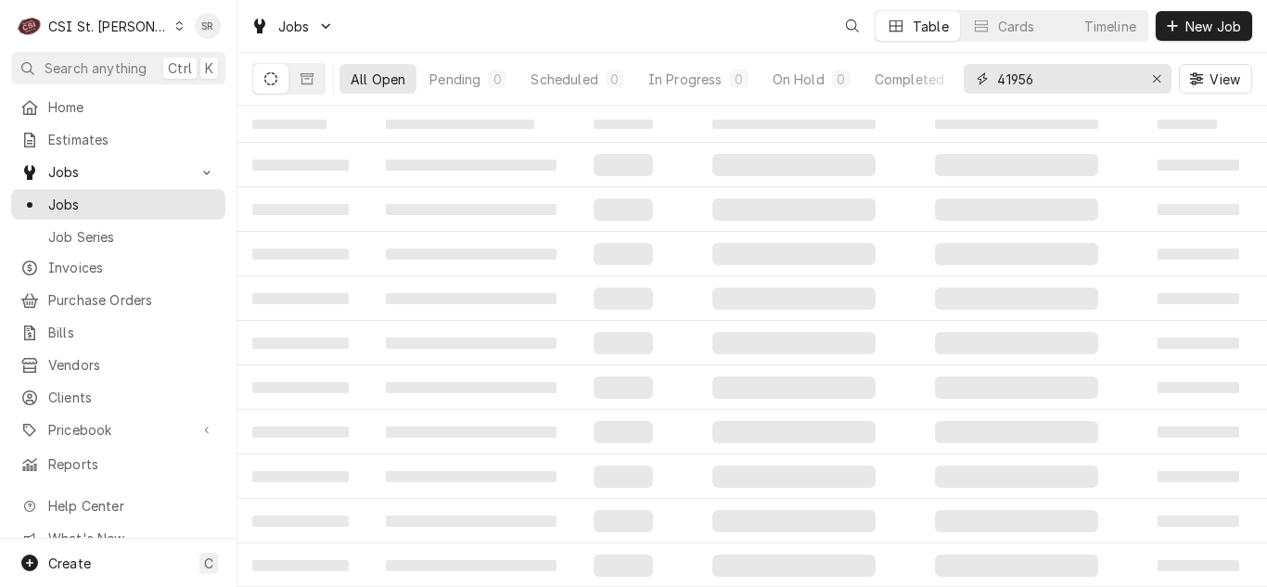
drag, startPoint x: 1033, startPoint y: 75, endPoint x: 995, endPoint y: 74, distance: 38.0
click at [997, 74] on input "41956" at bounding box center [1066, 79] width 139 height 30
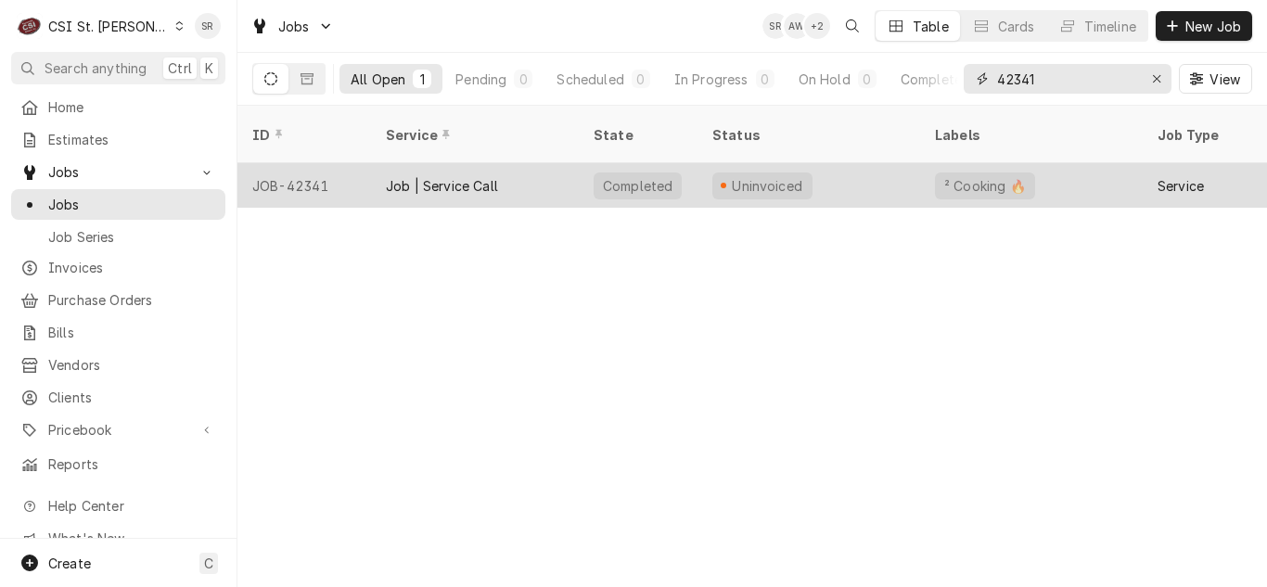
type input "42341"
click at [498, 171] on div "Job | Service Call" at bounding box center [475, 185] width 208 height 45
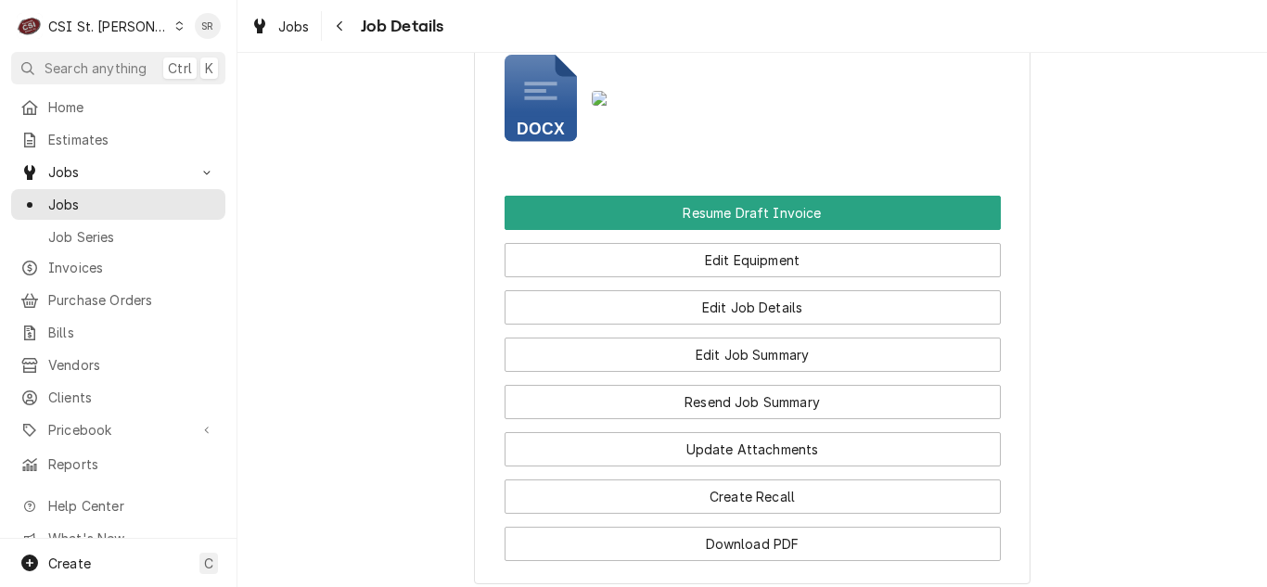
scroll to position [2534, 0]
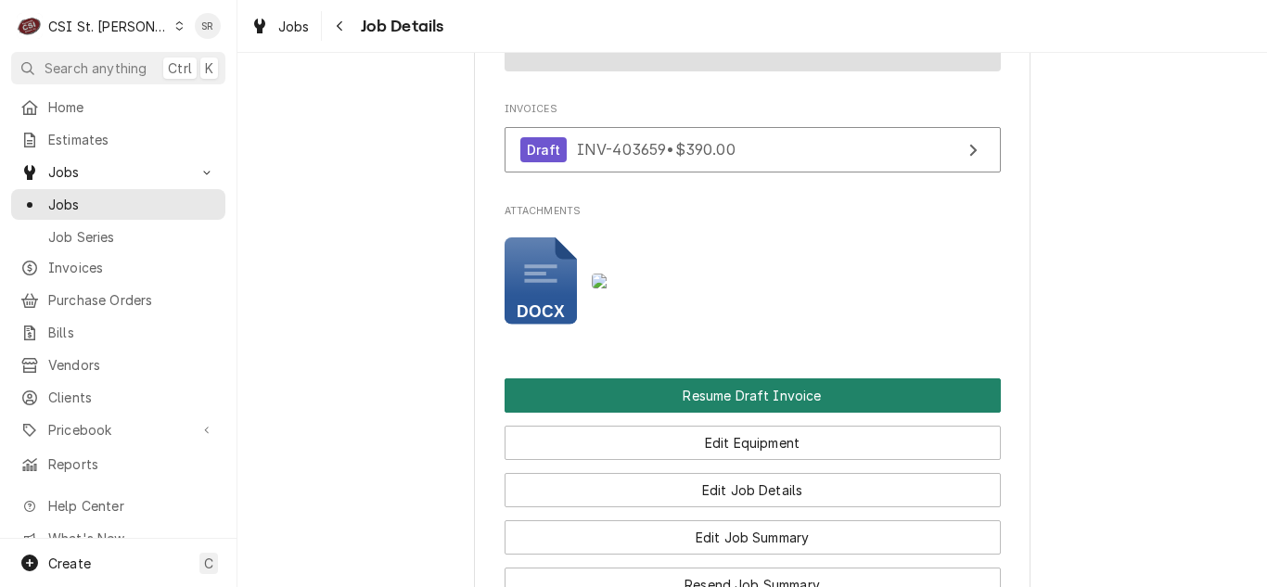
click at [806, 378] on button "Resume Draft Invoice" at bounding box center [753, 395] width 496 height 34
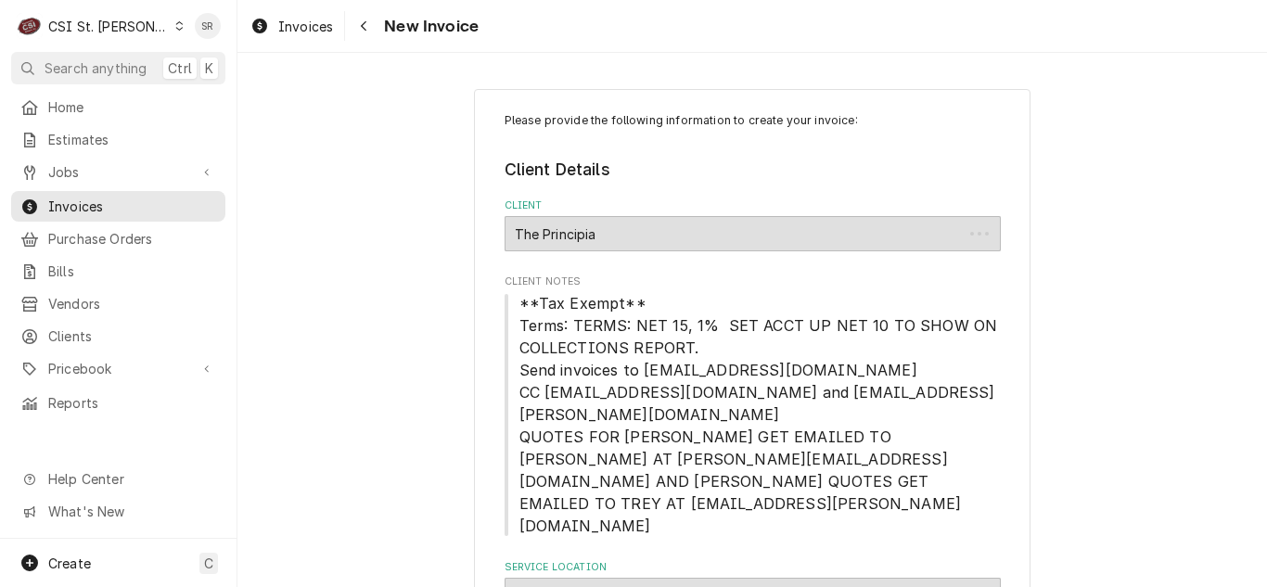
type textarea "x"
drag, startPoint x: 1256, startPoint y: 80, endPoint x: 1254, endPoint y: 113, distance: 33.4
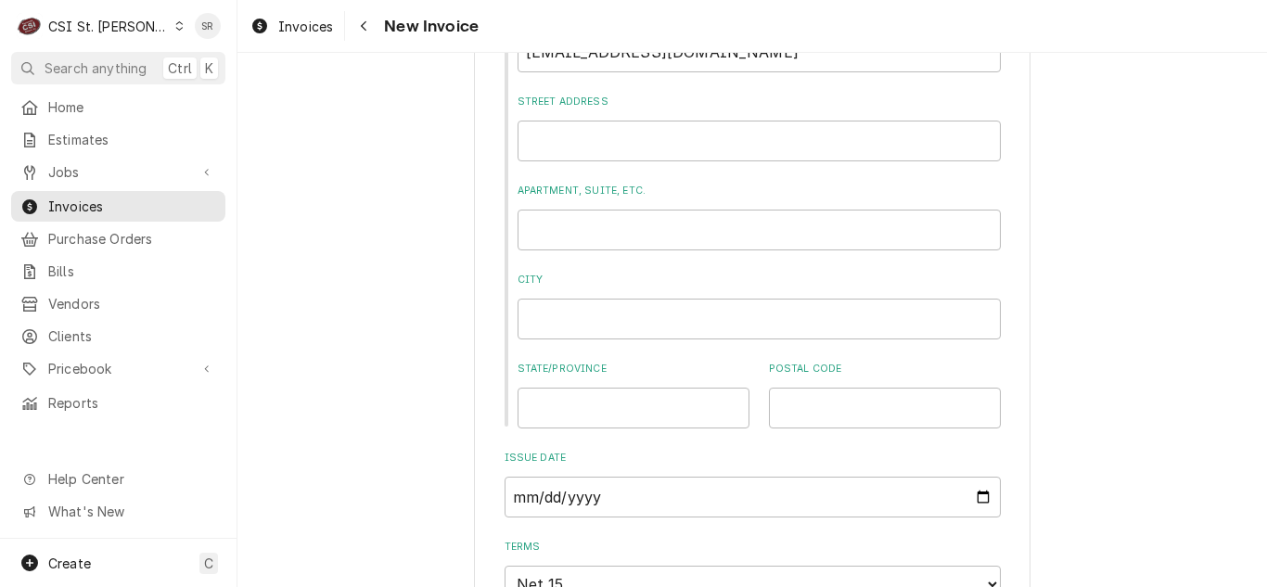
scroll to position [1849, 0]
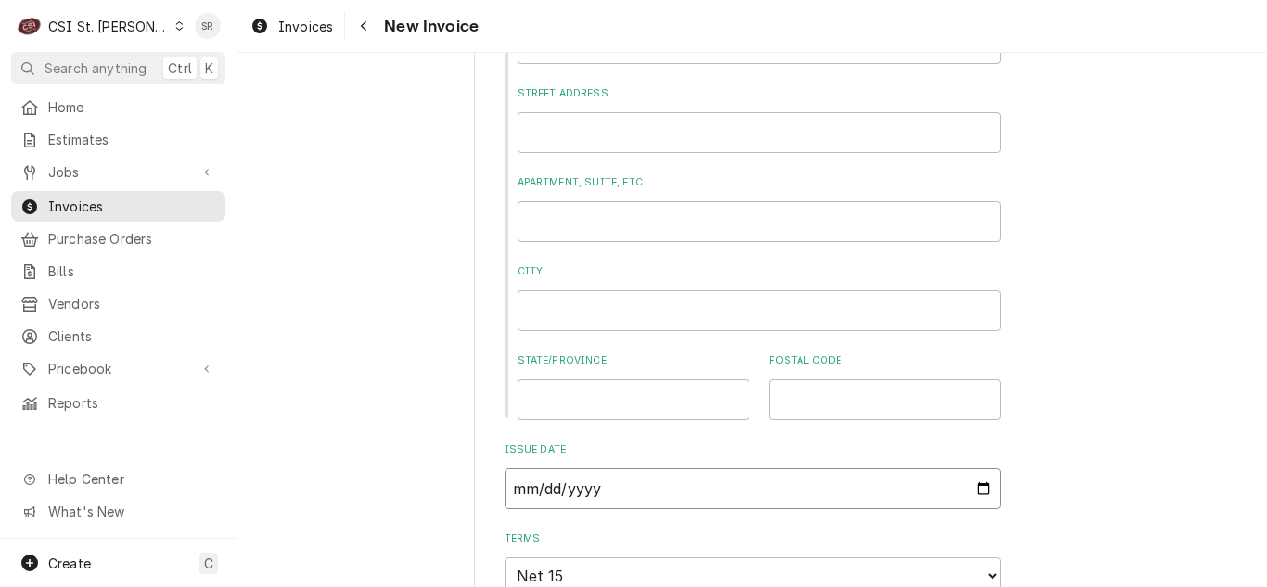
click at [983, 468] on input "2025-09-26" at bounding box center [753, 488] width 496 height 41
type input "2025-09-30"
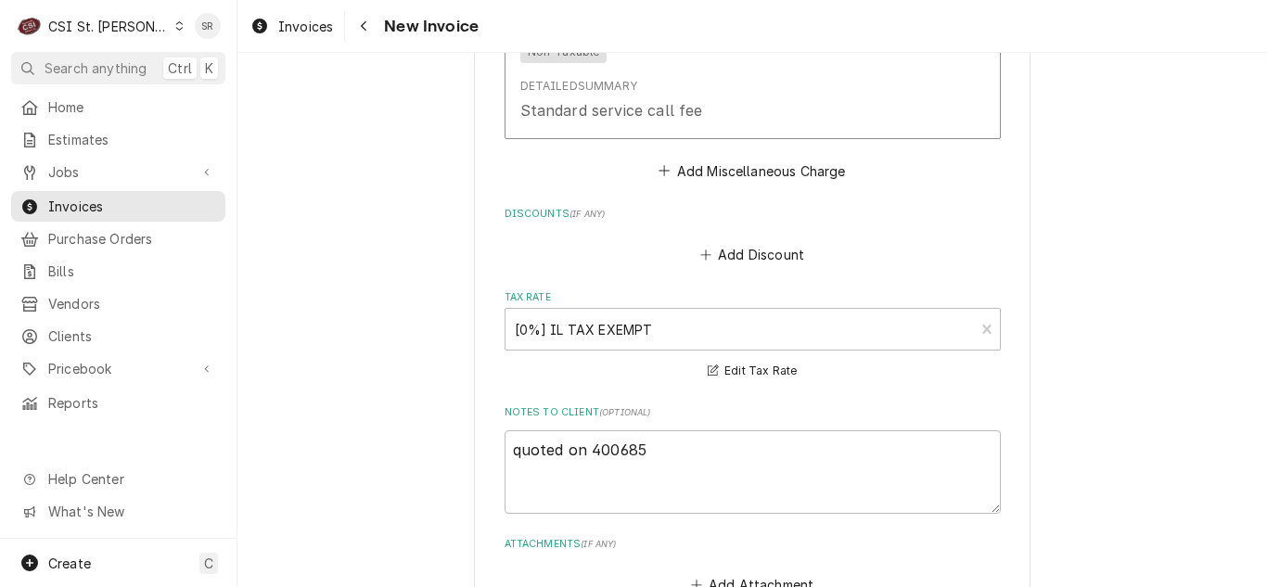
scroll to position [3941, 0]
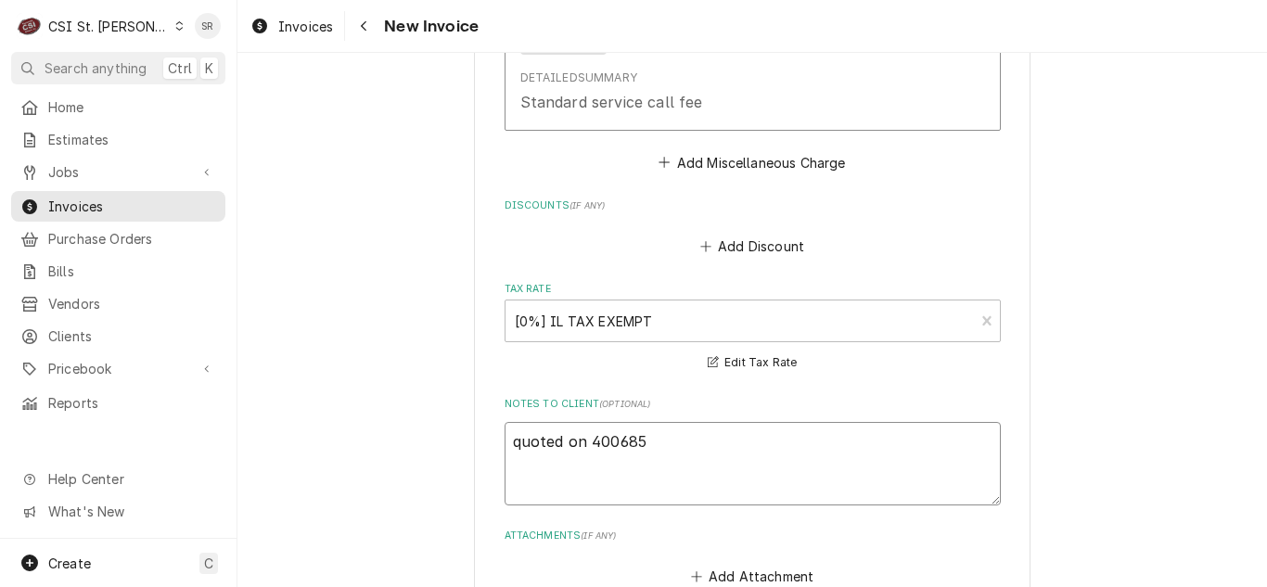
click at [654, 422] on textarea "quoted on 400685" at bounding box center [753, 463] width 496 height 83
type textarea "x"
type textarea "quoted on 400685"
type textarea "x"
type textarea "quoted on 400685 -"
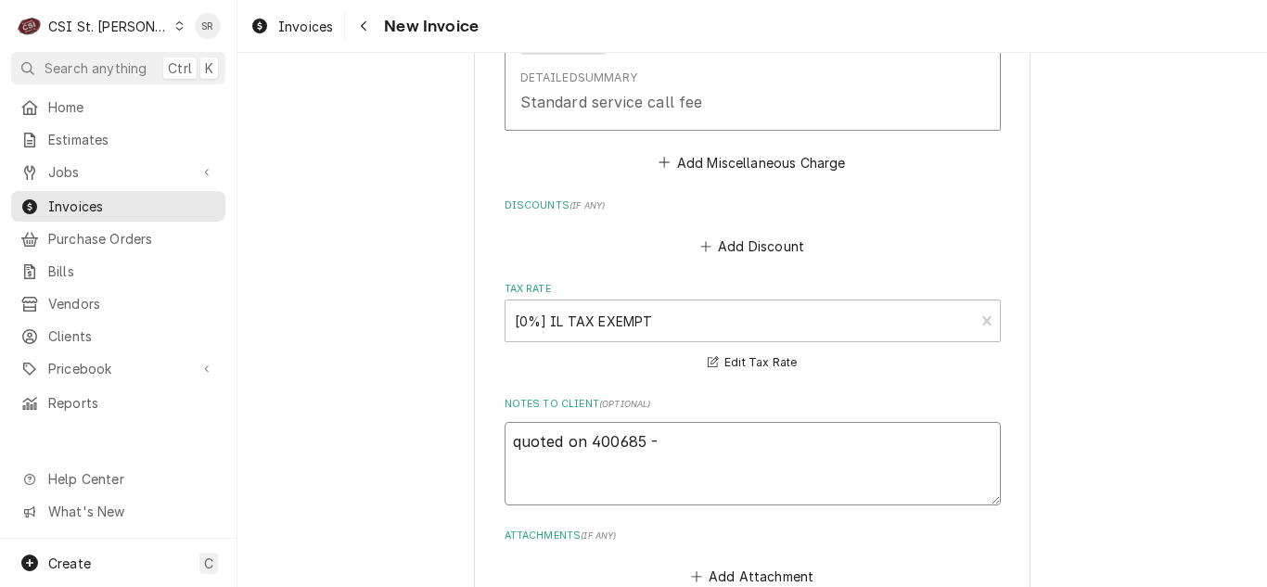
type textarea "x"
type textarea "quoted on 400685 -"
type textarea "x"
type textarea "quoted on 400685 - qu"
type textarea "x"
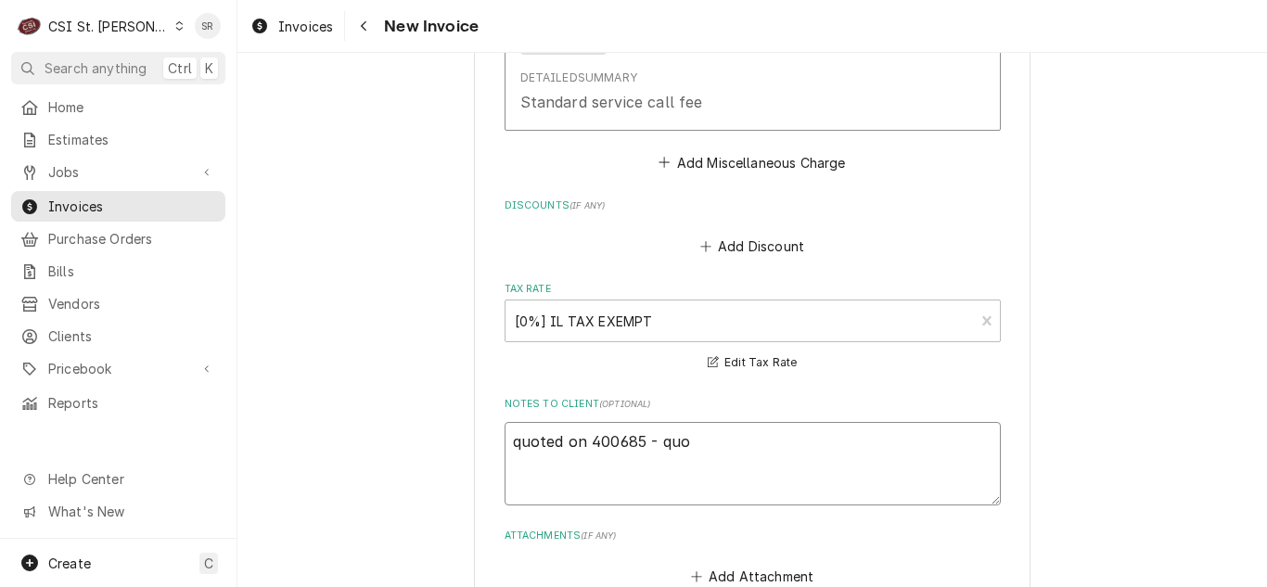
type textarea "quoted on 400685 - quot"
type textarea "x"
type textarea "quoted on 400685 - quote"
type textarea "x"
type textarea "quoted on 400685 - quote"
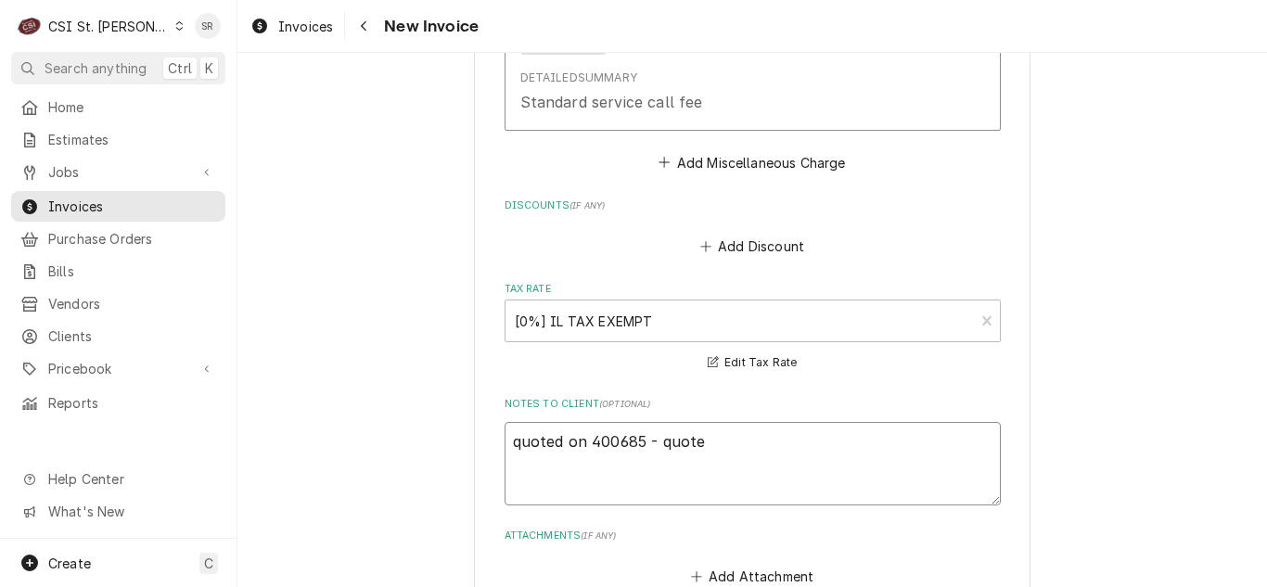
type textarea "x"
type textarea "quoted on 400685 - quote e"
type textarea "x"
type textarea "quoted on 400685 - quote ex"
type textarea "x"
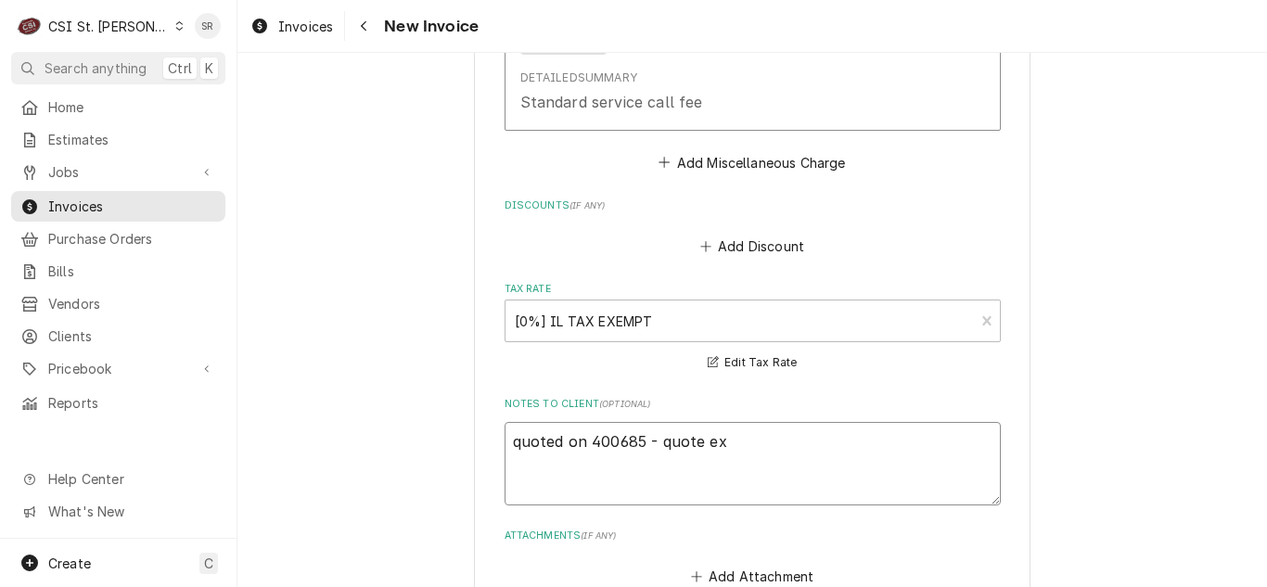
type textarea "quoted on 400685 - quote exp"
type textarea "x"
type textarea "quoted on 400685 - quote expir"
type textarea "x"
type textarea "quoted on 400685 - quote expire"
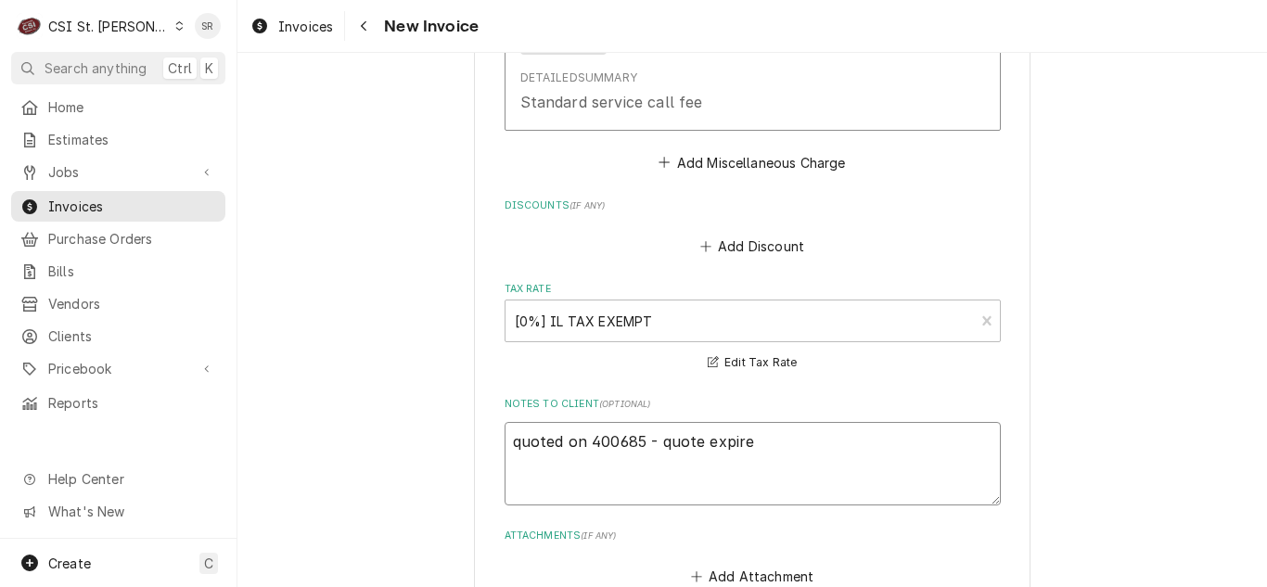
type textarea "x"
type textarea "quoted on 400685 - quote expired"
type textarea "x"
type textarea "quoted on 400685 - quote expired"
type textarea "x"
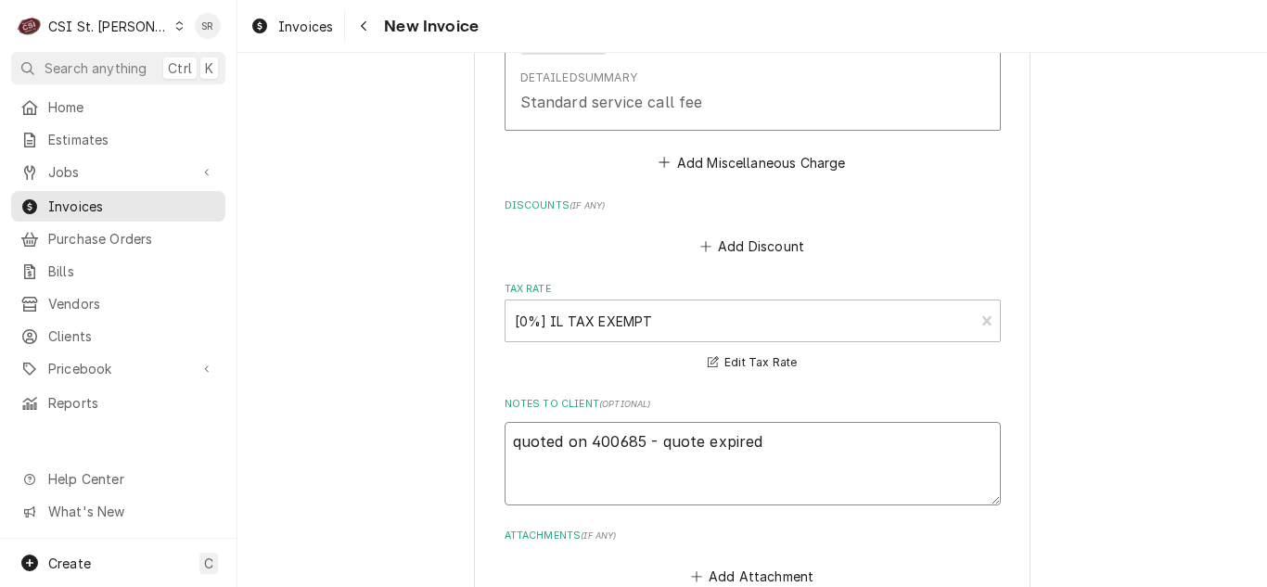
type textarea "quoted on 400685 - quote expired"
type textarea "x"
type textarea "quoted on 400685 - quote expired"
type textarea "x"
type textarea "quoted on 400685 - quote expired"
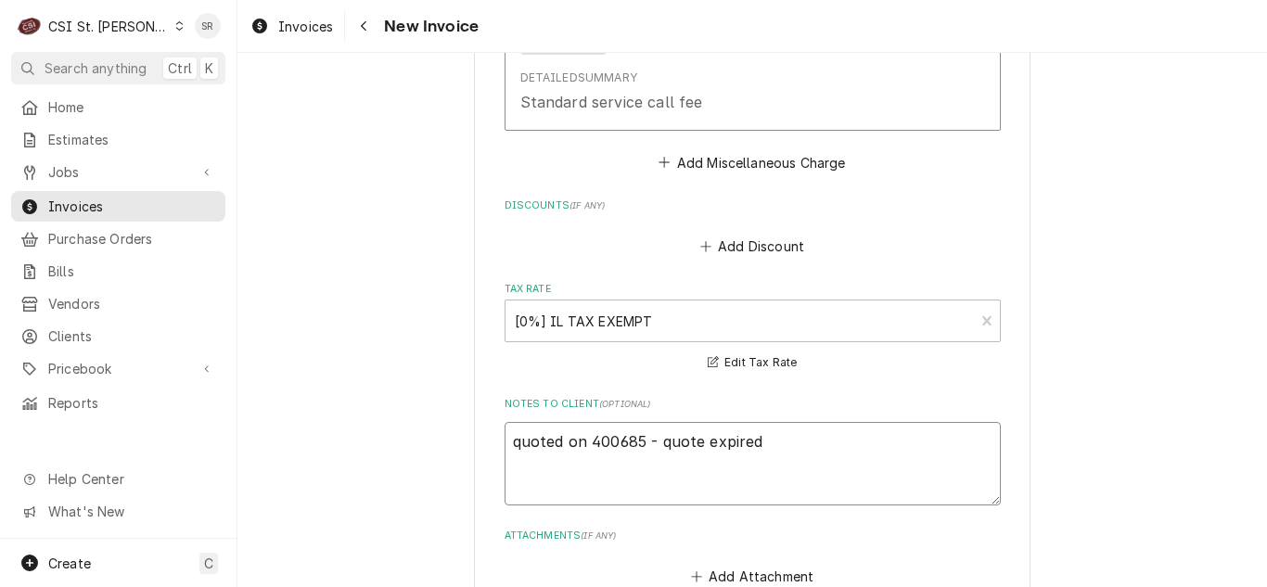
type textarea "x"
type textarea "quoted on 400685 - quote expired,"
type textarea "x"
type textarea "quoted on 400685 - quote expired,"
type textarea "x"
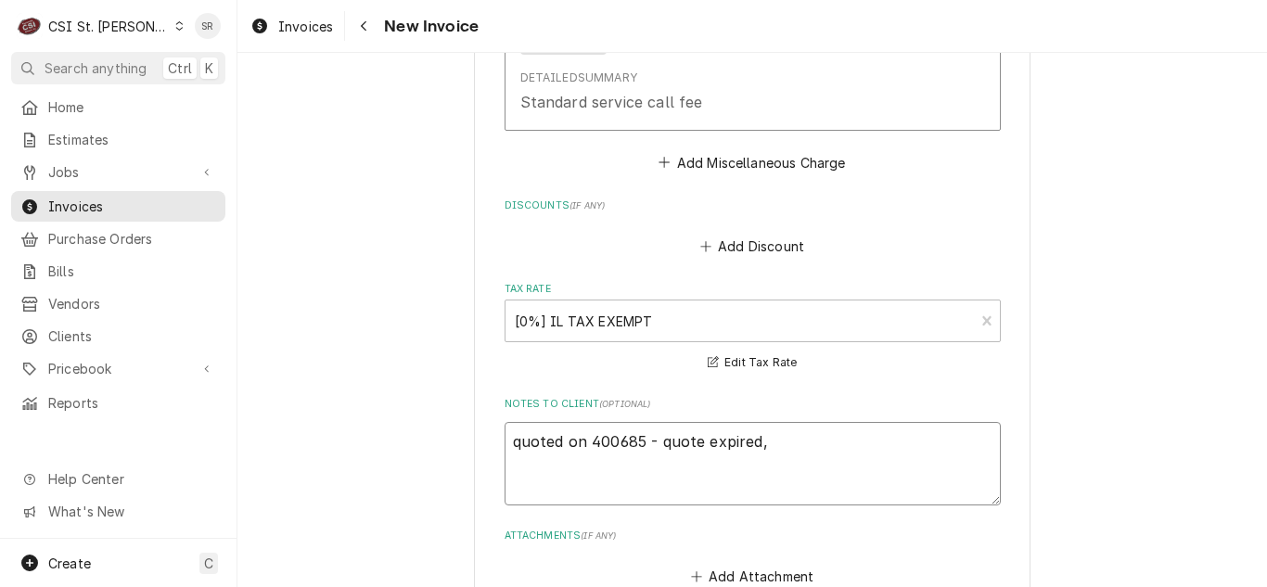
type textarea "quoted on 400685 - quote expired, b"
type textarea "x"
type textarea "quoted on 400685 - quote expired, bi"
type textarea "x"
type textarea "quoted on 400685 - quote expired, bil"
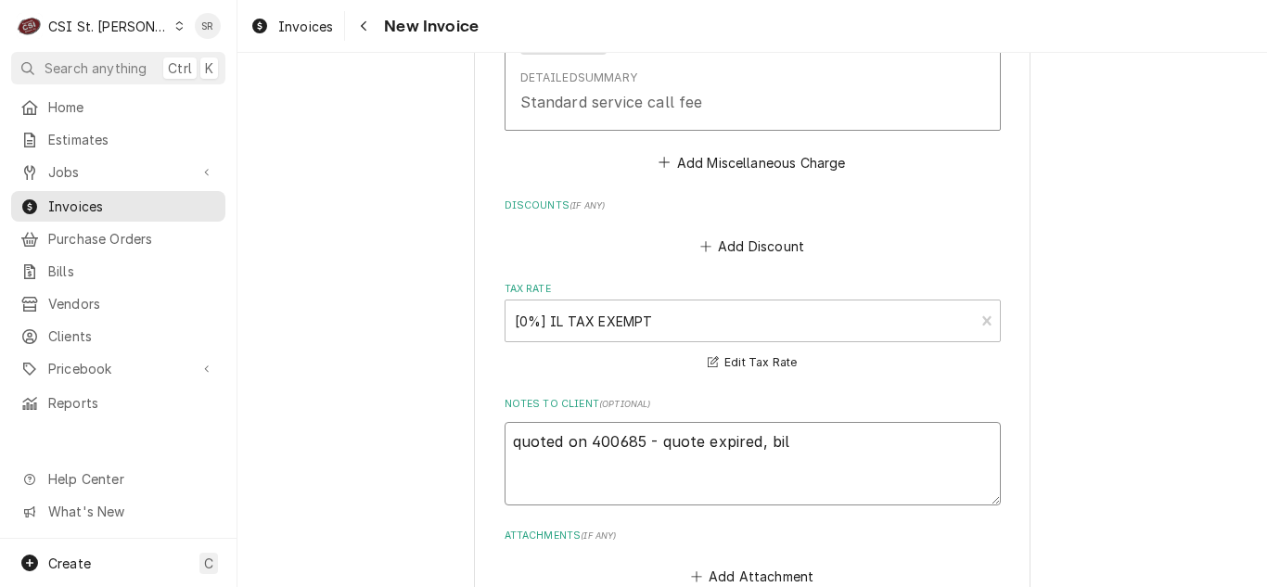
type textarea "x"
type textarea "quoted on 400685 - quote expired, bill"
type textarea "x"
type textarea "quoted on 400685 - quote expired, billi"
type textarea "x"
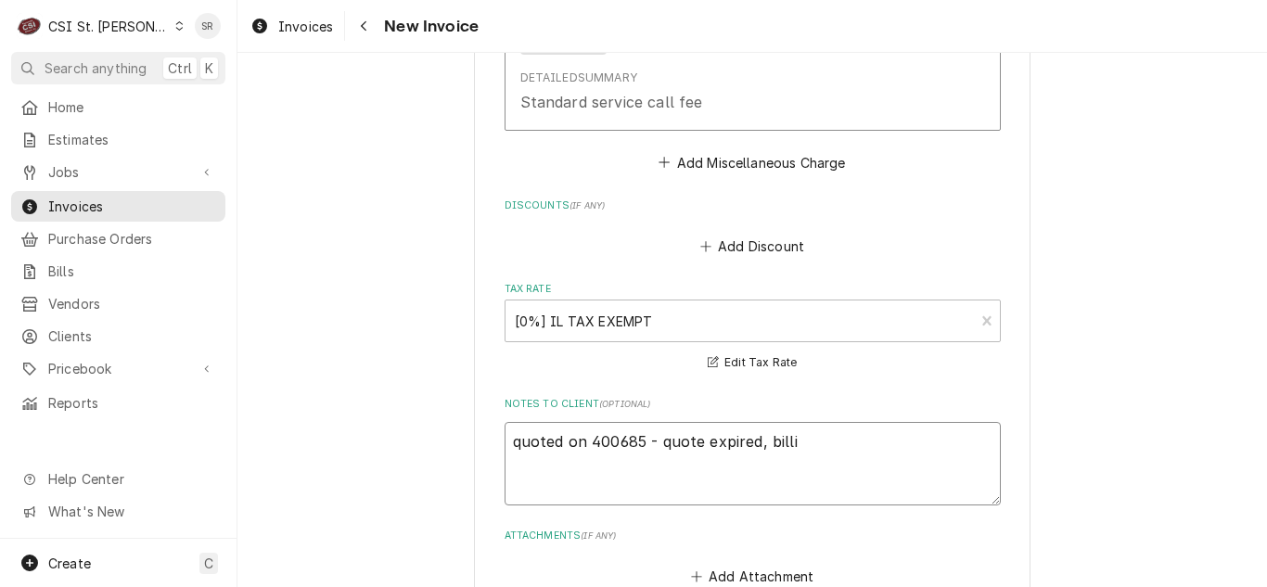
type textarea "quoted on 400685 - quote expired, billin"
type textarea "x"
type textarea "quoted on 400685 - quote expired, billing"
type textarea "x"
type textarea "quoted on 400685 - quote expired, billing i"
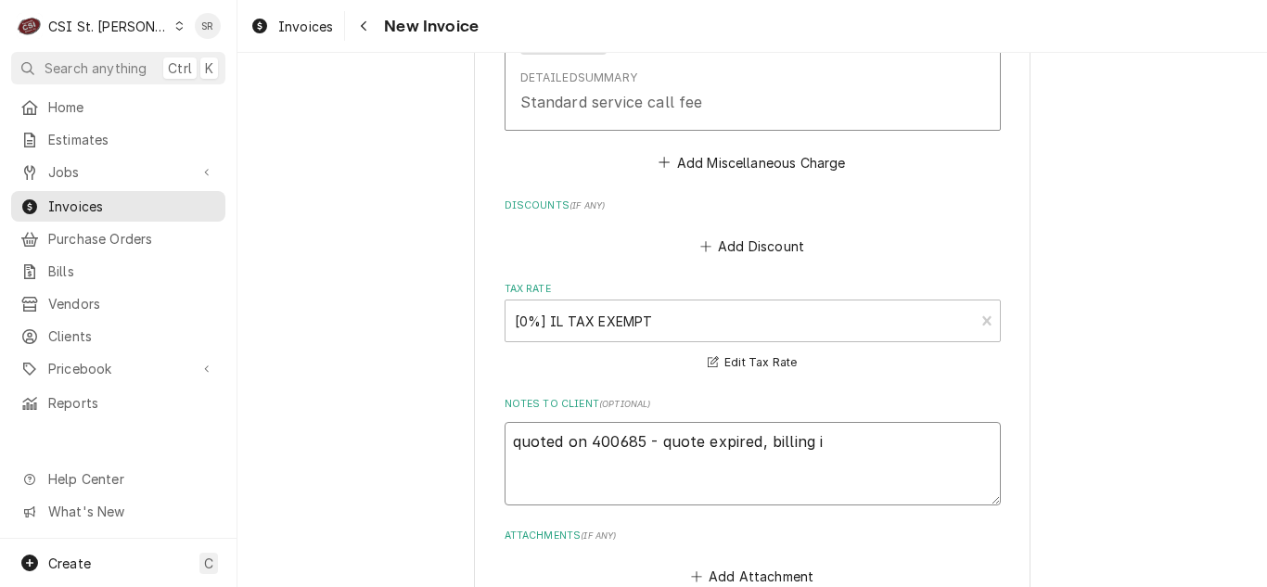
type textarea "x"
type textarea "quoted on 400685 - quote expired, billing in"
type textarea "x"
type textarea "quoted on 400685 - quote expired, billing incu"
type textarea "x"
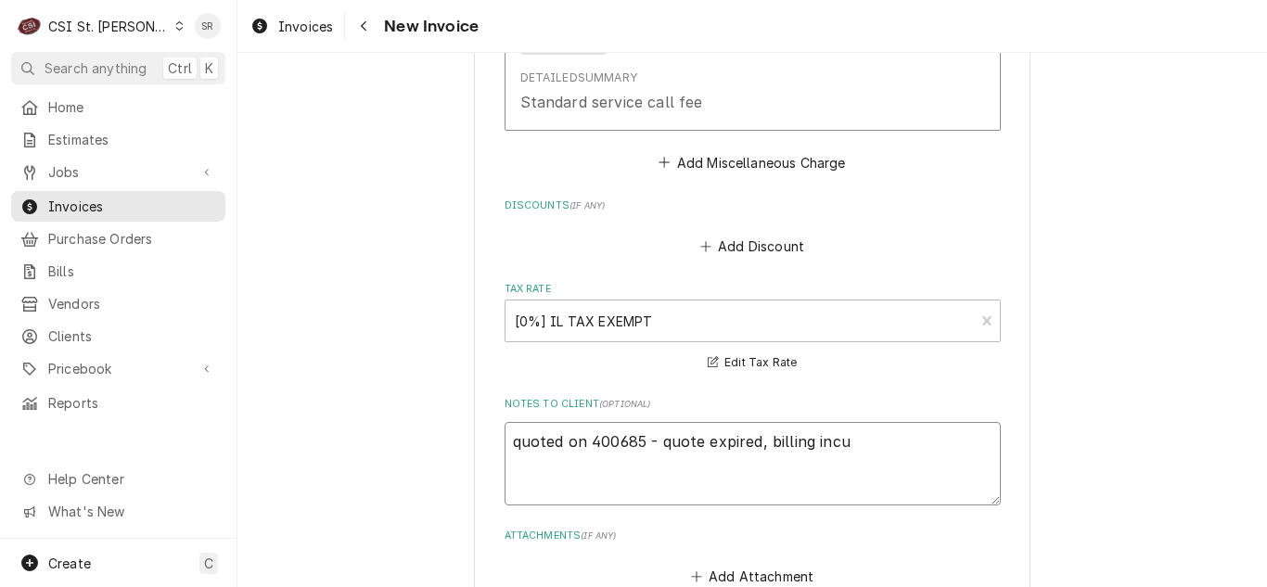
type textarea "quoted on 400685 - quote expired, billing incur"
type textarea "x"
type textarea "quoted on 400685 - quote expired, billing incurr"
type textarea "x"
type textarea "quoted on 400685 - quote expired, billing incurre"
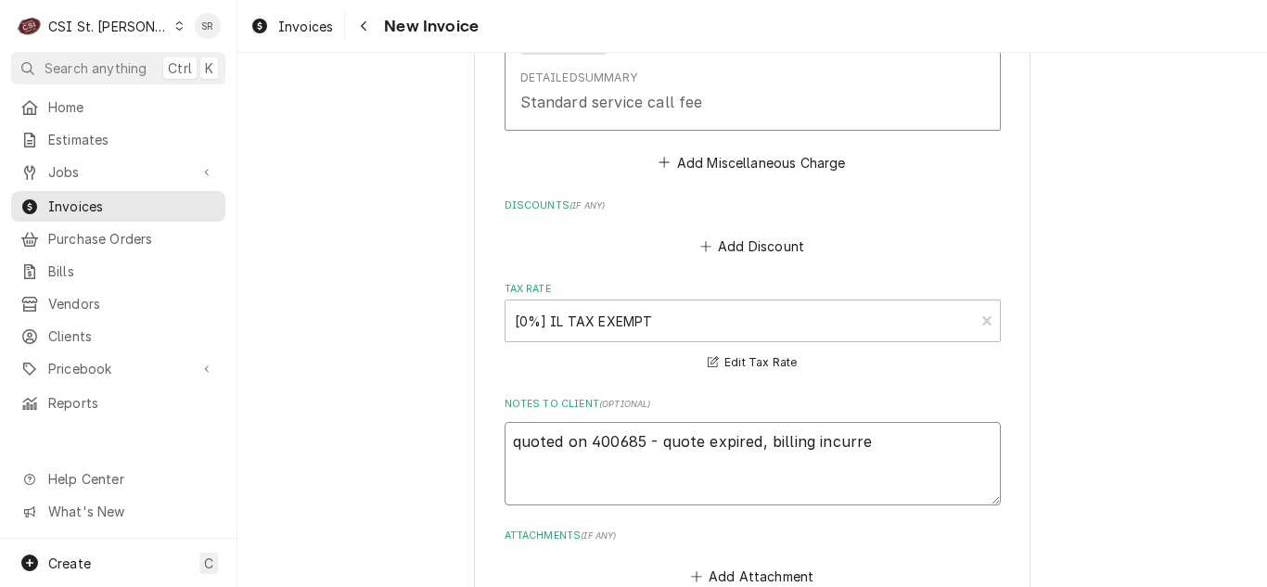
type textarea "x"
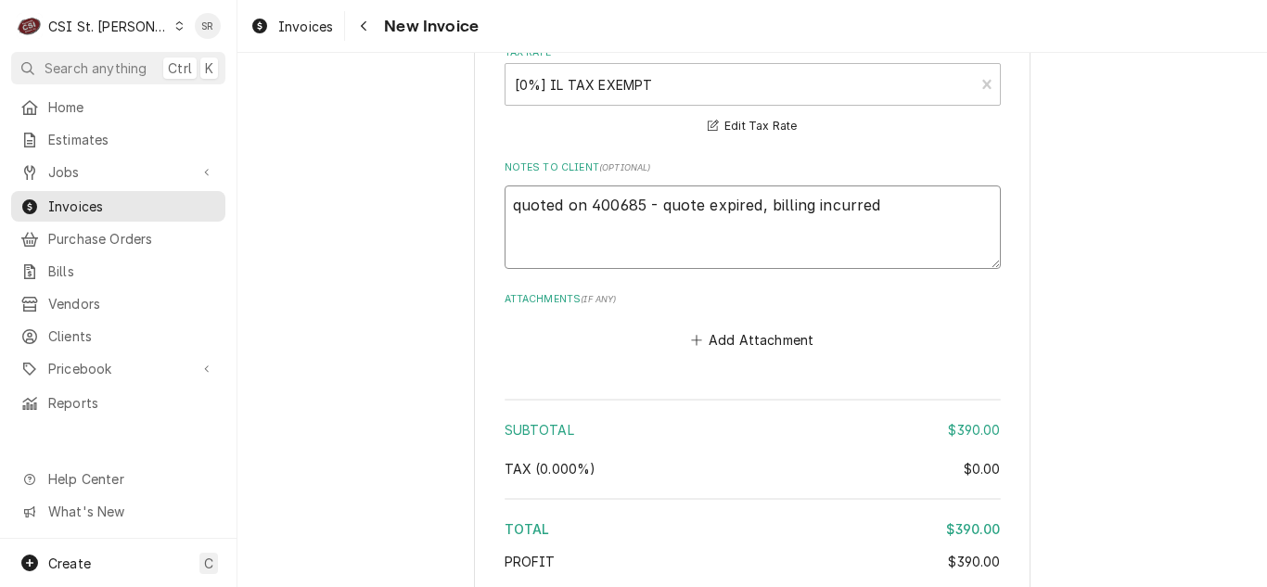
scroll to position [4186, 0]
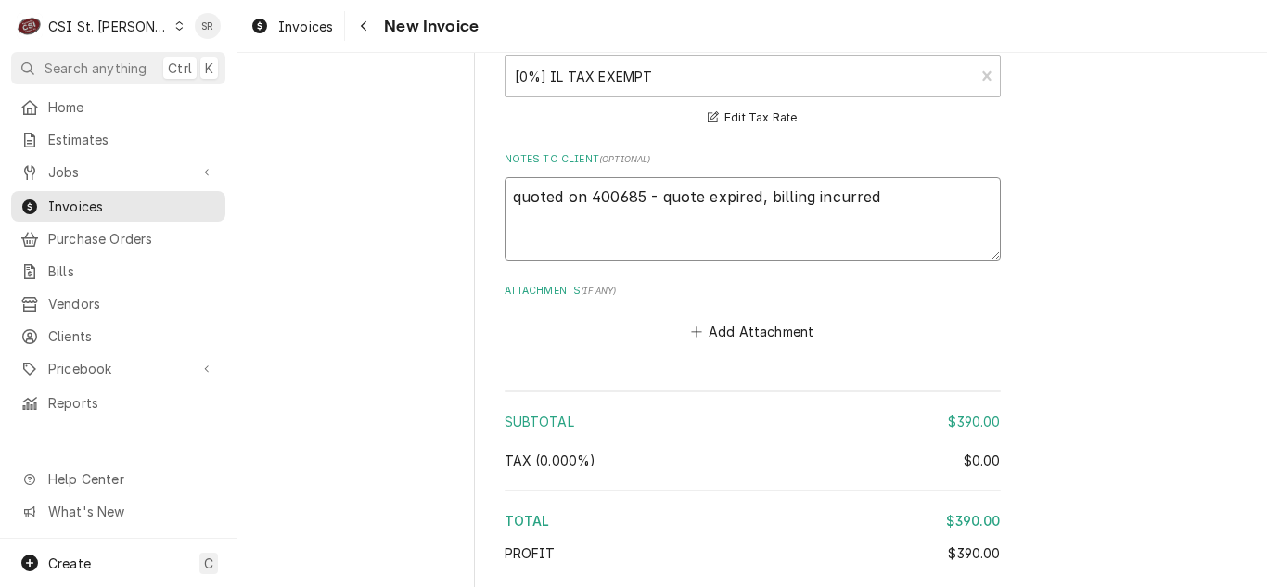
type textarea "quoted on 400685 - quote expired, billing incurred"
type textarea "x"
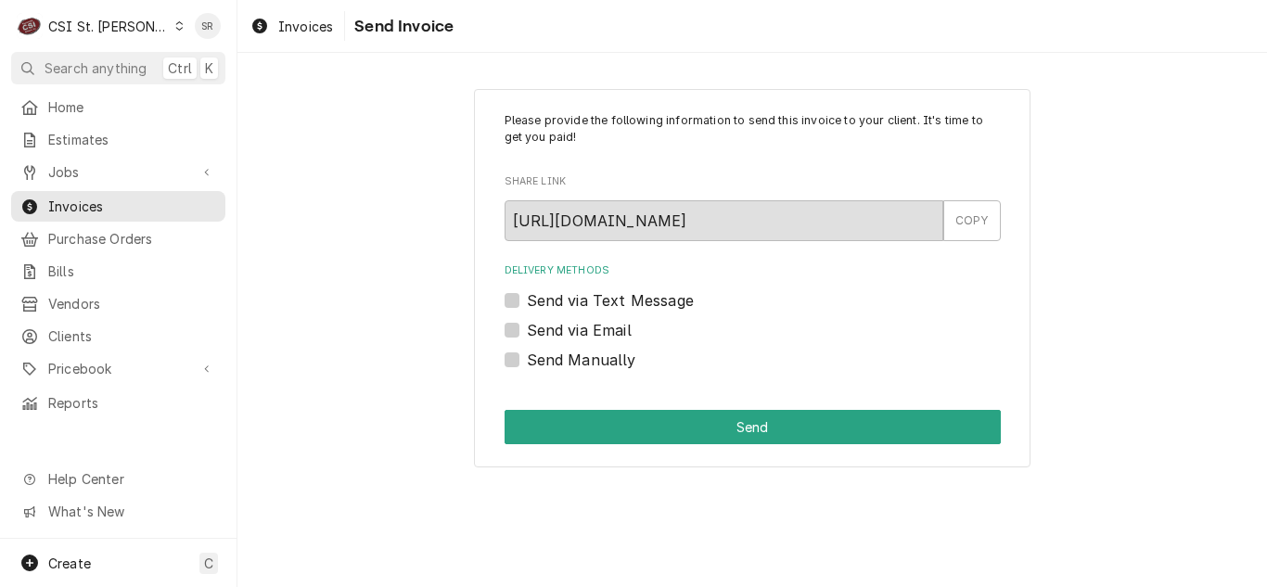
click at [536, 334] on label "Send via Email" at bounding box center [579, 330] width 105 height 22
click at [536, 334] on input "Send via Email" at bounding box center [775, 339] width 496 height 41
checkbox input "true"
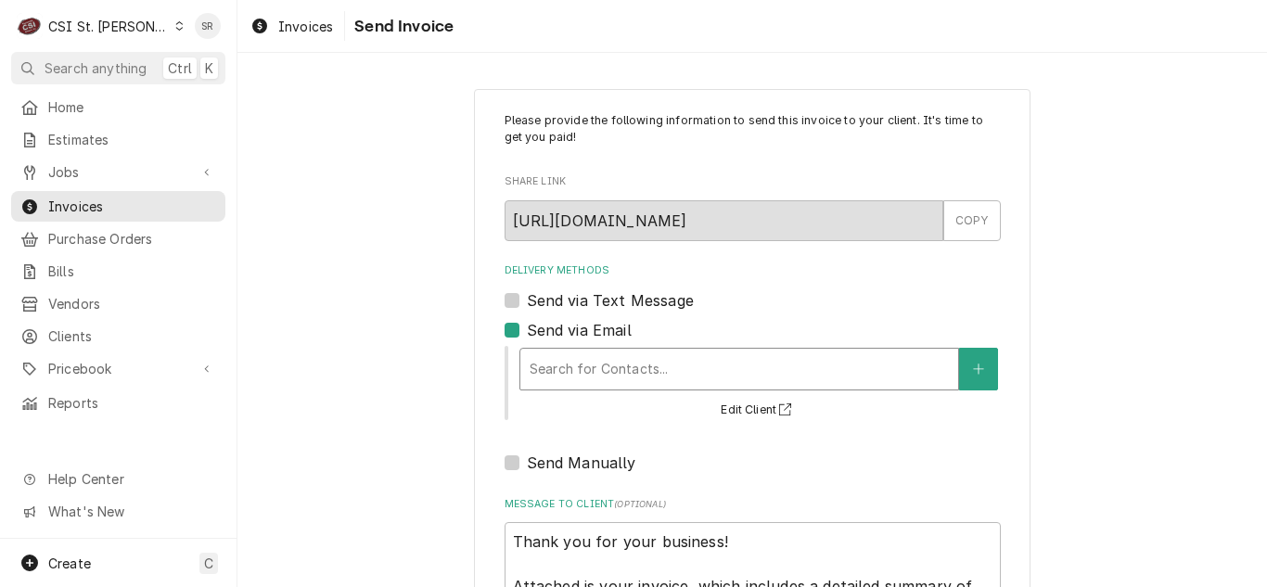
click at [598, 374] on div "Delivery Methods" at bounding box center [739, 368] width 419 height 33
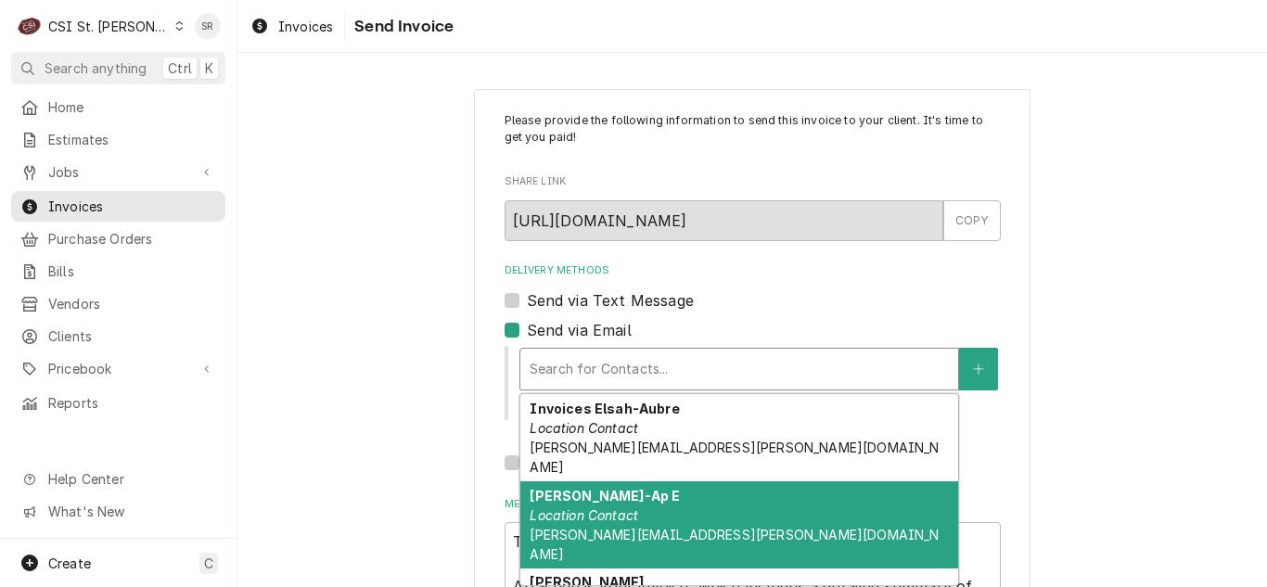
click at [611, 488] on strong "Jackie Thornton-Ap E" at bounding box center [605, 496] width 150 height 16
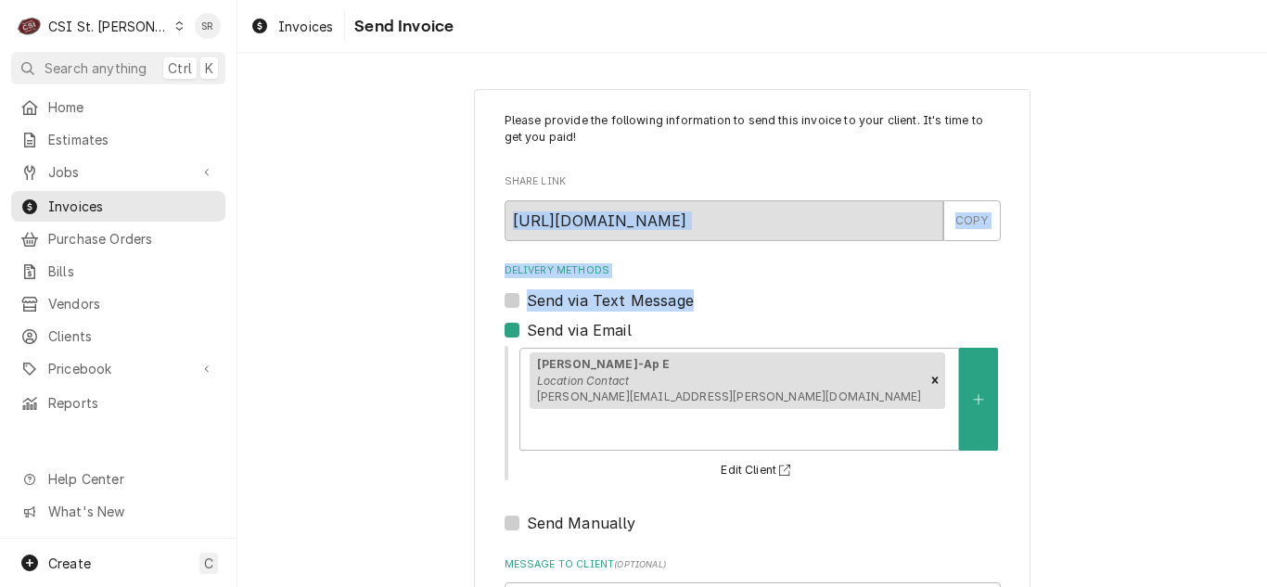
drag, startPoint x: 1255, startPoint y: 185, endPoint x: 1241, endPoint y: 308, distance: 123.2
click at [1241, 308] on div "Please provide the following information to send this invoice to your client. I…" at bounding box center [751, 458] width 1029 height 773
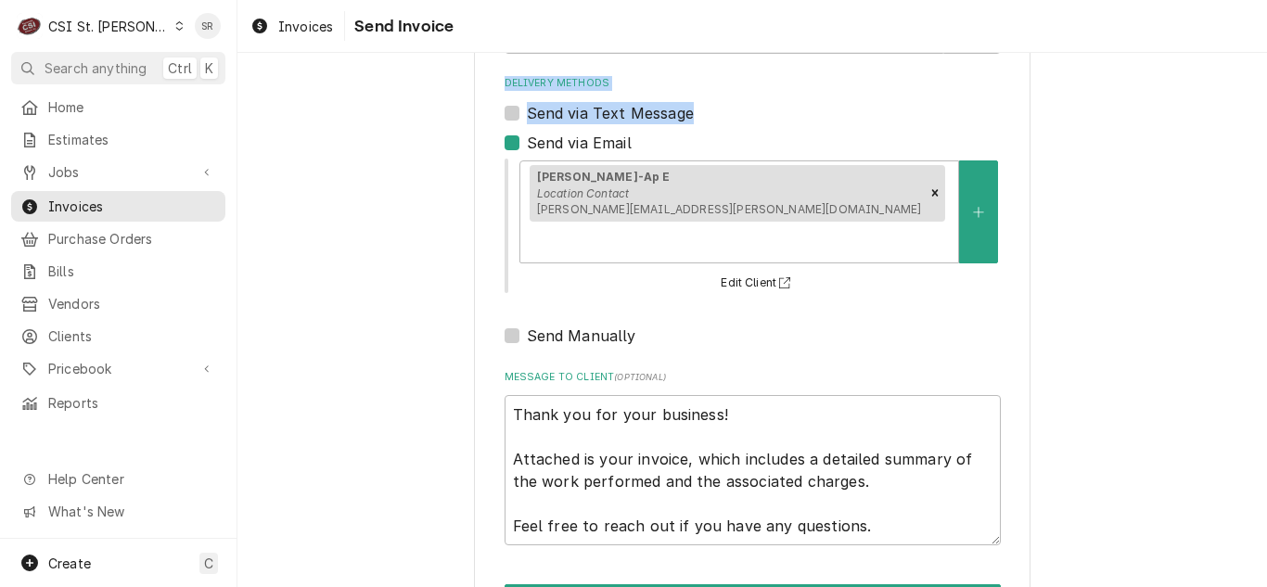
scroll to position [193, 0]
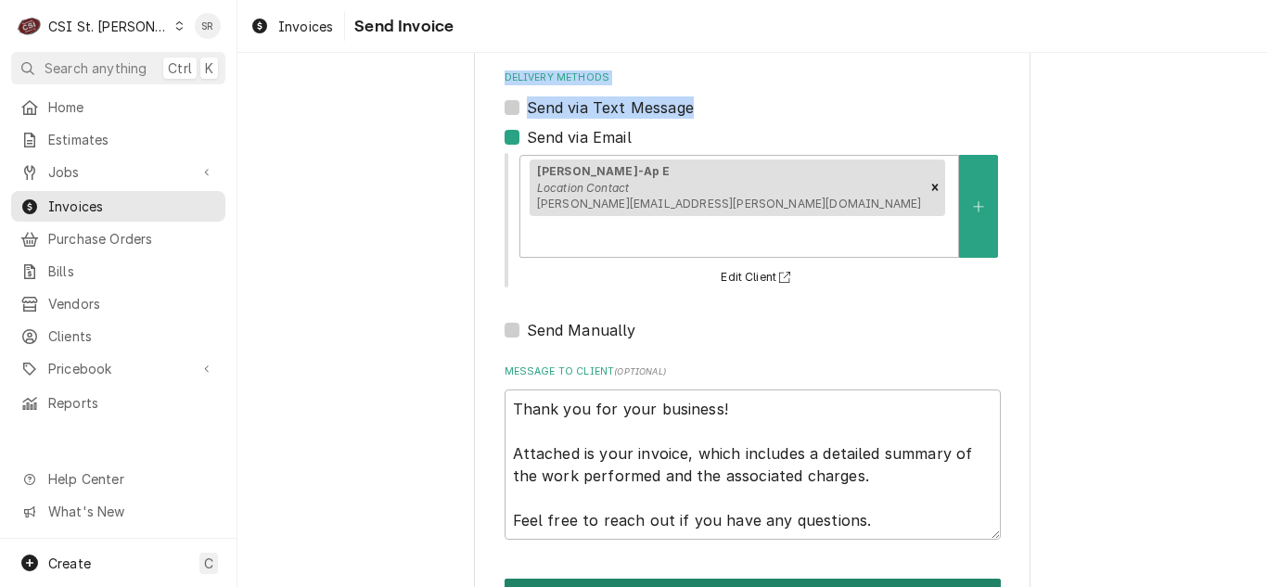
click at [746, 579] on button "Send" at bounding box center [753, 596] width 496 height 34
type textarea "x"
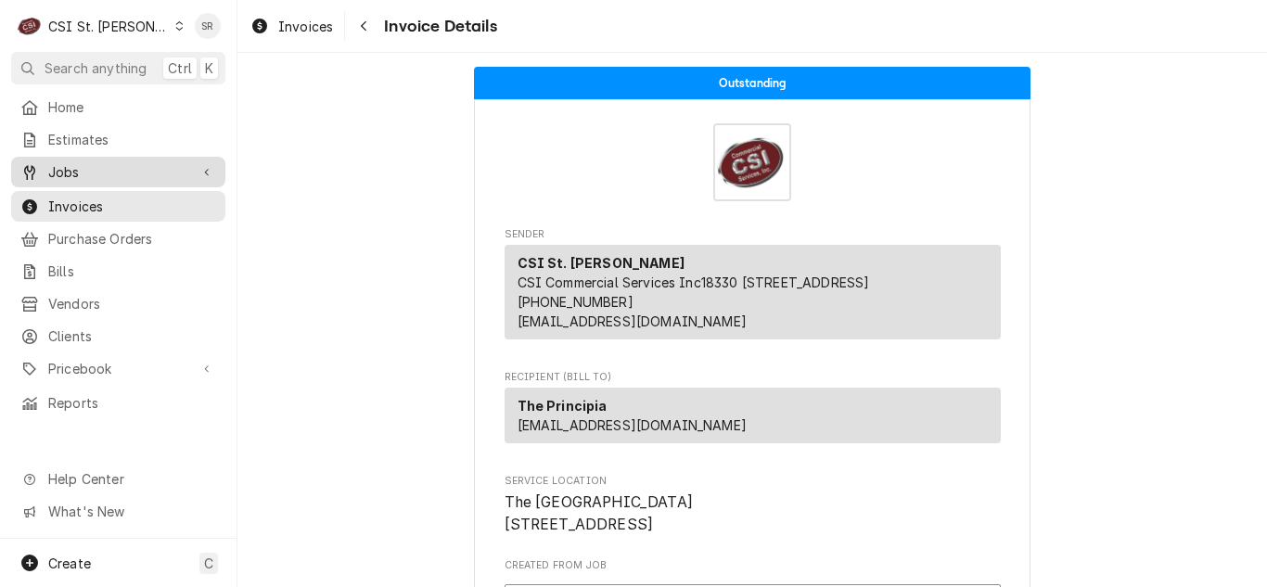
click at [134, 162] on span "Jobs" at bounding box center [118, 171] width 140 height 19
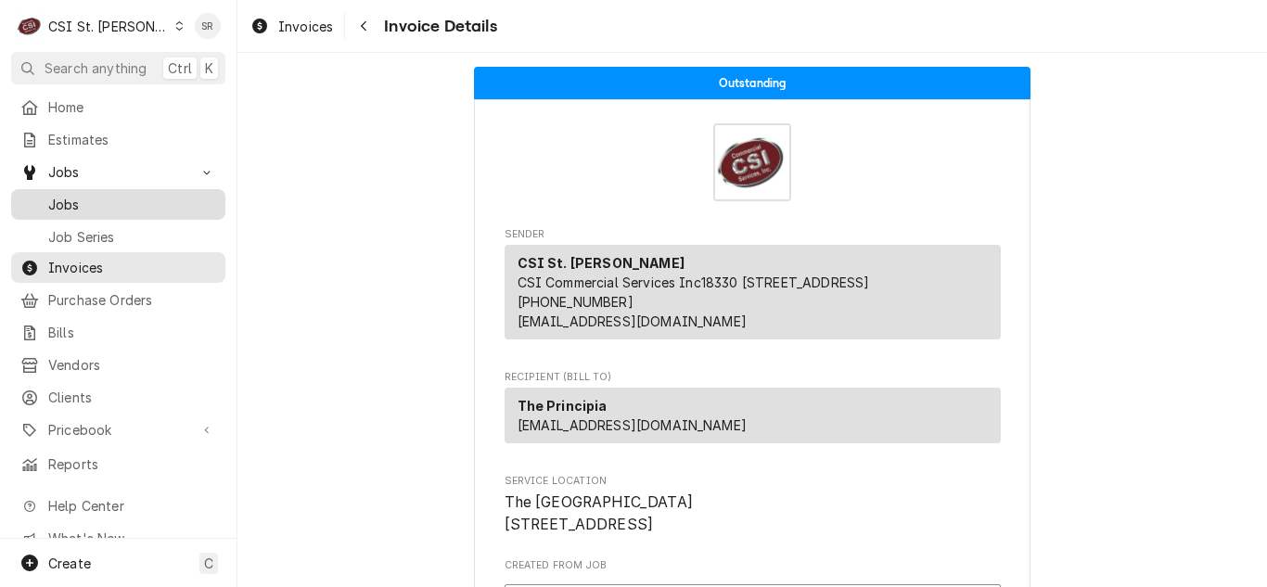
click at [109, 204] on span "Jobs" at bounding box center [132, 204] width 168 height 19
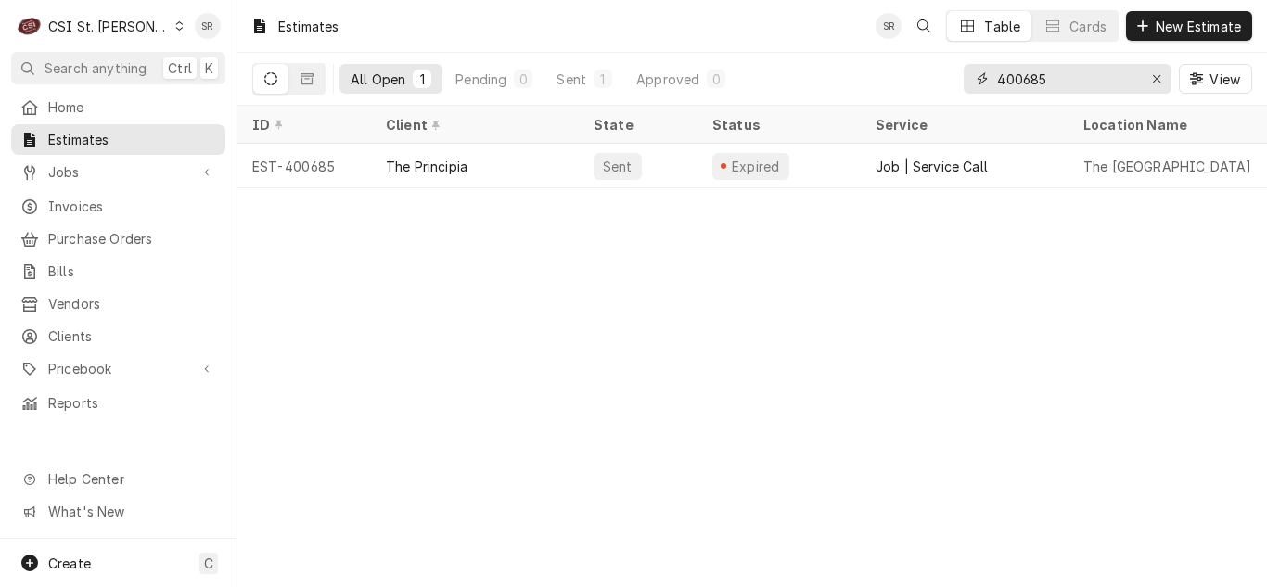
drag, startPoint x: 1059, startPoint y: 80, endPoint x: 993, endPoint y: 82, distance: 65.9
click at [993, 82] on div "400685" at bounding box center [1068, 79] width 208 height 30
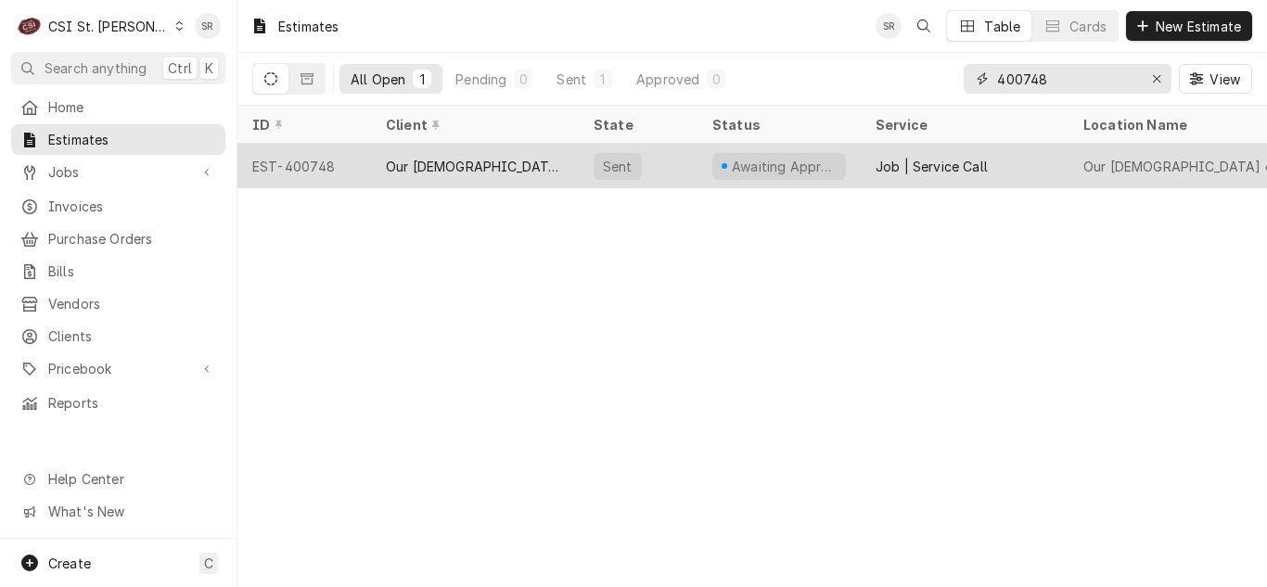
type input "400748"
click at [518, 173] on div "Our [DEMOGRAPHIC_DATA] of Life Apartments" at bounding box center [475, 166] width 208 height 45
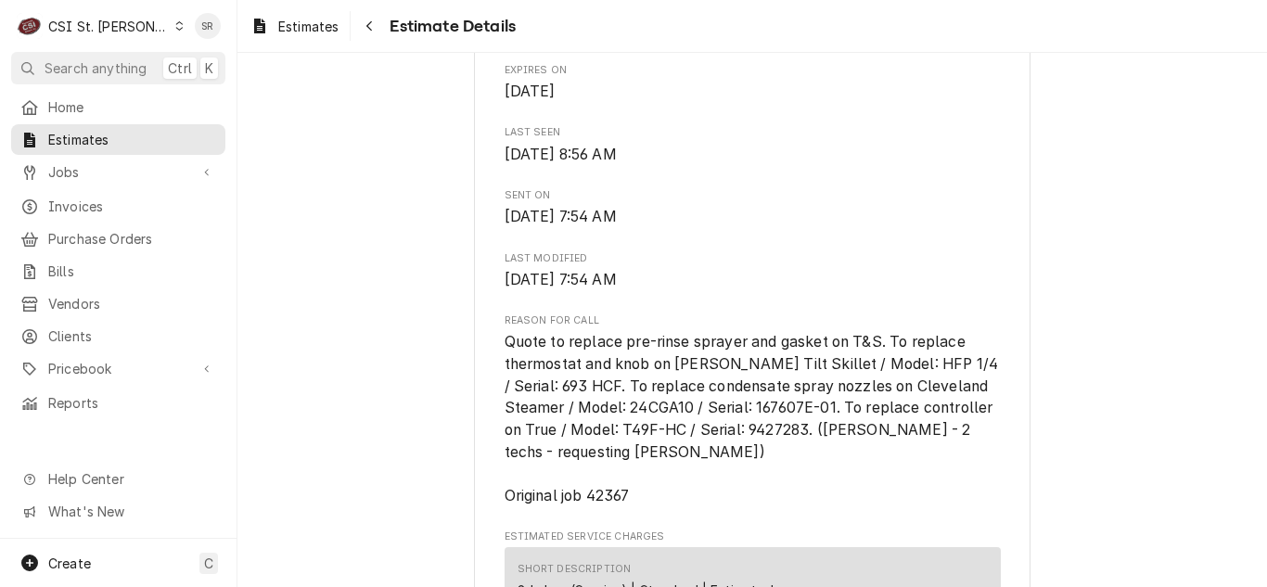
scroll to position [835, 0]
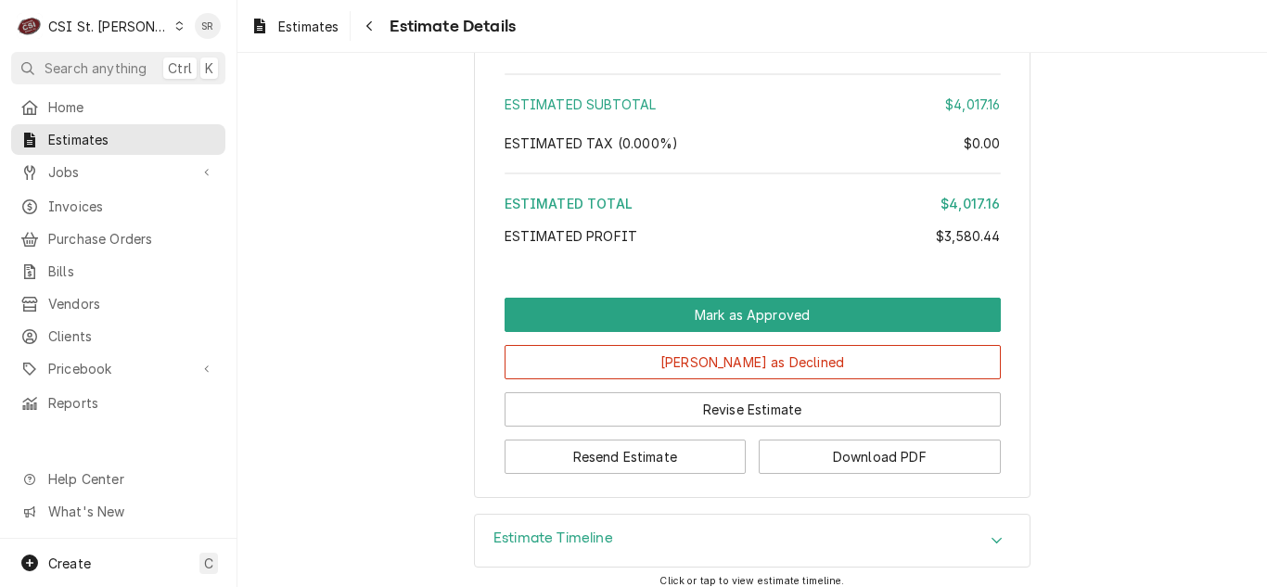
scroll to position [5344, 0]
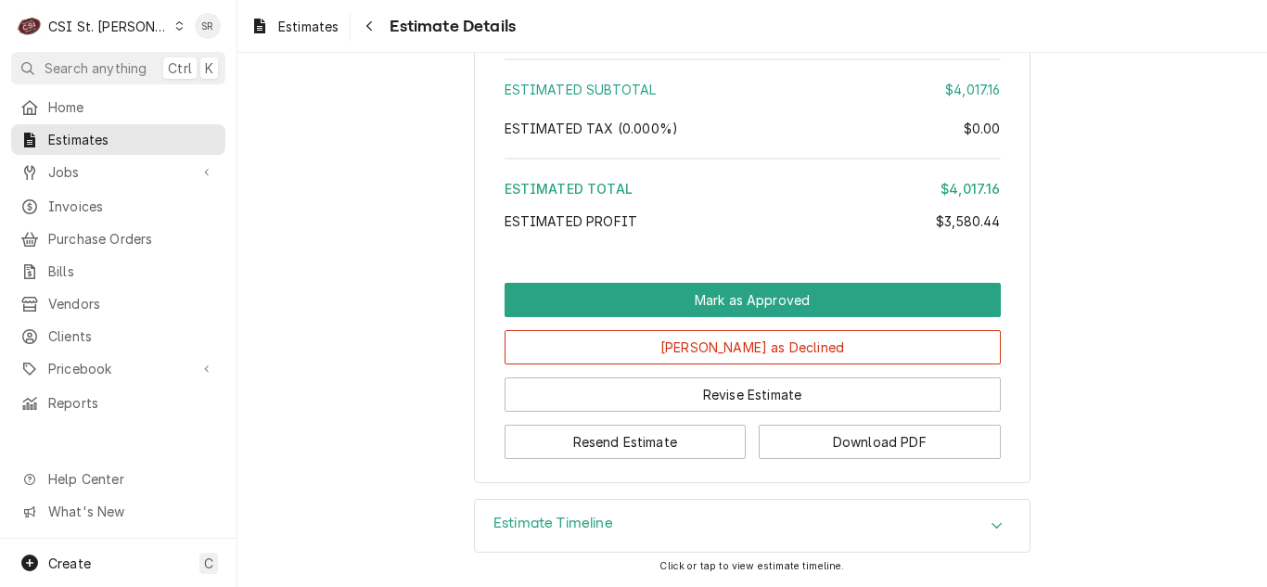
click at [597, 523] on h3 "Estimate Timeline" at bounding box center [553, 524] width 120 height 18
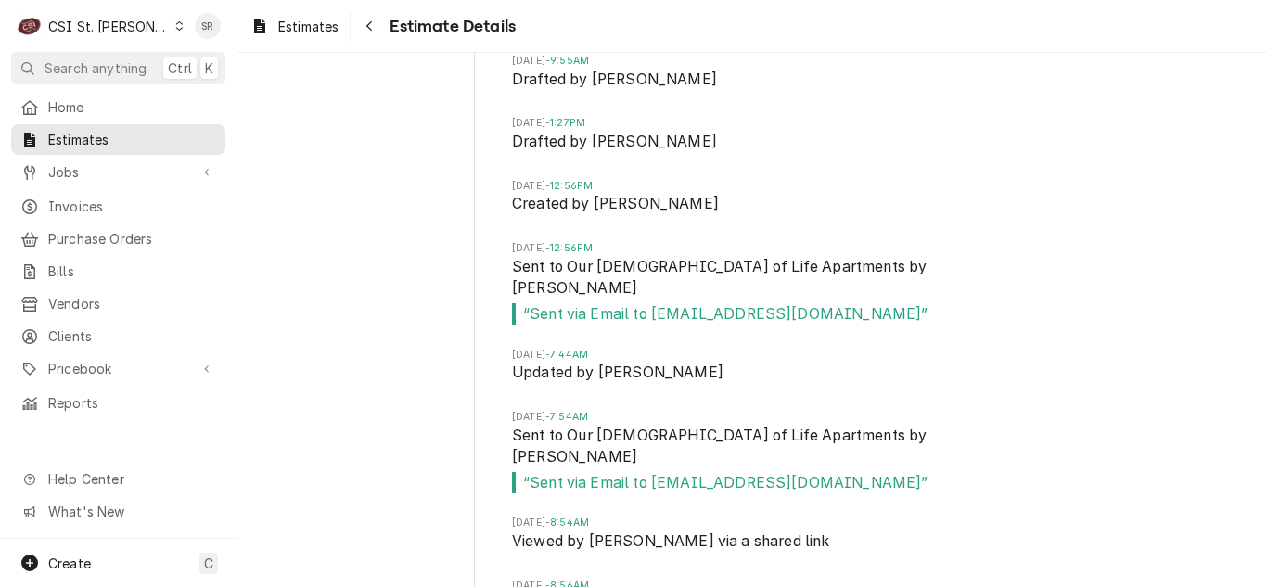
scroll to position [5832, 0]
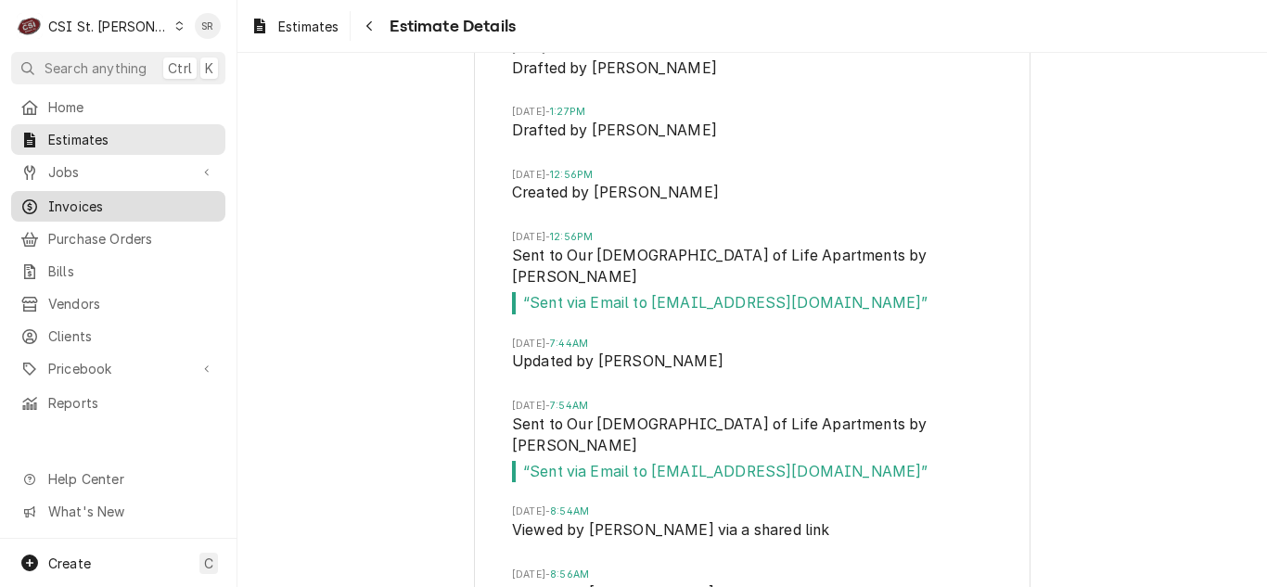
click at [77, 211] on link "Invoices" at bounding box center [118, 206] width 214 height 31
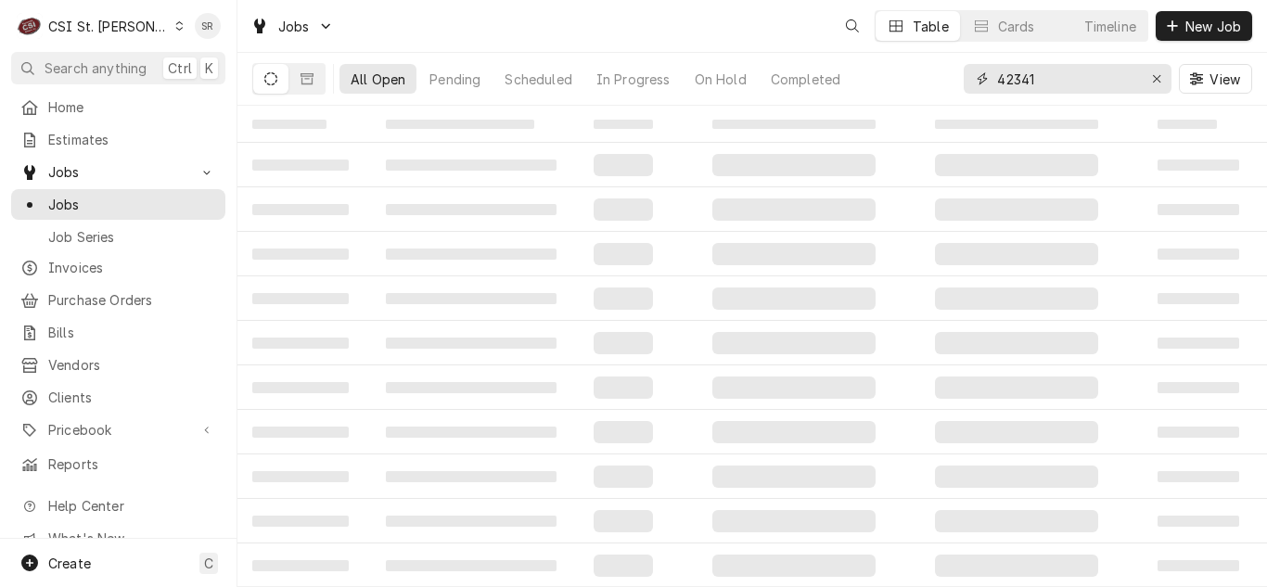
click at [1086, 72] on input "42341" at bounding box center [1066, 79] width 139 height 30
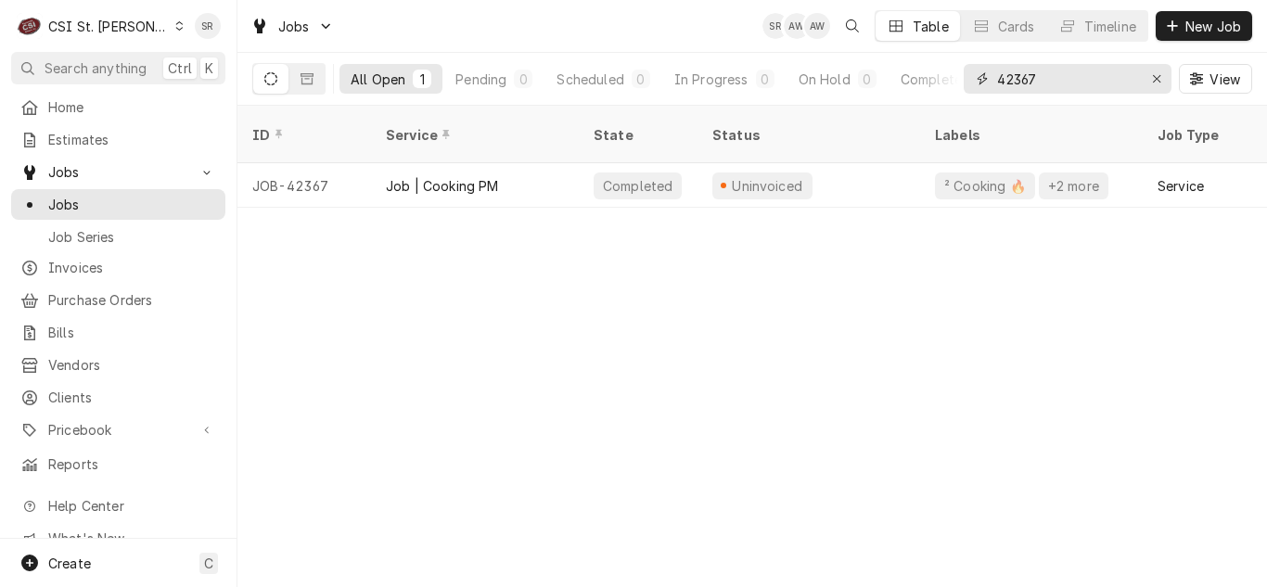
type input "42367"
click at [537, 163] on div "Job | Cooking PM" at bounding box center [475, 185] width 208 height 45
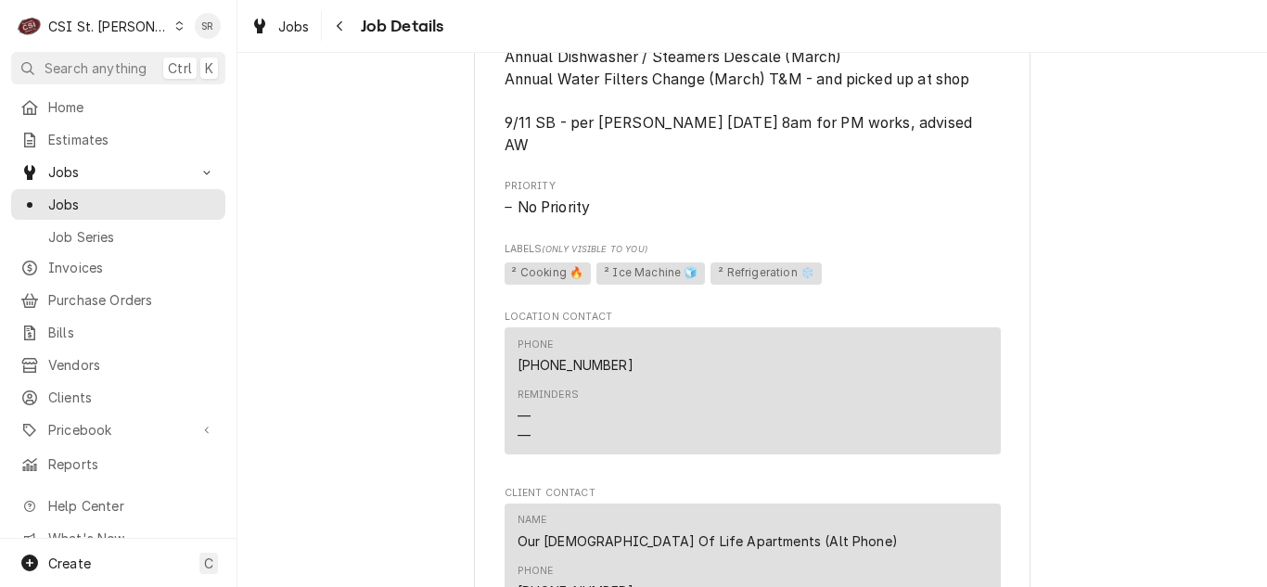
scroll to position [1860, 0]
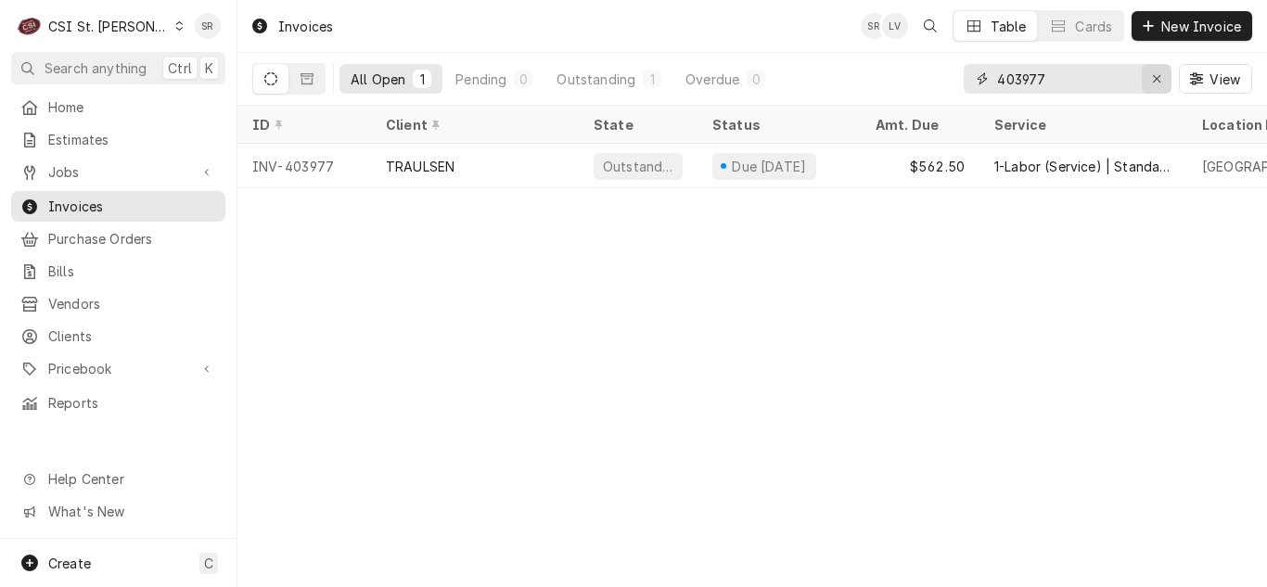
click at [1161, 76] on div "Erase input" at bounding box center [1156, 79] width 19 height 19
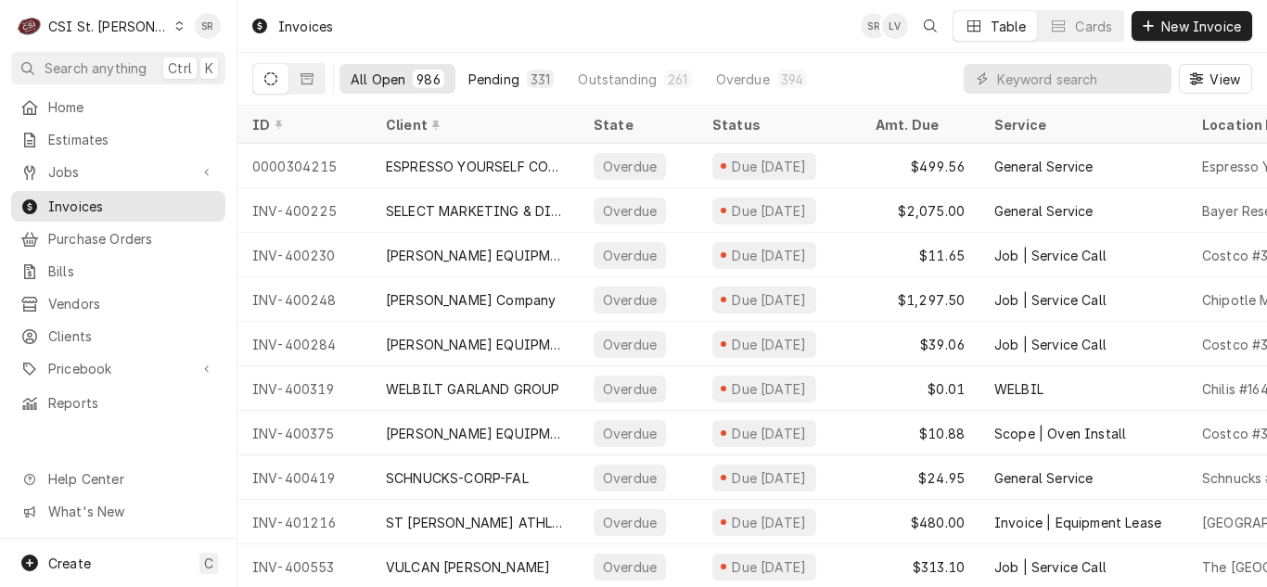
click at [512, 64] on button "Pending 331" at bounding box center [511, 79] width 109 height 30
